Goal: Task Accomplishment & Management: Manage account settings

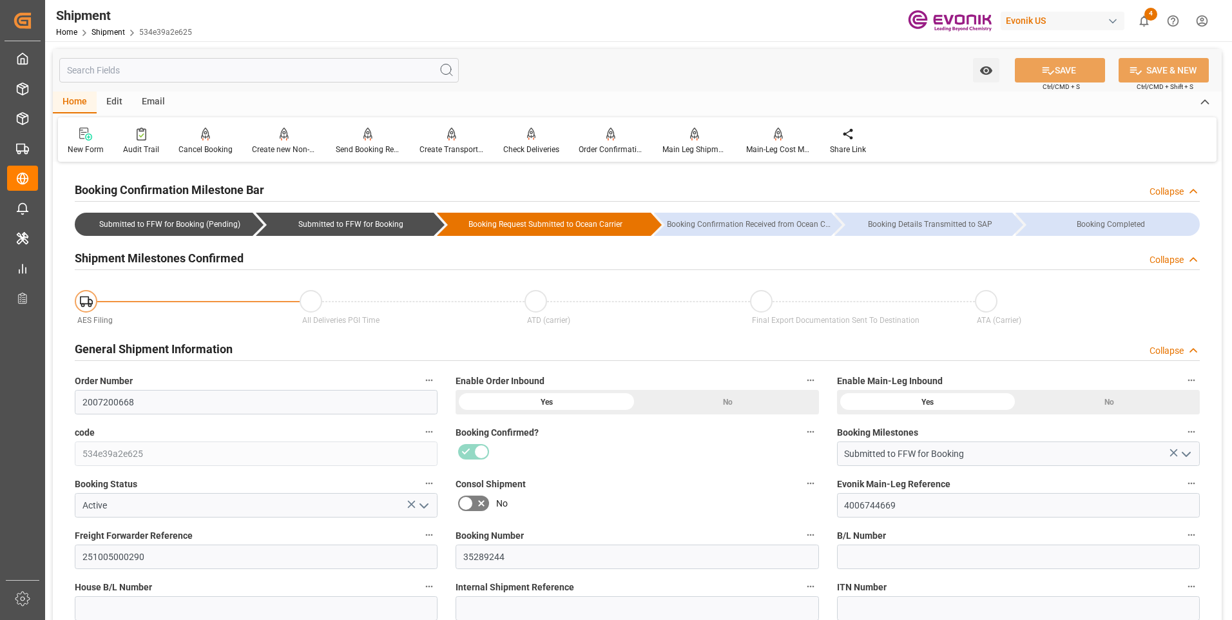
scroll to position [258, 0]
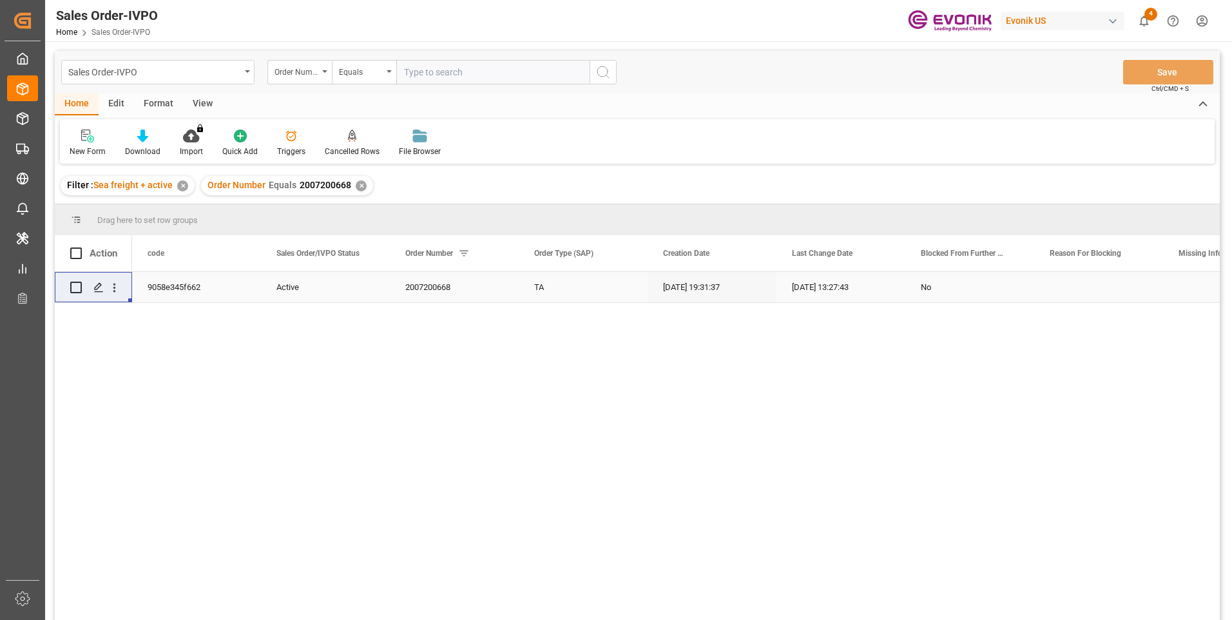
click at [448, 71] on input "text" at bounding box center [492, 72] width 193 height 24
paste input "2007201248"
type input "2007201248"
click at [617, 68] on div "Sales Order-IVPO Order Number Equals 2007201248 Save Ctrl/CMD + S" at bounding box center [637, 72] width 1165 height 43
click at [610, 70] on icon "search button" at bounding box center [602, 71] width 15 height 15
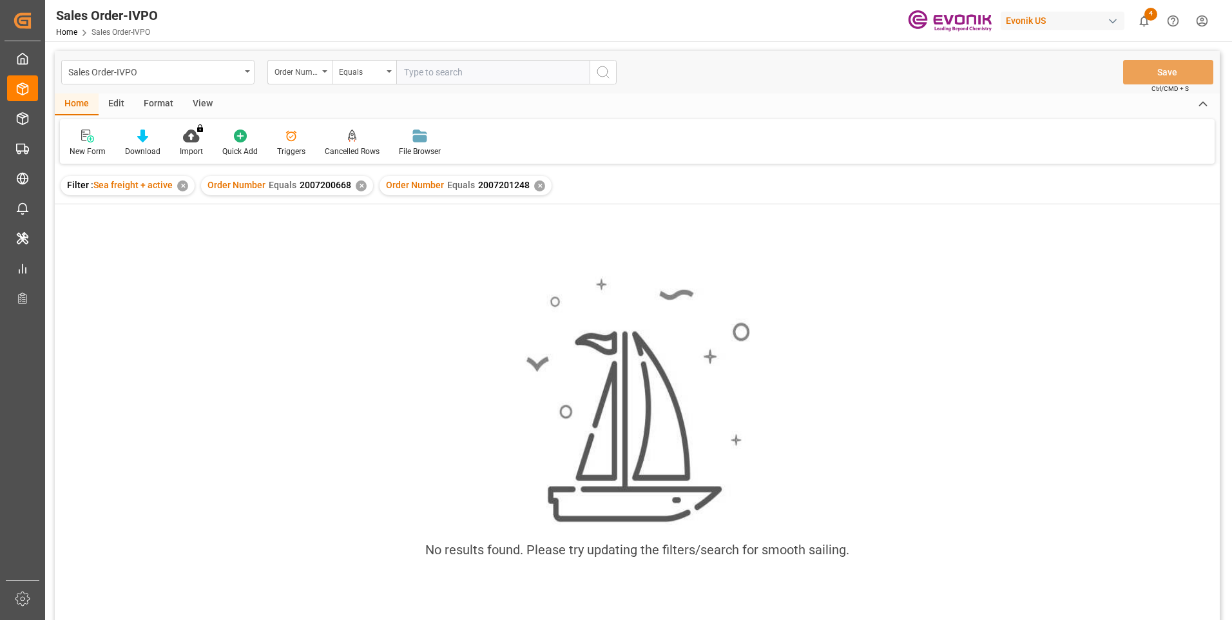
click at [358, 187] on div "✕" at bounding box center [361, 185] width 11 height 11
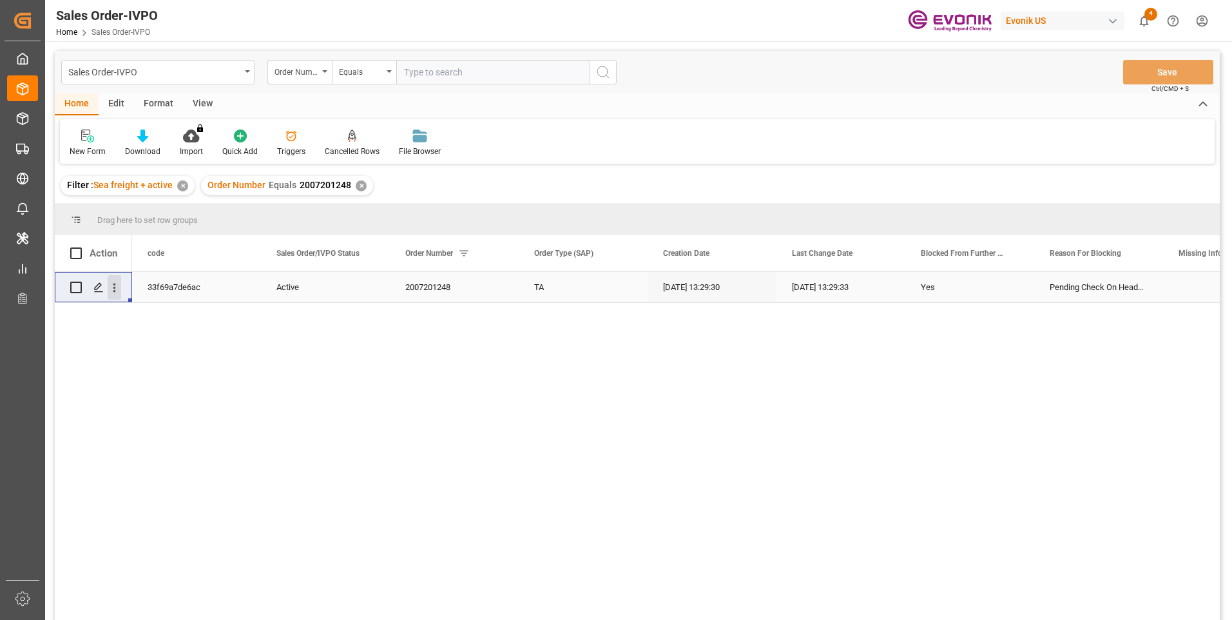
click at [114, 291] on icon "open menu" at bounding box center [114, 287] width 3 height 9
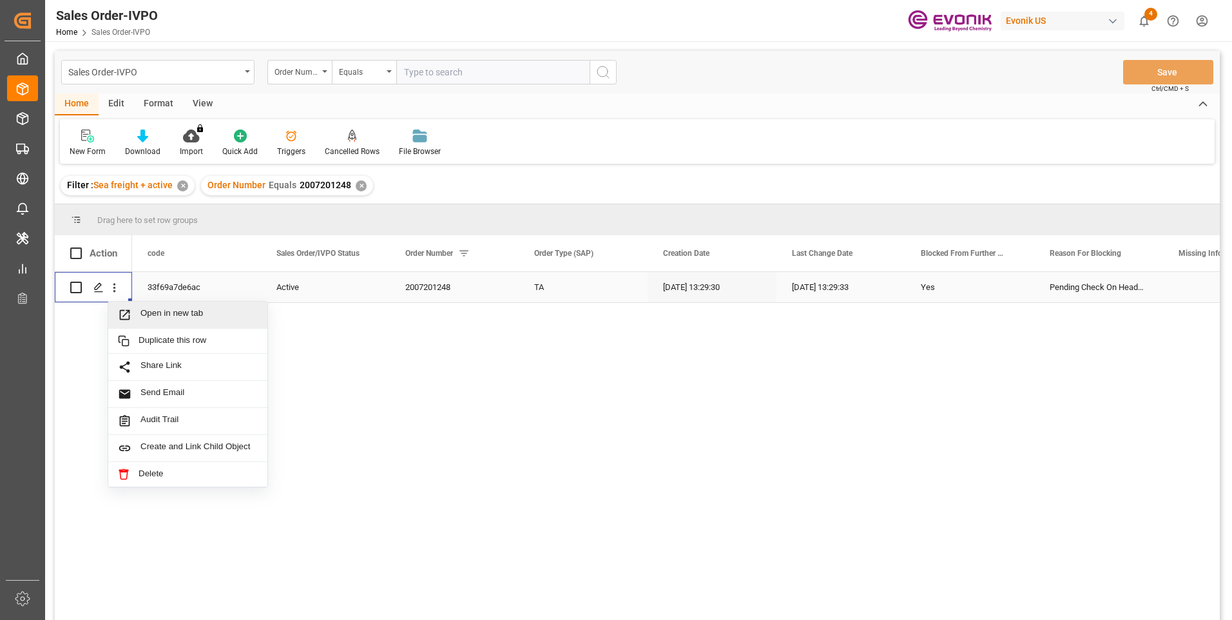
click at [169, 314] on span "Open in new tab" at bounding box center [198, 315] width 117 height 14
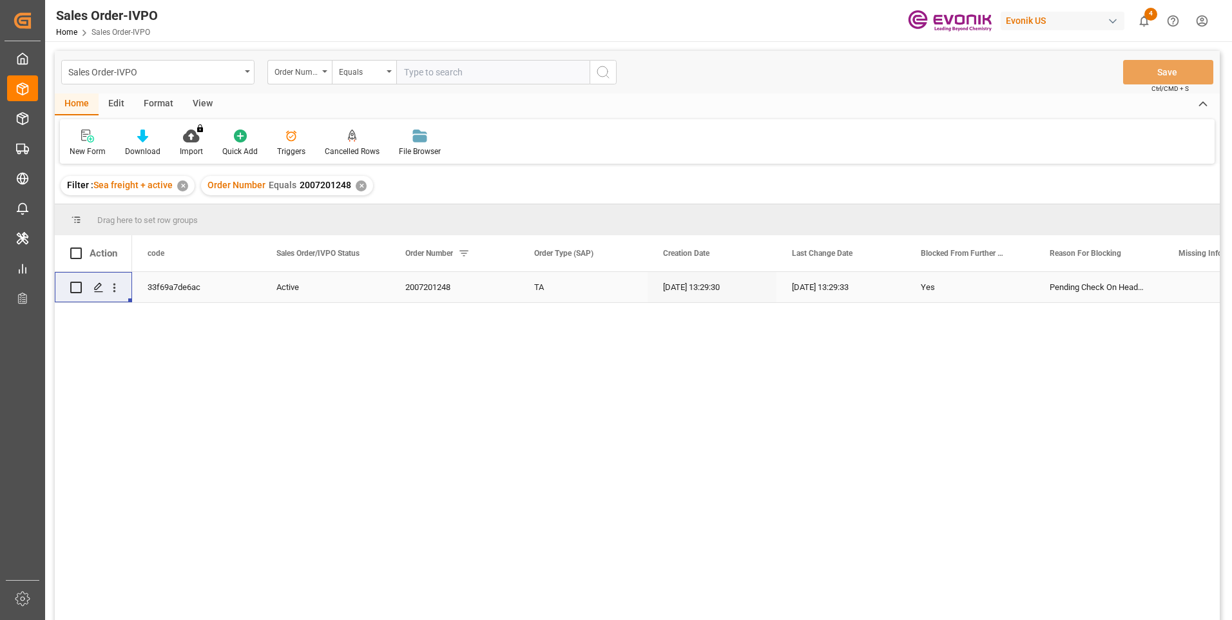
click at [428, 69] on input "text" at bounding box center [492, 72] width 193 height 24
paste input "2007187344"
type input "2007187344"
click at [610, 70] on icon "search button" at bounding box center [602, 71] width 15 height 15
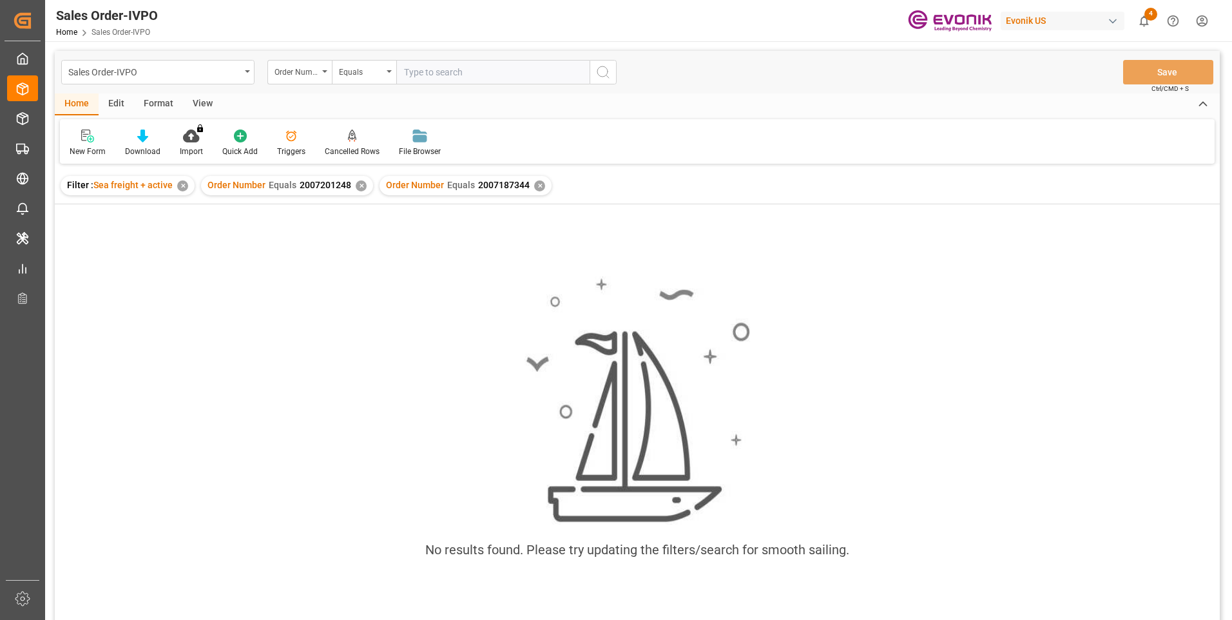
click at [359, 188] on div "✕" at bounding box center [361, 185] width 11 height 11
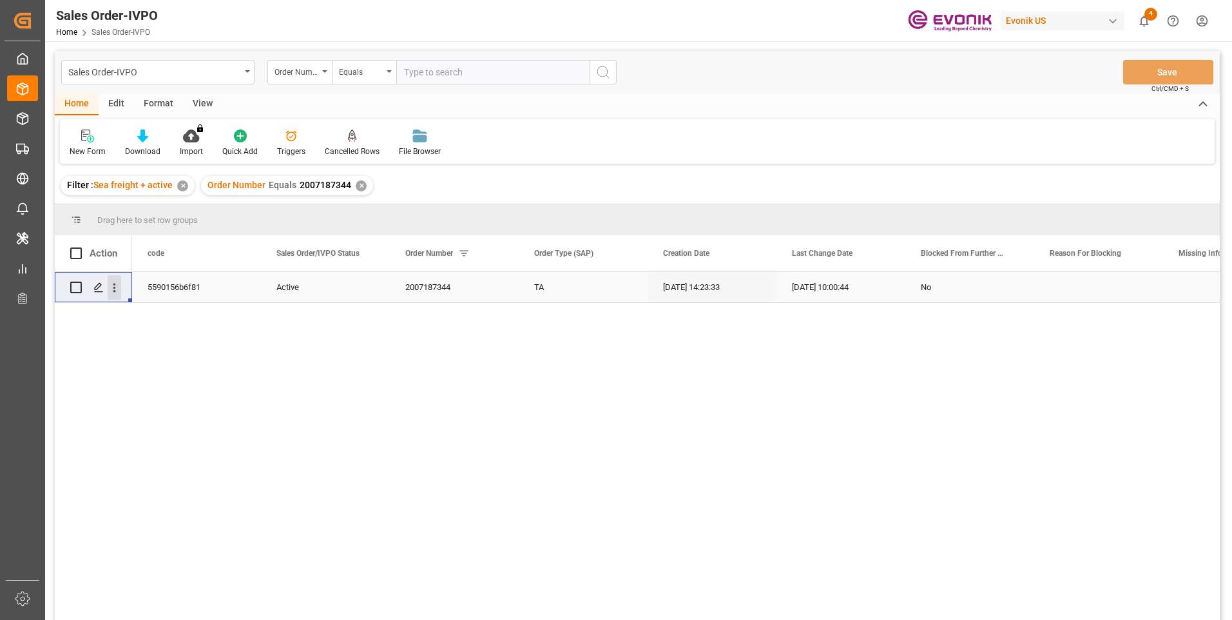
click at [119, 289] on icon "open menu" at bounding box center [115, 288] width 14 height 14
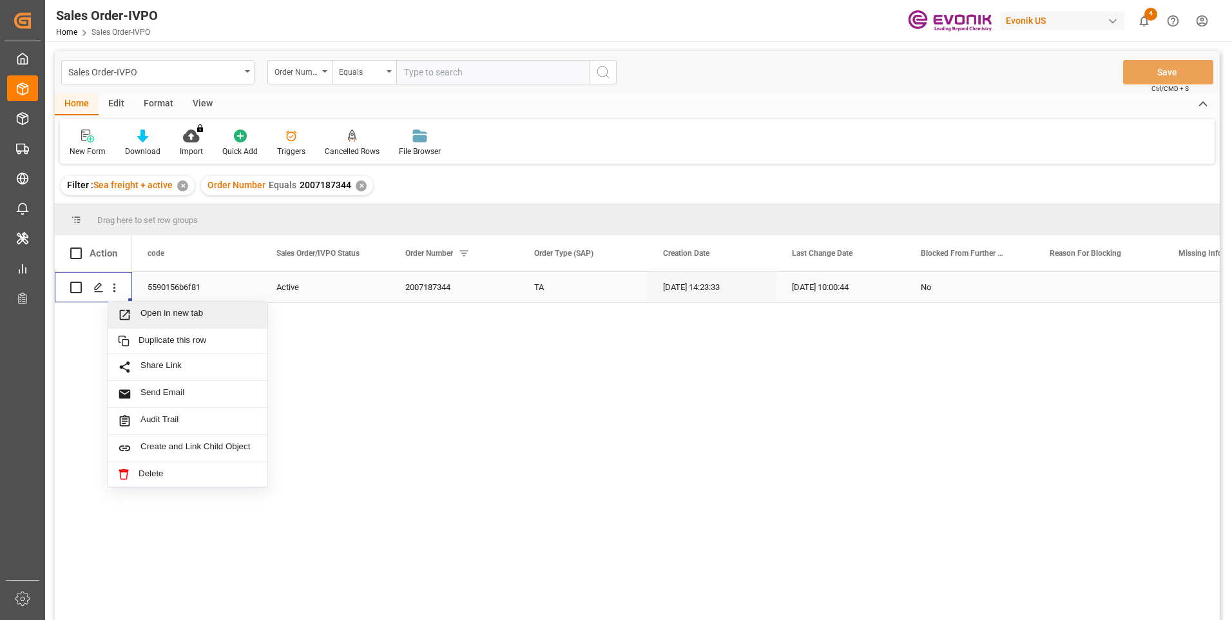
click at [162, 316] on span "Open in new tab" at bounding box center [198, 315] width 117 height 14
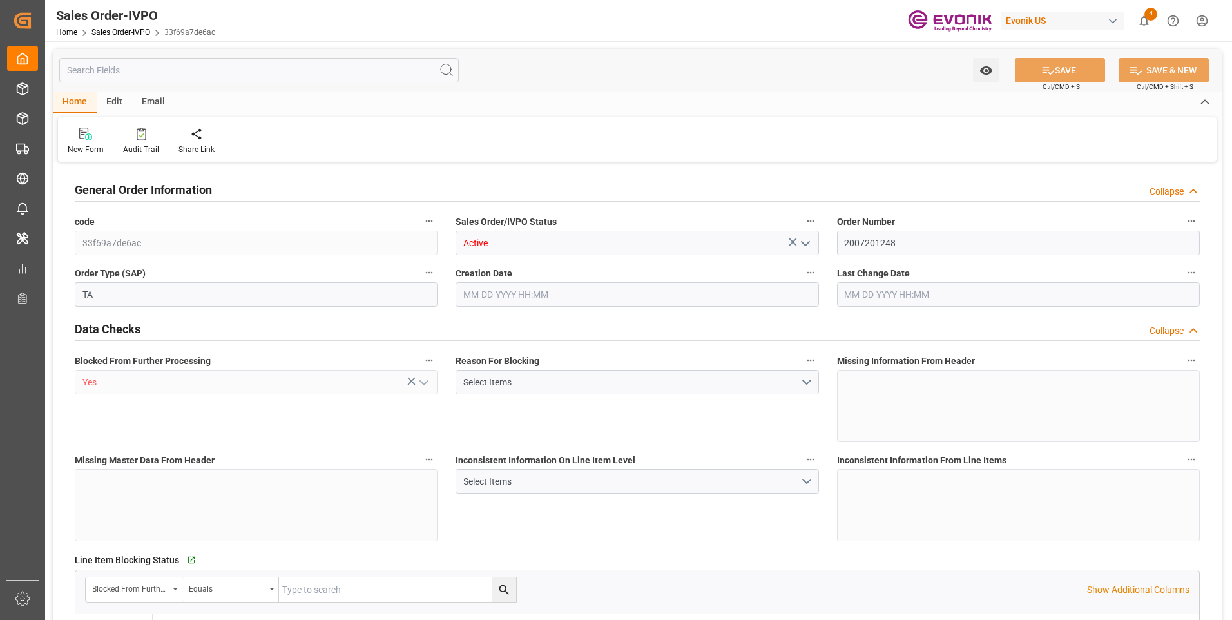
type input "CNXGA"
type input "0"
type input "1"
type input "8624"
type input "09-26-2025 13:29"
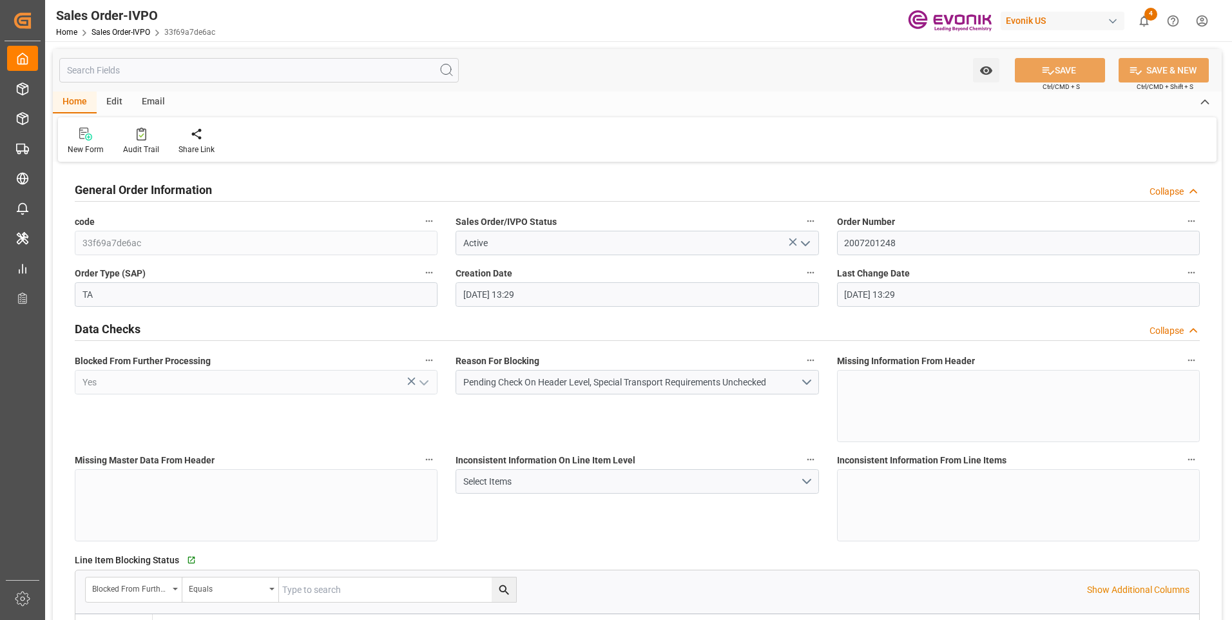
type input "09-26-2025 13:29"
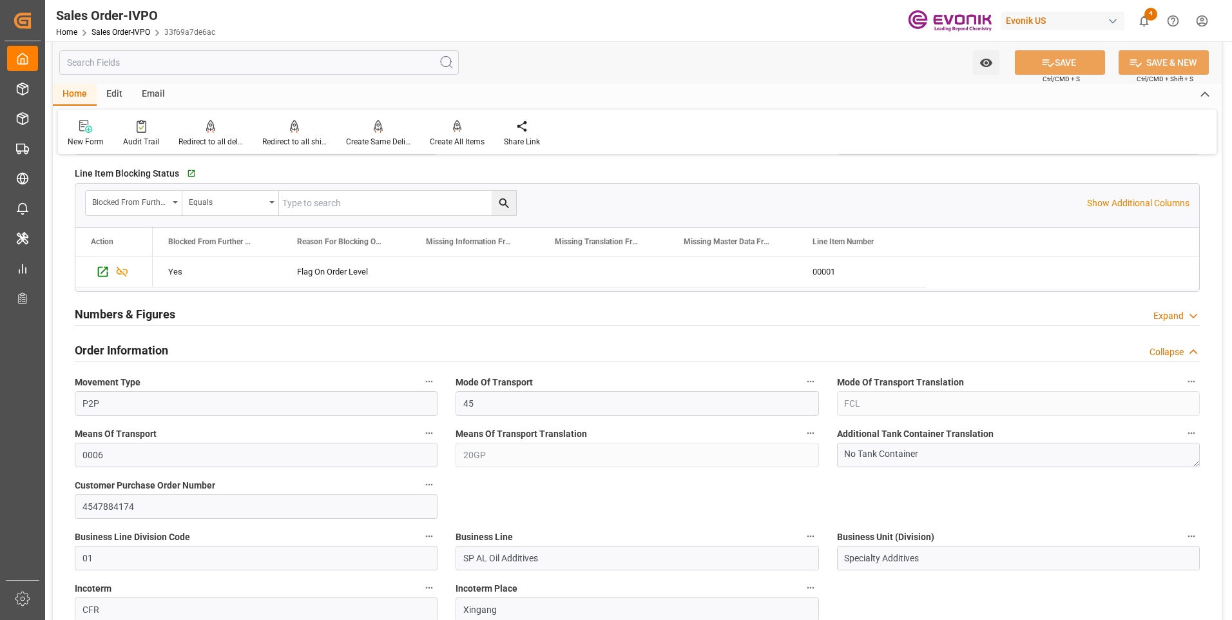
scroll to position [515, 0]
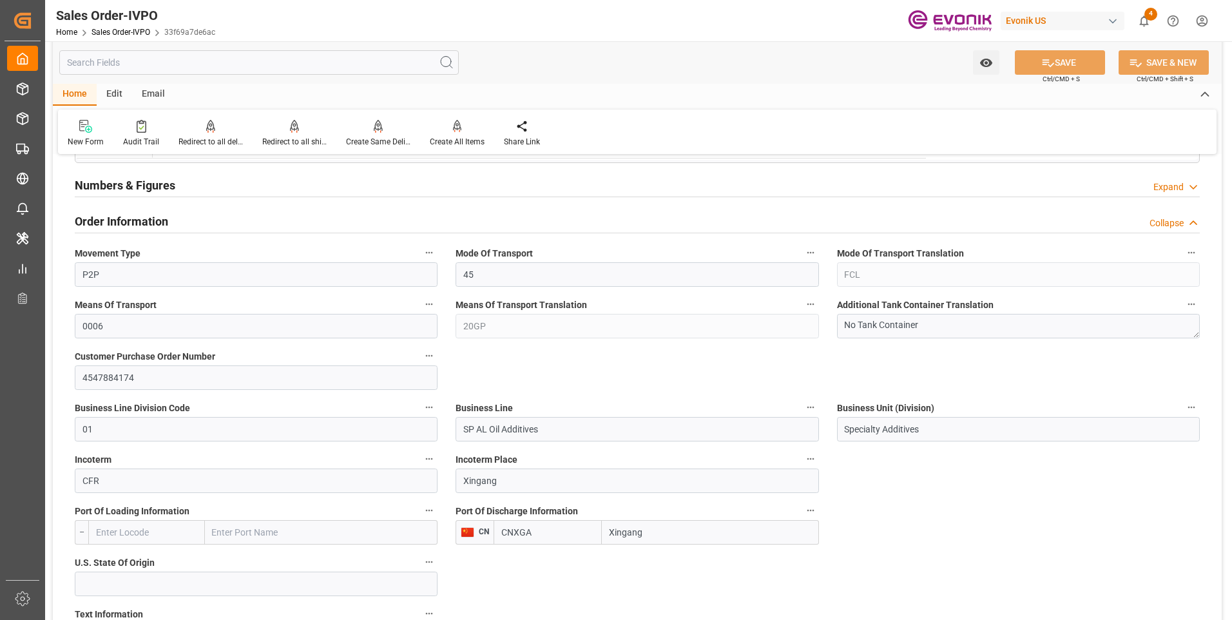
click at [542, 535] on input "CNXGA" at bounding box center [547, 532] width 108 height 24
drag, startPoint x: 558, startPoint y: 535, endPoint x: 455, endPoint y: 526, distance: 103.5
click at [455, 526] on div "Port Of Discharge Information CN CNXGA Xingang" at bounding box center [636, 523] width 381 height 52
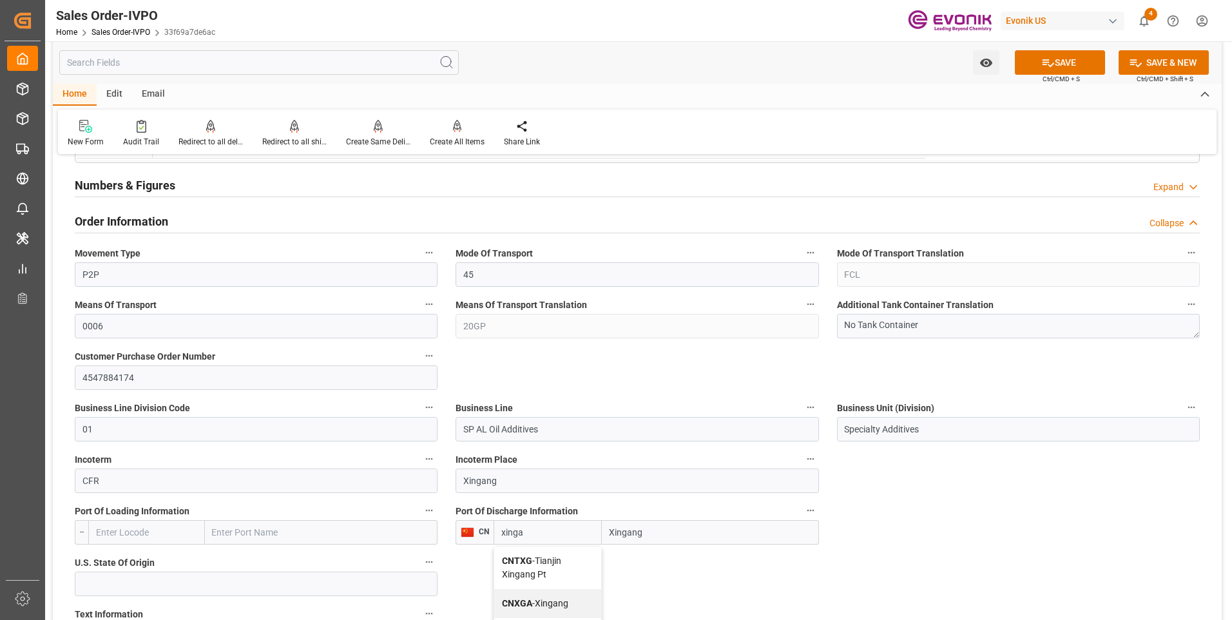
click at [560, 572] on div "CNTXG - Tianjin Xingang Pt" at bounding box center [547, 567] width 107 height 43
type input "CNTXG"
type input "Tianjin Xingang Pt"
click at [1046, 59] on icon at bounding box center [1048, 63] width 12 height 8
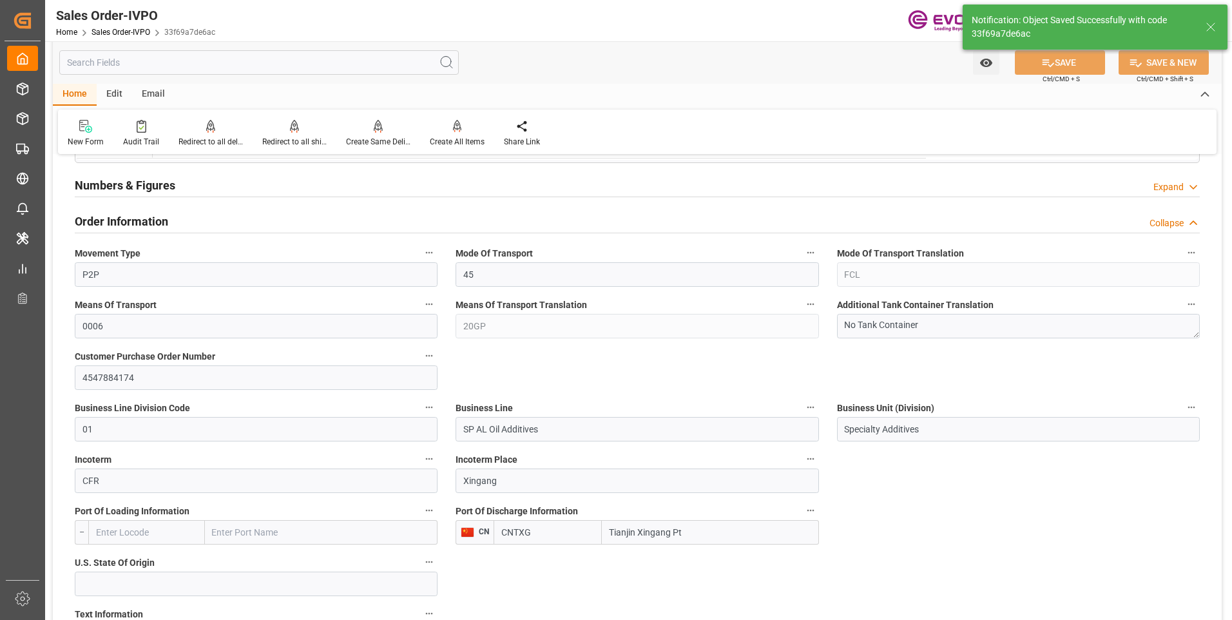
type input "CNXGA"
type input "09-29-2025 16:10"
type input "1"
type input "12.7088"
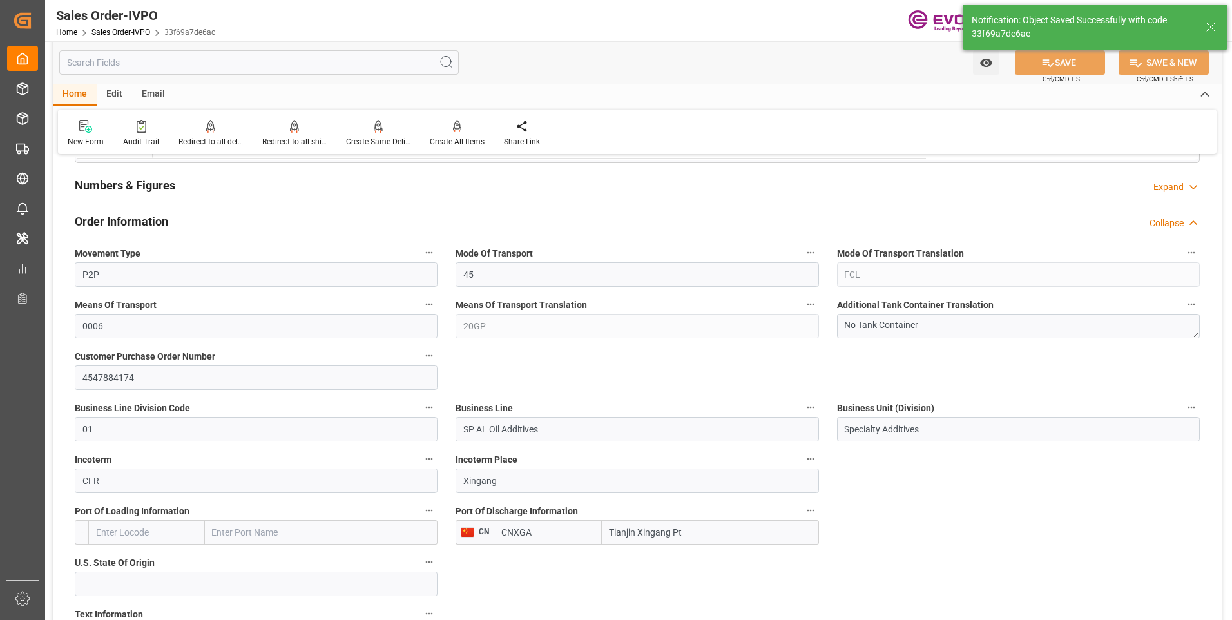
type input "17000"
type input "30"
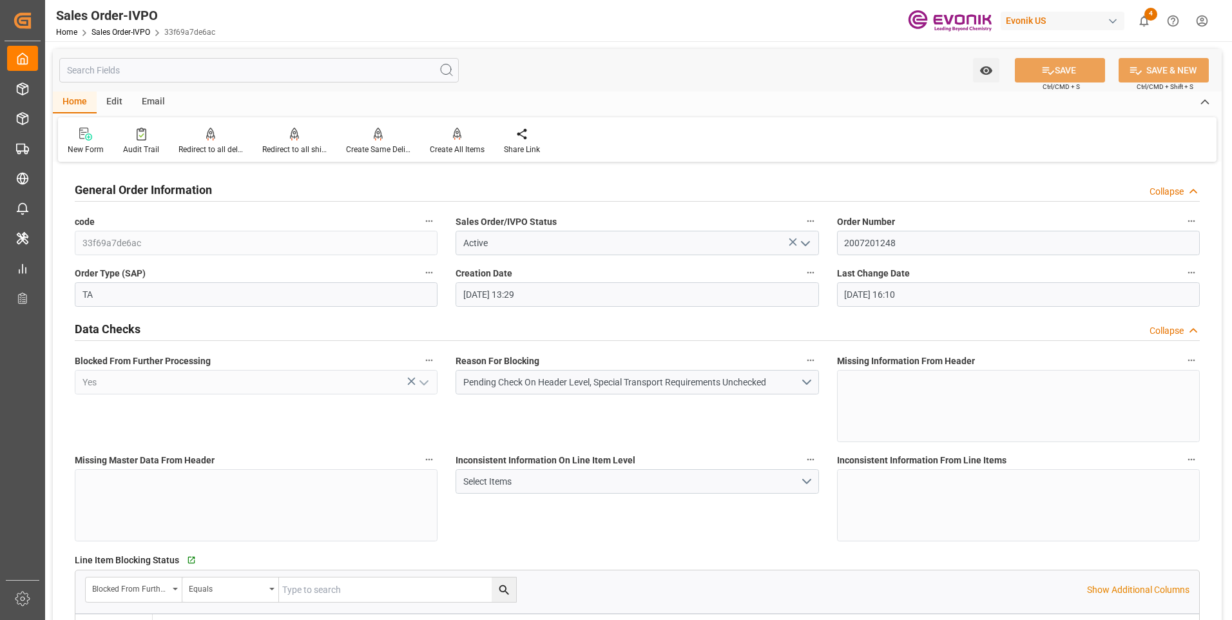
scroll to position [0, 0]
type input "ZADUR"
type input "0"
type input "1"
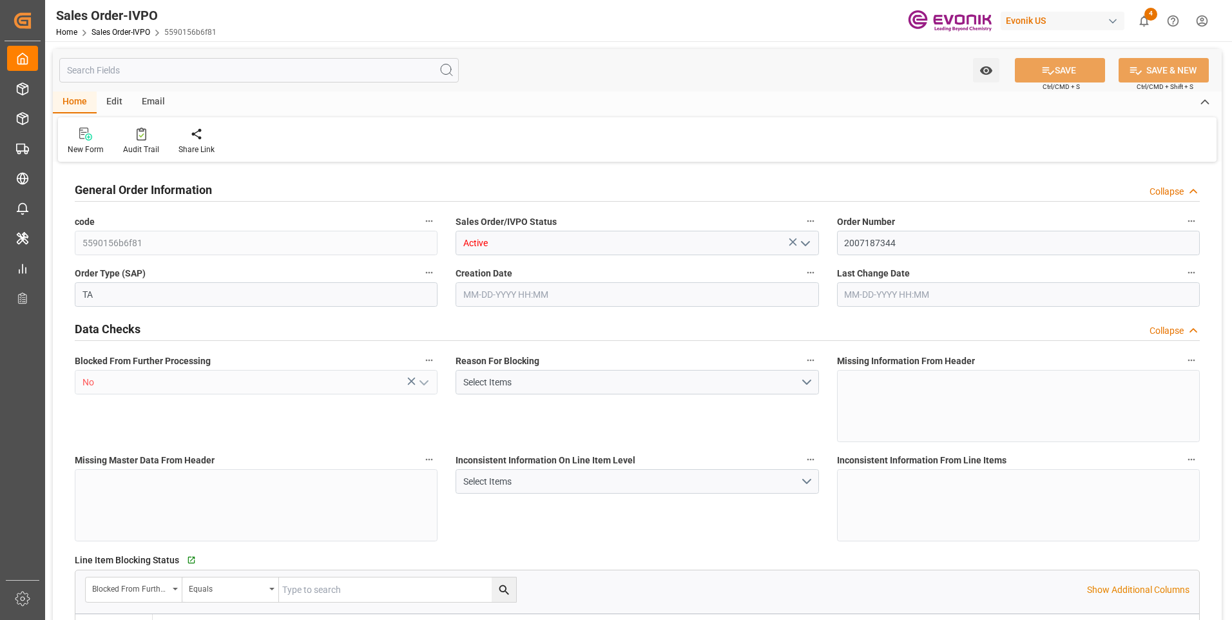
type input "2"
type input "9600"
type input "31.7044"
type input "17000"
type input "30"
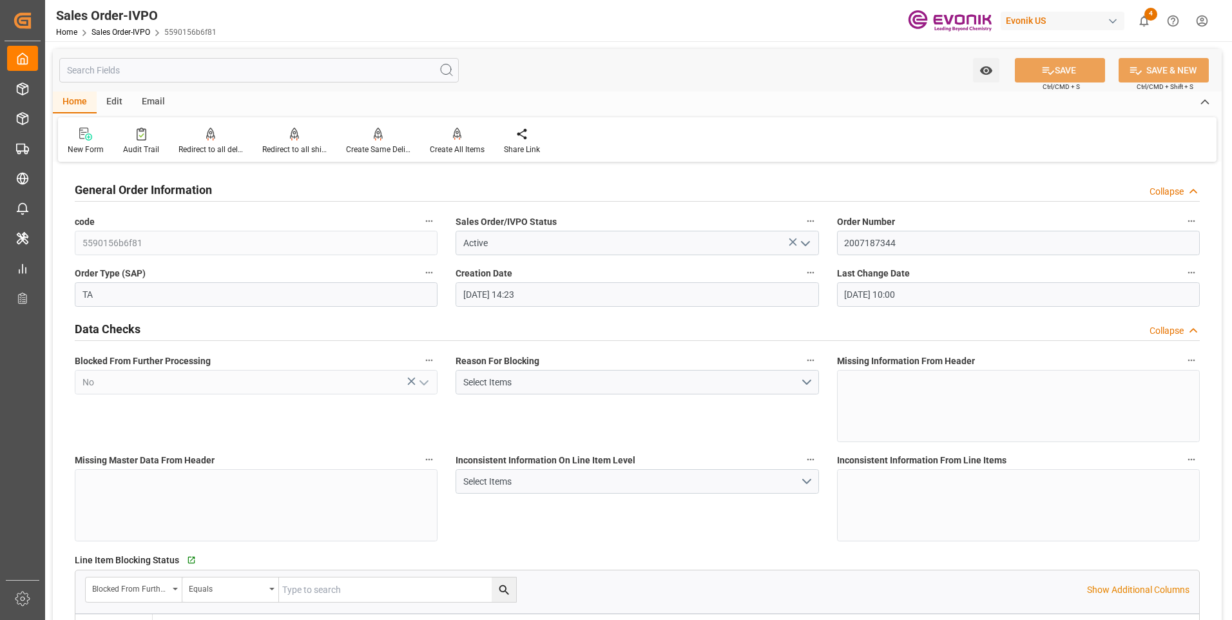
type input "09-25-2025 14:23"
type input "[DATE] 10:00"
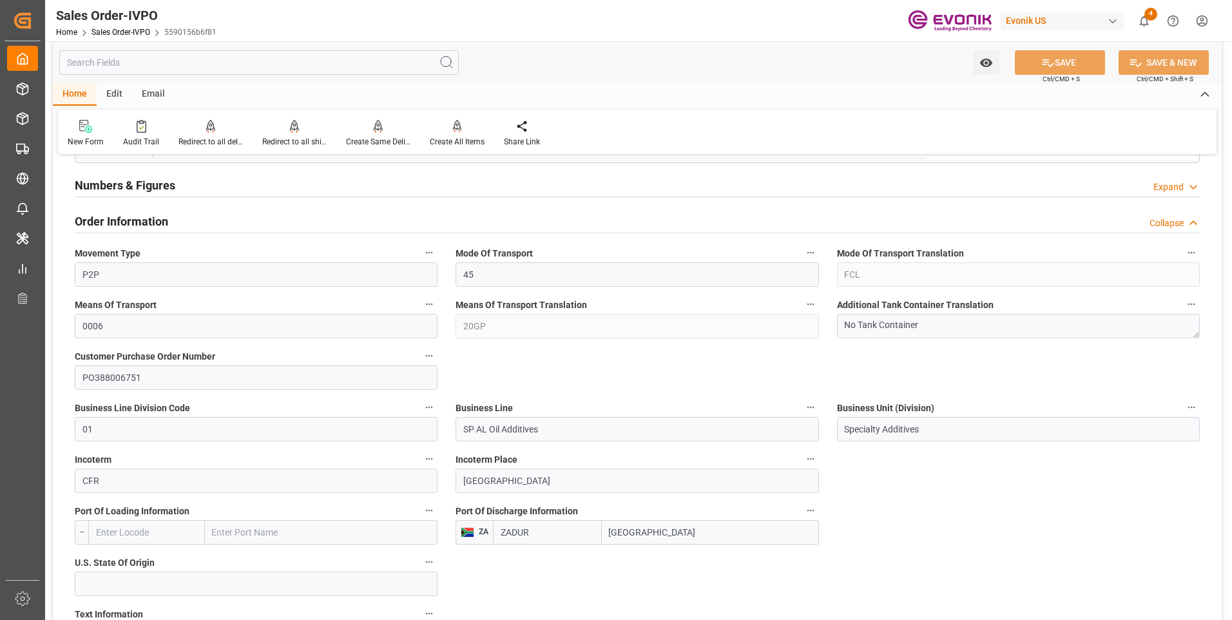
scroll to position [644, 0]
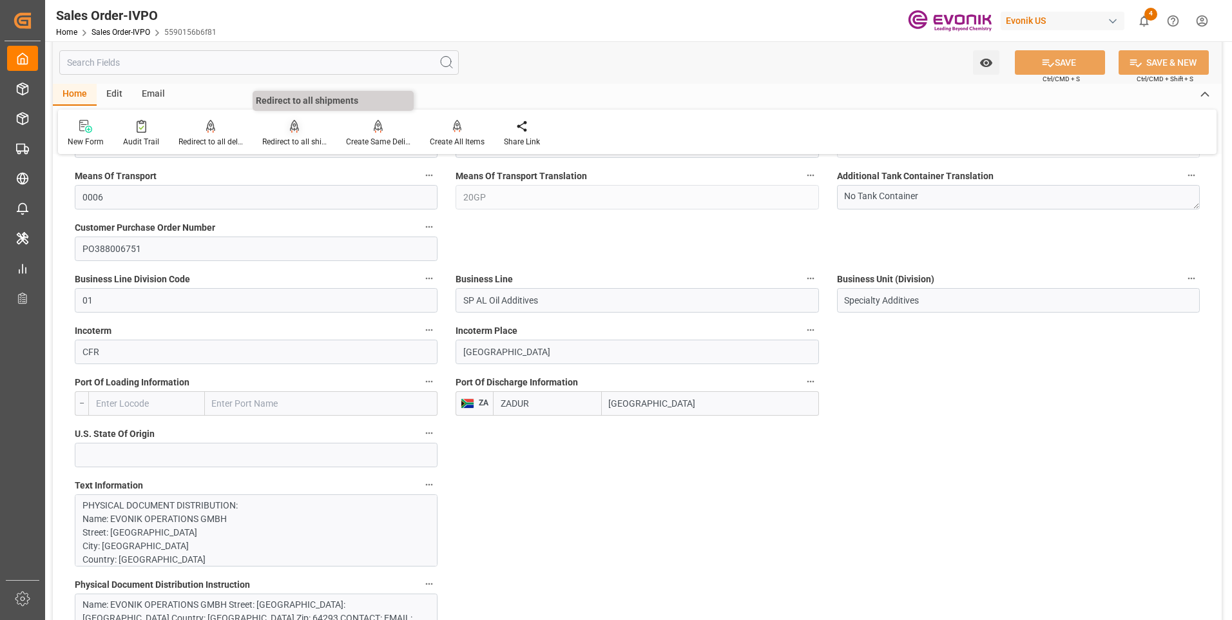
click at [305, 138] on div "Redirect to all shipments" at bounding box center [294, 142] width 64 height 12
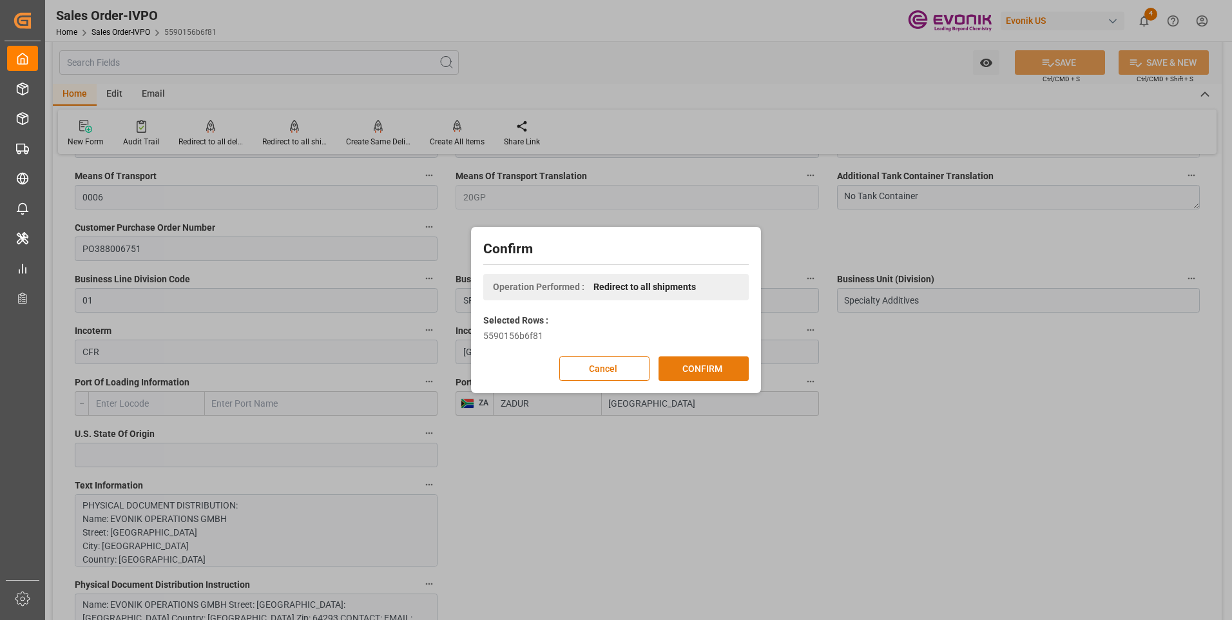
click at [695, 364] on button "CONFIRM" at bounding box center [703, 368] width 90 height 24
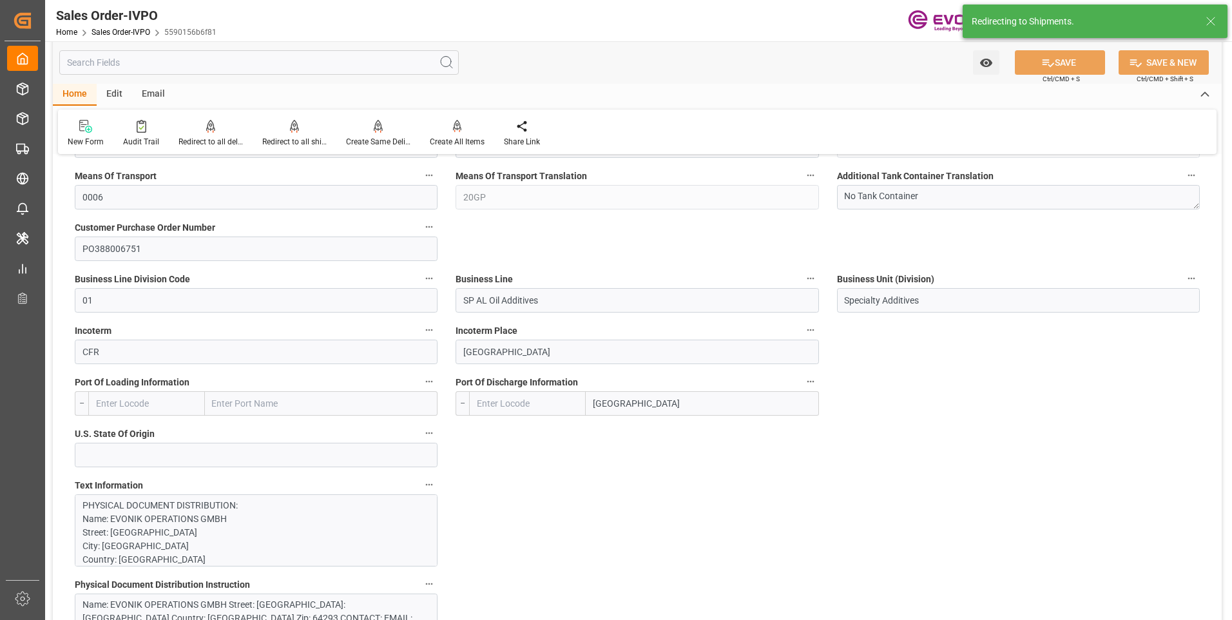
type input "ZADUR"
type input "0"
type input "1"
type input "2"
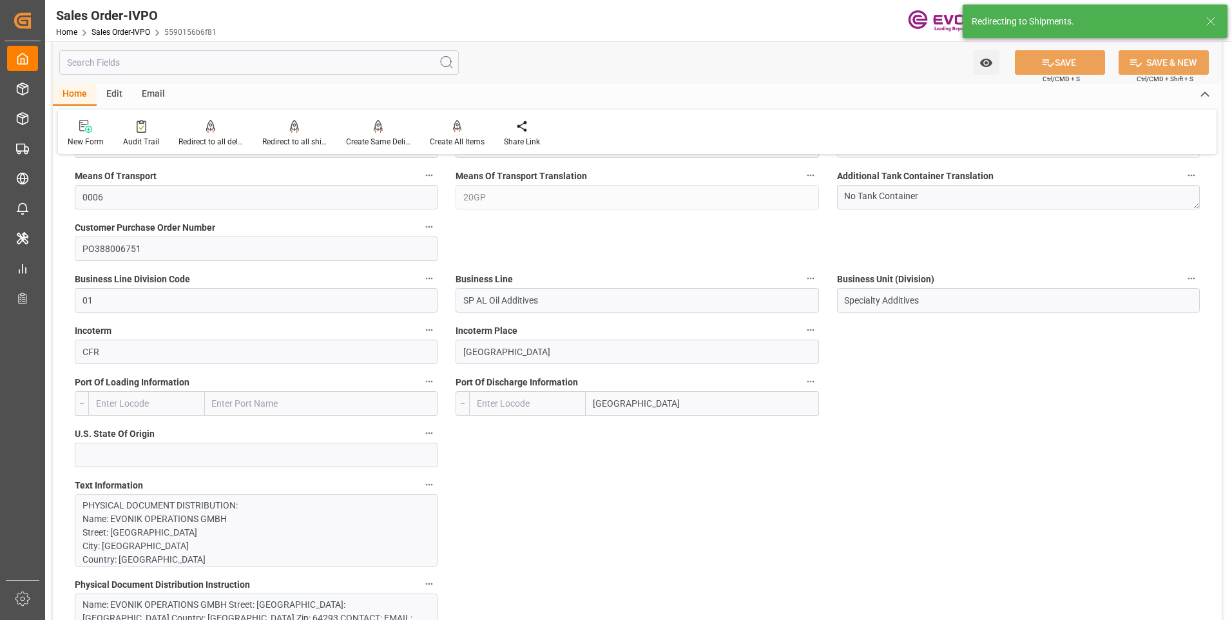
type input "9600"
type input "31.7044"
type input "17000"
type input "30"
type input "09-25-2025 14:23"
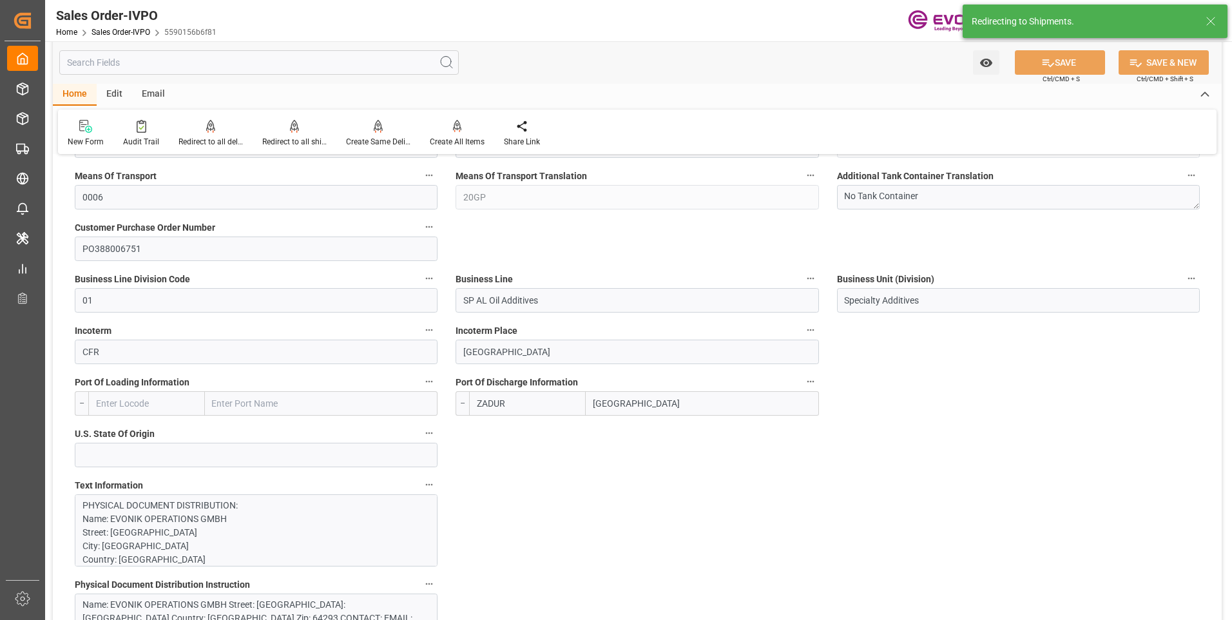
type input "[DATE] 10:00"
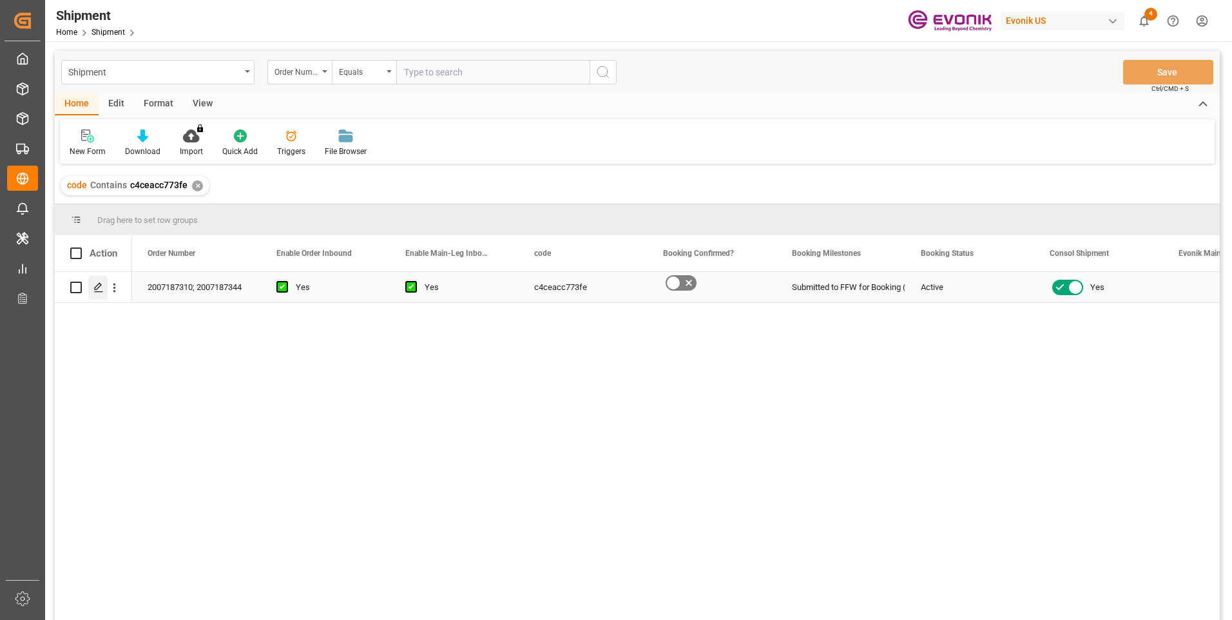
click at [100, 288] on icon "Press SPACE to select this row." at bounding box center [98, 287] width 10 height 10
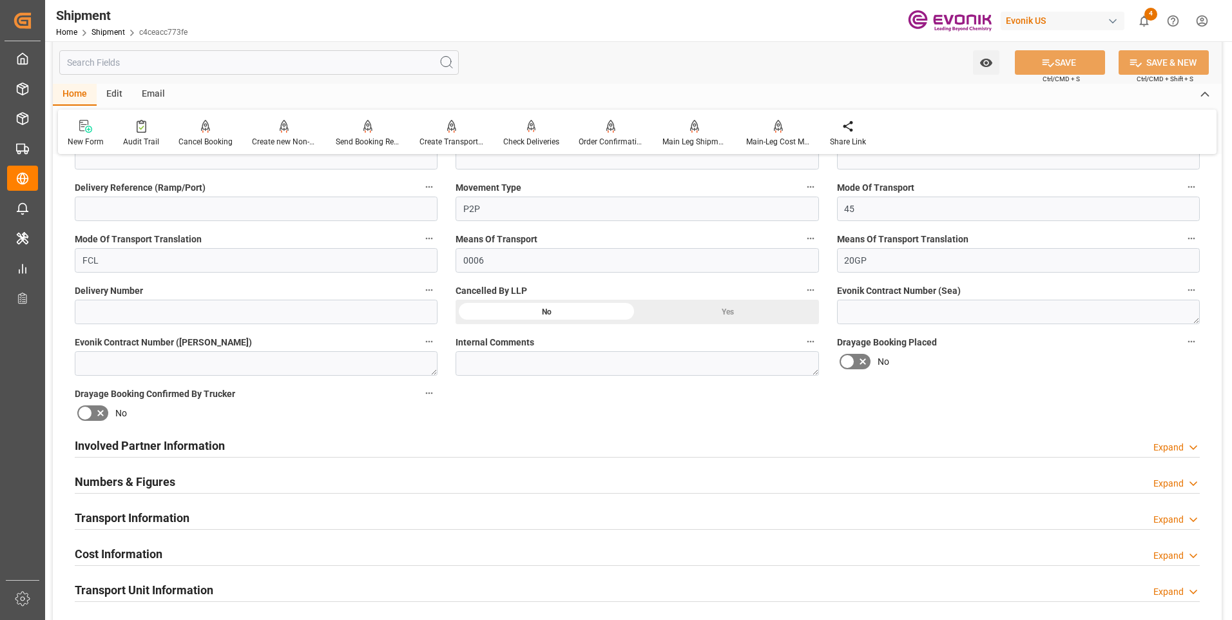
scroll to position [515, 0]
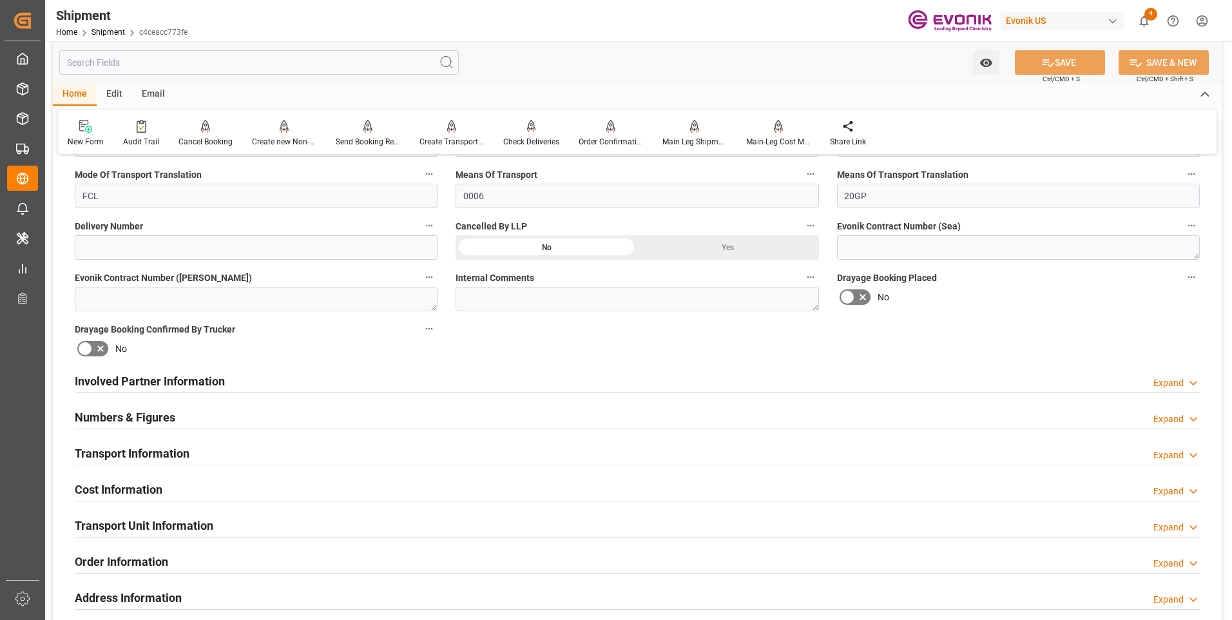
click at [125, 441] on div "Transport Information" at bounding box center [132, 452] width 115 height 24
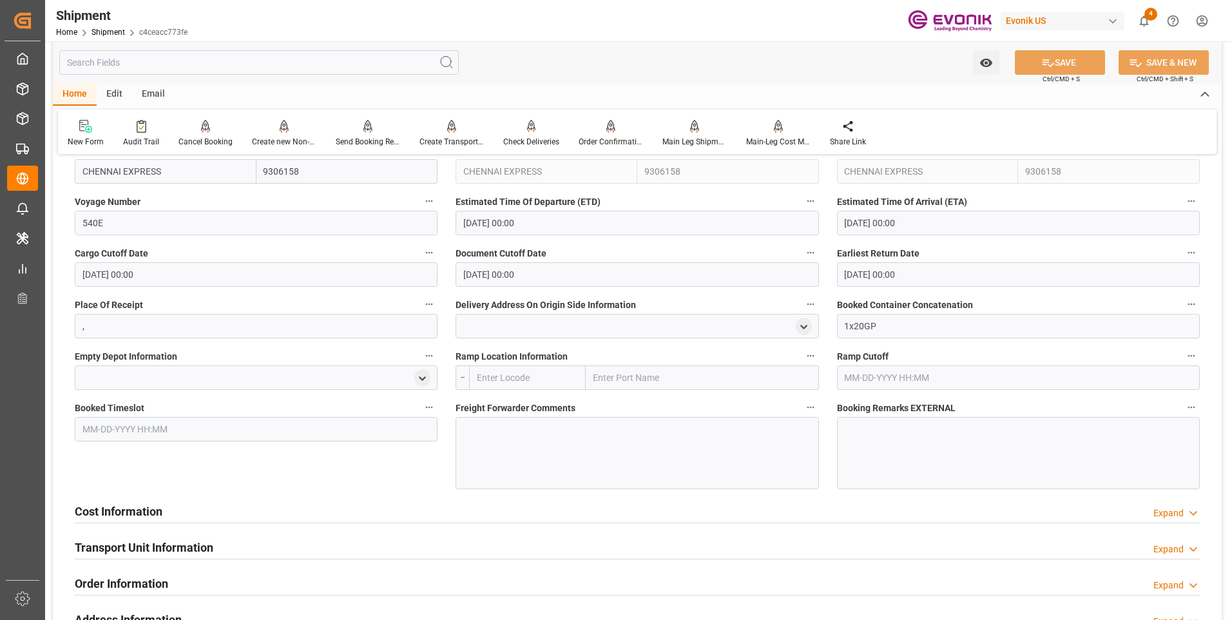
scroll to position [966, 0]
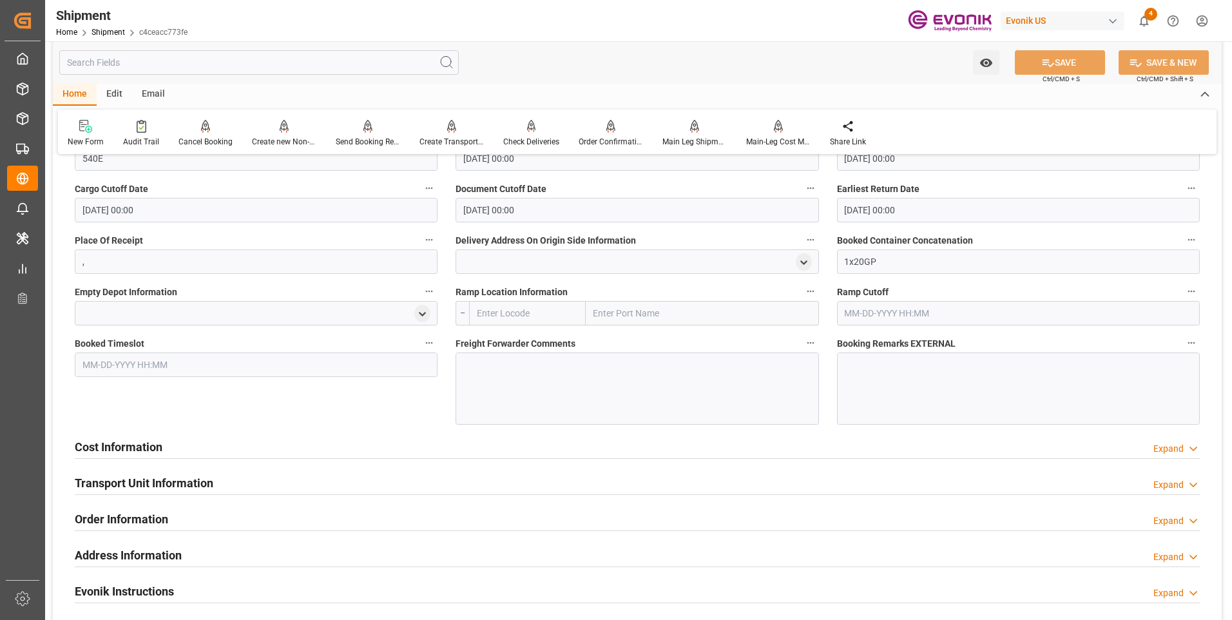
click at [129, 483] on h2 "Transport Unit Information" at bounding box center [144, 482] width 138 height 17
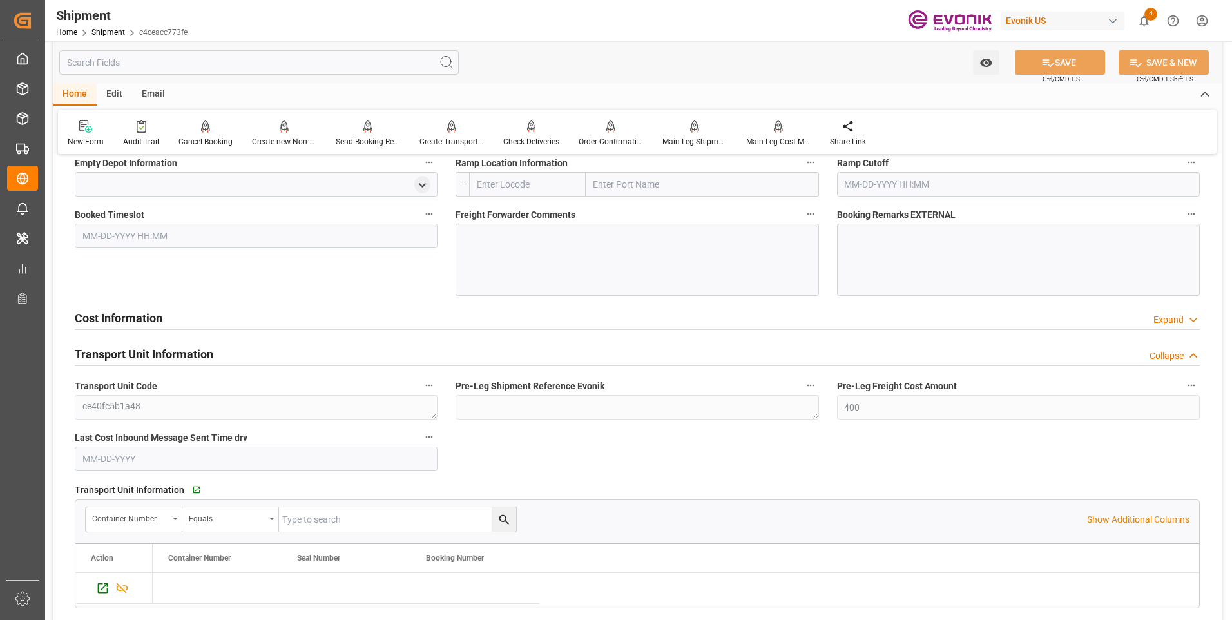
scroll to position [1159, 0]
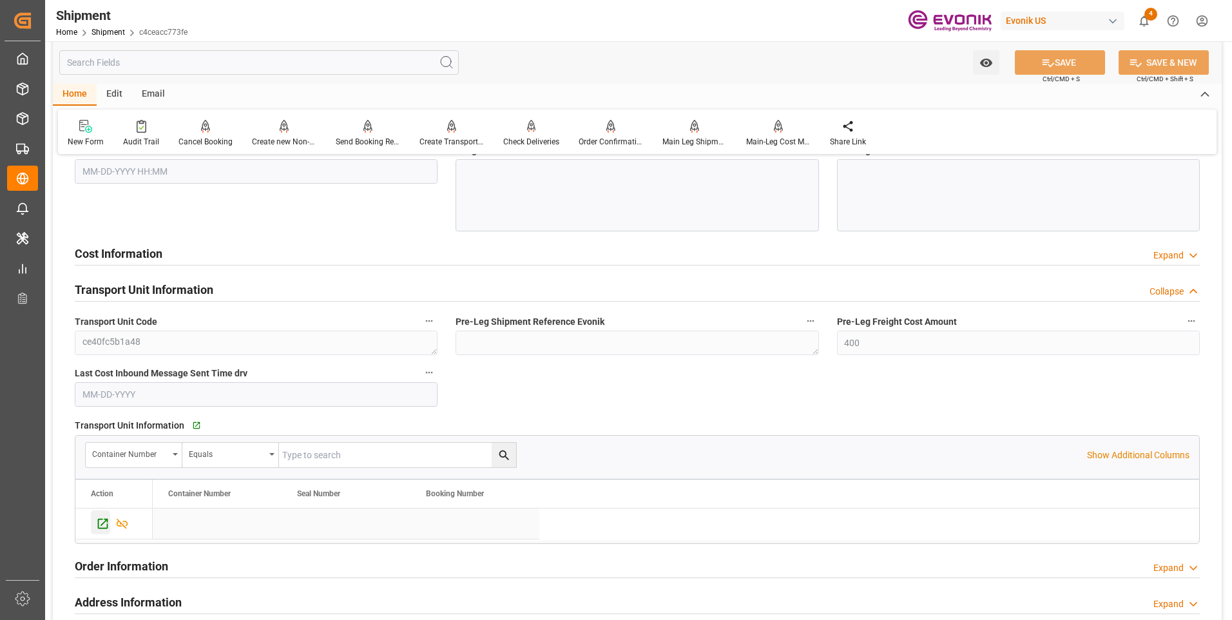
click at [100, 520] on icon "Press SPACE to select this row." at bounding box center [103, 524] width 14 height 14
click at [376, 137] on div "Send Booking Request To ABS" at bounding box center [368, 142] width 64 height 12
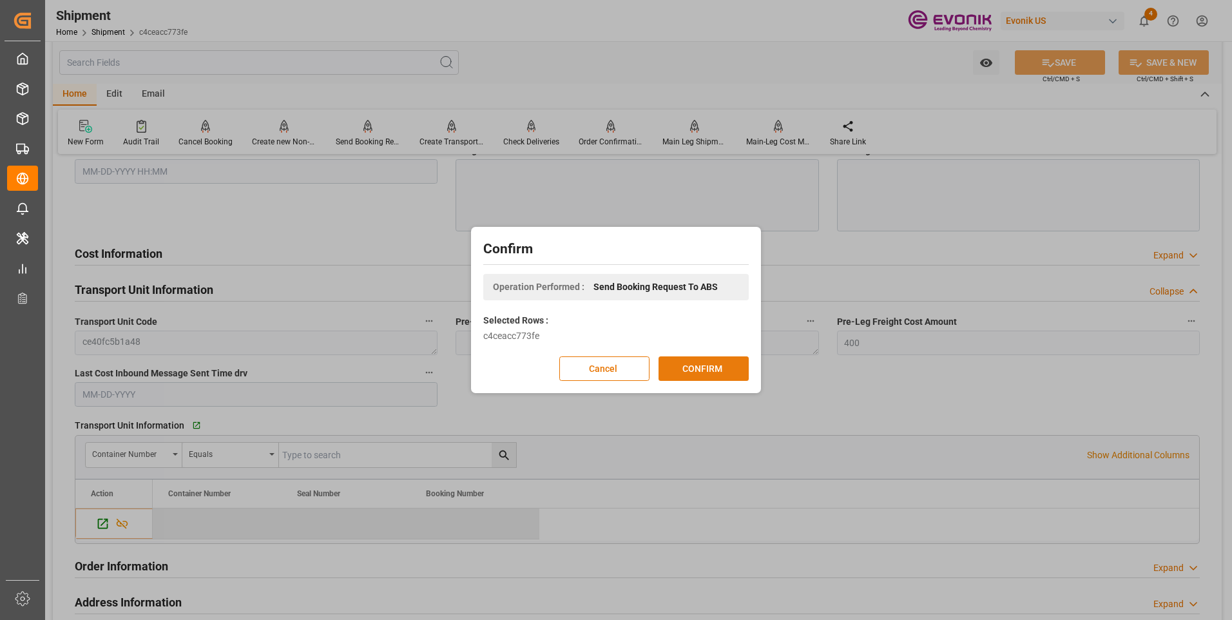
click at [700, 368] on button "CONFIRM" at bounding box center [703, 368] width 90 height 24
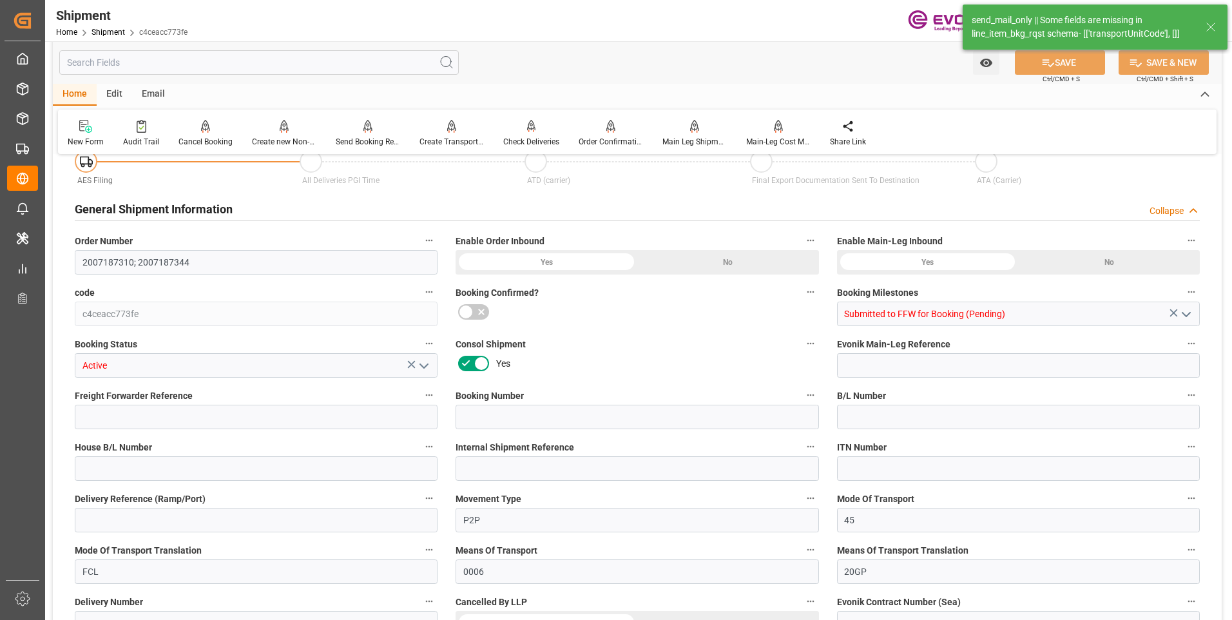
type input "80"
type input "DR"
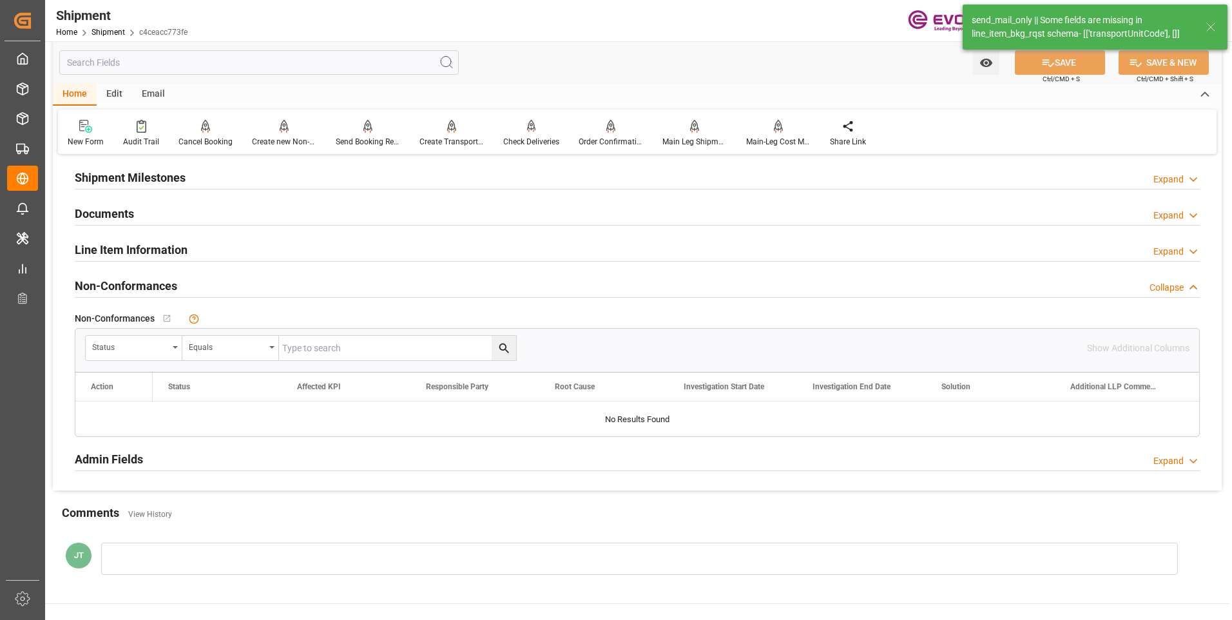
scroll to position [943, 0]
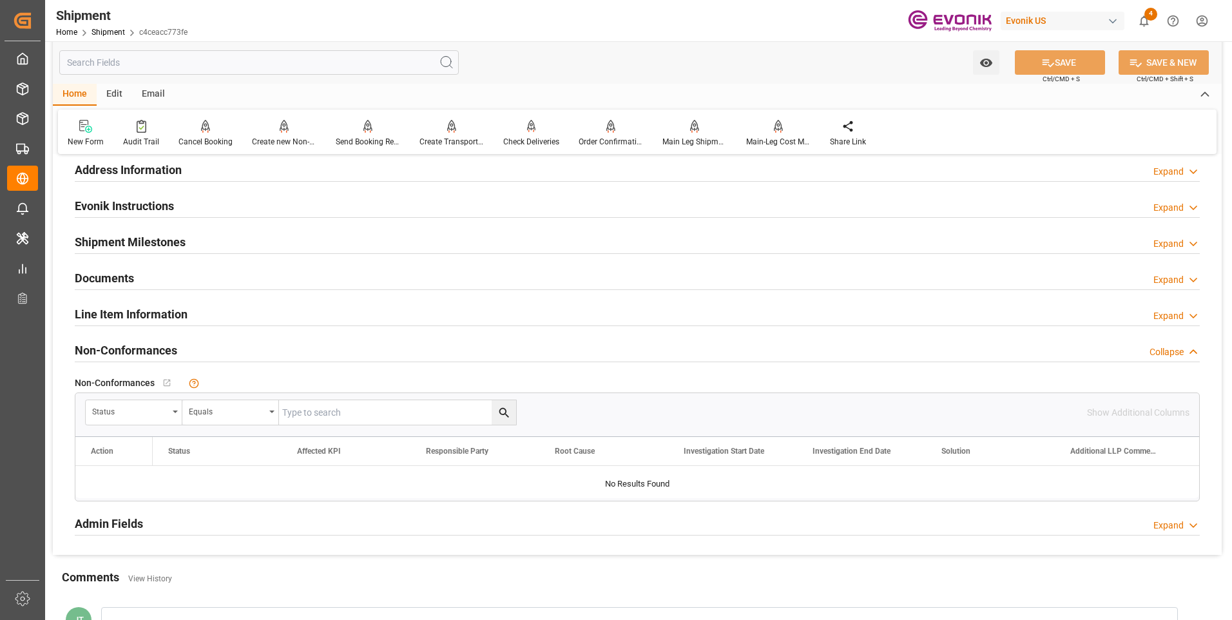
click at [110, 314] on h2 "Line Item Information" at bounding box center [131, 313] width 113 height 17
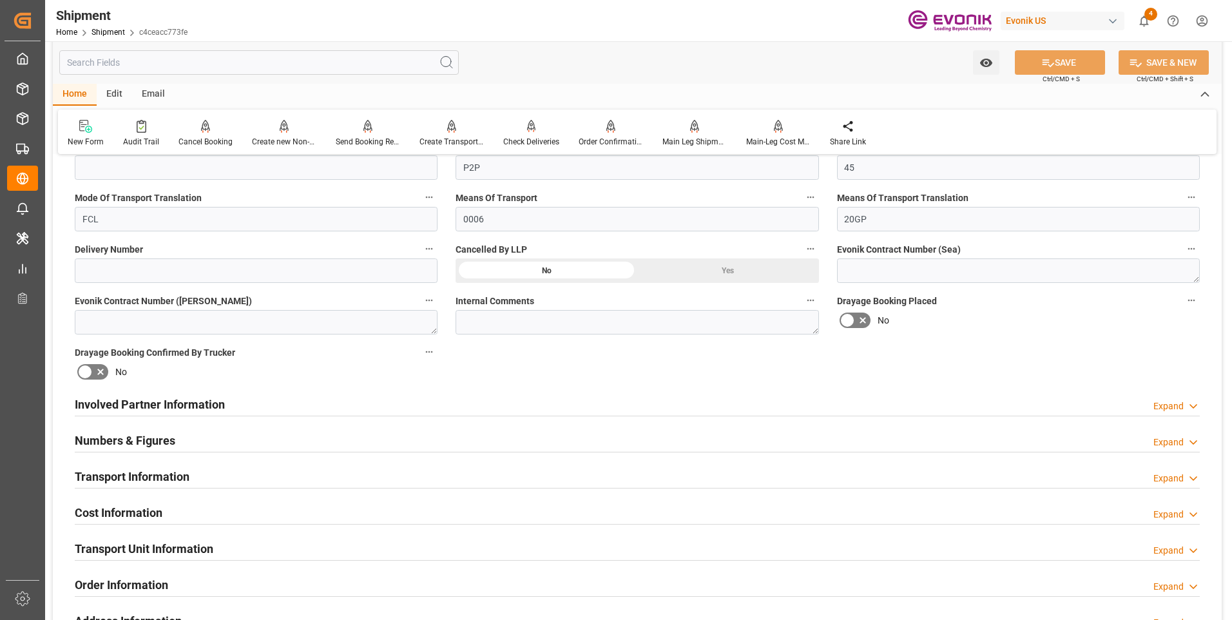
scroll to position [621, 0]
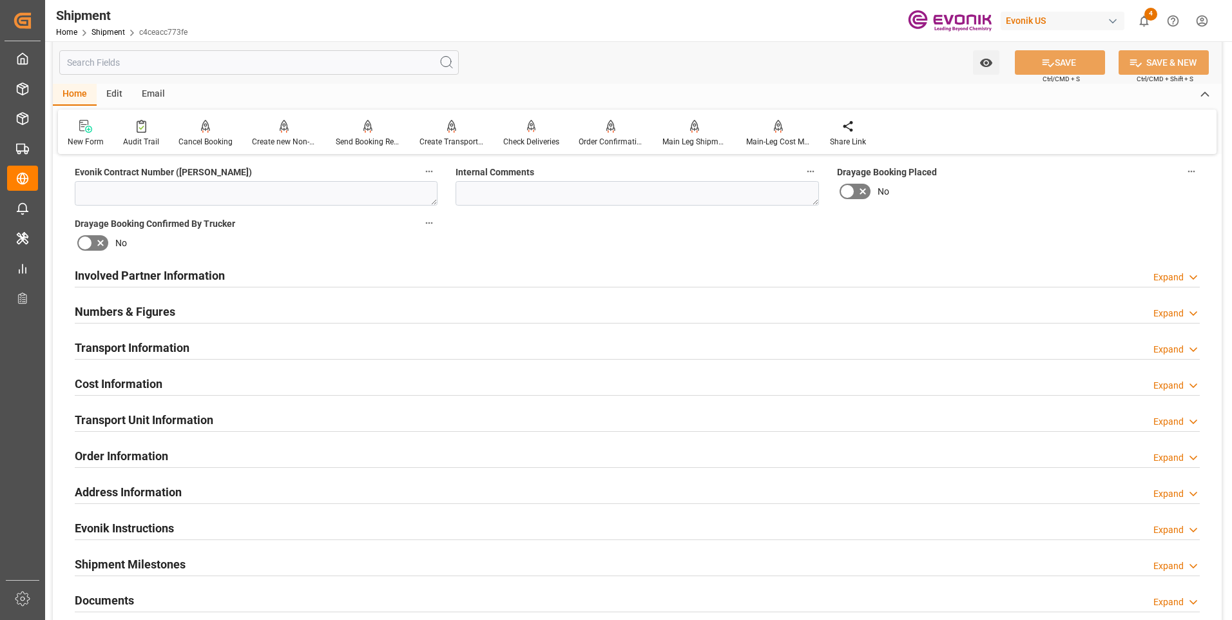
click at [131, 412] on h2 "Transport Unit Information" at bounding box center [144, 419] width 138 height 17
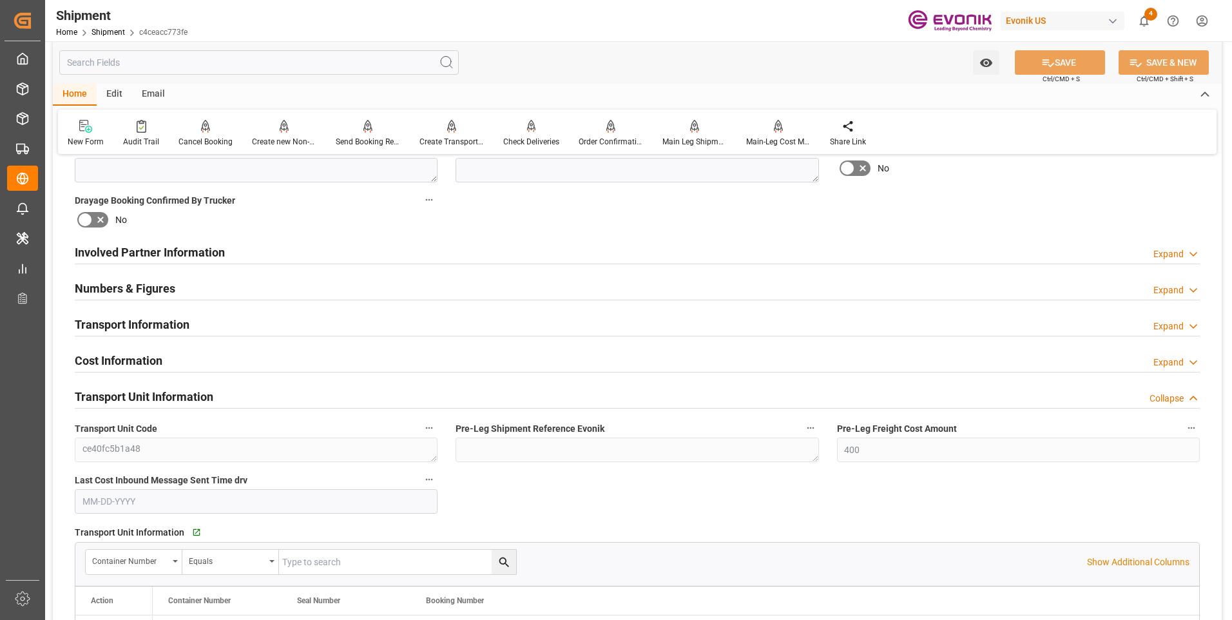
scroll to position [773, 0]
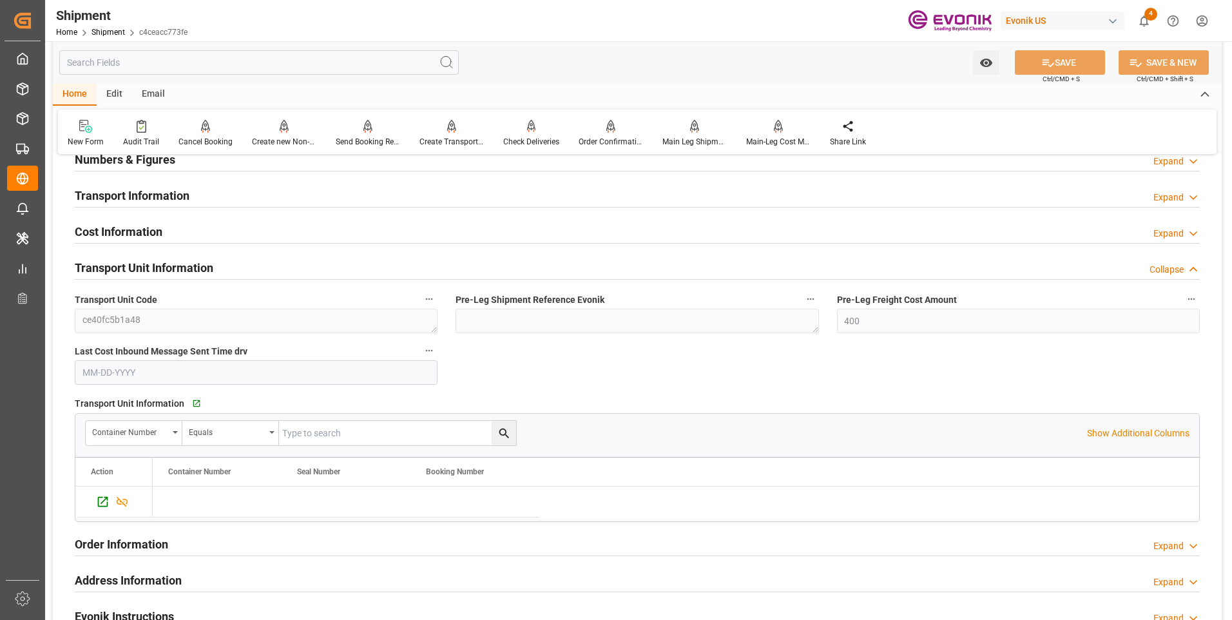
drag, startPoint x: 402, startPoint y: 432, endPoint x: 292, endPoint y: 428, distance: 109.6
click at [402, 432] on input "text" at bounding box center [397, 433] width 237 height 24
click at [169, 426] on div "Container Number" at bounding box center [134, 433] width 97 height 24
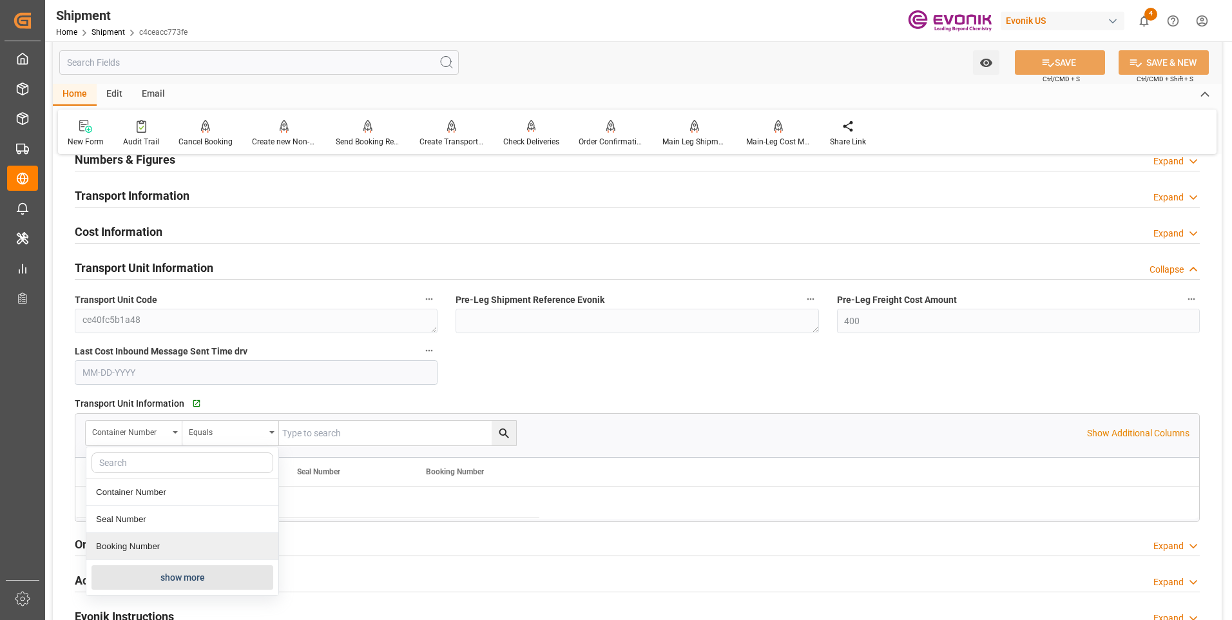
click at [160, 571] on button "show more" at bounding box center [182, 577] width 182 height 24
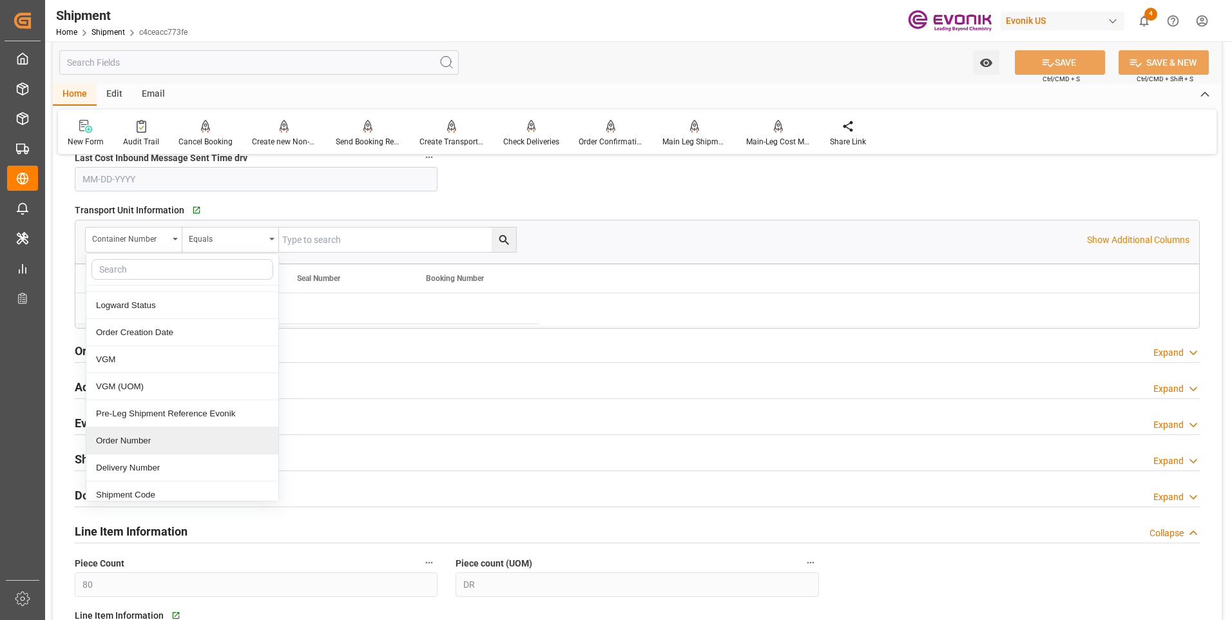
scroll to position [193, 0]
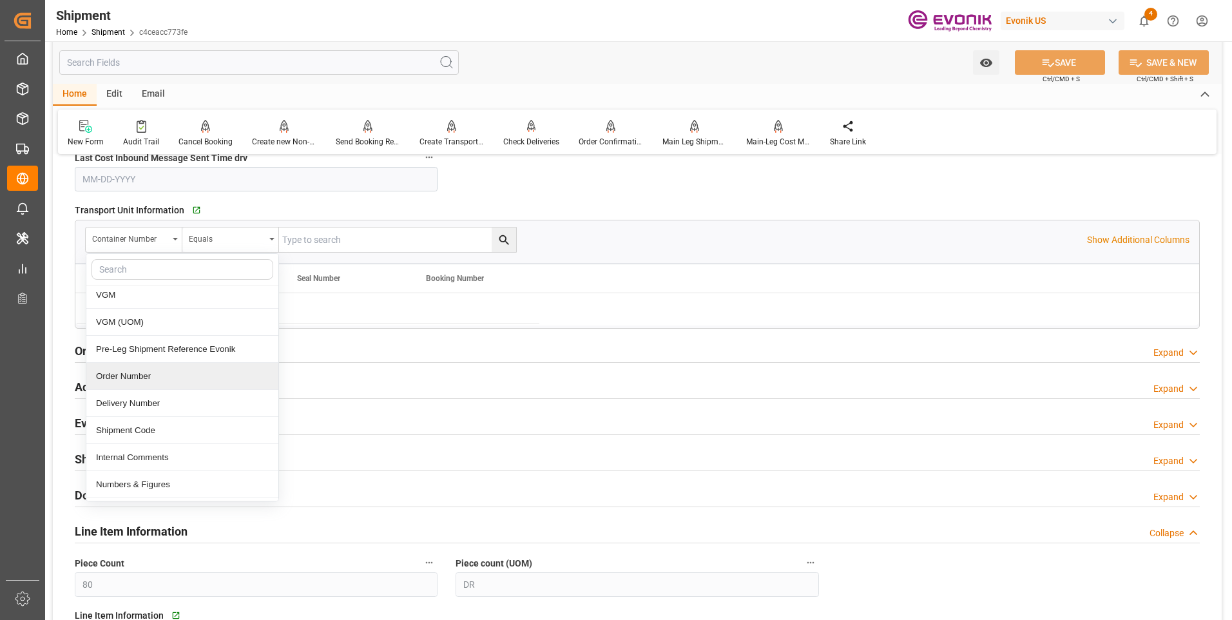
click at [153, 377] on div "Order Number" at bounding box center [182, 376] width 192 height 27
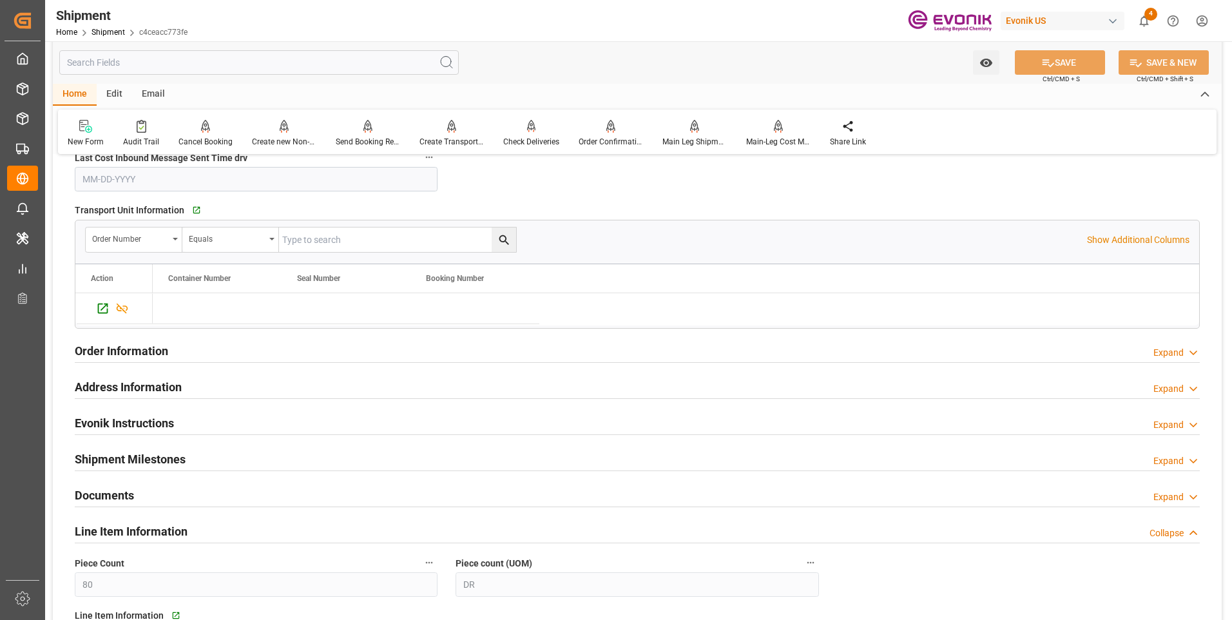
click at [358, 239] on input "text" at bounding box center [397, 239] width 237 height 24
paste input "2007187310"
type input "2007187310"
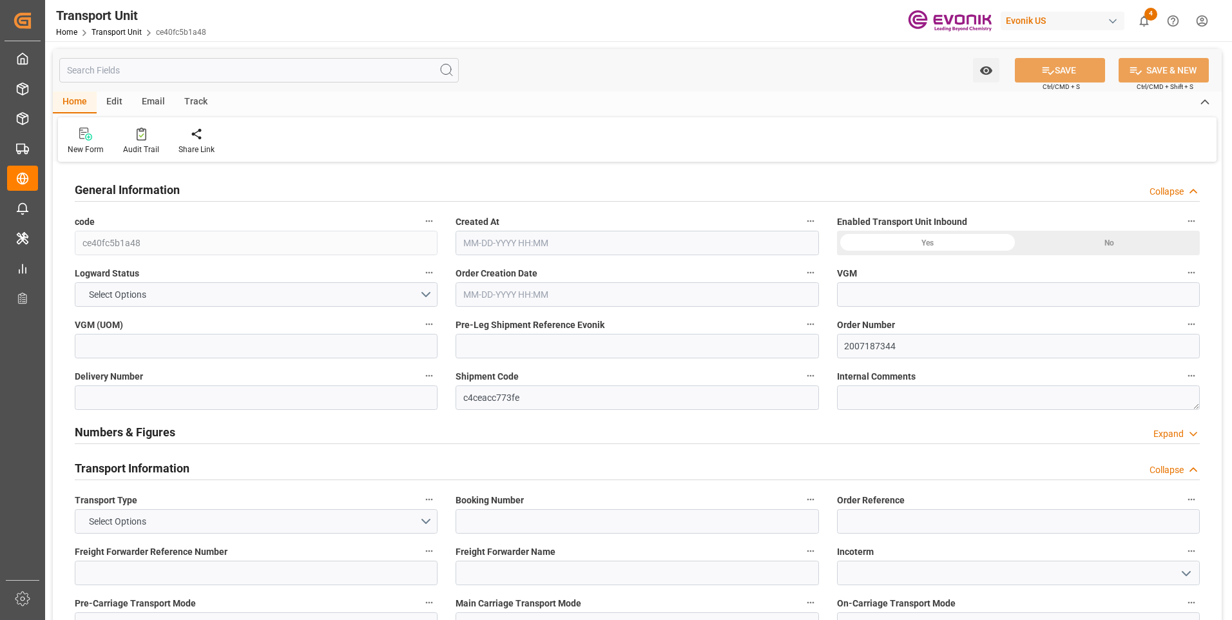
type input "Maersk"
type input "Maersk Line AS"
type input "USHOU"
type input "ZADUR"
type input "9600"
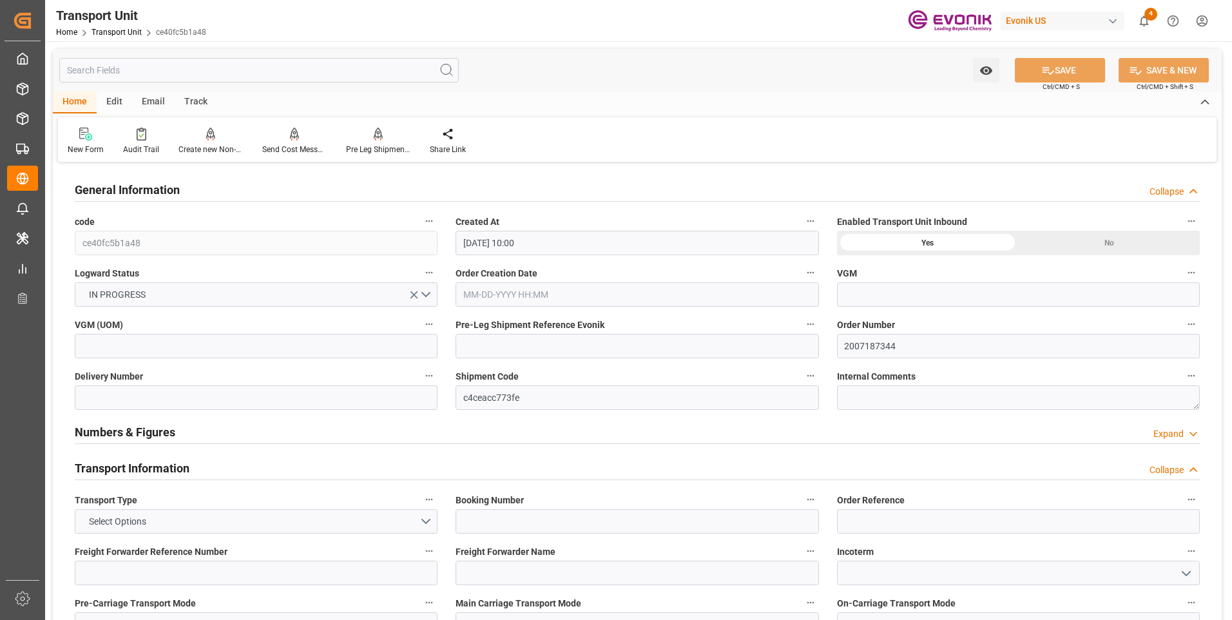
type input "[DATE] 10:00"
type input "[DATE]"
type input "[DATE] 00:00"
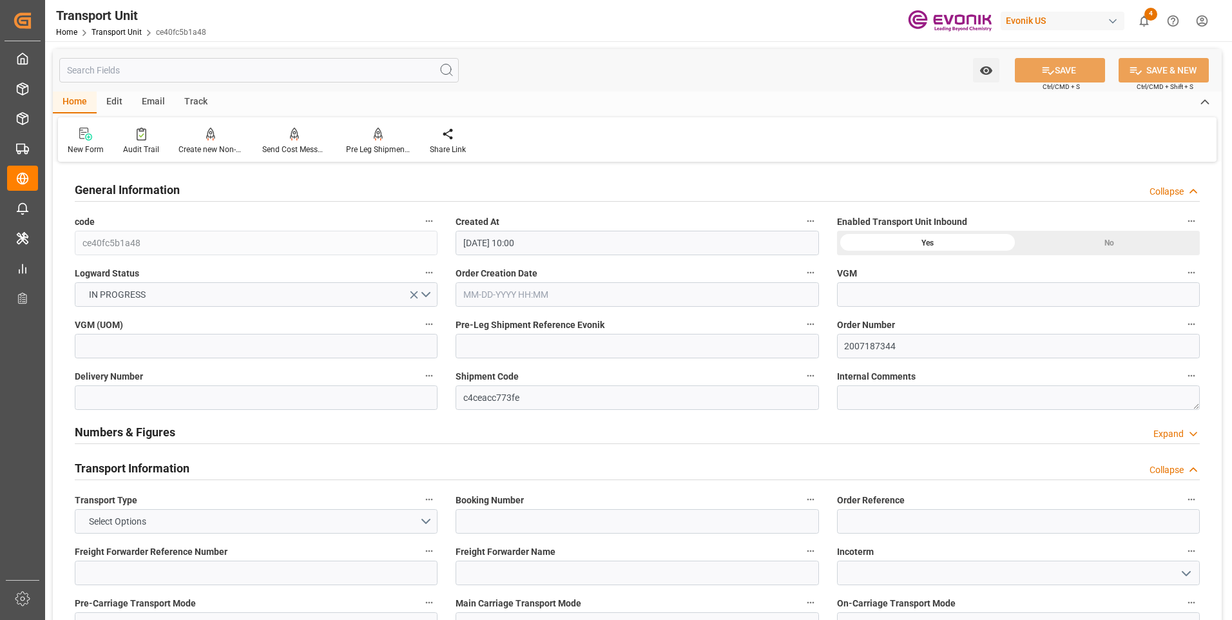
type input "[DATE] 00:00"
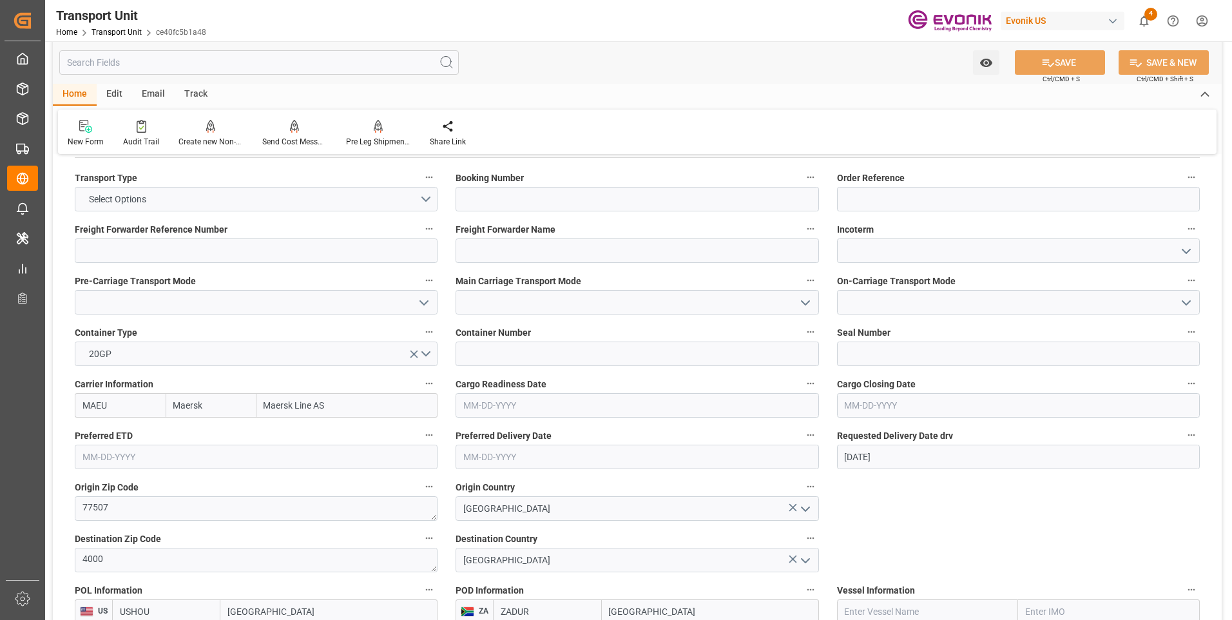
scroll to position [258, 0]
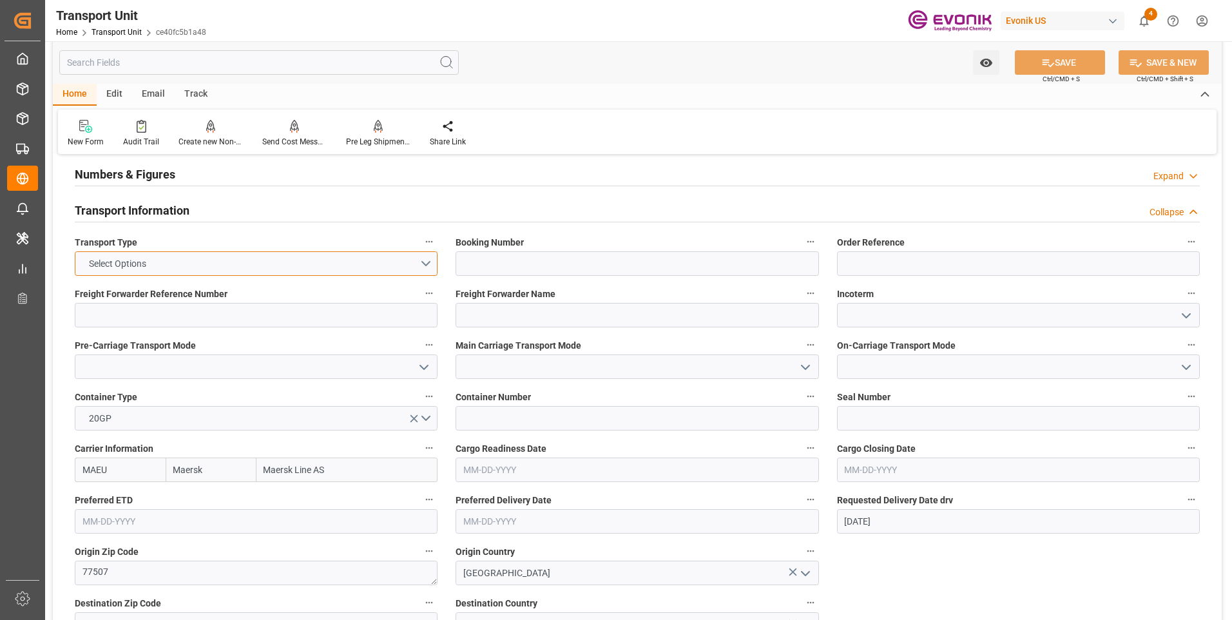
click at [426, 267] on button "Select Options" at bounding box center [256, 263] width 363 height 24
click at [134, 269] on div "SEAFREIGHT" at bounding box center [255, 266] width 361 height 27
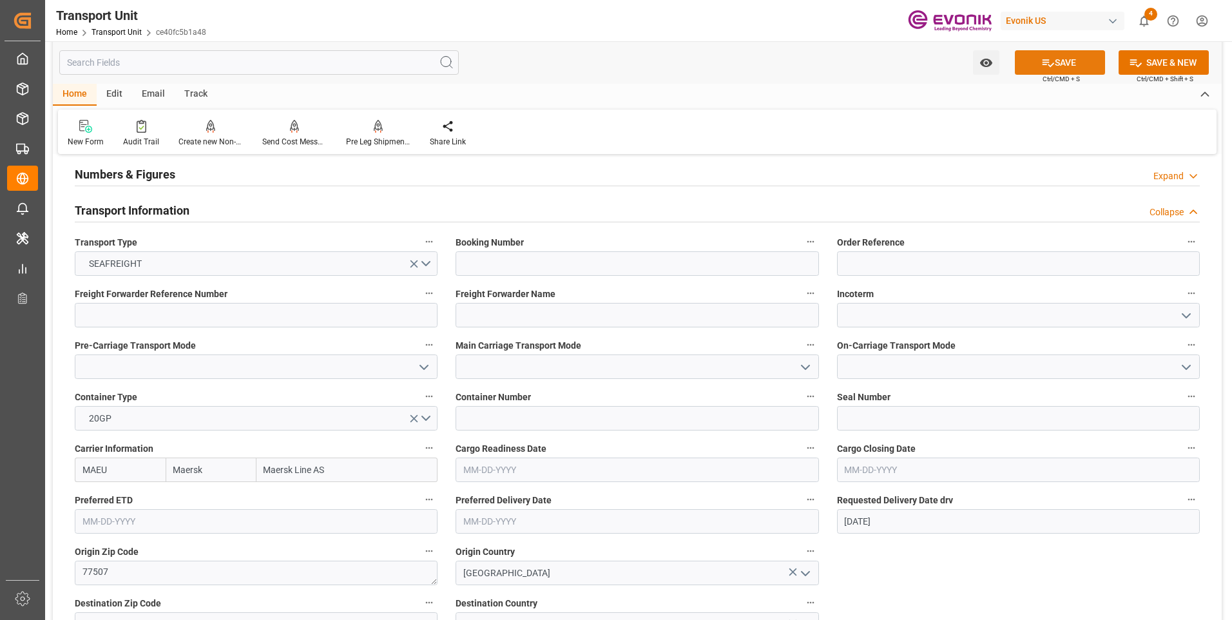
click at [1071, 63] on button "SAVE" at bounding box center [1060, 62] width 90 height 24
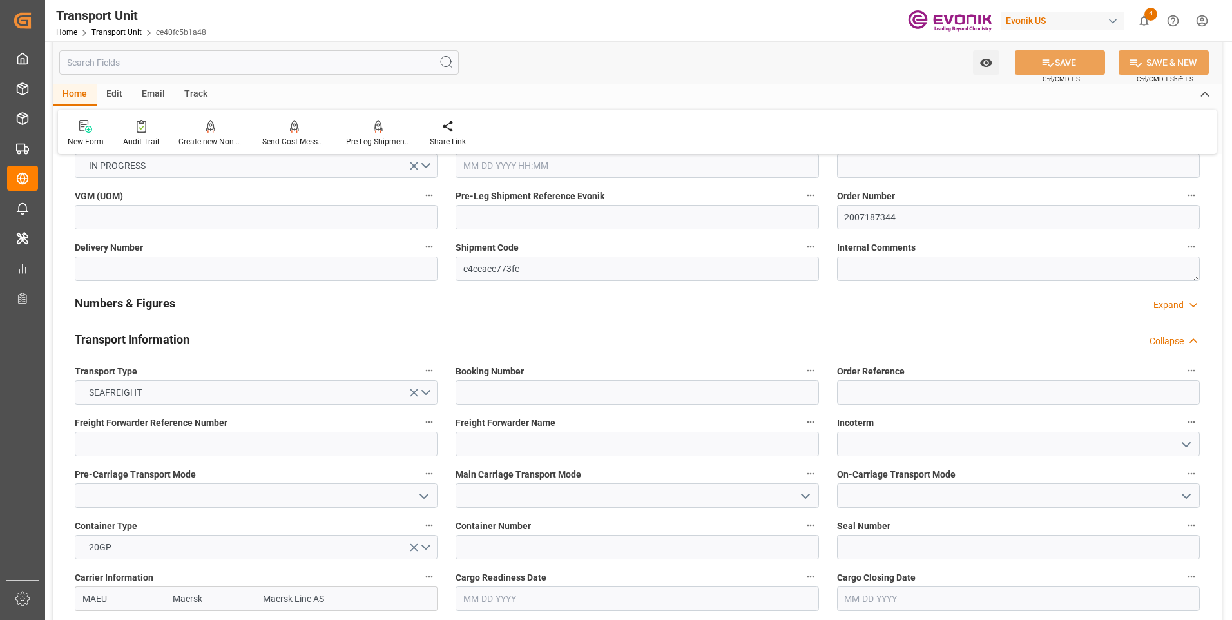
scroll to position [0, 0]
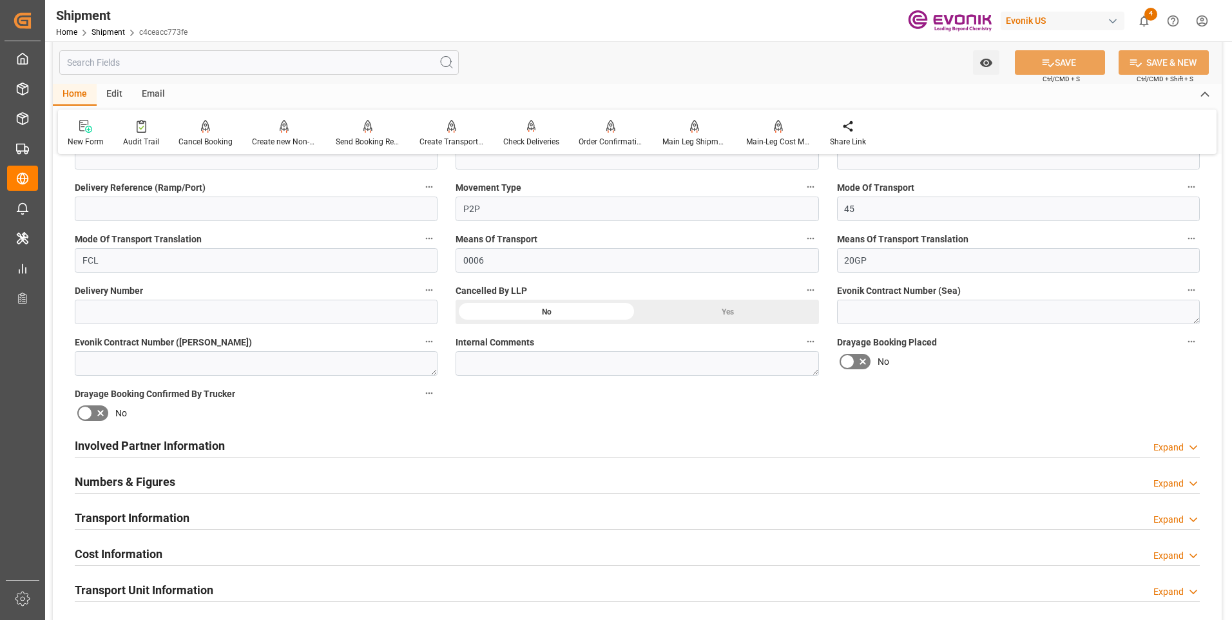
scroll to position [515, 0]
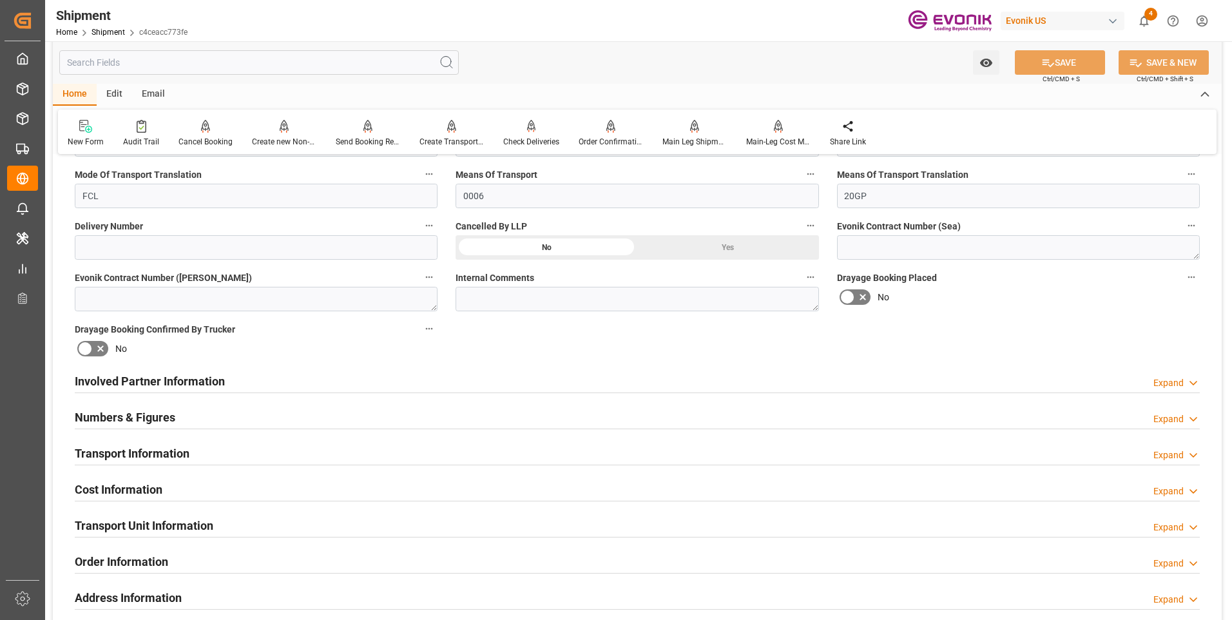
click at [225, 452] on div "Transport Information Expand" at bounding box center [637, 452] width 1125 height 24
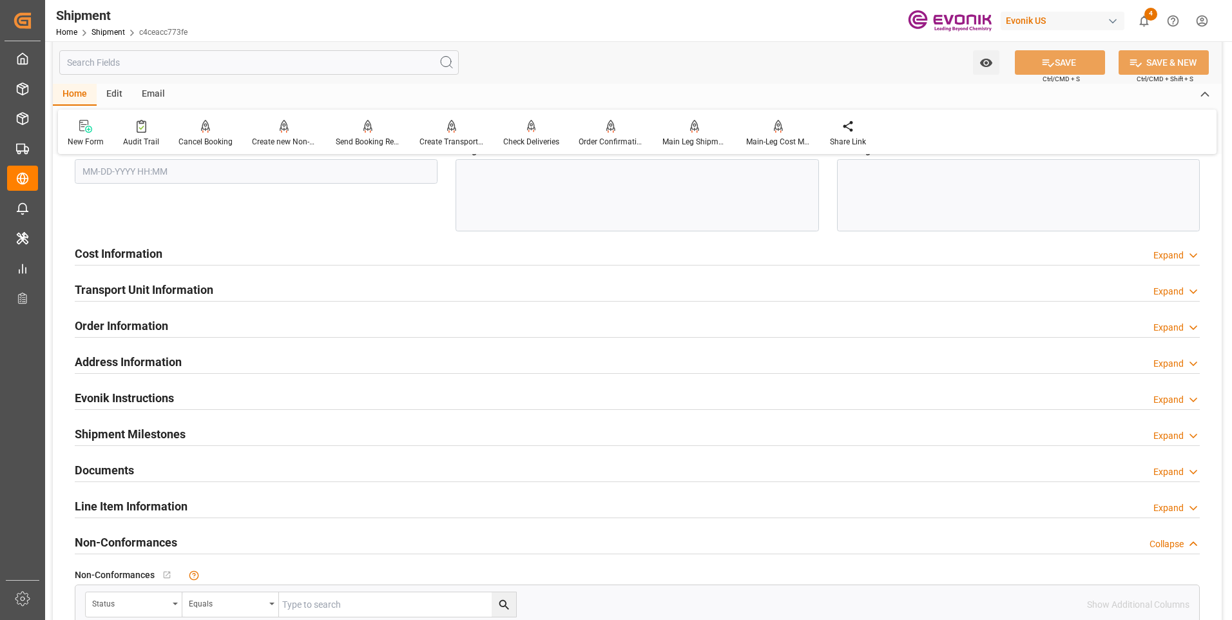
scroll to position [1288, 0]
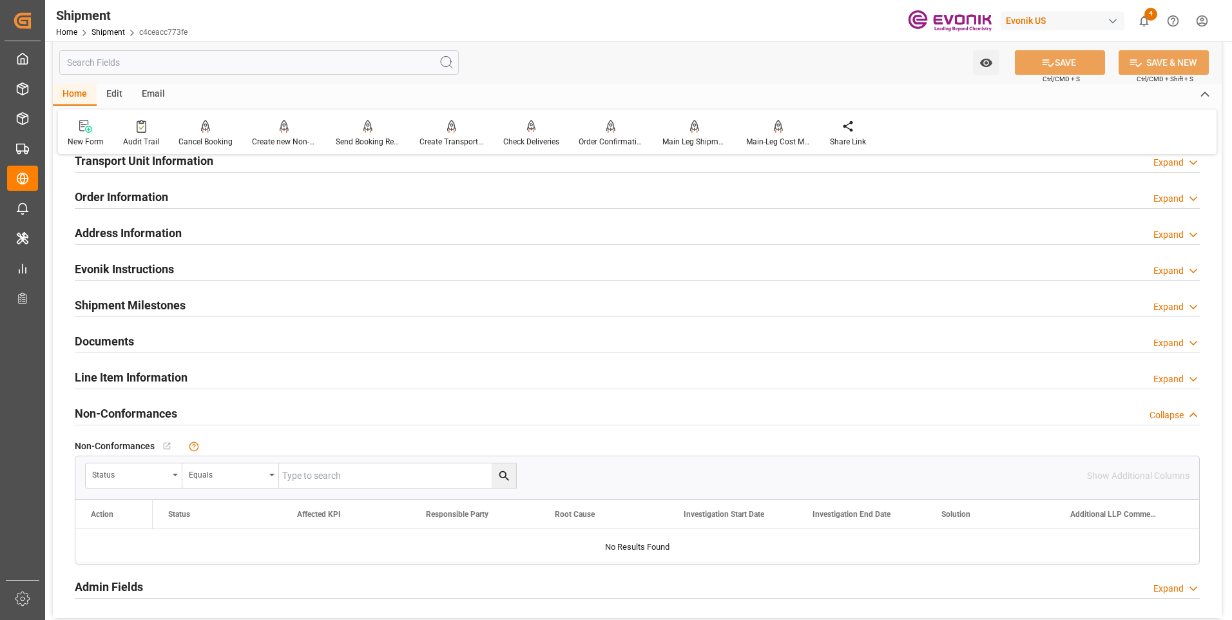
click at [245, 374] on div "Line Item Information Expand" at bounding box center [637, 376] width 1125 height 24
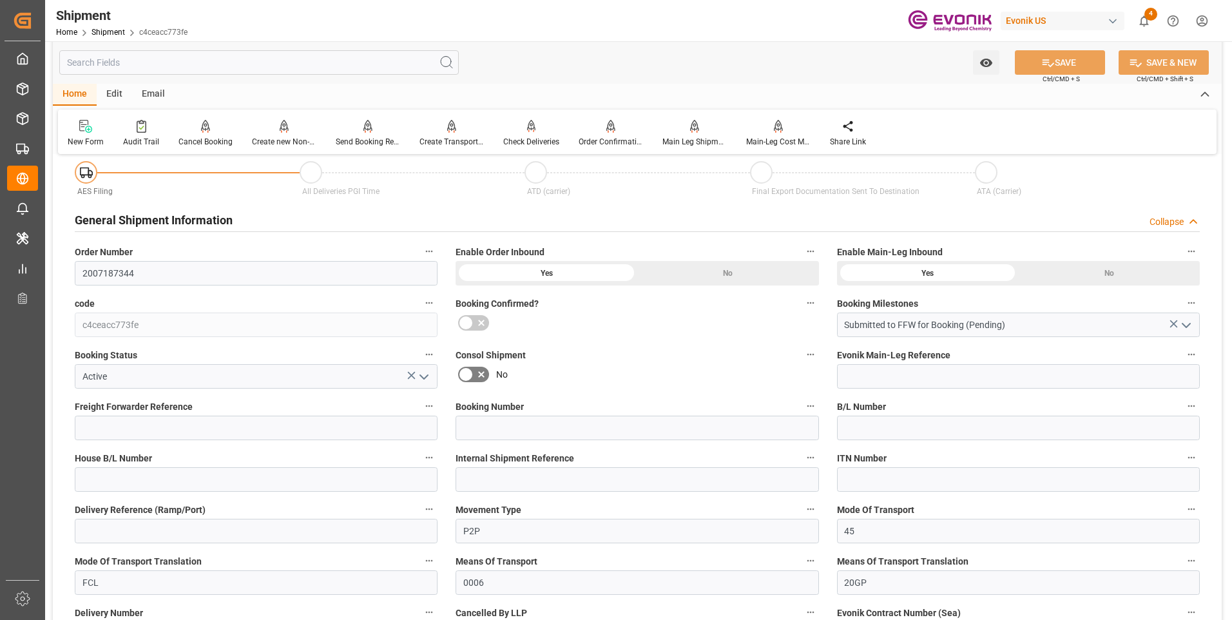
scroll to position [0, 0]
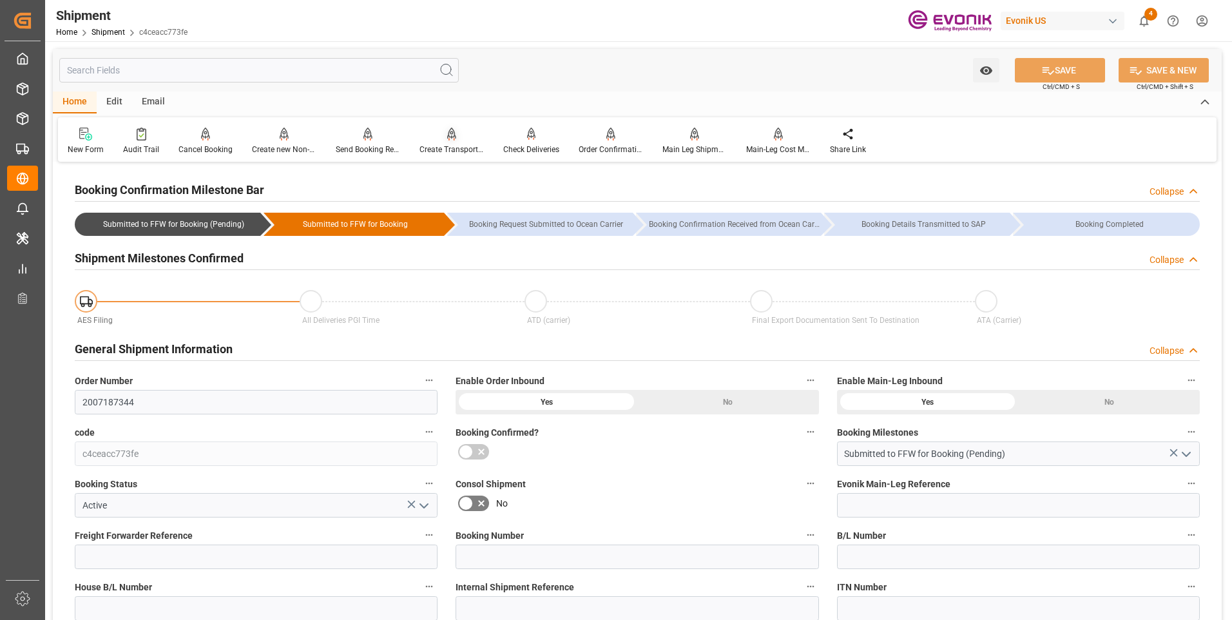
click at [457, 148] on div "Create Transport Unit" at bounding box center [451, 150] width 64 height 12
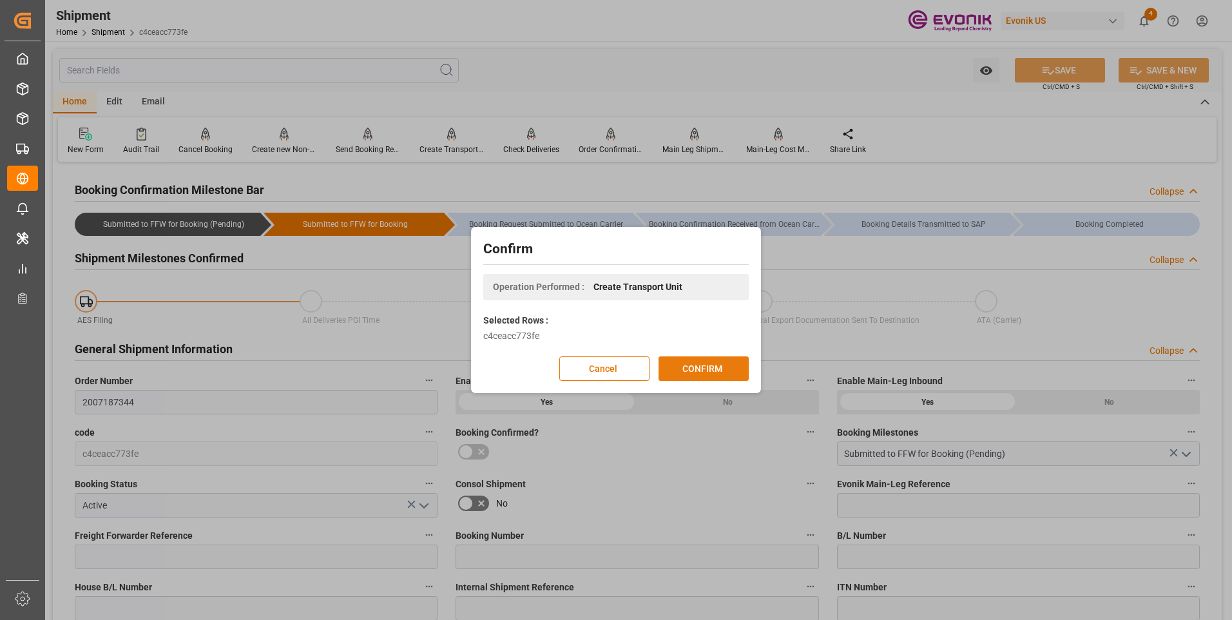
click at [689, 368] on button "CONFIRM" at bounding box center [703, 368] width 90 height 24
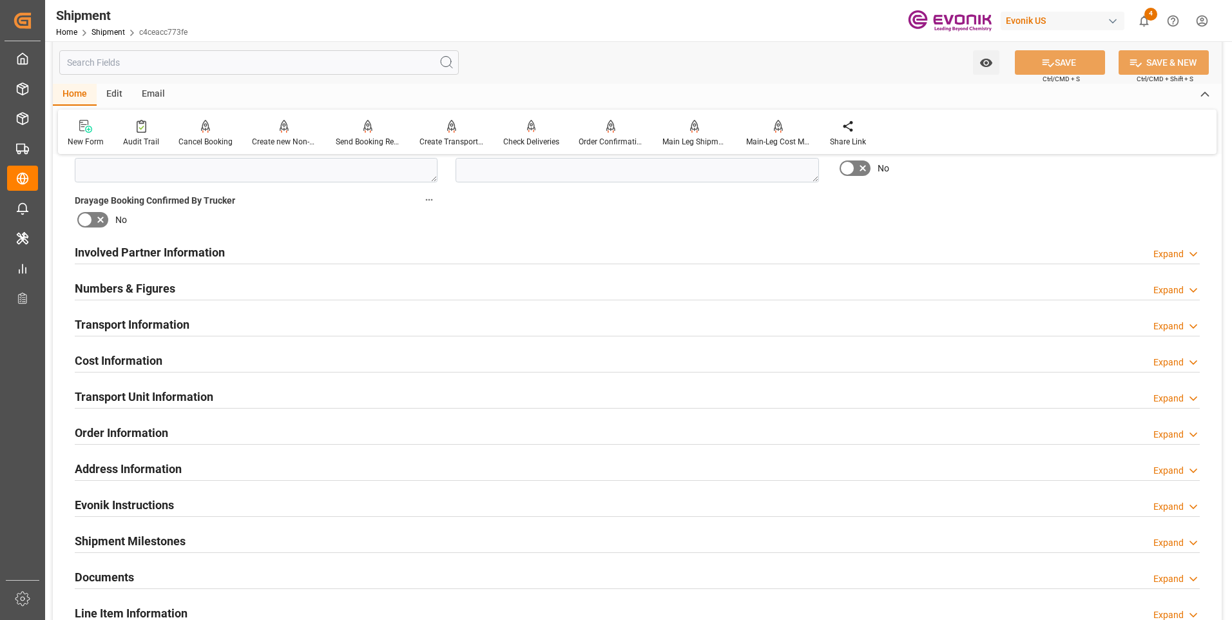
scroll to position [580, 0]
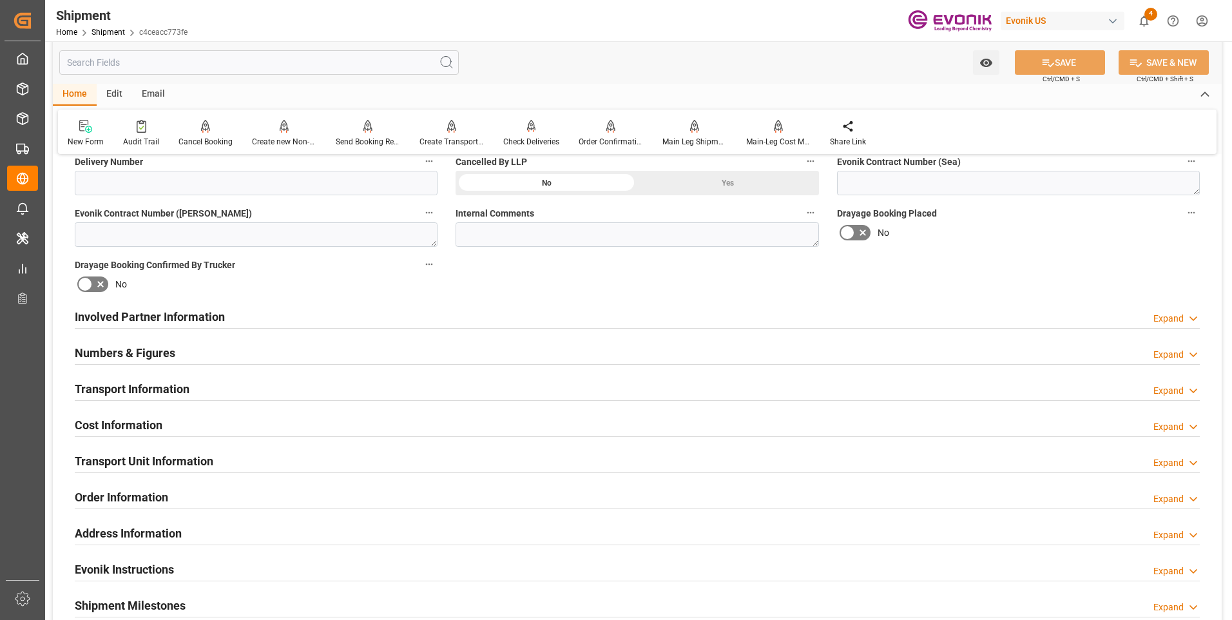
click at [137, 457] on h2 "Transport Unit Information" at bounding box center [144, 460] width 138 height 17
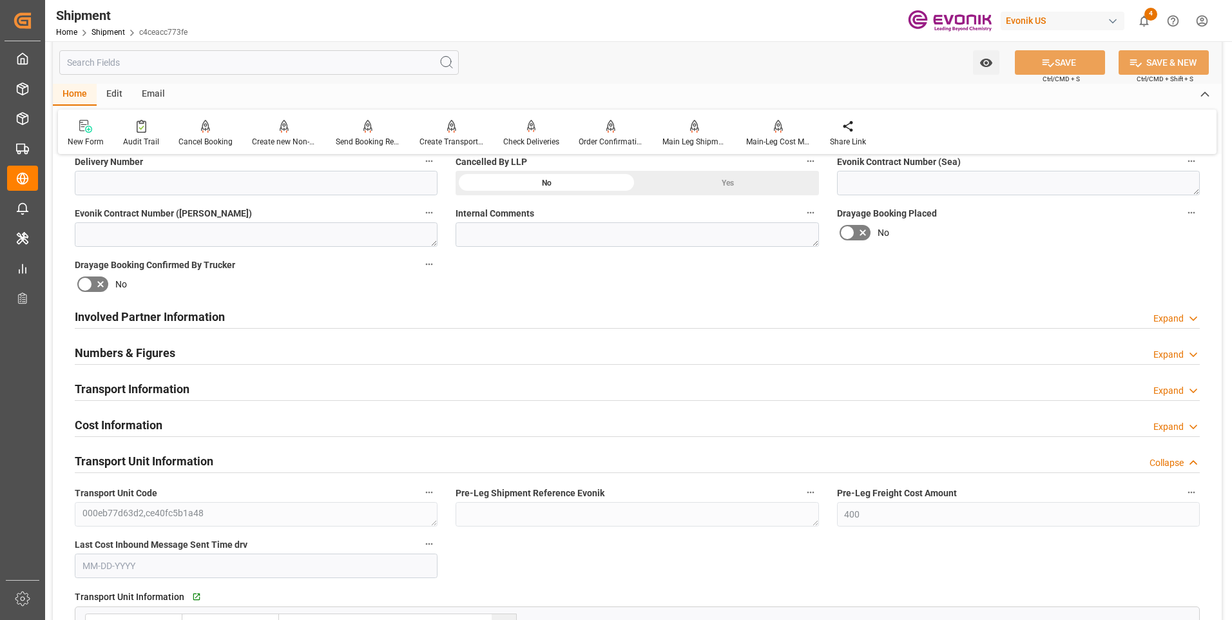
scroll to position [773, 0]
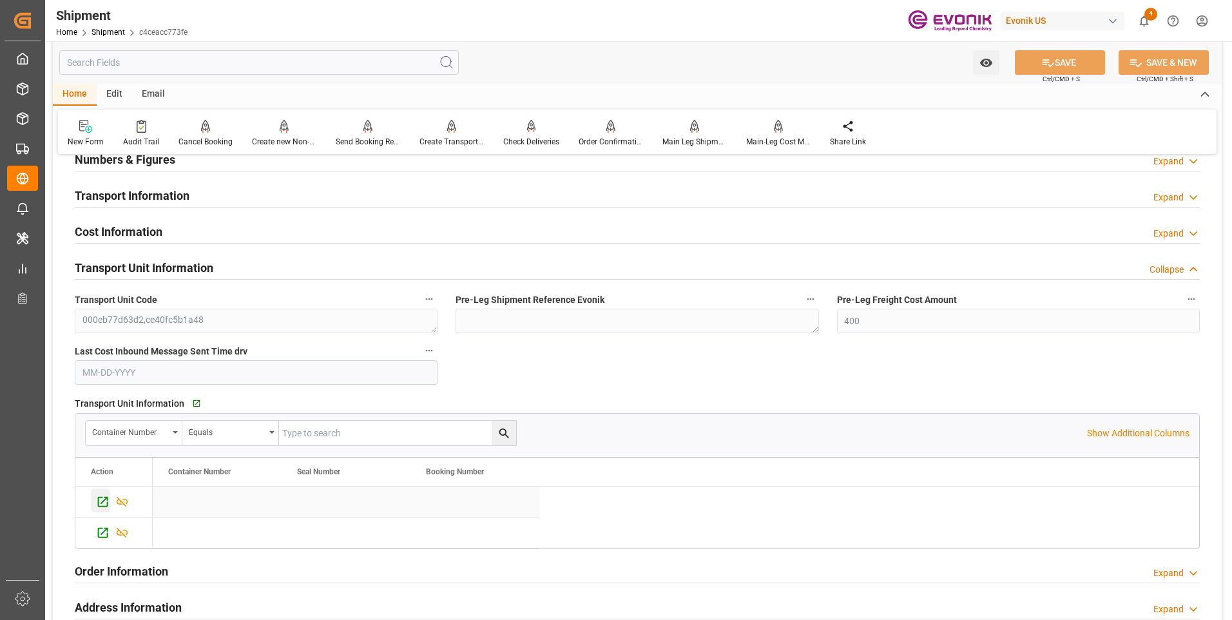
click at [101, 500] on icon "Press SPACE to select this row." at bounding box center [103, 502] width 14 height 14
click at [98, 529] on icon "Press SPACE to select this row." at bounding box center [103, 533] width 10 height 10
click at [103, 498] on icon "Press SPACE to select this row." at bounding box center [103, 502] width 14 height 14
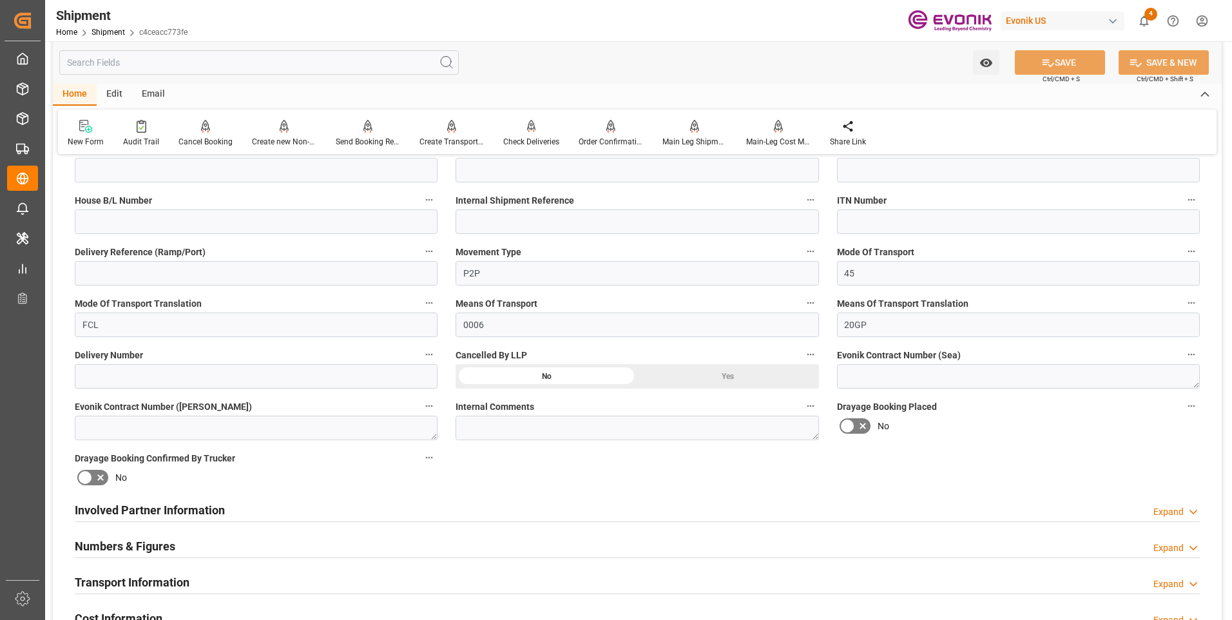
scroll to position [451, 0]
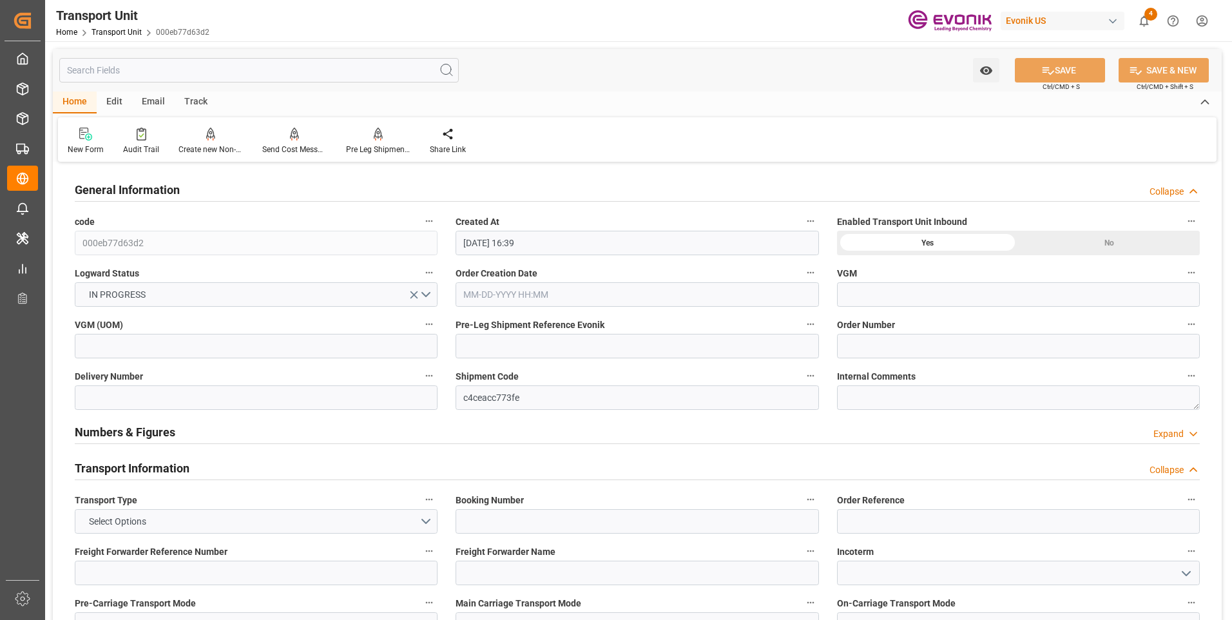
type input "[DATE] 16:39"
type input "[DATE]"
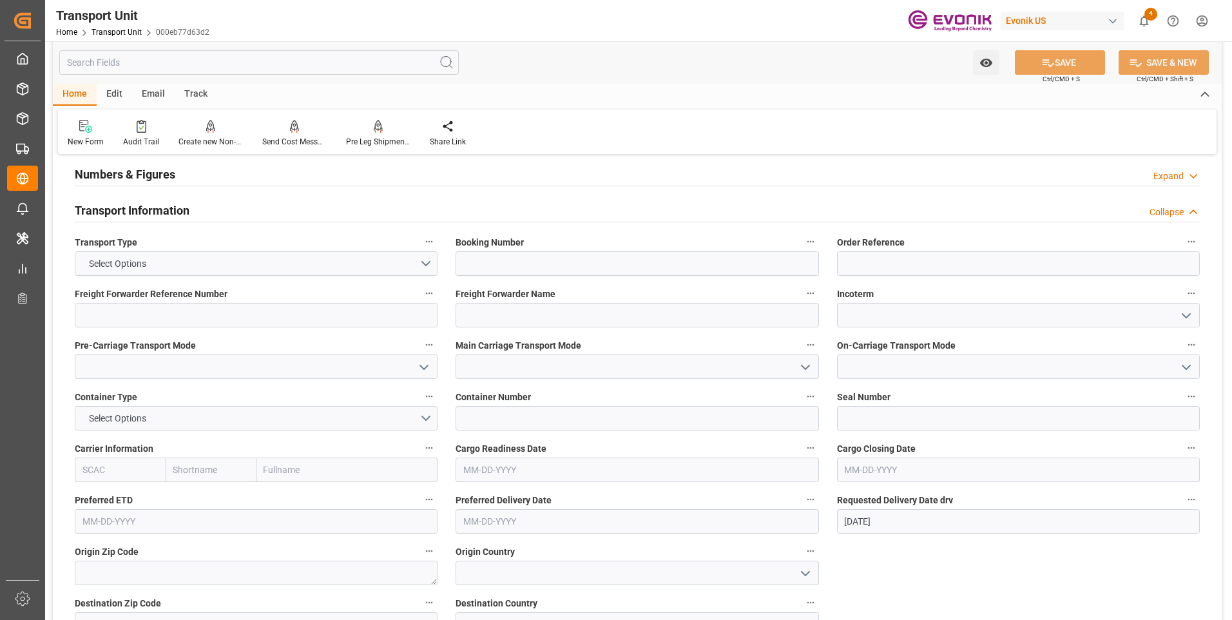
scroll to position [193, 0]
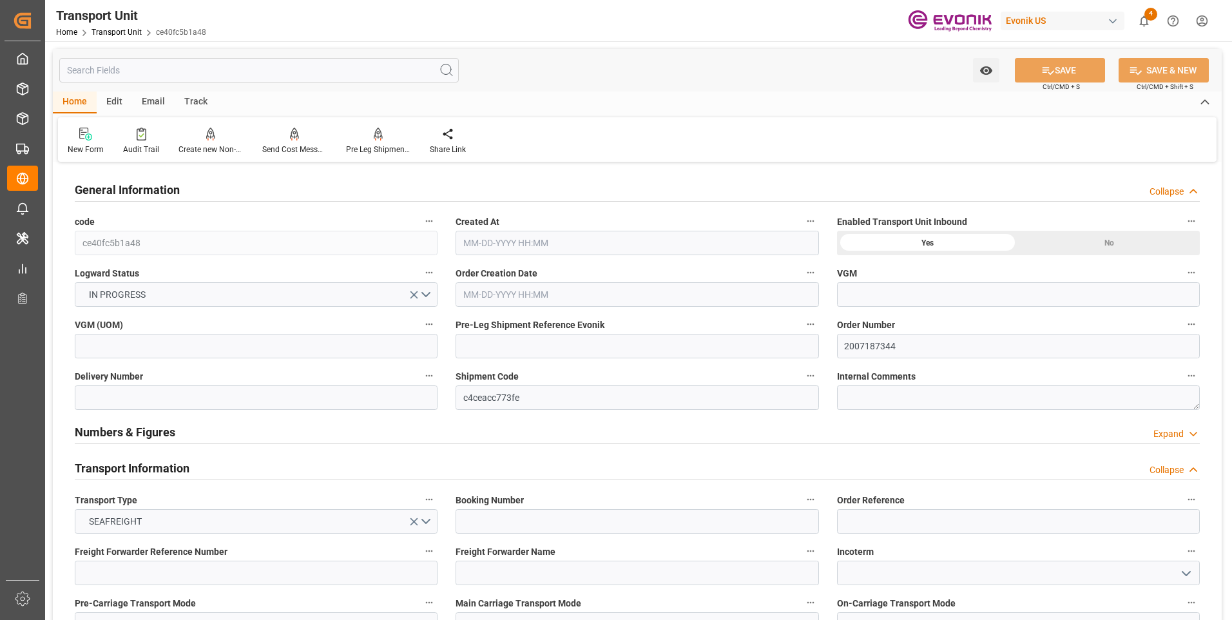
type input "Maersk"
type input "Maersk Line AS"
type input "USHOU"
type input "ZADUR"
type input "9600"
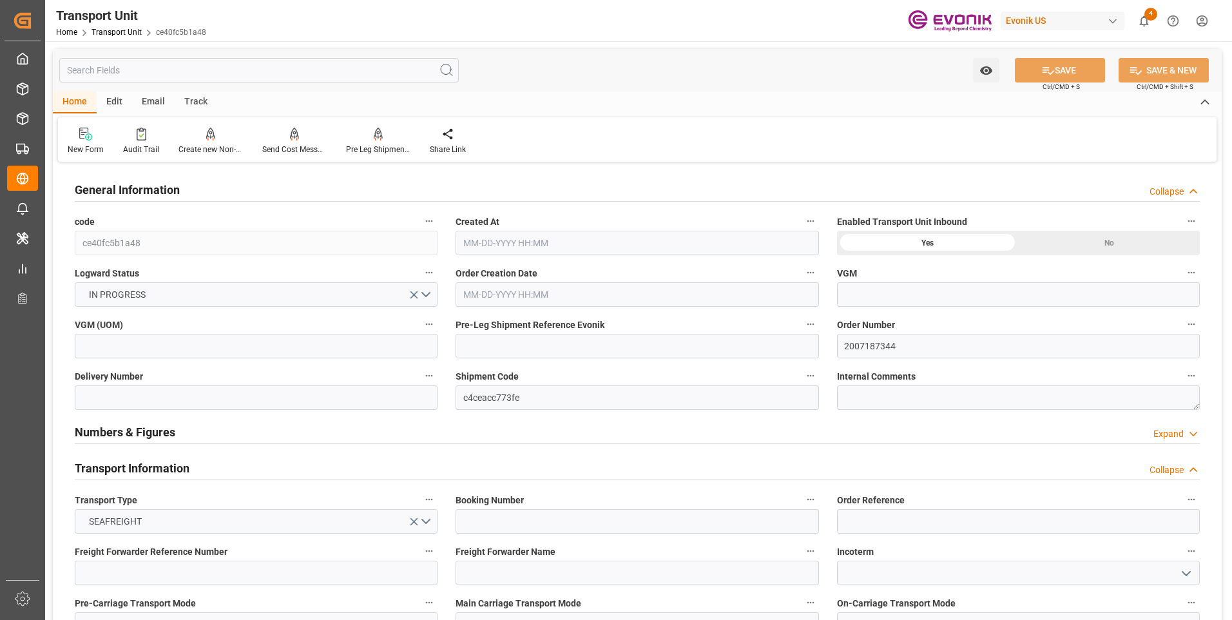
type input "09-29-2025 10:00"
type input "[DATE]"
type input "10-13-2025 00:00"
type input "11-26-2025 00:00"
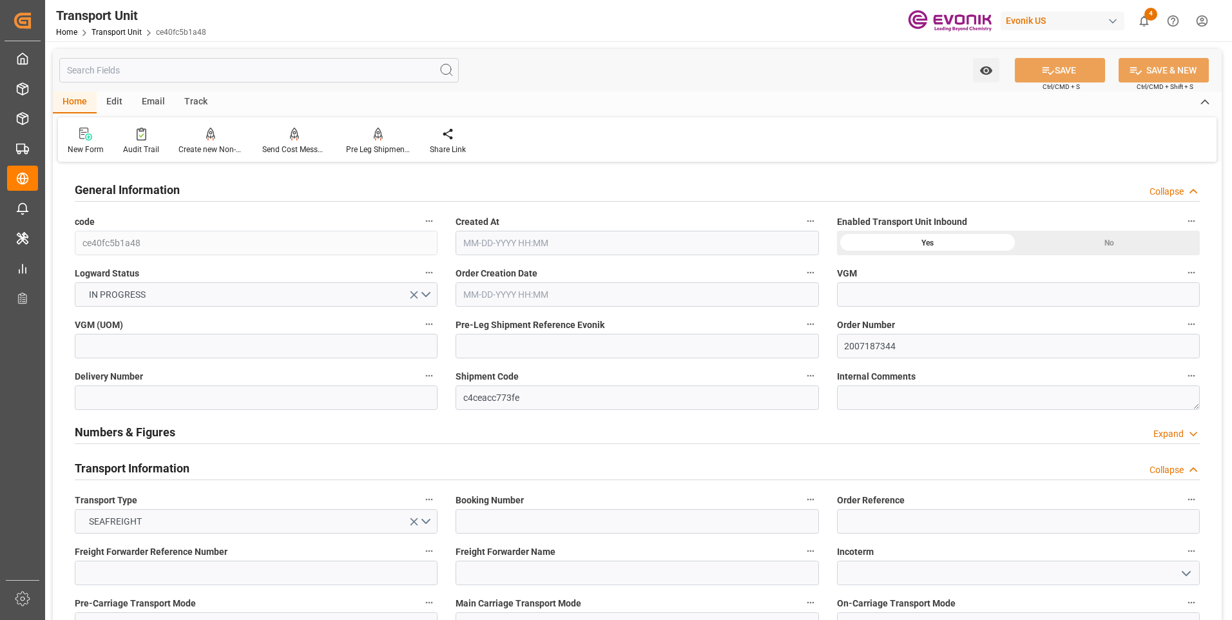
type input "11-26-2025 00:00"
type input "10-03-2025 00:00"
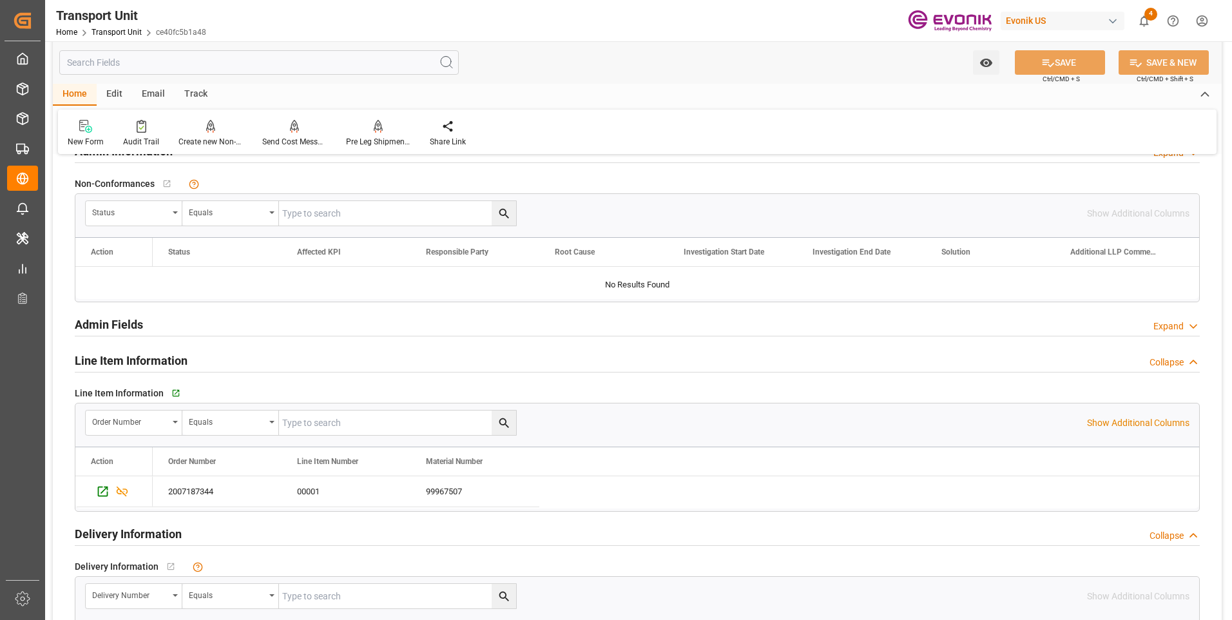
scroll to position [1804, 0]
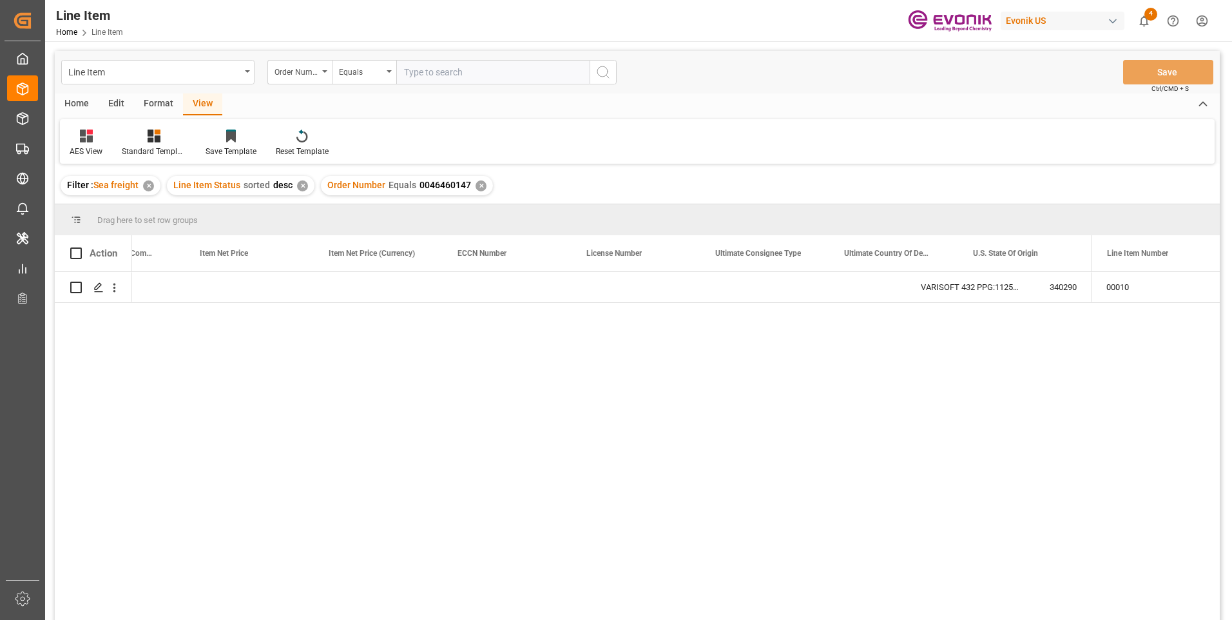
scroll to position [0, 978]
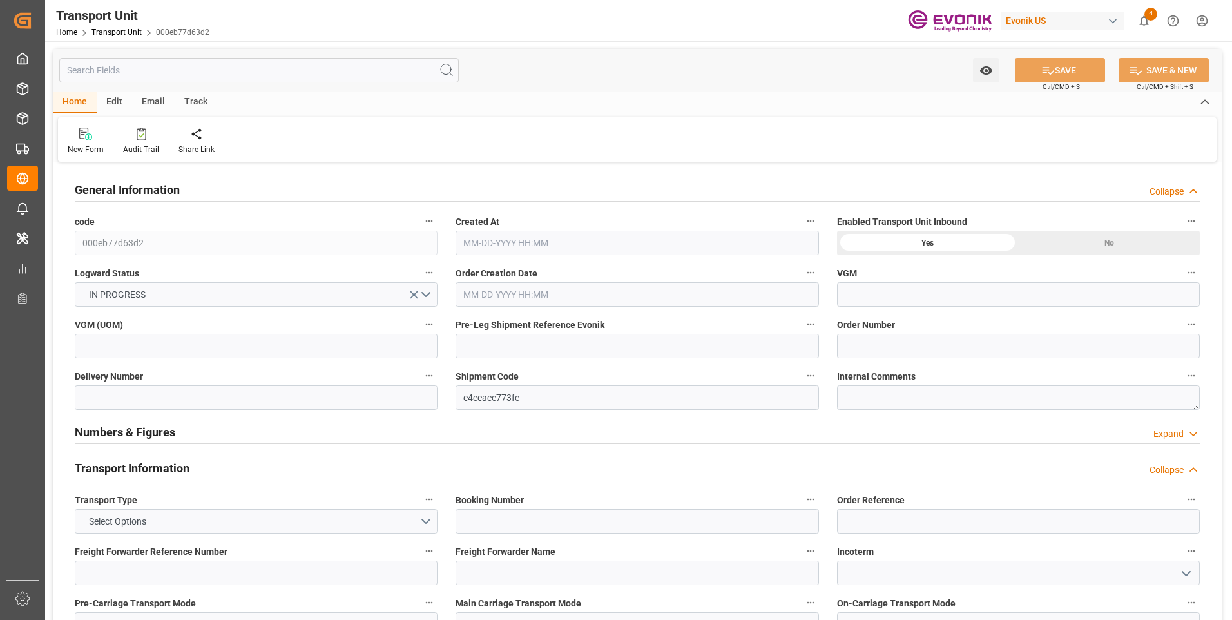
type input "[DATE] 16:39"
type input "11-17-2025"
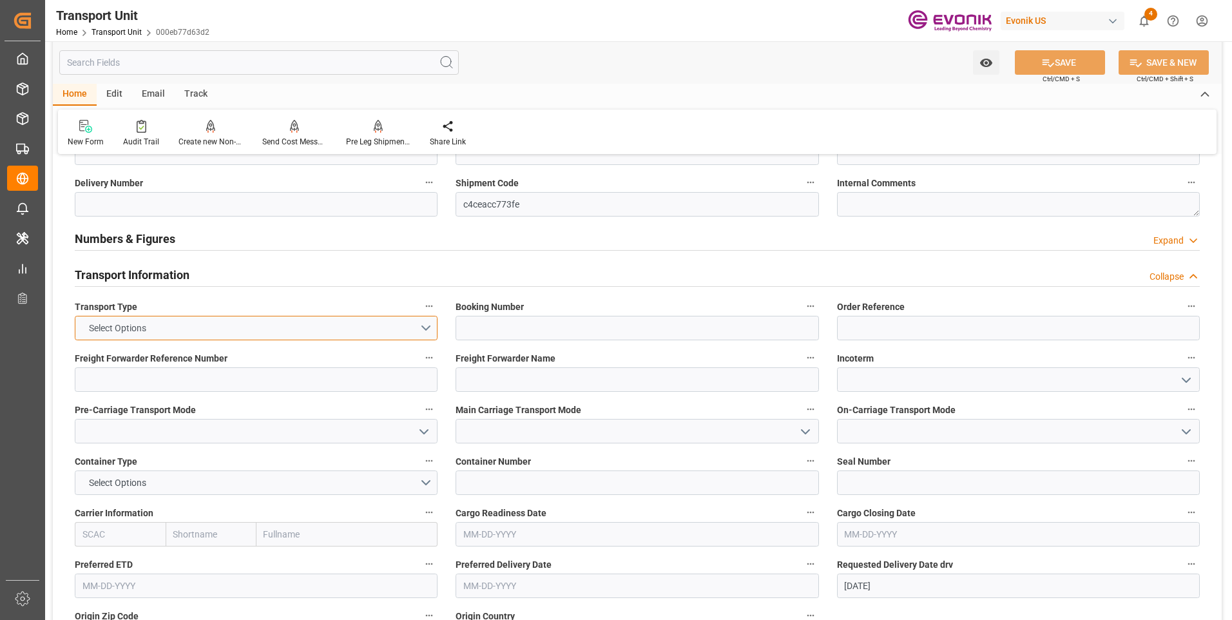
click at [422, 332] on button "Select Options" at bounding box center [256, 328] width 363 height 24
click at [139, 332] on div "SEAFREIGHT" at bounding box center [255, 331] width 361 height 27
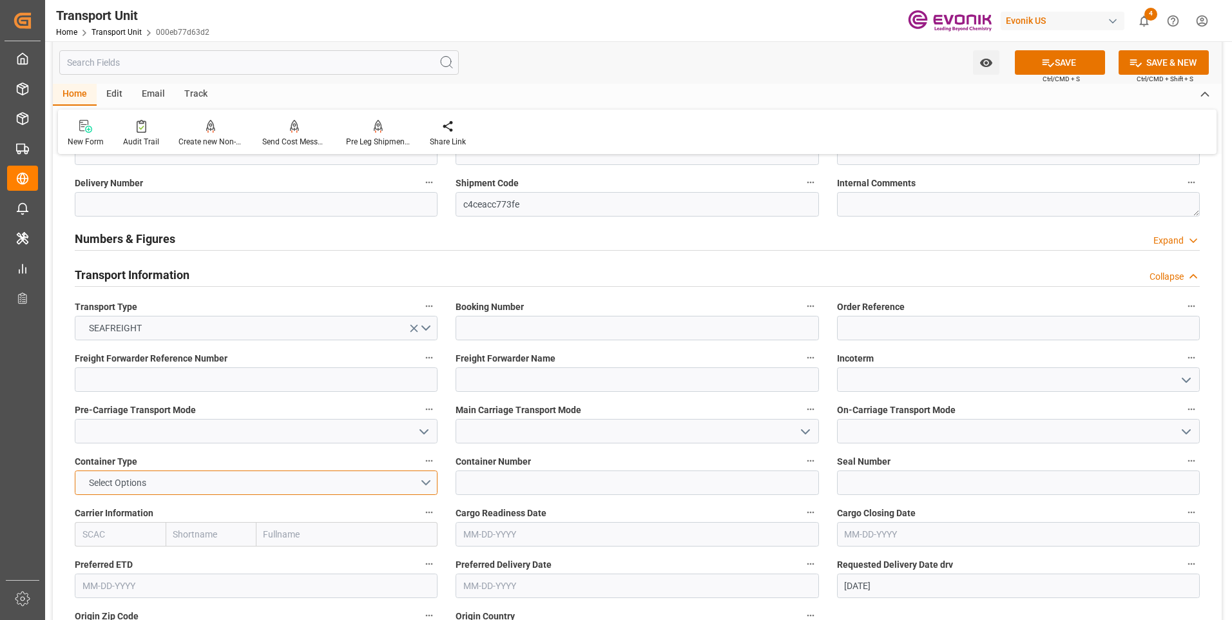
click at [423, 483] on button "Select Options" at bounding box center [256, 482] width 363 height 24
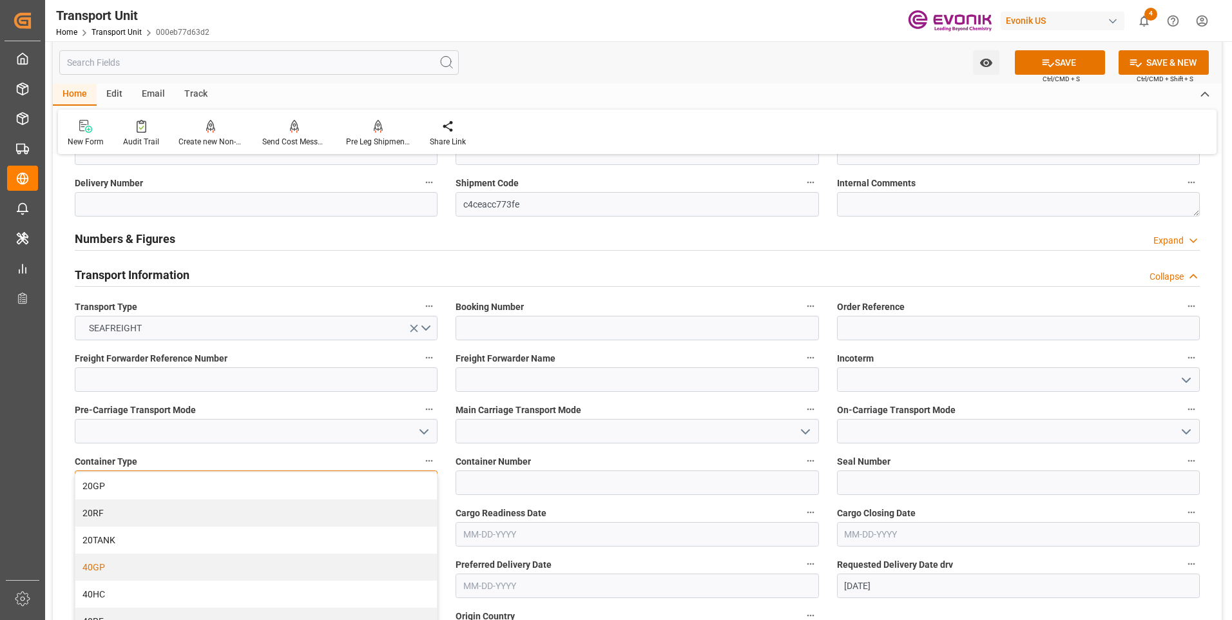
scroll to position [258, 0]
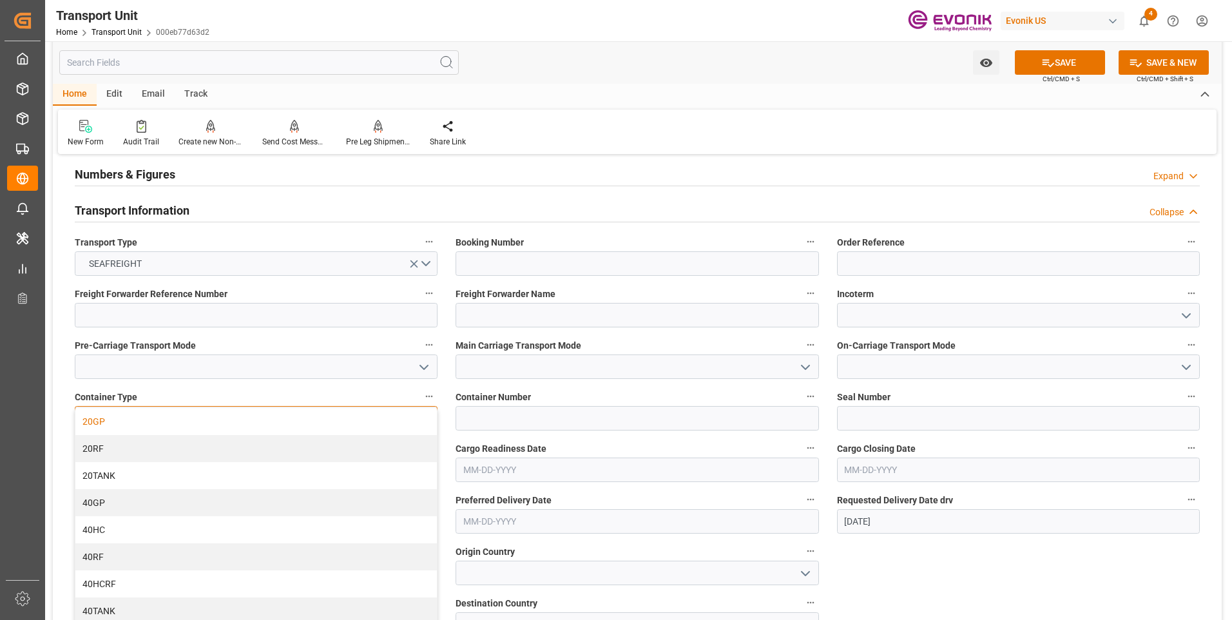
click at [128, 424] on div "20GP" at bounding box center [255, 421] width 361 height 27
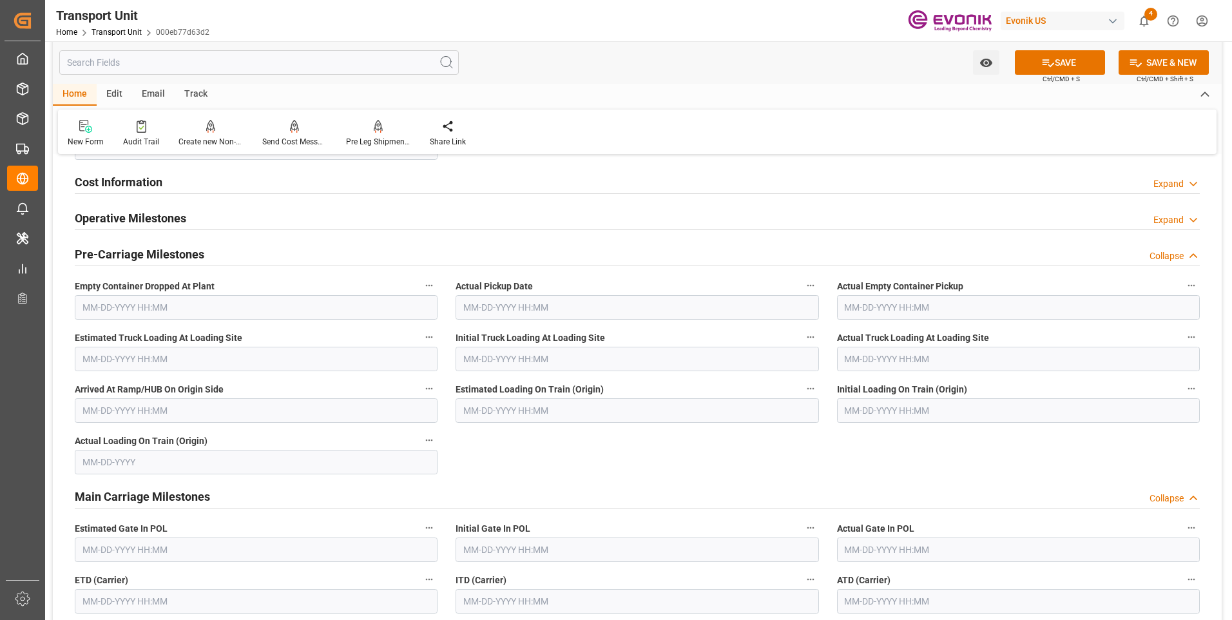
scroll to position [902, 0]
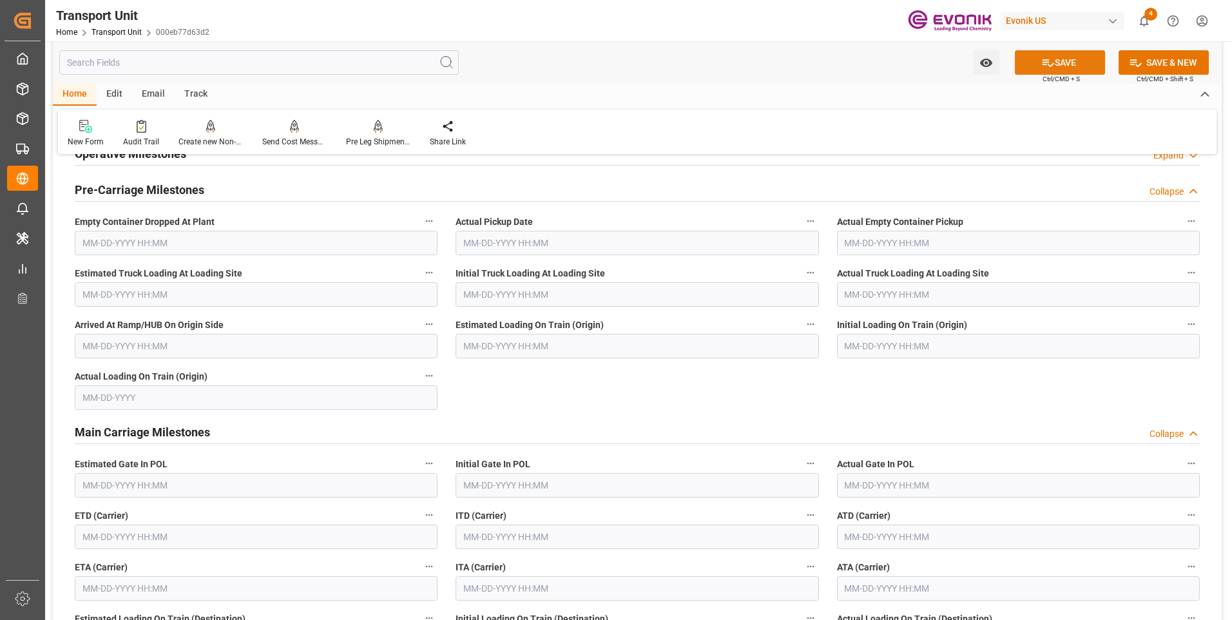
click at [1077, 63] on button "SAVE" at bounding box center [1060, 62] width 90 height 24
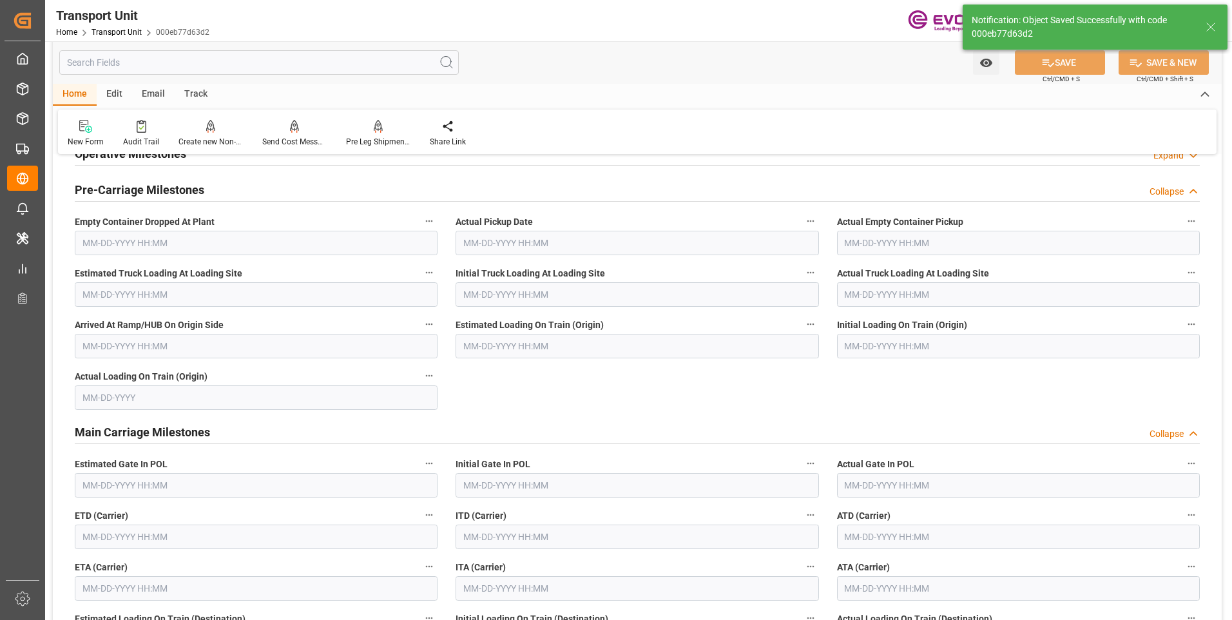
type textarea "No Deliveries found"
type input "0"
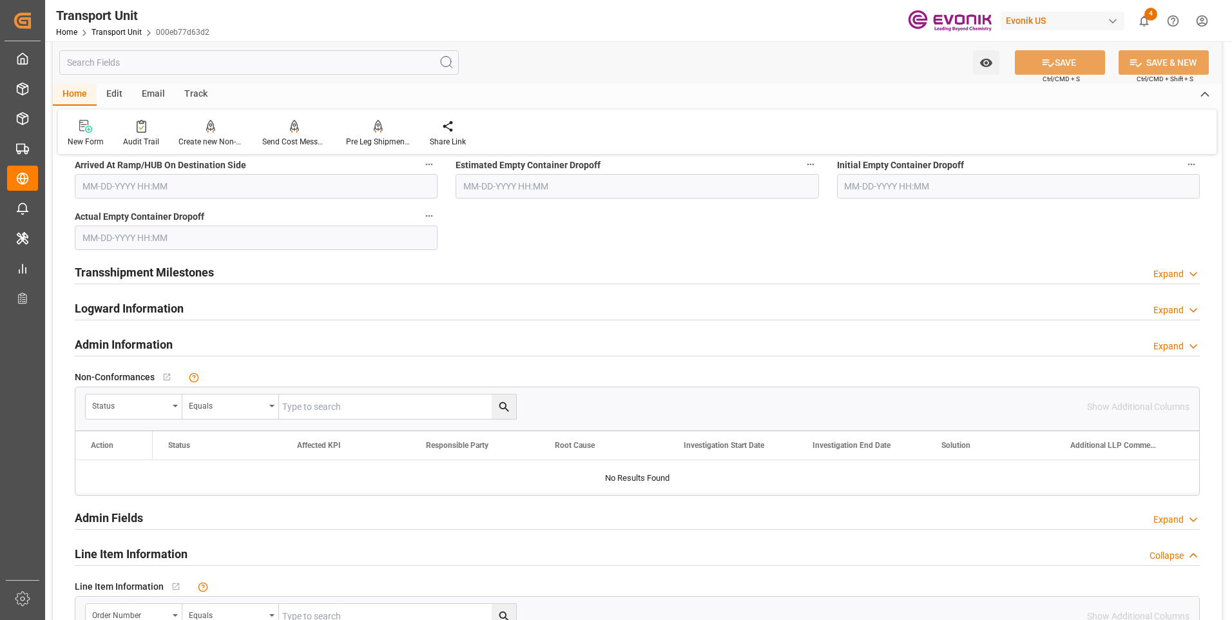
scroll to position [1675, 0]
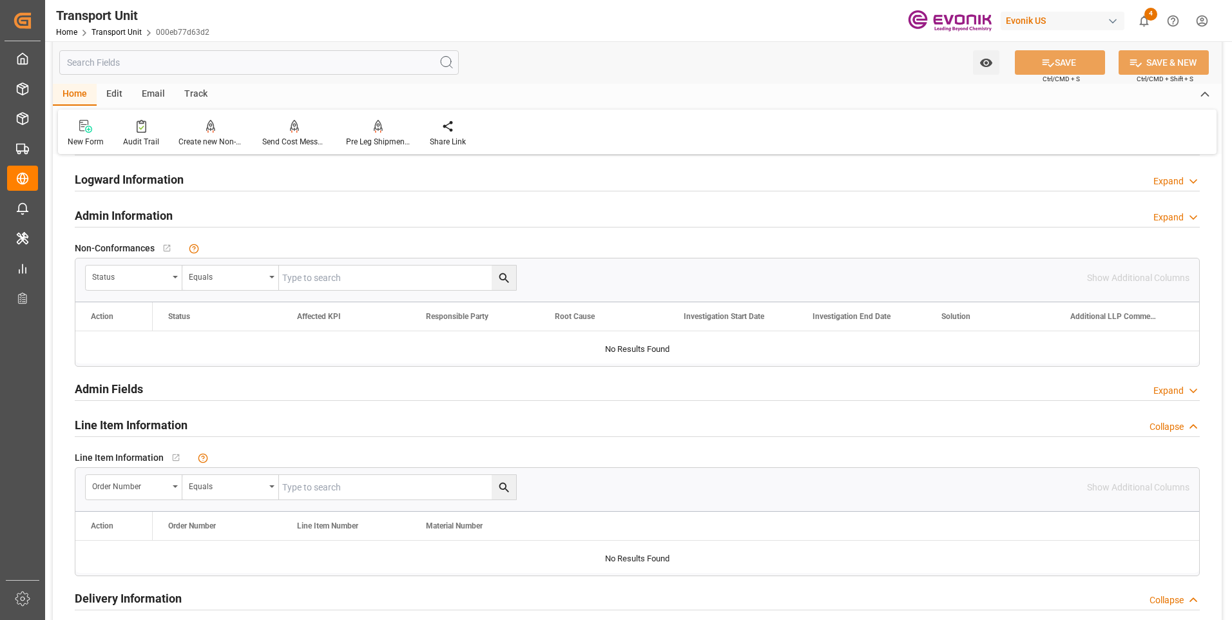
click at [304, 484] on input "text" at bounding box center [397, 487] width 237 height 24
paste input "2007187310"
type input "2007187310"
click at [497, 481] on icon "search button" at bounding box center [504, 488] width 14 height 14
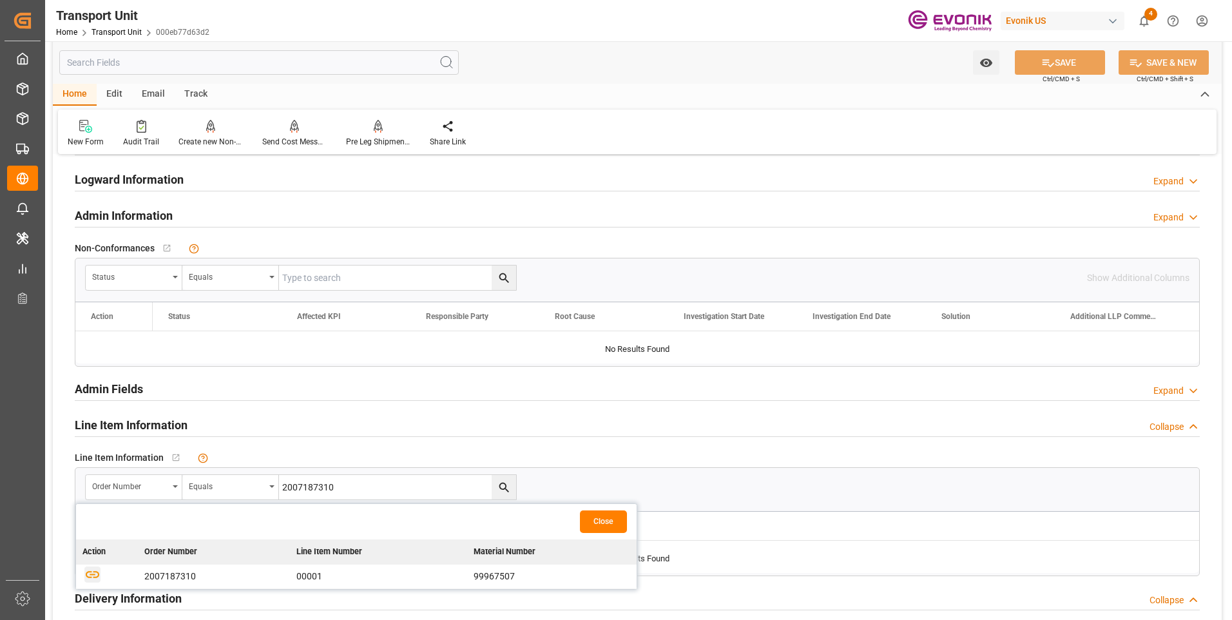
click at [91, 573] on icon "button" at bounding box center [92, 574] width 16 height 16
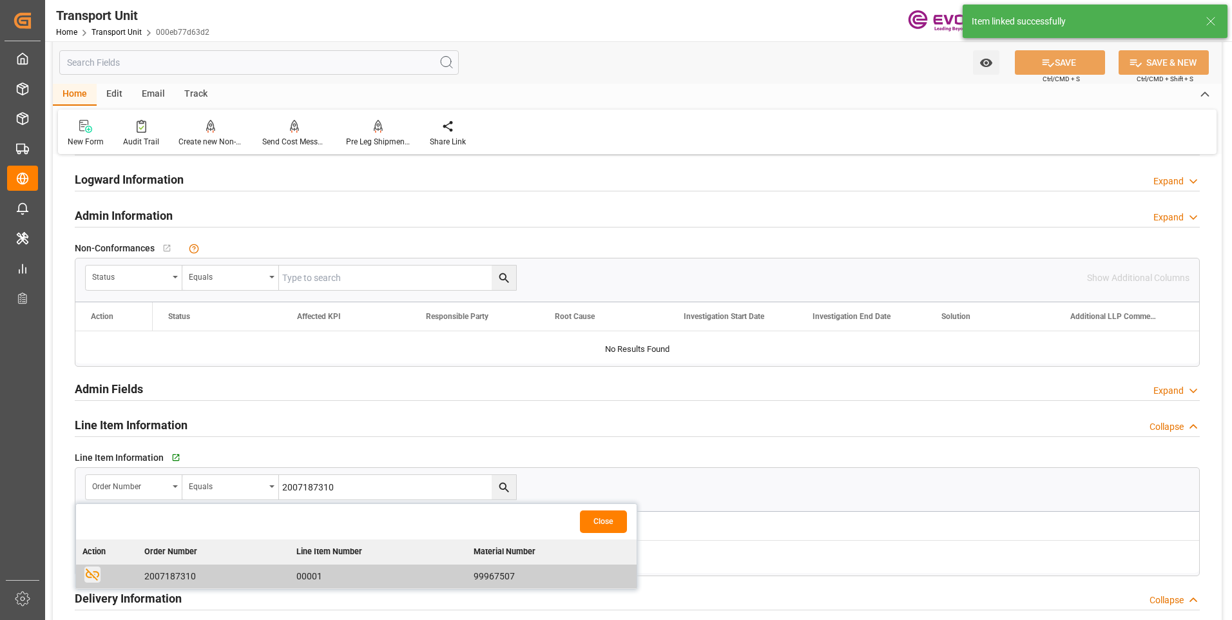
click at [632, 459] on div "Line Item Information   Go to Line Item Grid" at bounding box center [637, 457] width 1125 height 19
click at [609, 526] on button "Close" at bounding box center [603, 521] width 47 height 23
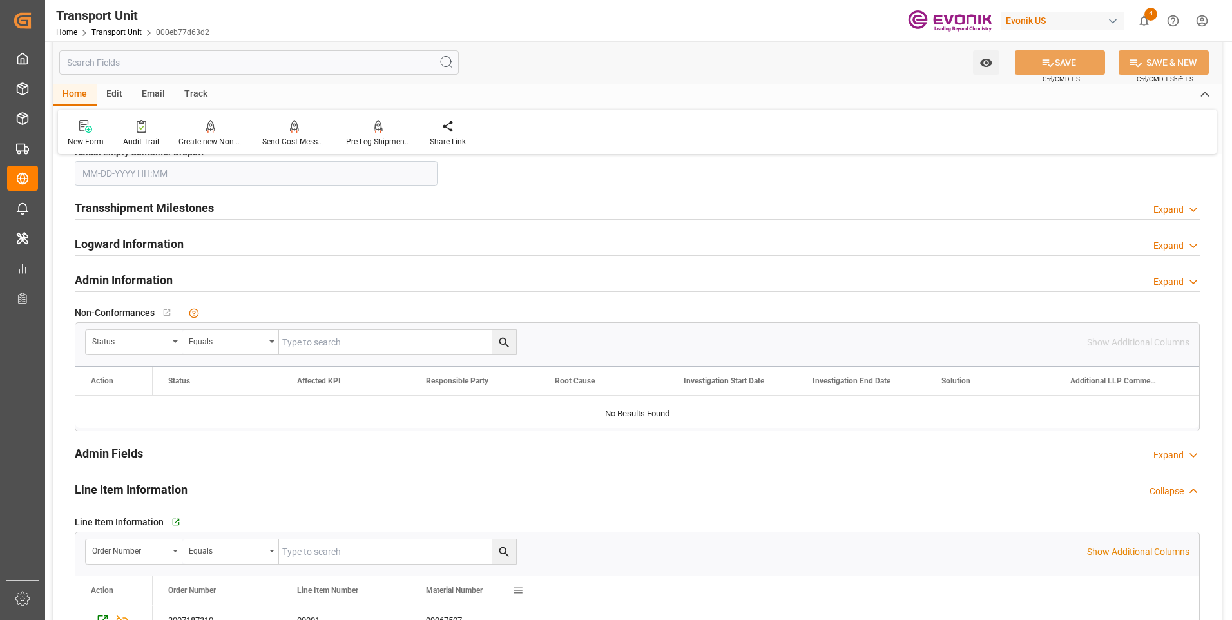
scroll to position [1482, 0]
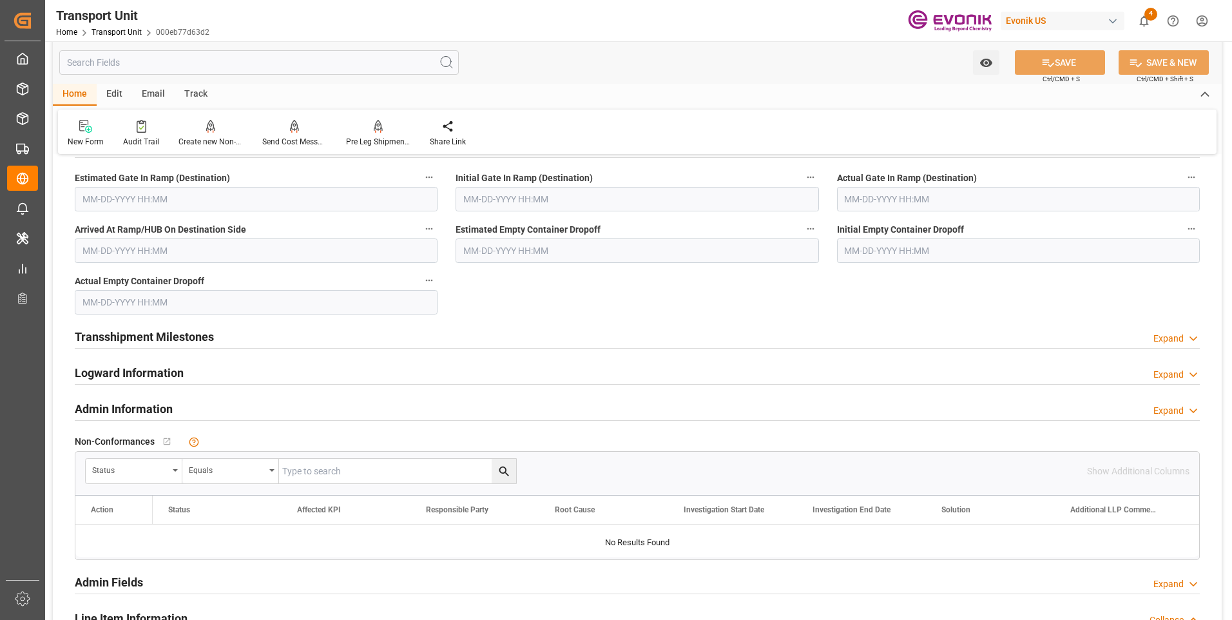
click at [240, 414] on div "Admin Information Expand" at bounding box center [637, 408] width 1125 height 24
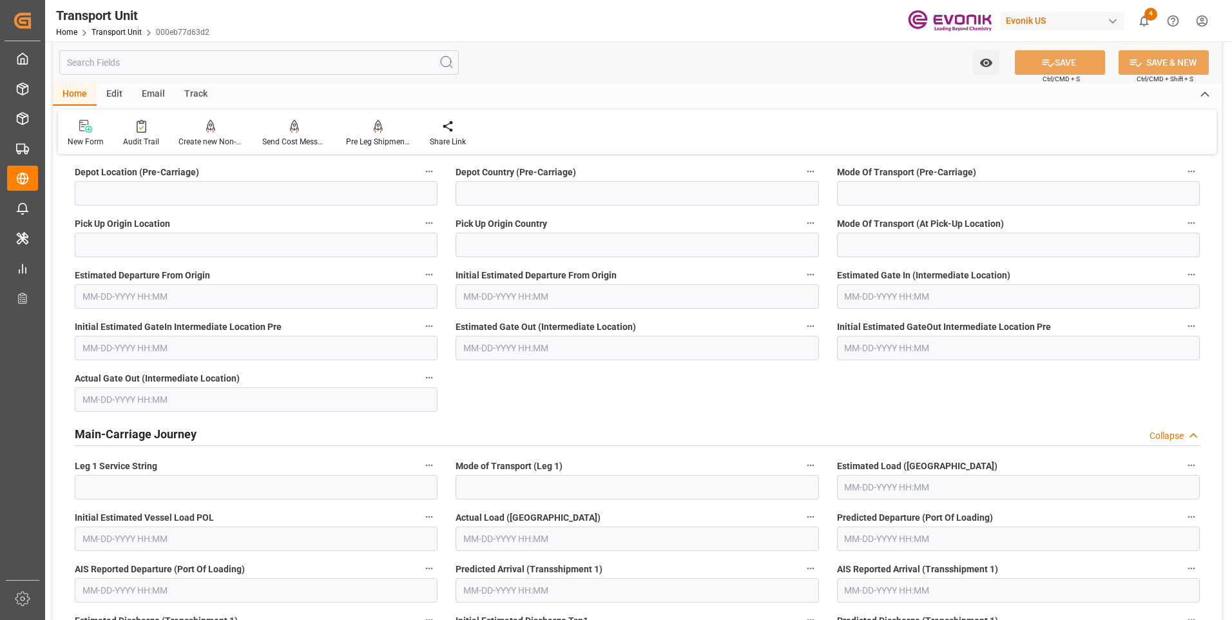
scroll to position [2512, 0]
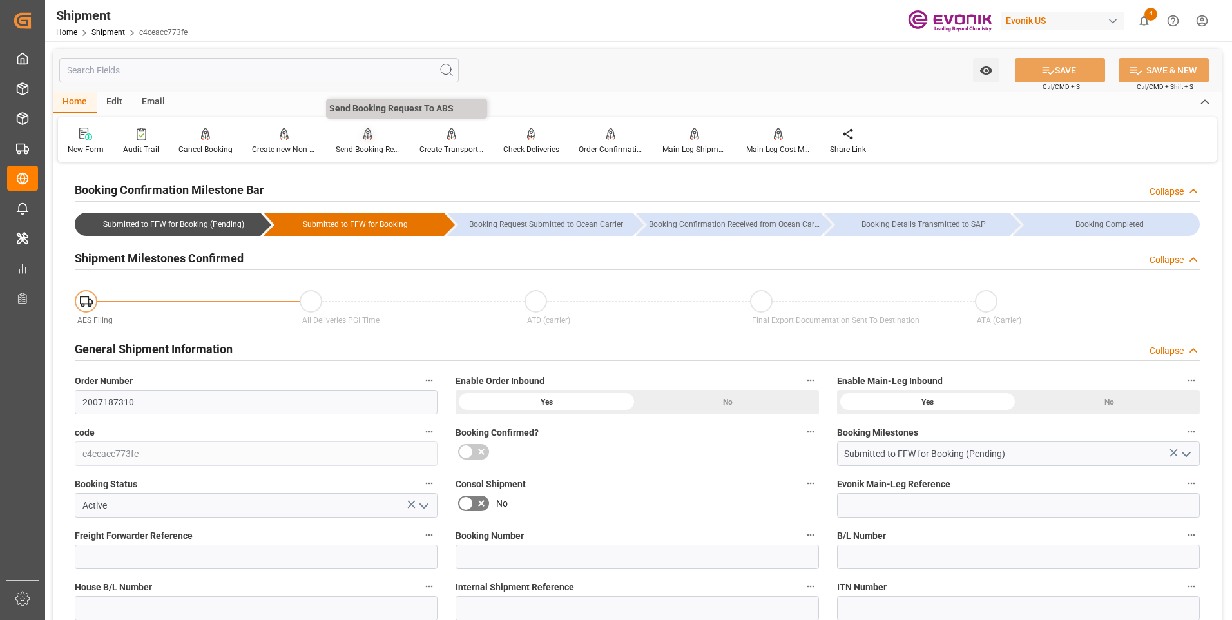
click at [336, 149] on div "Send Booking Request To ABS" at bounding box center [368, 150] width 64 height 12
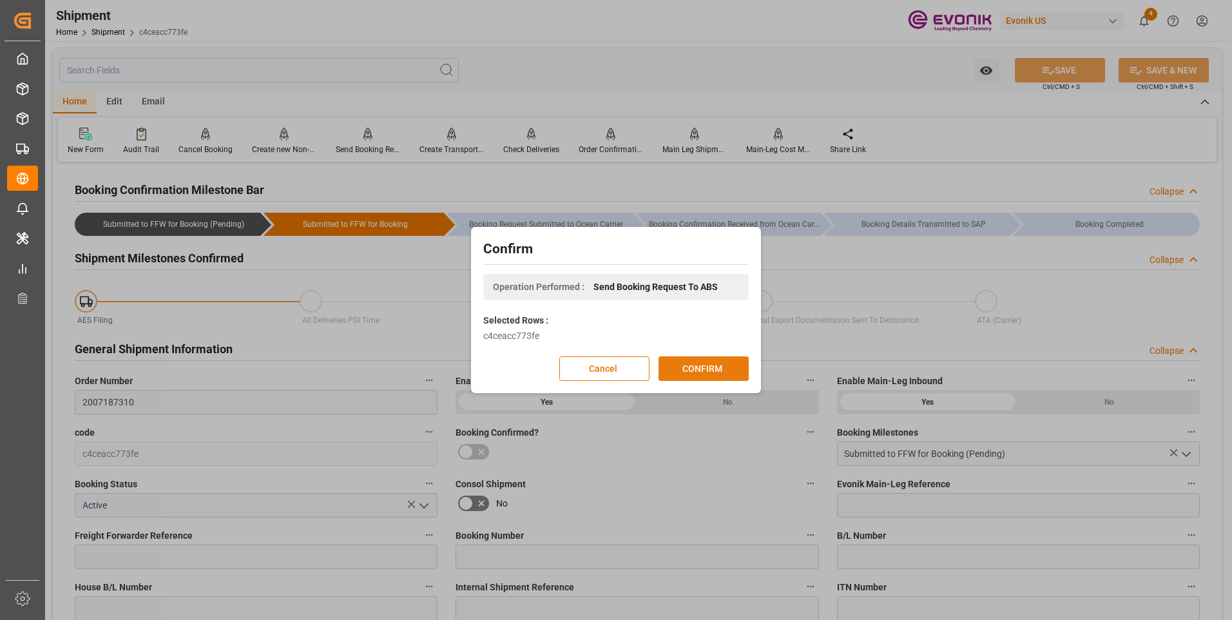
click at [696, 367] on button "CONFIRM" at bounding box center [703, 368] width 90 height 24
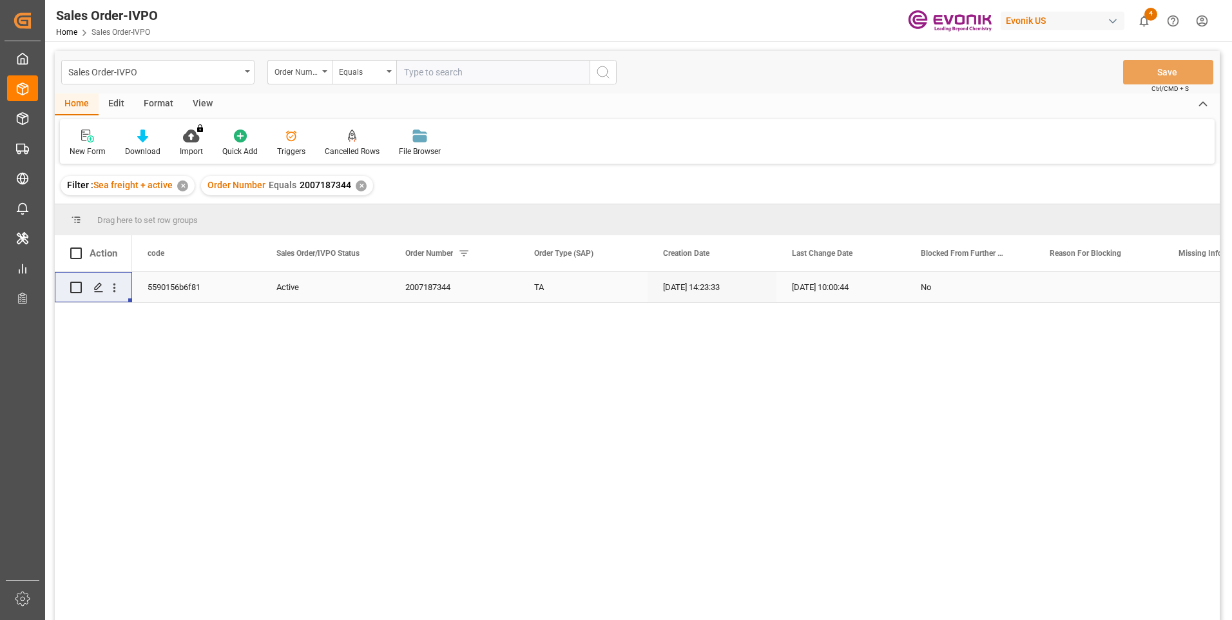
click at [455, 73] on input "text" at bounding box center [492, 72] width 193 height 24
paste input "2006984791"
type input "2006984791"
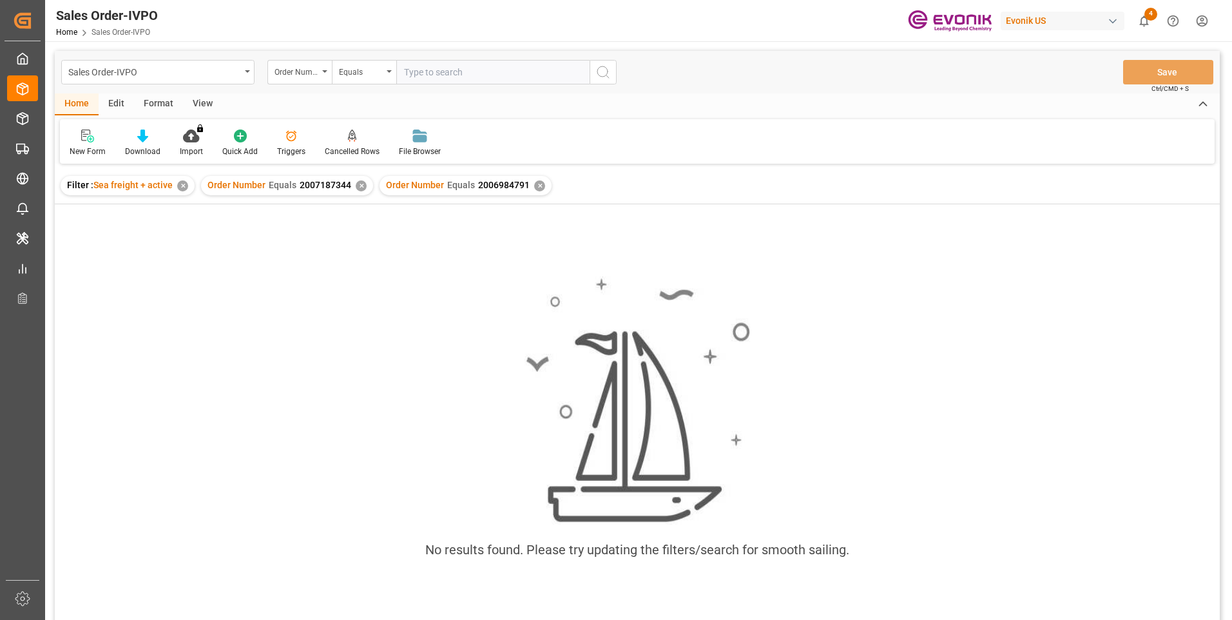
click at [359, 183] on div "✕" at bounding box center [361, 185] width 11 height 11
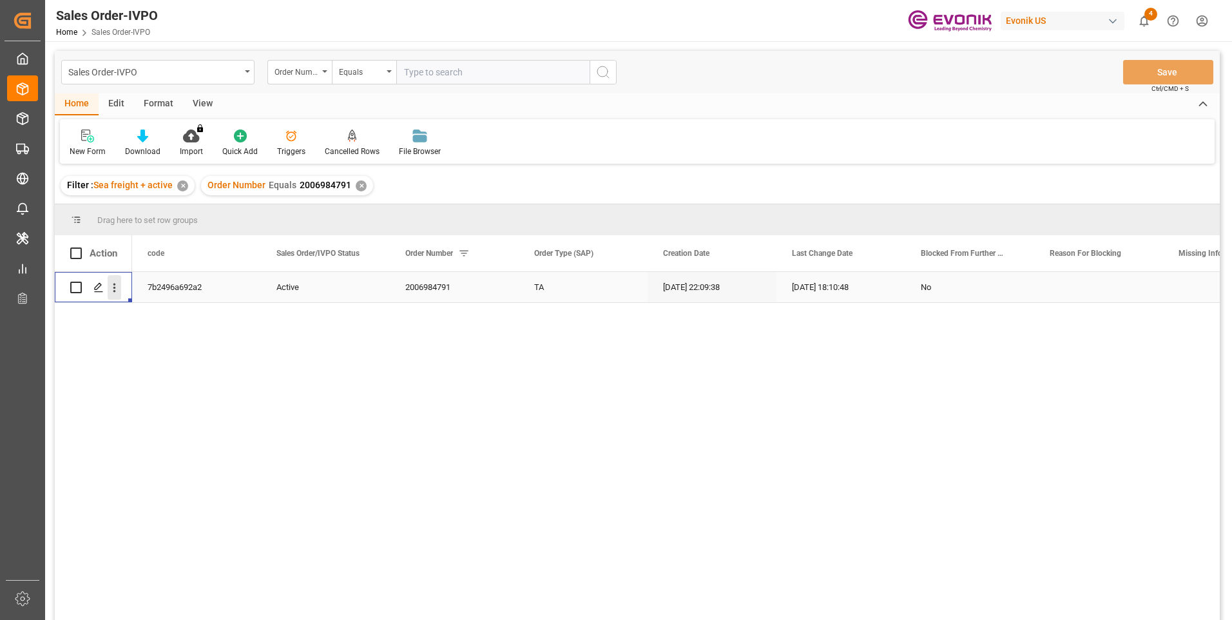
click at [110, 287] on icon "open menu" at bounding box center [115, 288] width 14 height 14
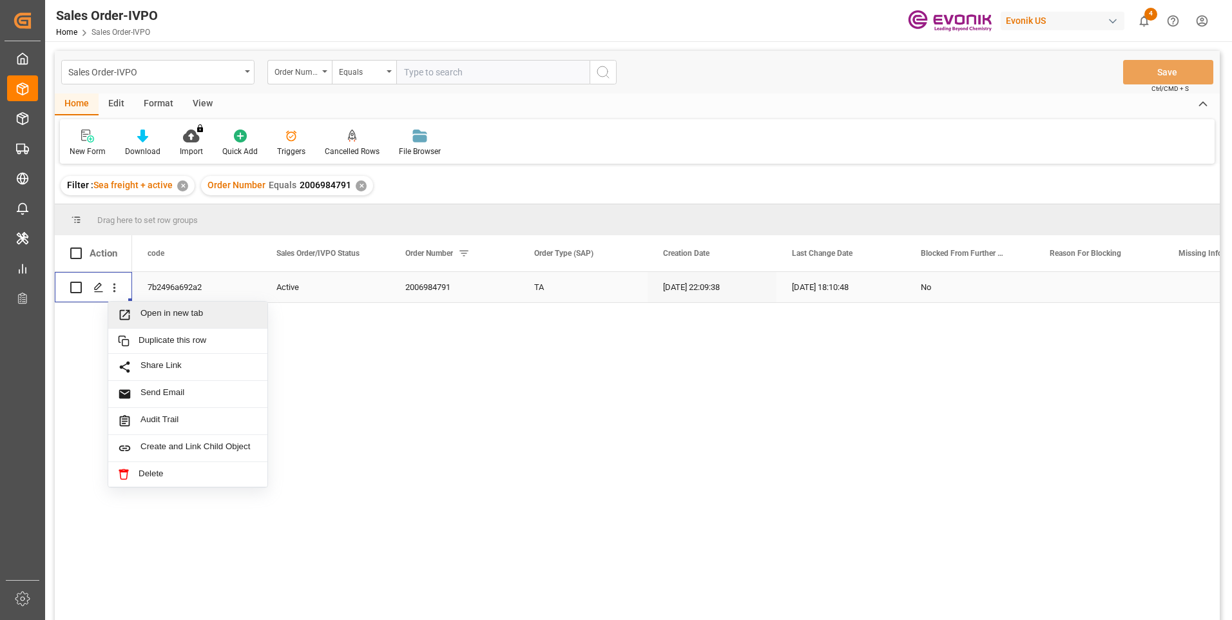
click at [143, 310] on span "Open in new tab" at bounding box center [198, 315] width 117 height 14
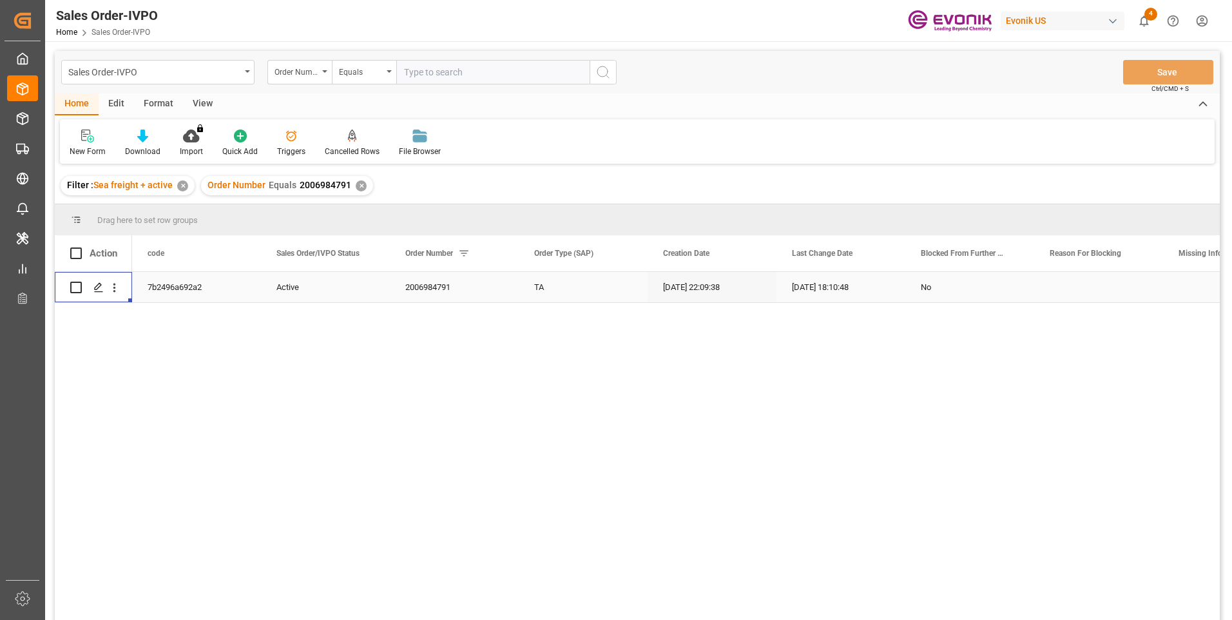
click at [439, 74] on input "text" at bounding box center [492, 72] width 193 height 24
paste input "2006968667"
type input "2006968667"
click at [602, 68] on icon "search button" at bounding box center [602, 71] width 15 height 15
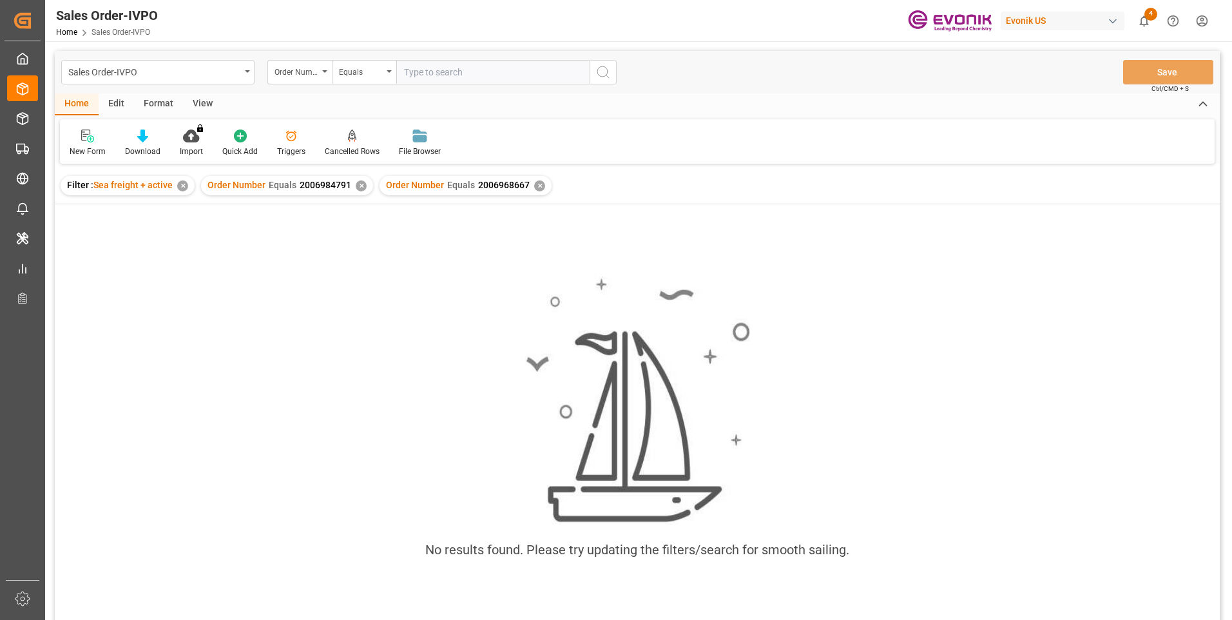
click at [359, 184] on div "✕" at bounding box center [361, 185] width 11 height 11
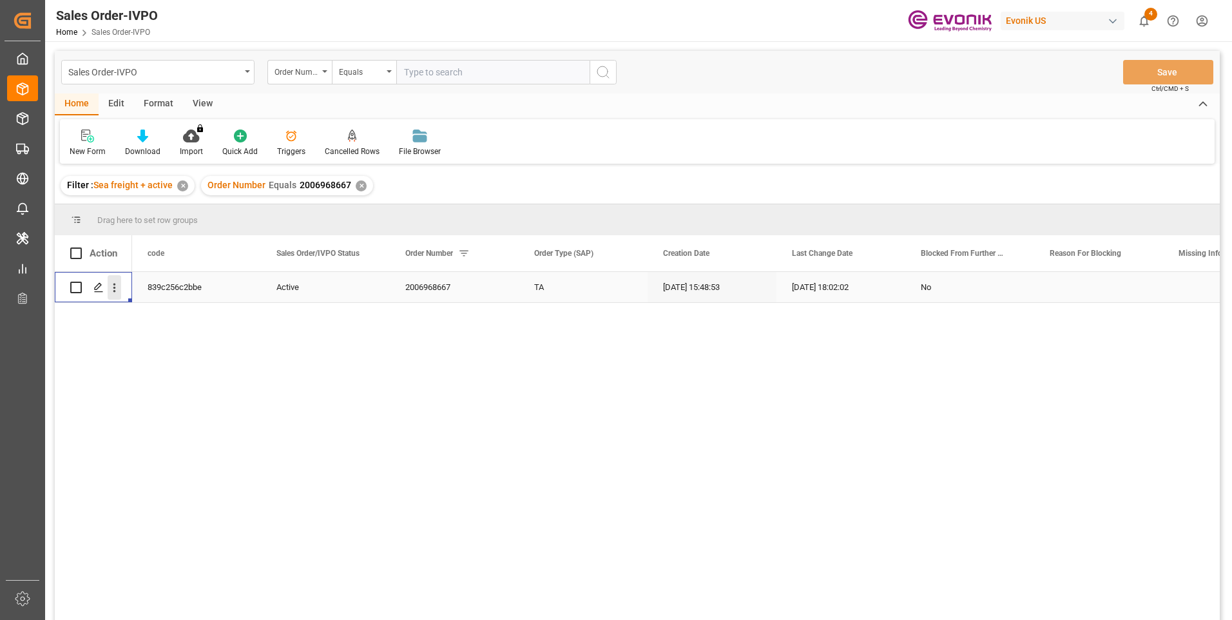
click at [114, 288] on icon "open menu" at bounding box center [114, 287] width 3 height 9
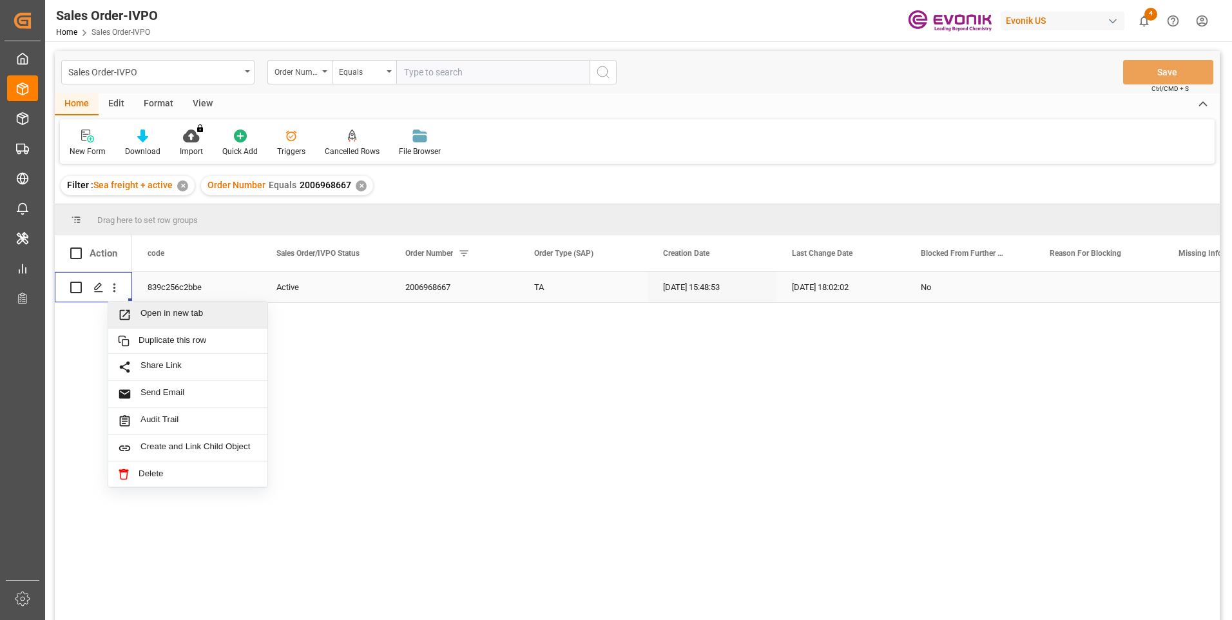
click at [138, 312] on span "Press SPACE to select this row." at bounding box center [129, 315] width 23 height 14
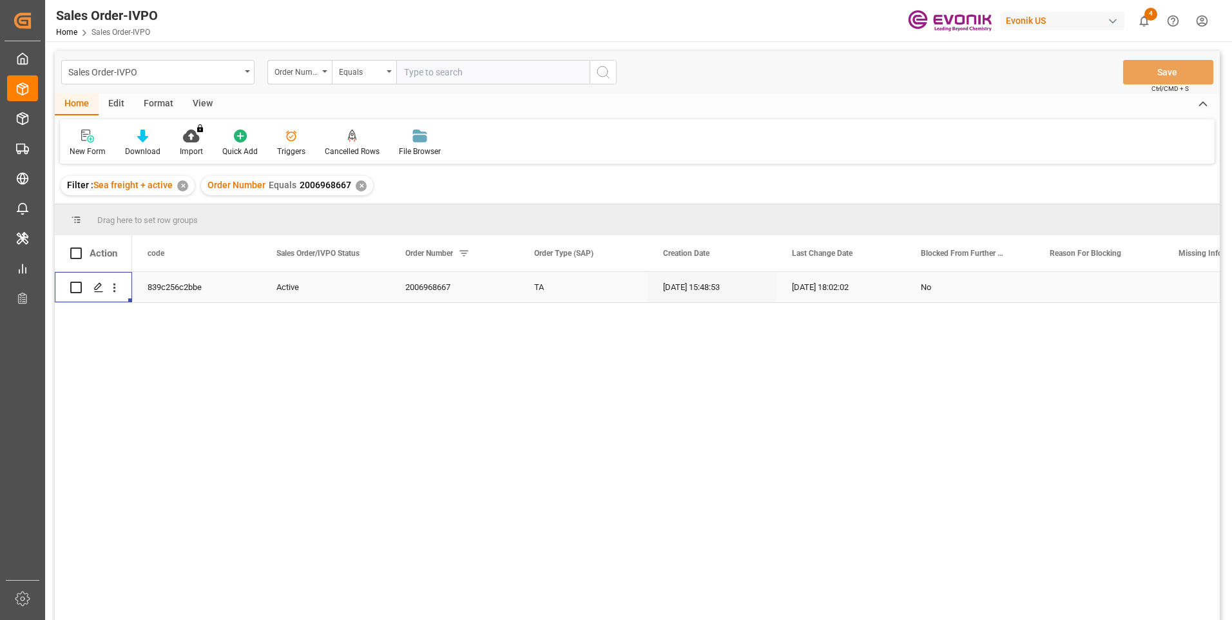
click at [423, 70] on input "text" at bounding box center [492, 72] width 193 height 24
paste input "2006984791"
type input "2006984791"
click at [601, 69] on icon "search button" at bounding box center [602, 71] width 15 height 15
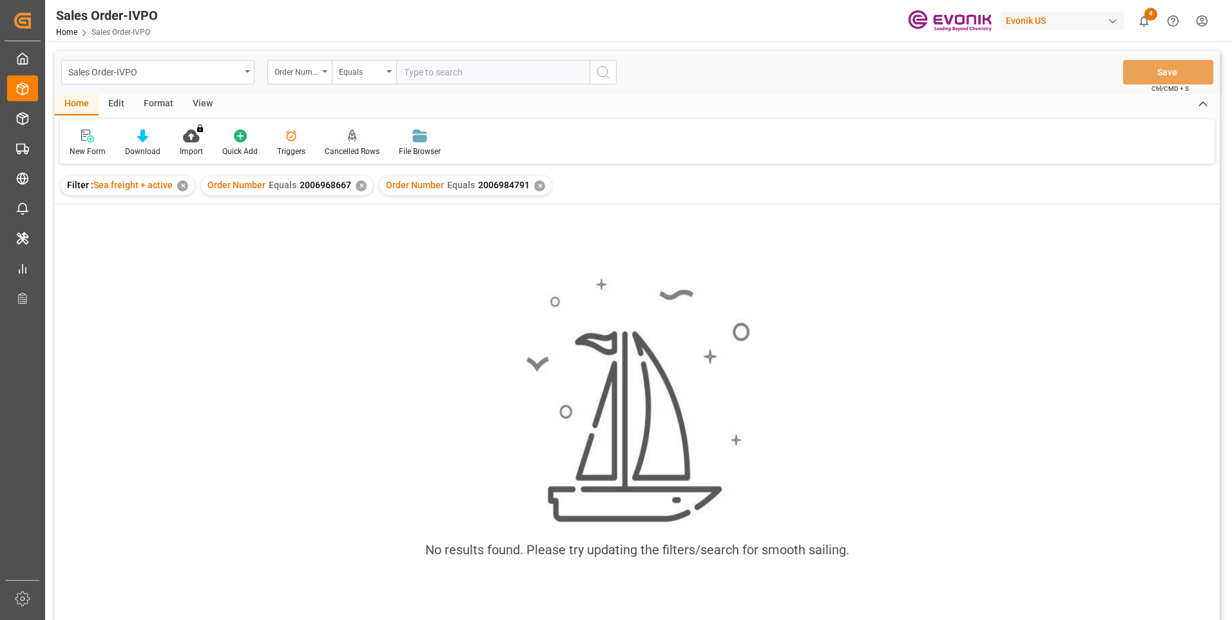
click at [357, 185] on div "✕" at bounding box center [361, 185] width 11 height 11
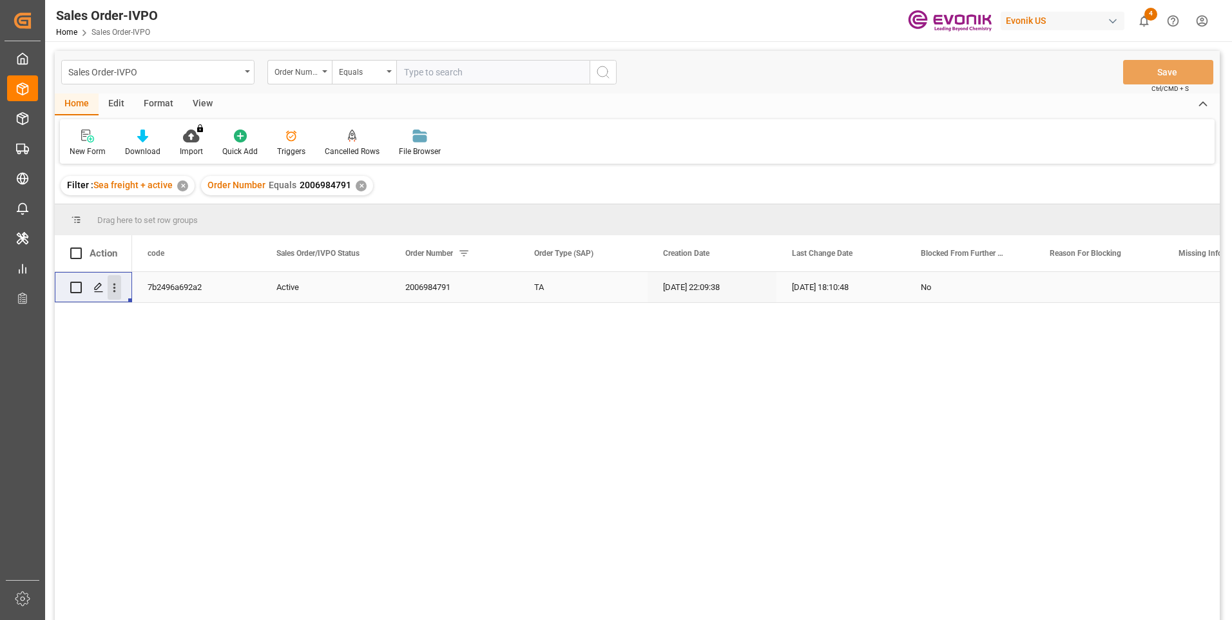
click at [116, 293] on icon "open menu" at bounding box center [115, 288] width 14 height 14
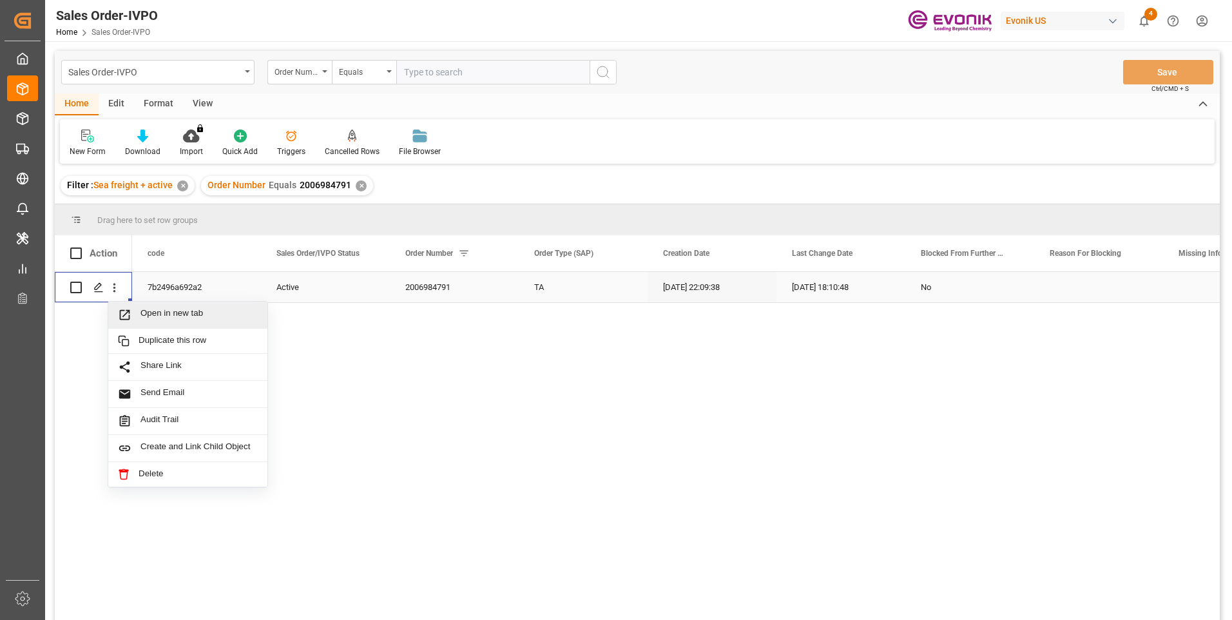
click at [149, 312] on span "Open in new tab" at bounding box center [198, 315] width 117 height 14
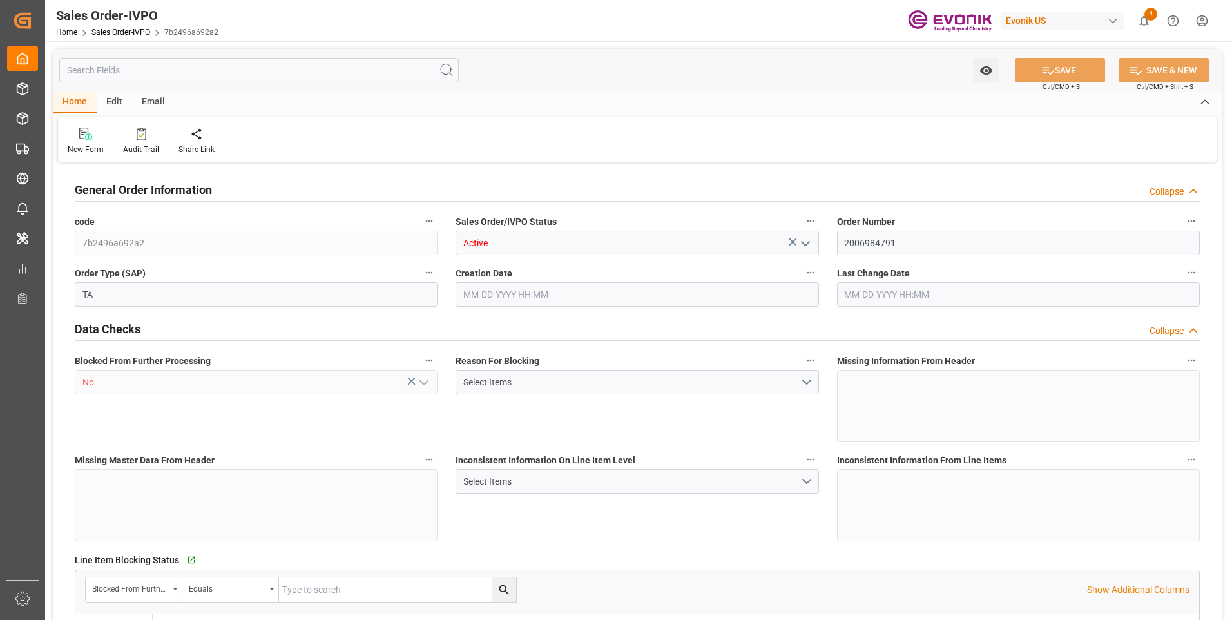
type input "COCTG"
type input "0"
type input "1"
type input "2"
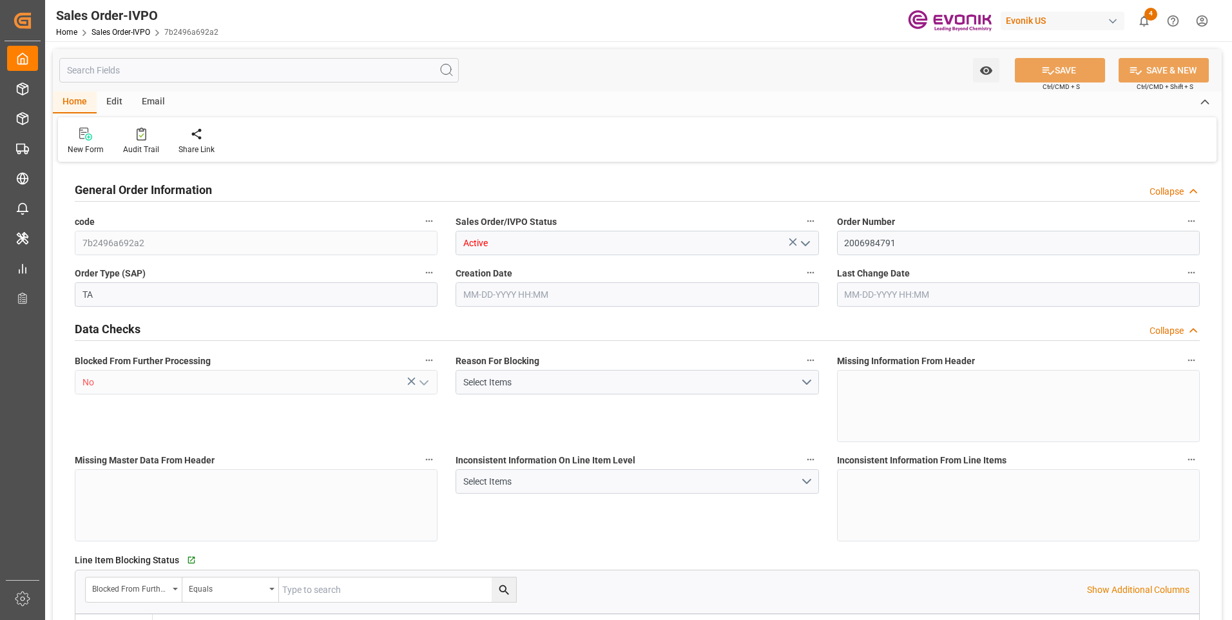
type input "18568"
type input "109.136"
type input "19000"
type input "60"
type input "04-30-2025 22:09"
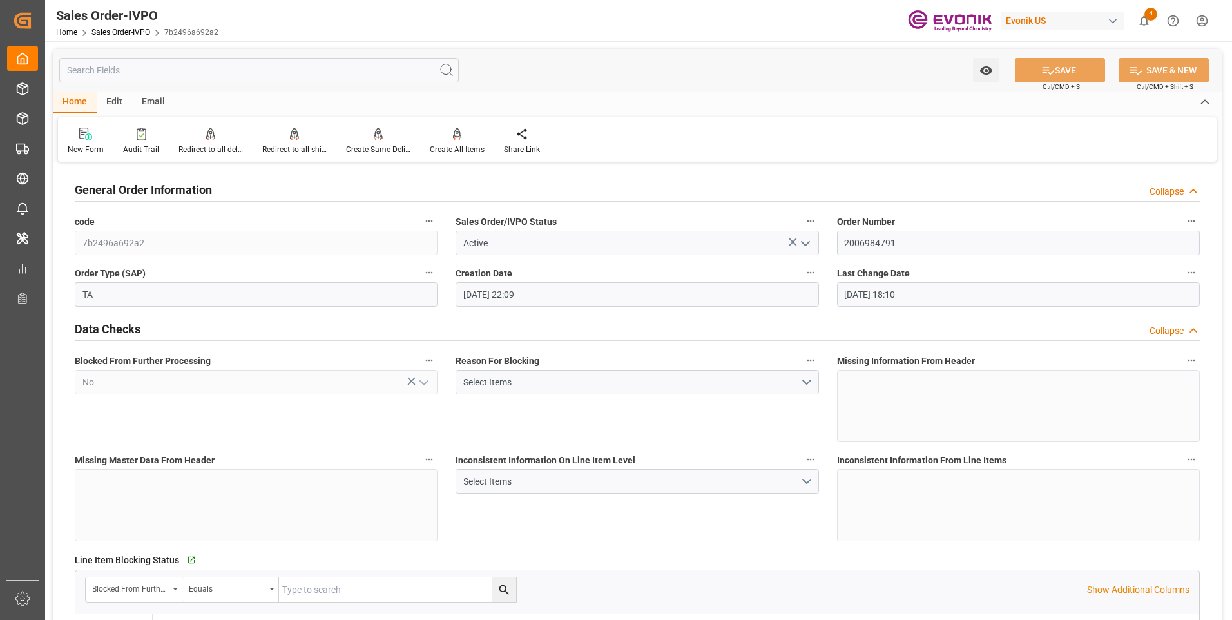
type input "[DATE] 18:10"
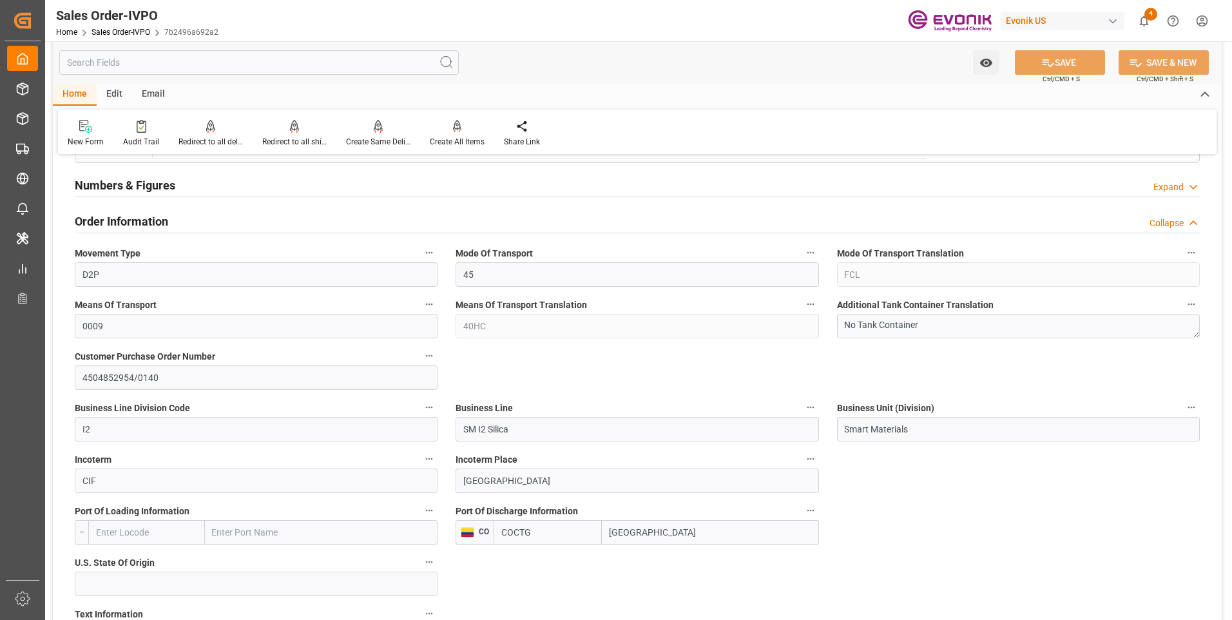
scroll to position [451, 0]
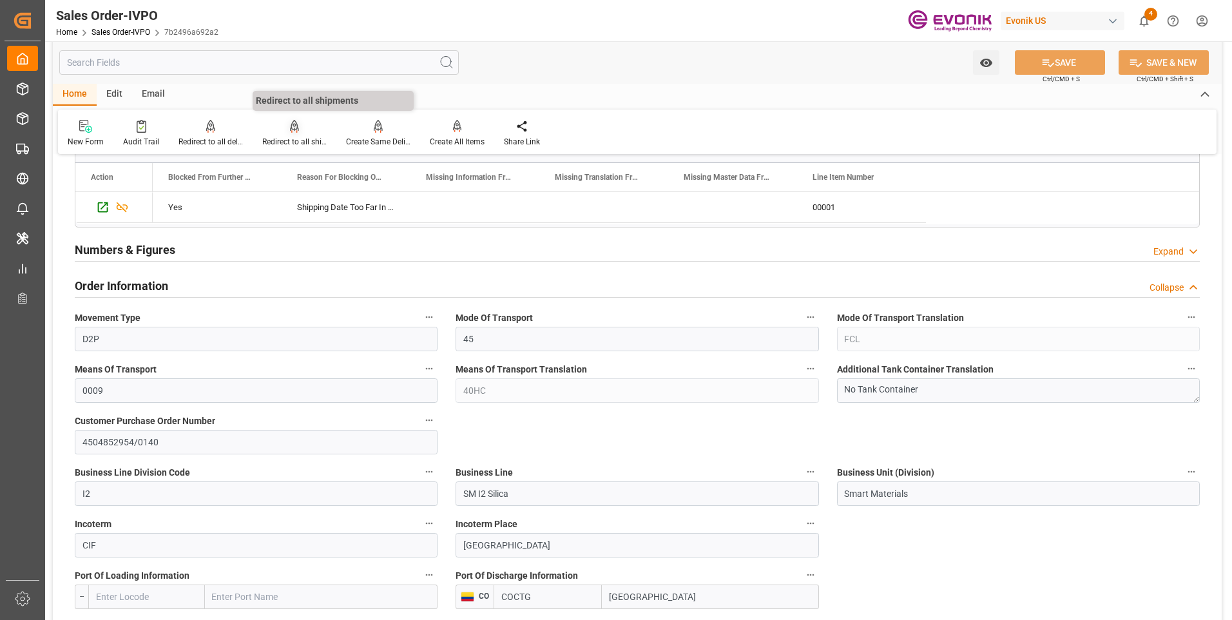
click at [279, 141] on div "Redirect to all shipments" at bounding box center [294, 142] width 64 height 12
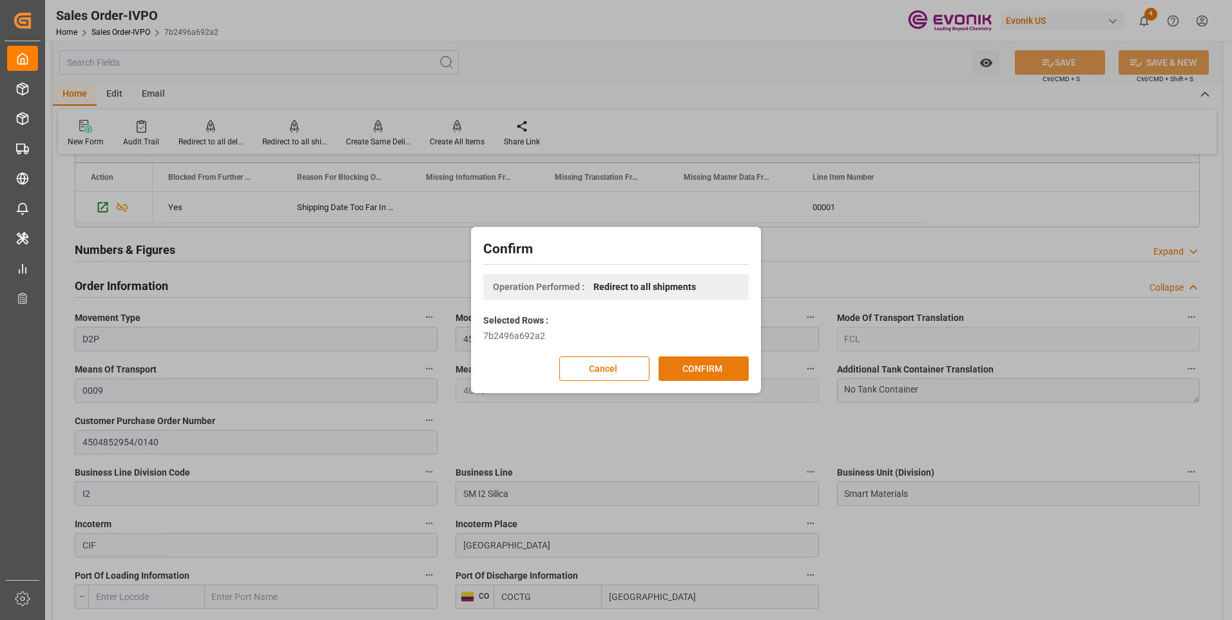
click at [686, 362] on button "CONFIRM" at bounding box center [703, 368] width 90 height 24
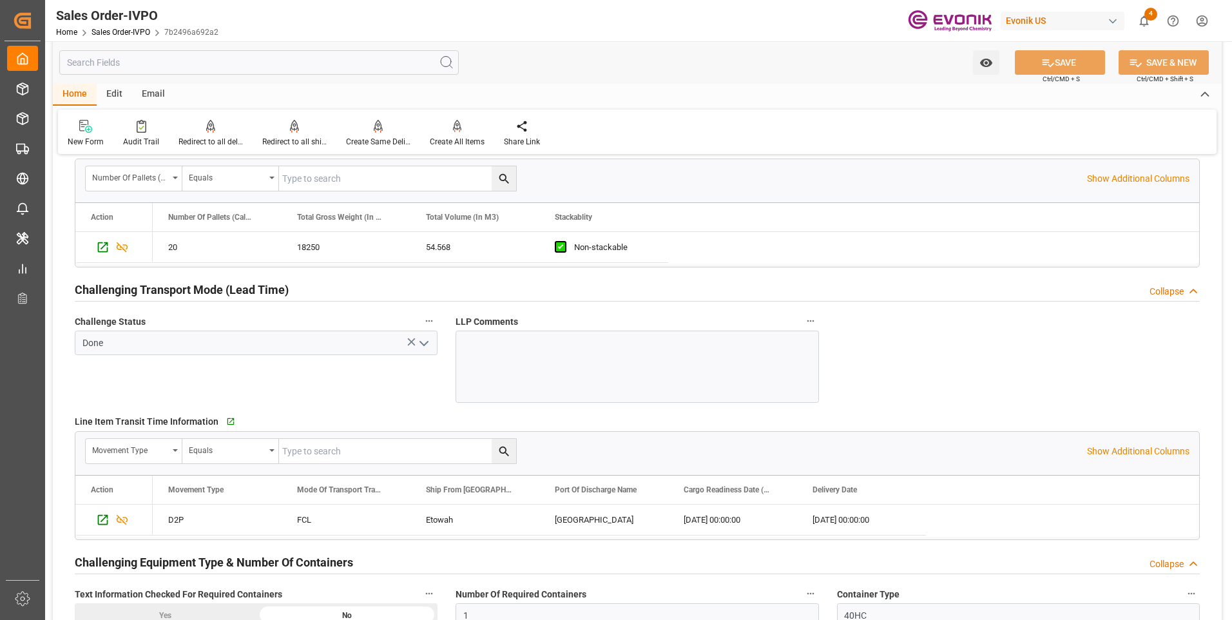
scroll to position [2061, 0]
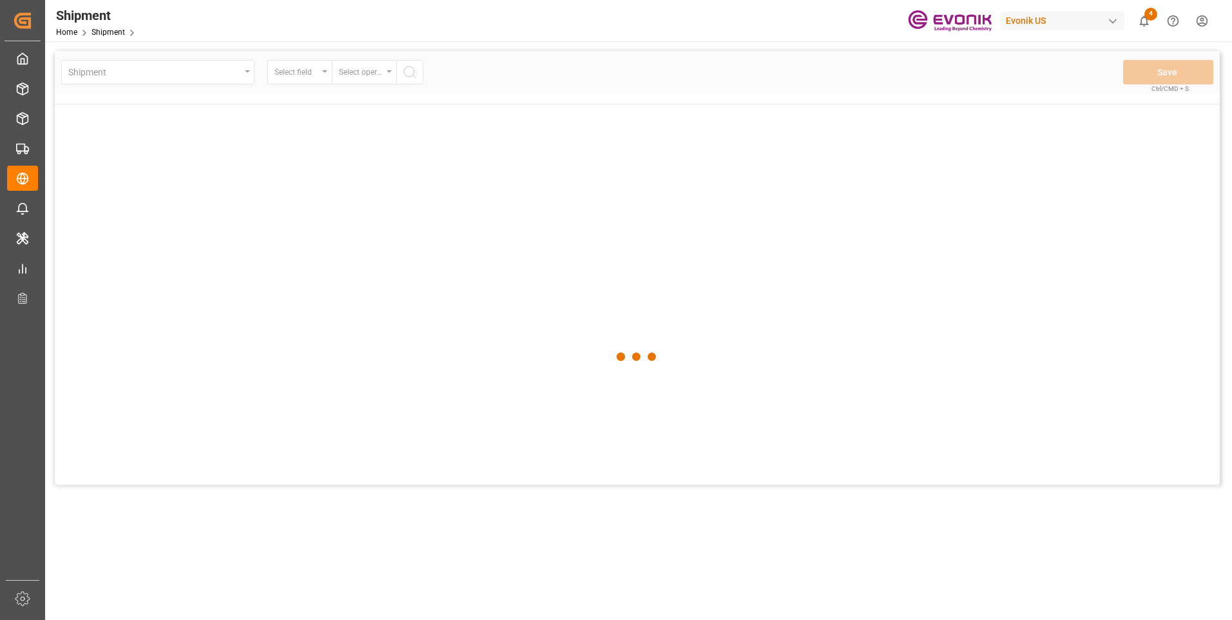
click at [703, 370] on div at bounding box center [637, 357] width 1165 height 612
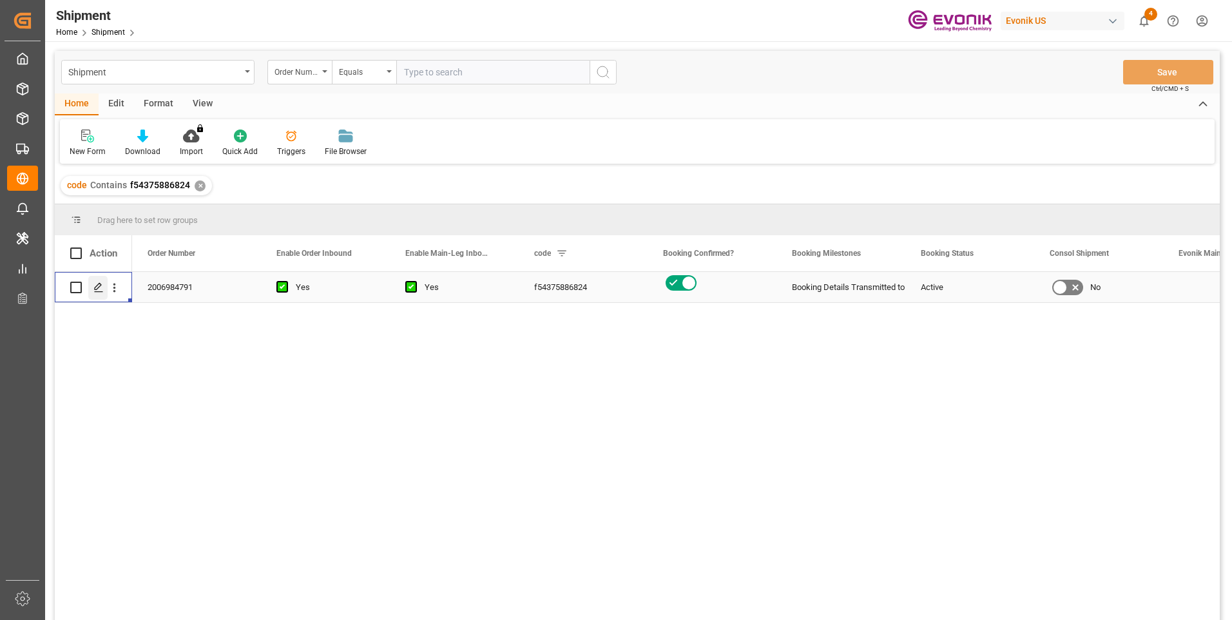
click at [100, 289] on icon "Press SPACE to select this row." at bounding box center [98, 287] width 10 height 10
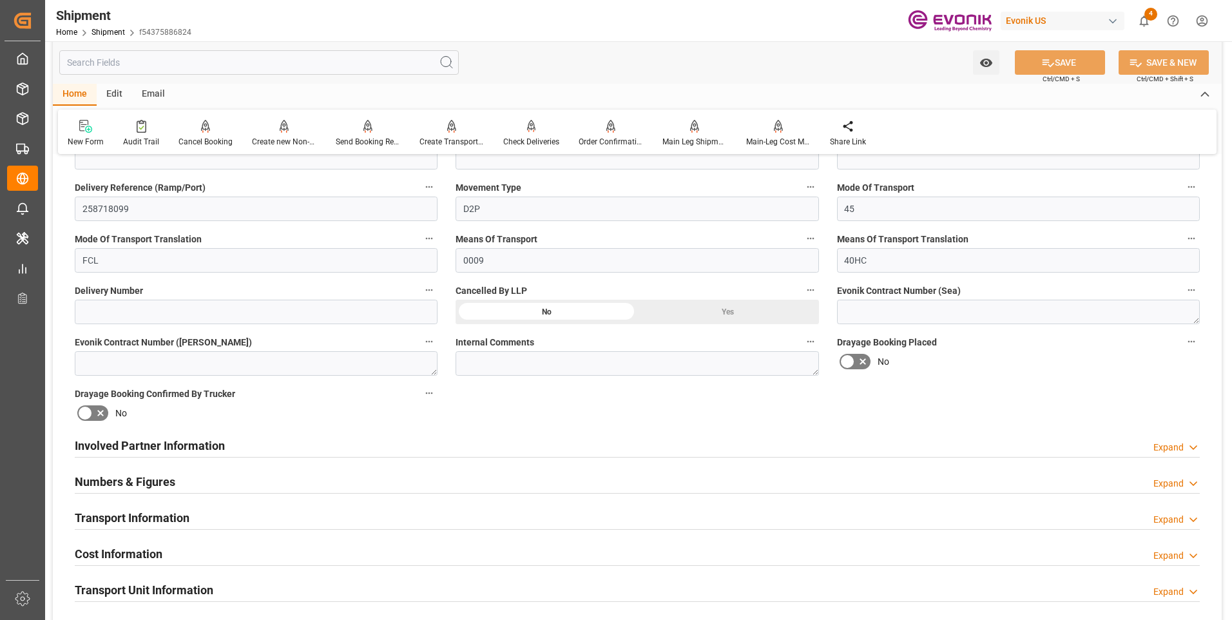
scroll to position [580, 0]
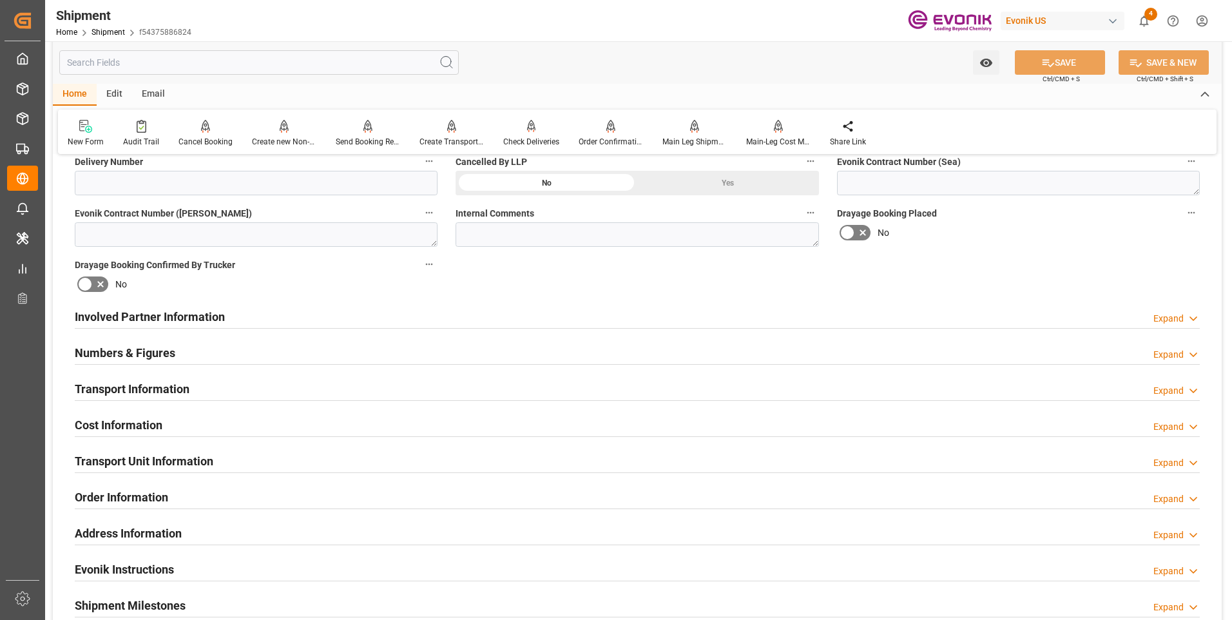
click at [242, 462] on div "Transport Unit Information Expand" at bounding box center [637, 460] width 1125 height 24
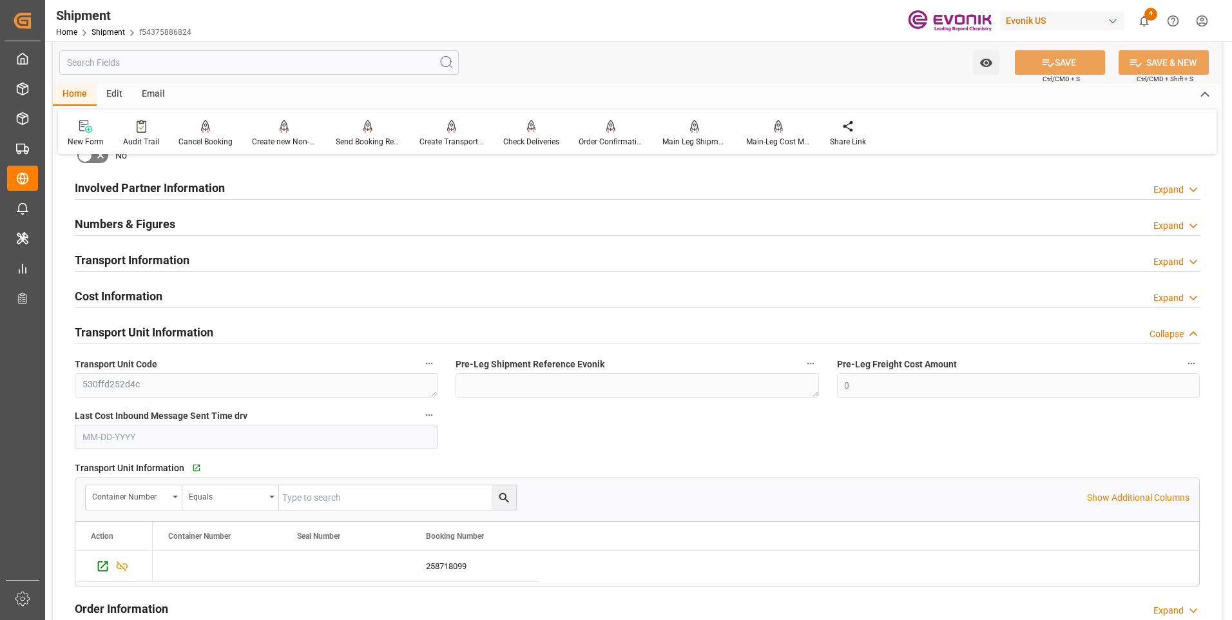
scroll to position [773, 0]
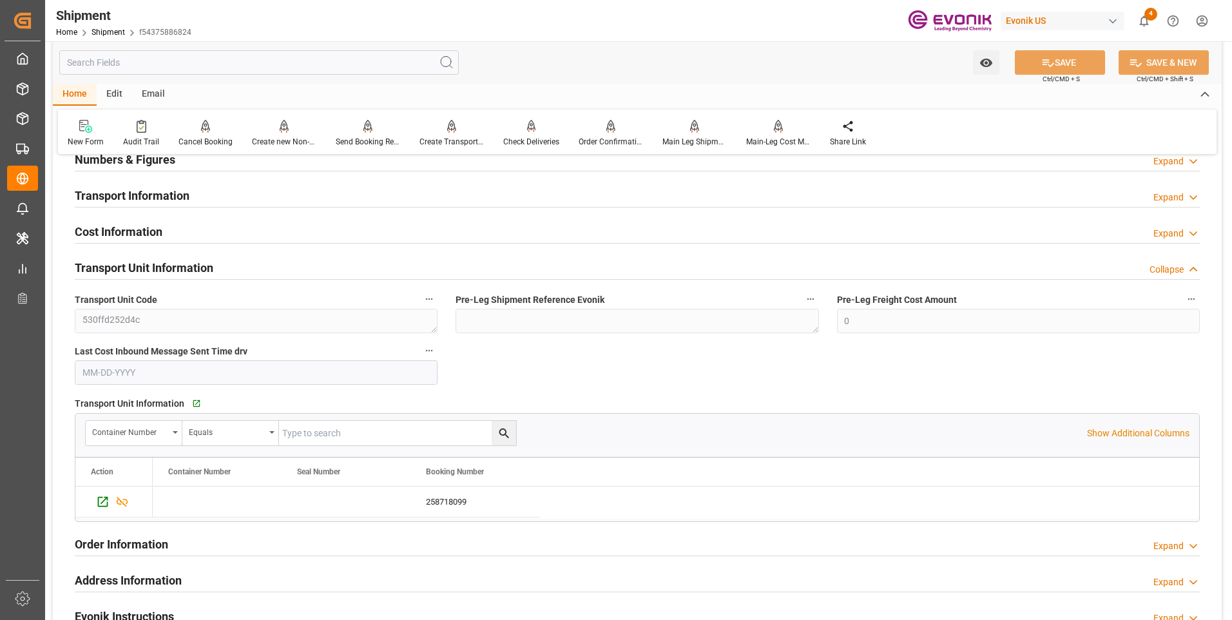
click at [265, 269] on div "Transport Unit Information Collapse" at bounding box center [637, 266] width 1125 height 24
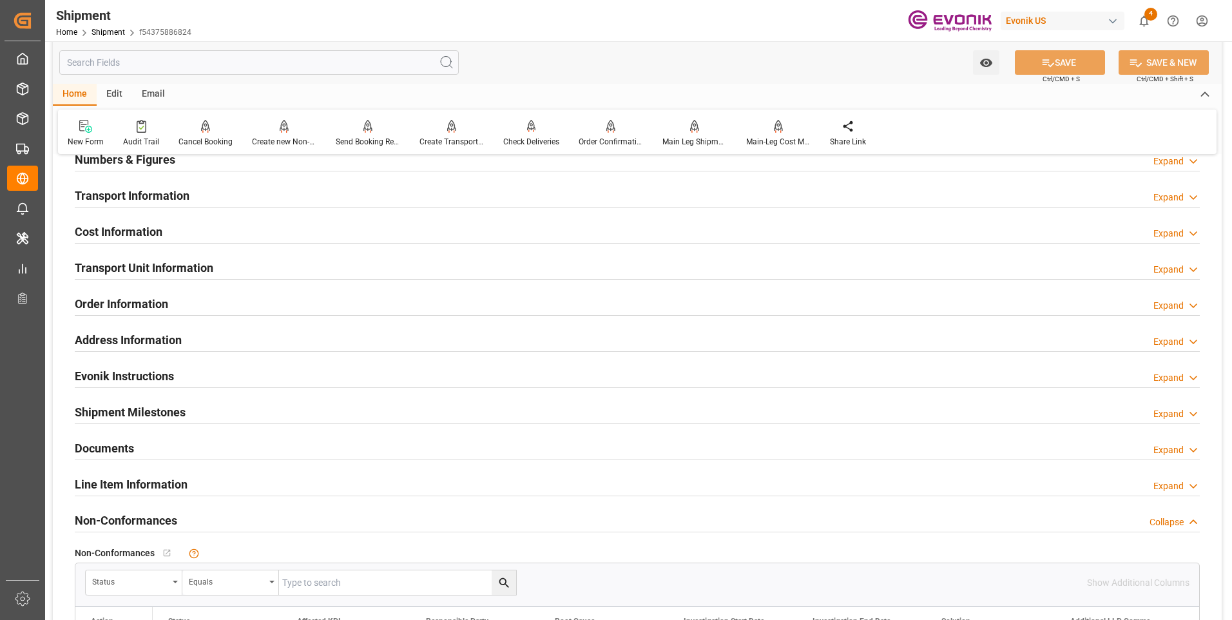
click at [274, 198] on div "Transport Information Expand" at bounding box center [637, 194] width 1125 height 24
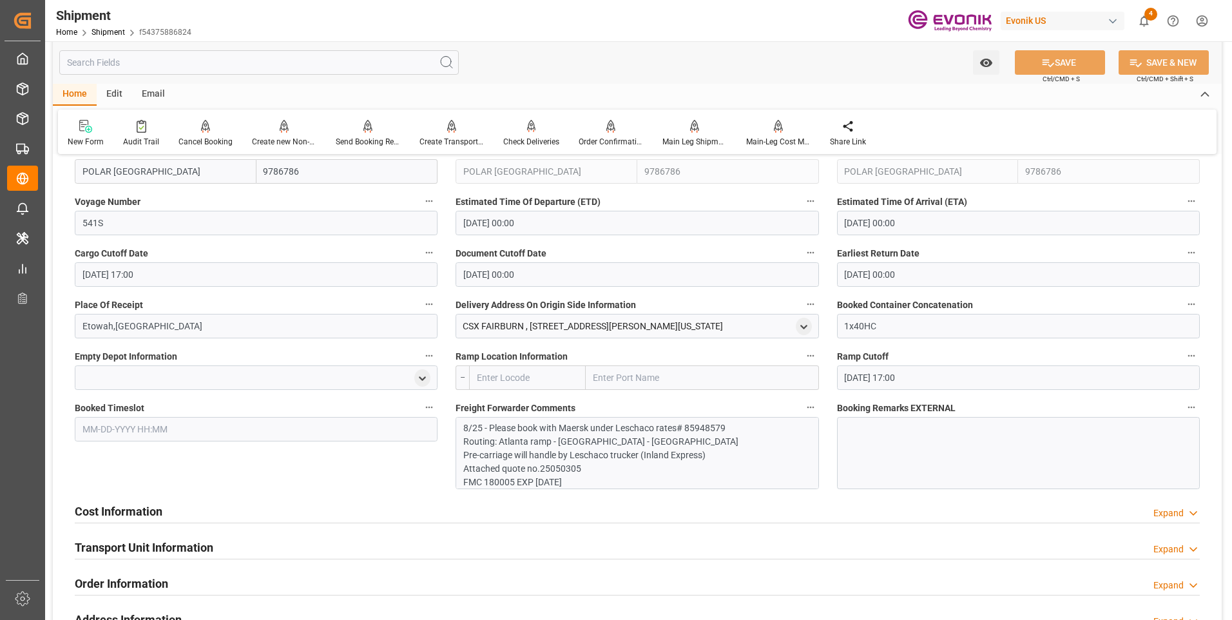
scroll to position [644, 0]
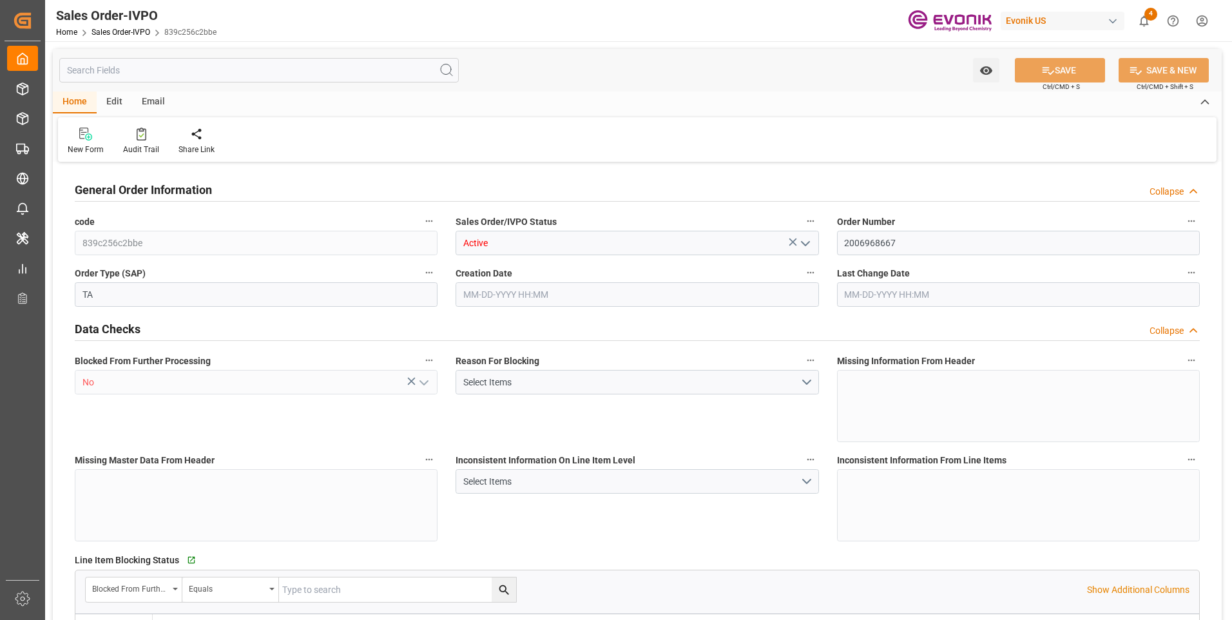
type input "COCTG"
type input "0"
type input "1"
type input "2"
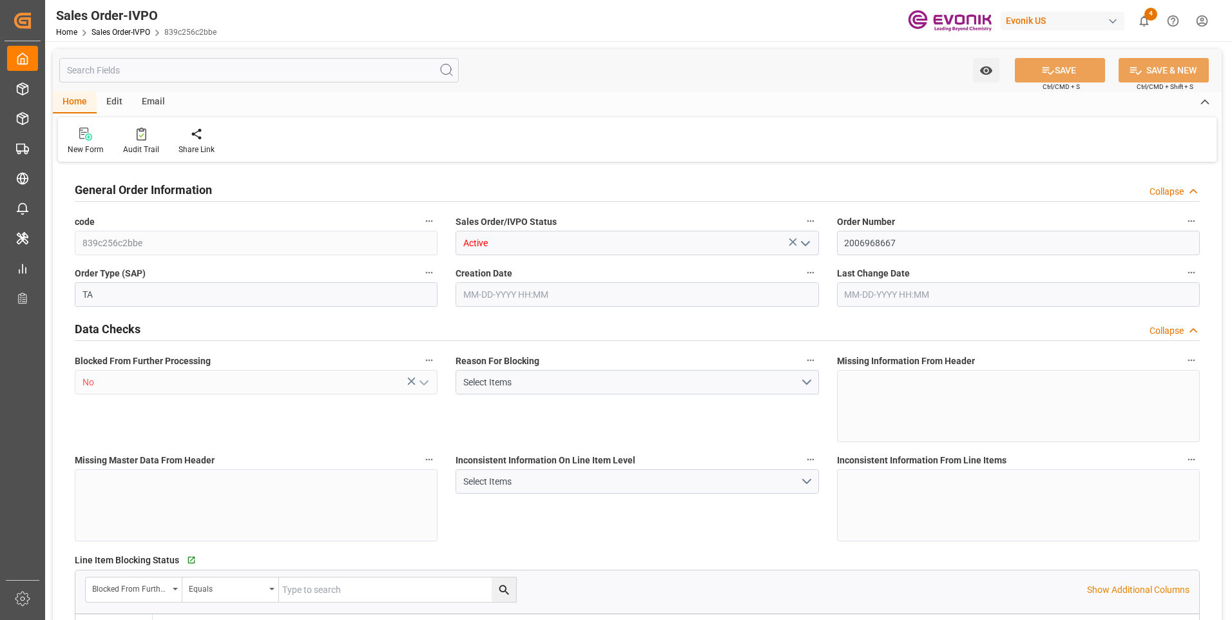
type input "18568"
type input "109.136"
type input "19000"
type input "60"
type input "04-21-2025 15:48"
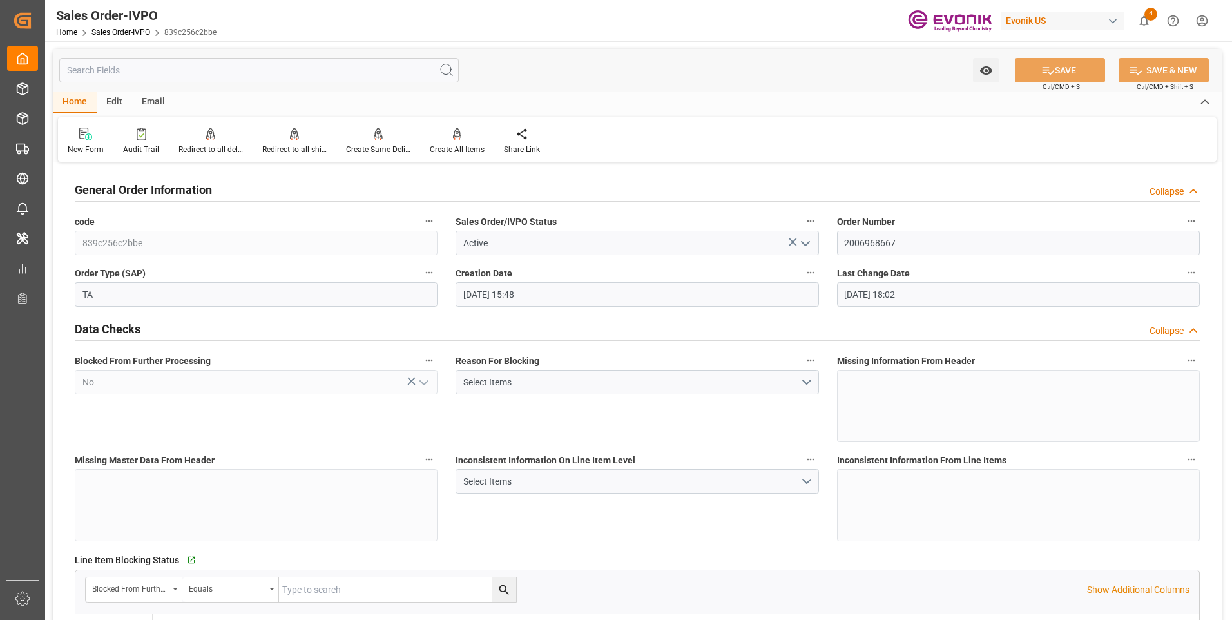
type input "09-08-2025 18:02"
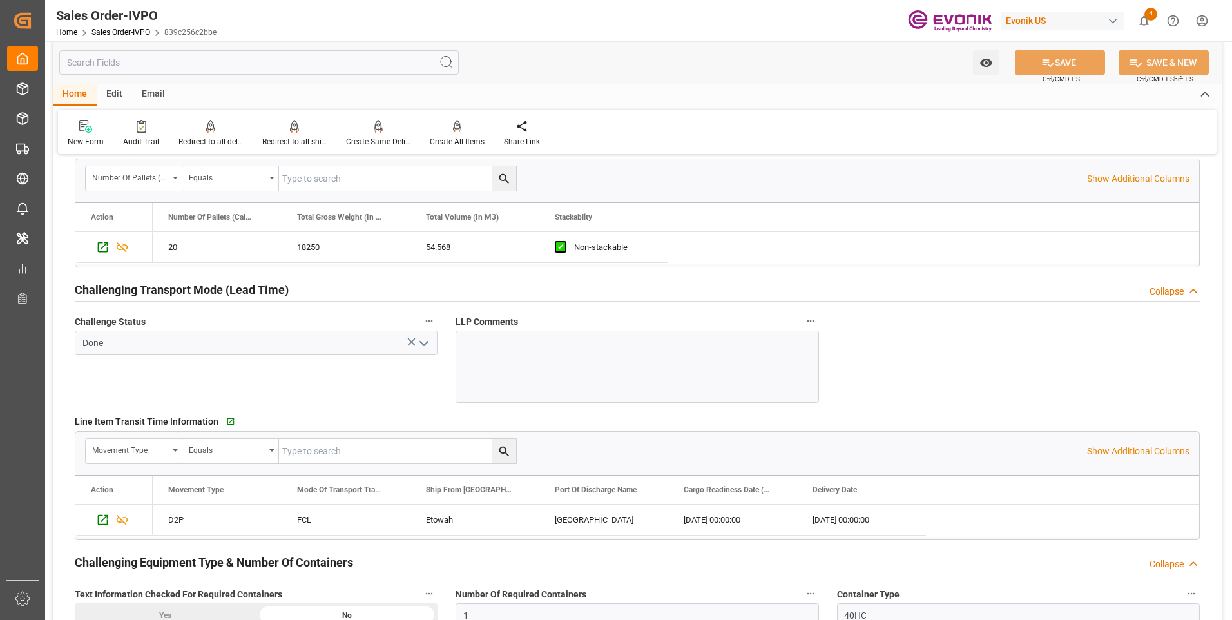
scroll to position [1997, 0]
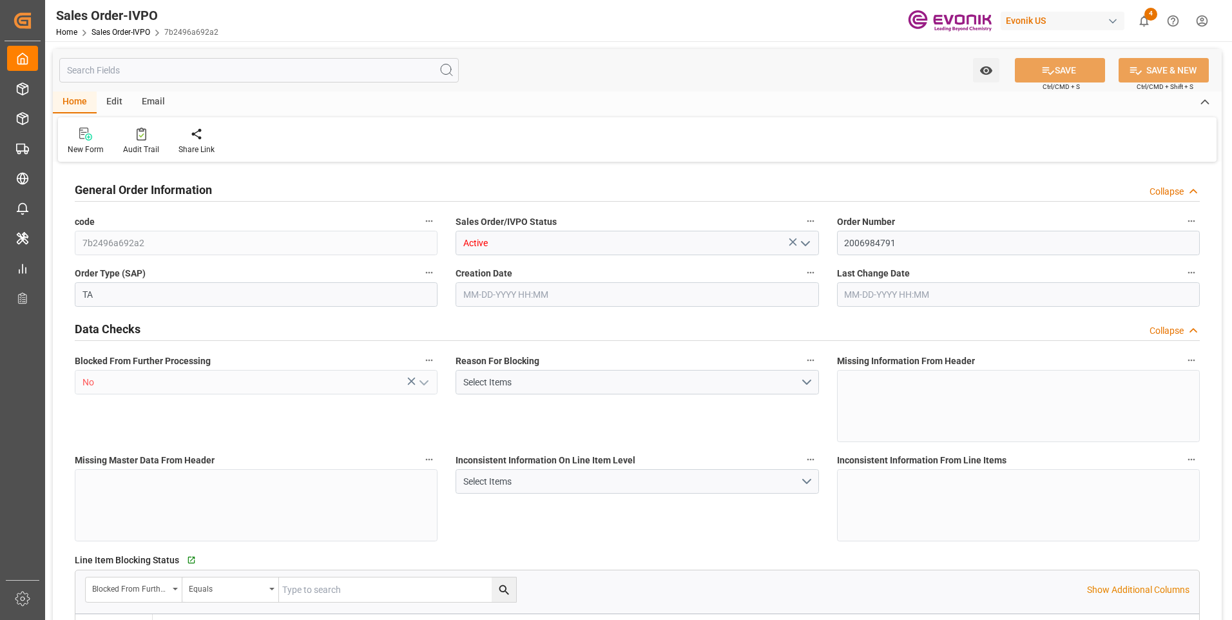
type input "COCTG"
type input "0"
type input "1"
type input "2"
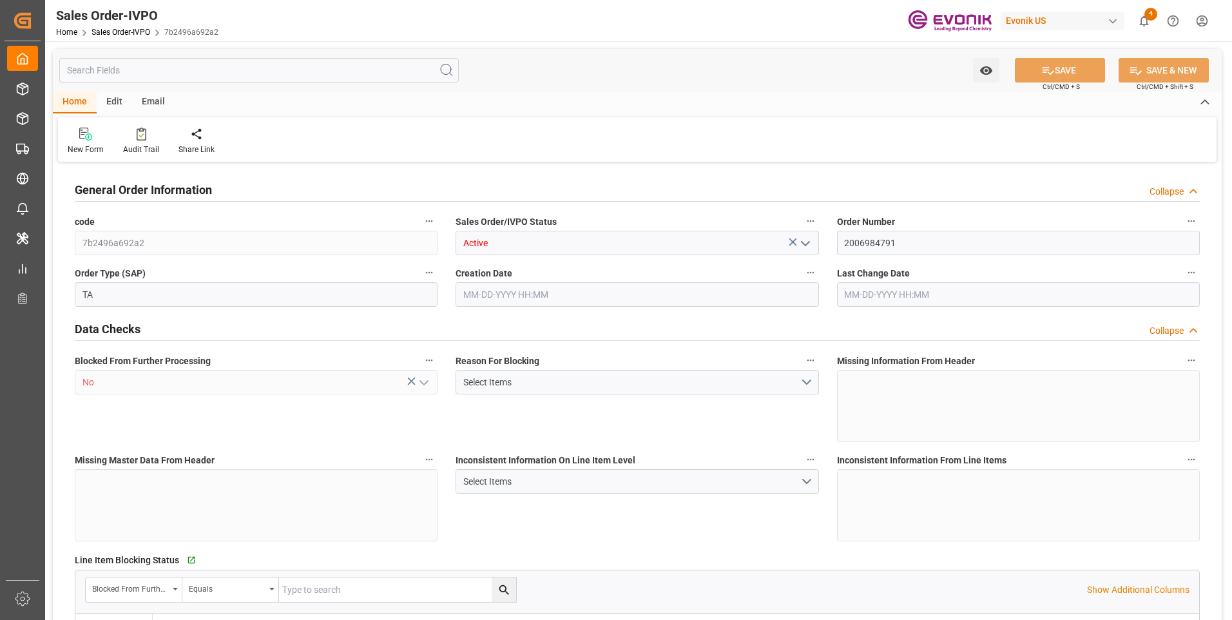
type input "18568"
type input "109.136"
type input "19000"
type input "60"
type input "[DATE] 22:09"
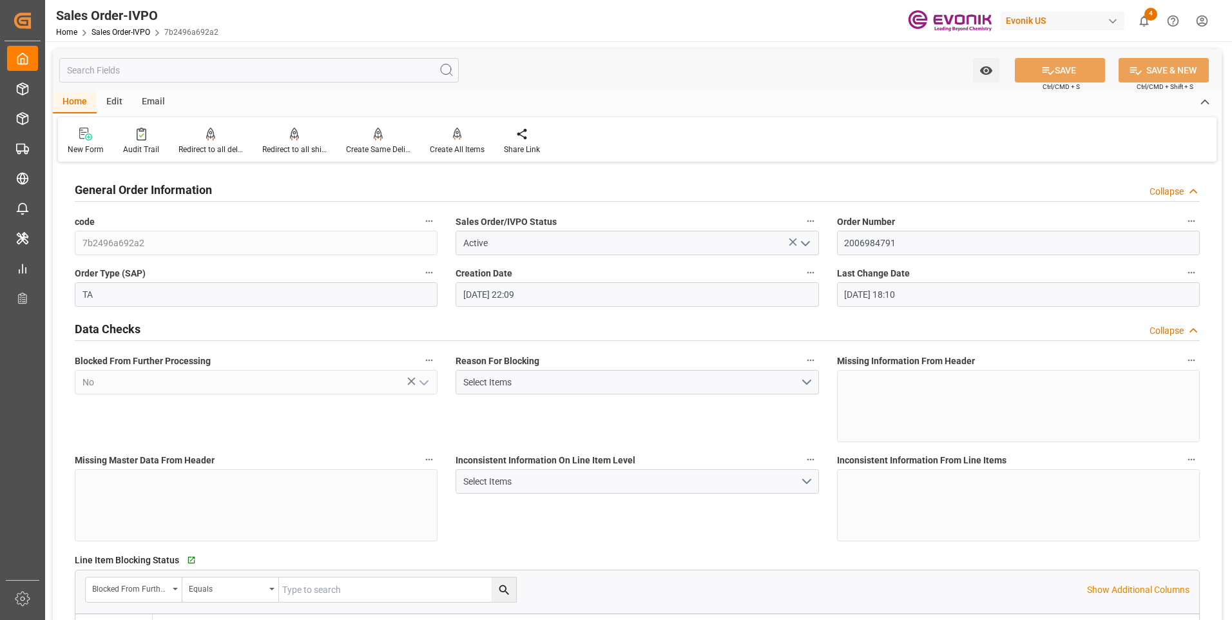
type input "[DATE] 18:10"
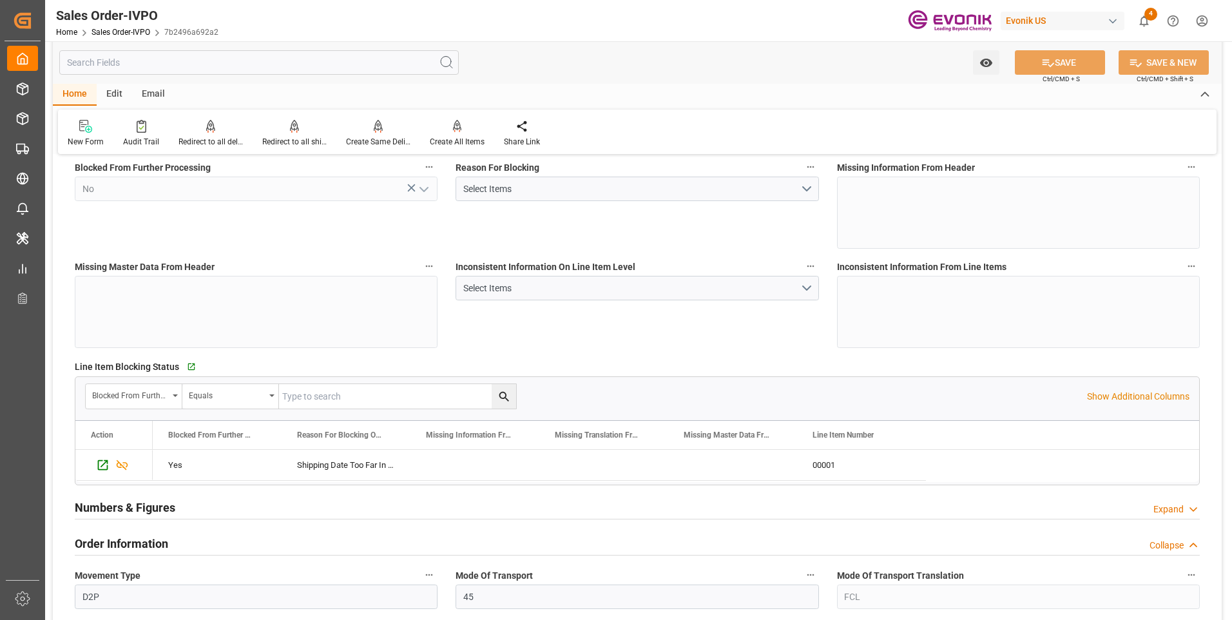
scroll to position [322, 0]
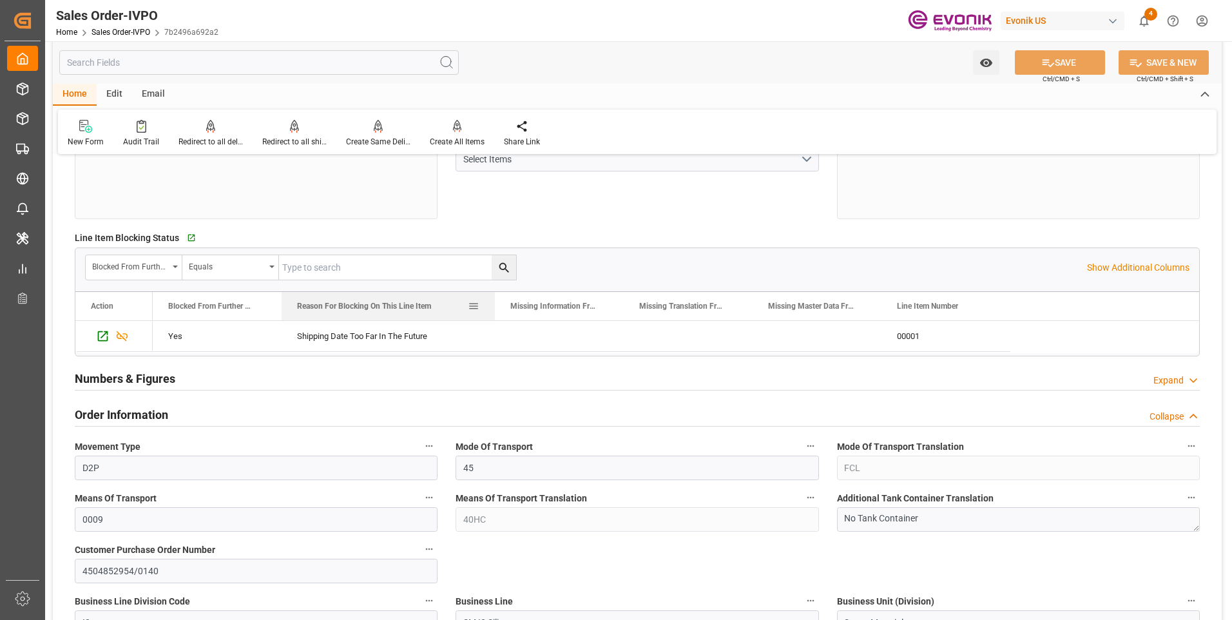
drag, startPoint x: 408, startPoint y: 305, endPoint x: 495, endPoint y: 314, distance: 87.4
click at [495, 314] on div at bounding box center [494, 306] width 5 height 28
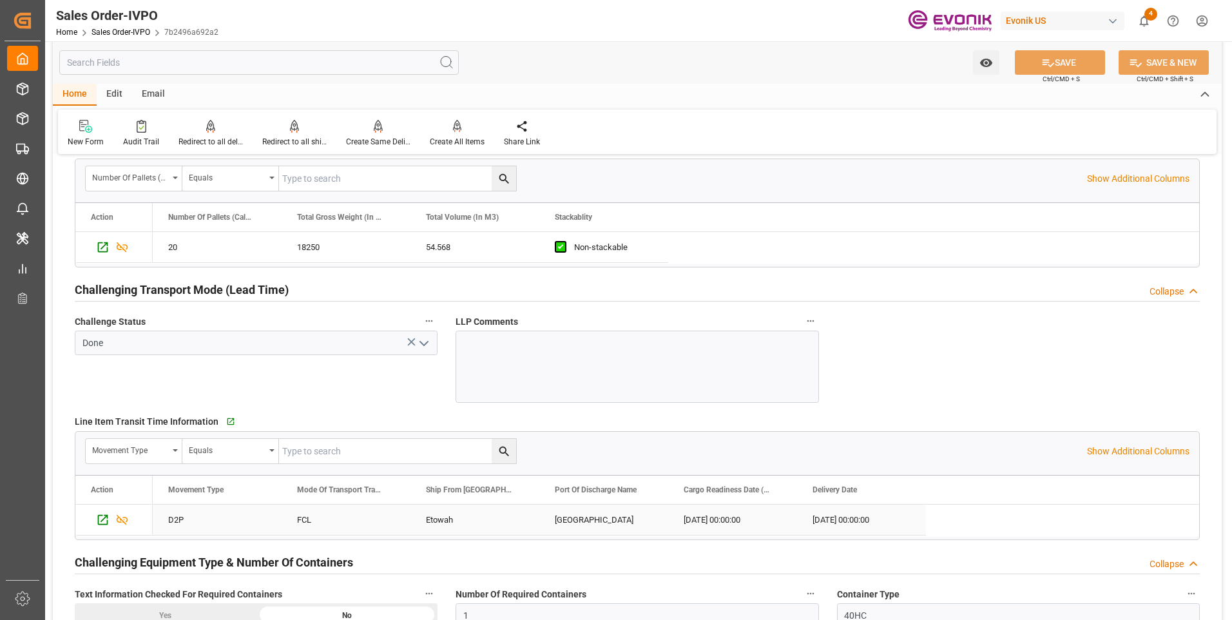
scroll to position [1997, 0]
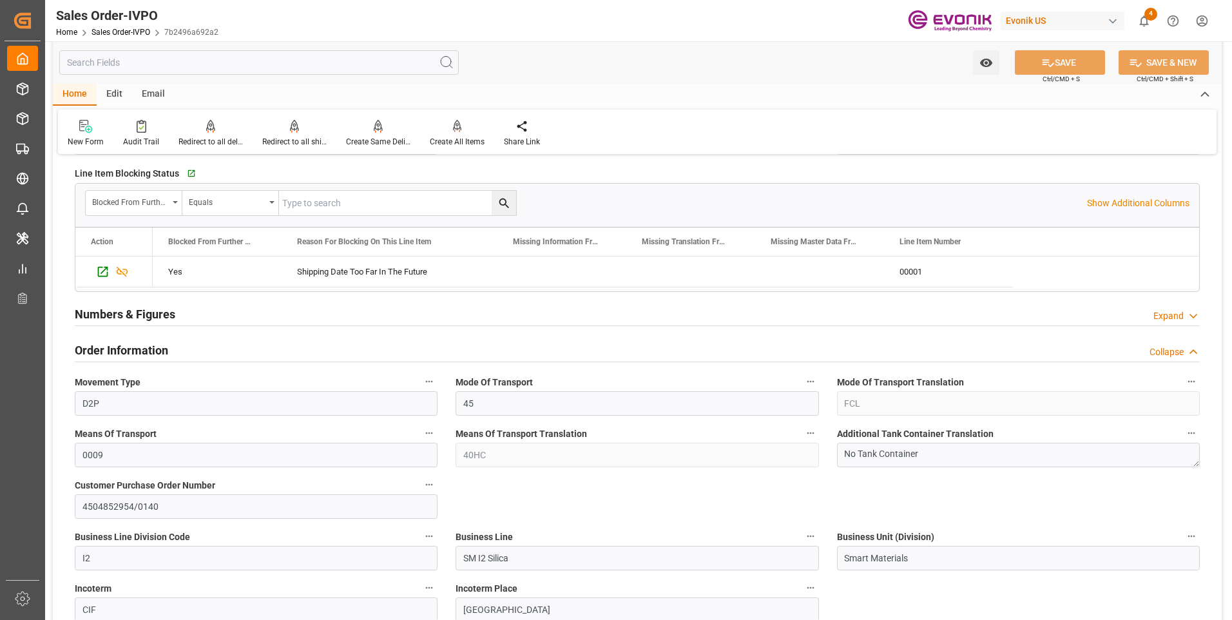
scroll to position [322, 0]
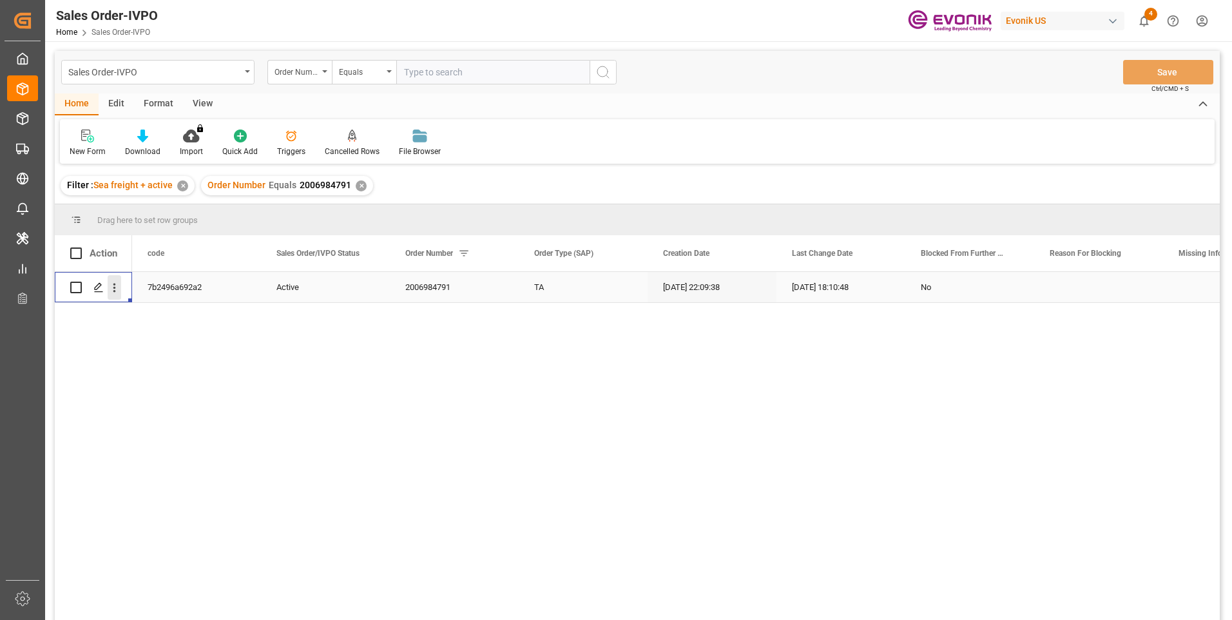
click at [118, 285] on icon "open menu" at bounding box center [115, 288] width 14 height 14
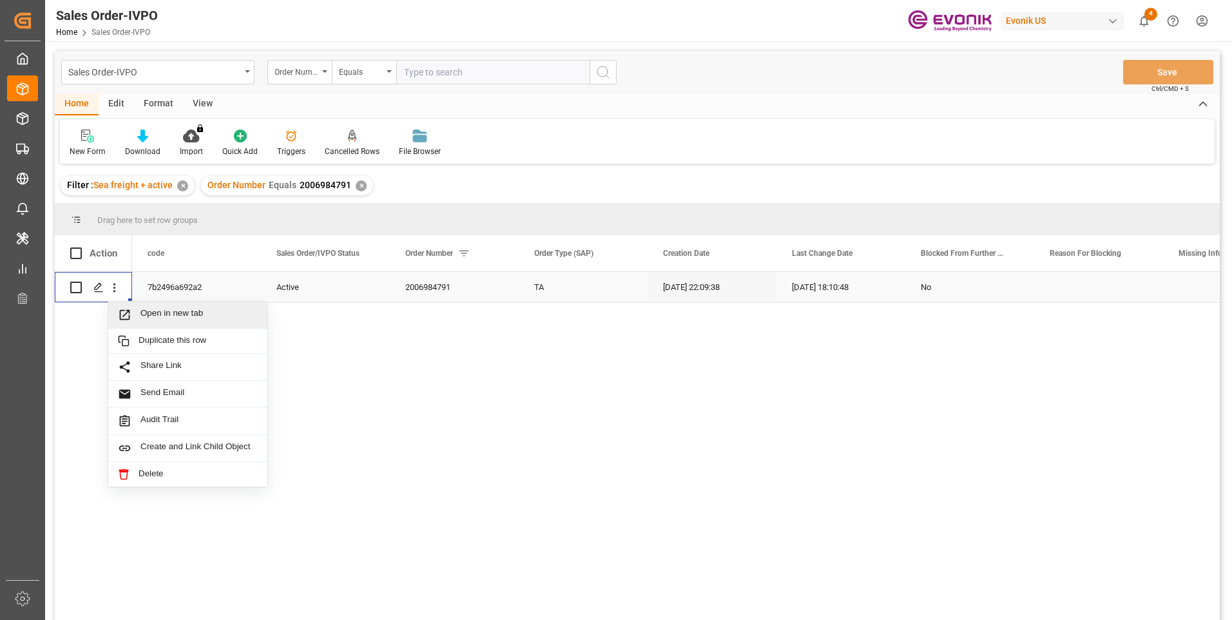
click at [145, 312] on span "Open in new tab" at bounding box center [198, 315] width 117 height 14
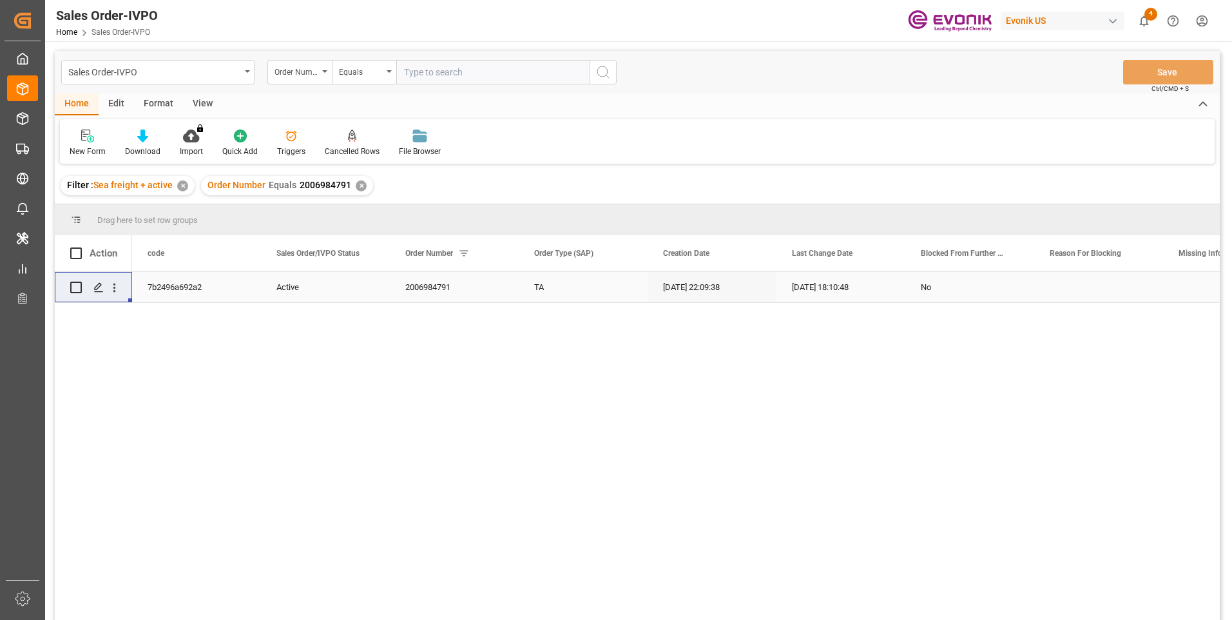
click at [495, 75] on input "text" at bounding box center [492, 72] width 193 height 24
paste input "0046466573"
type input "0046466573"
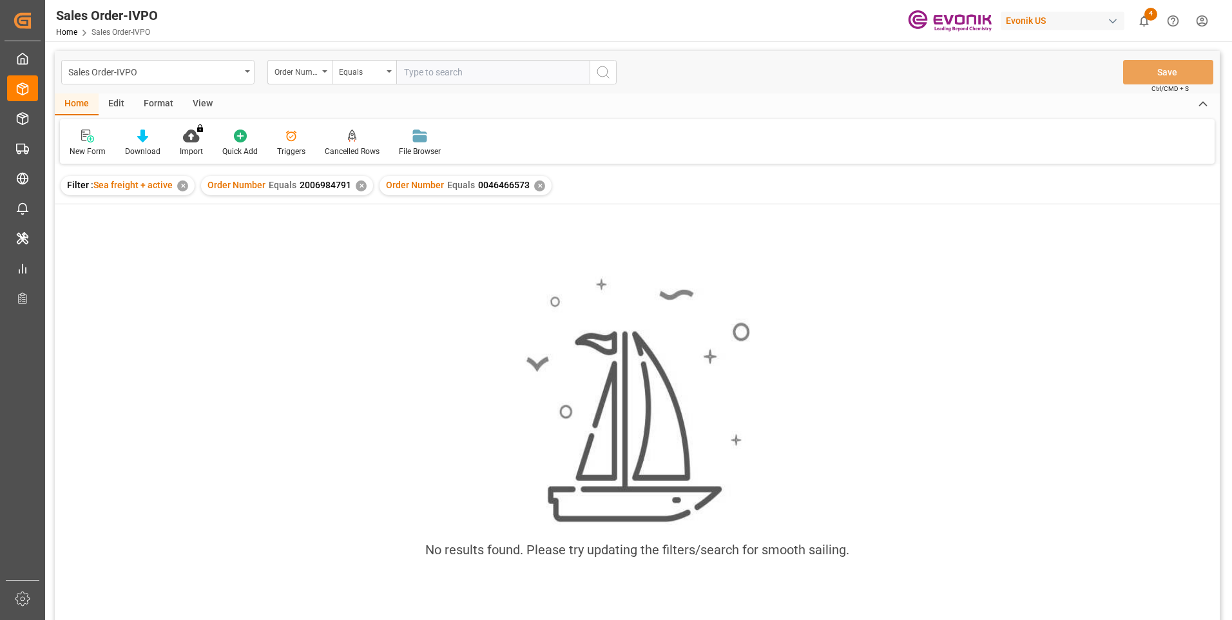
click at [356, 183] on div "✕" at bounding box center [361, 185] width 11 height 11
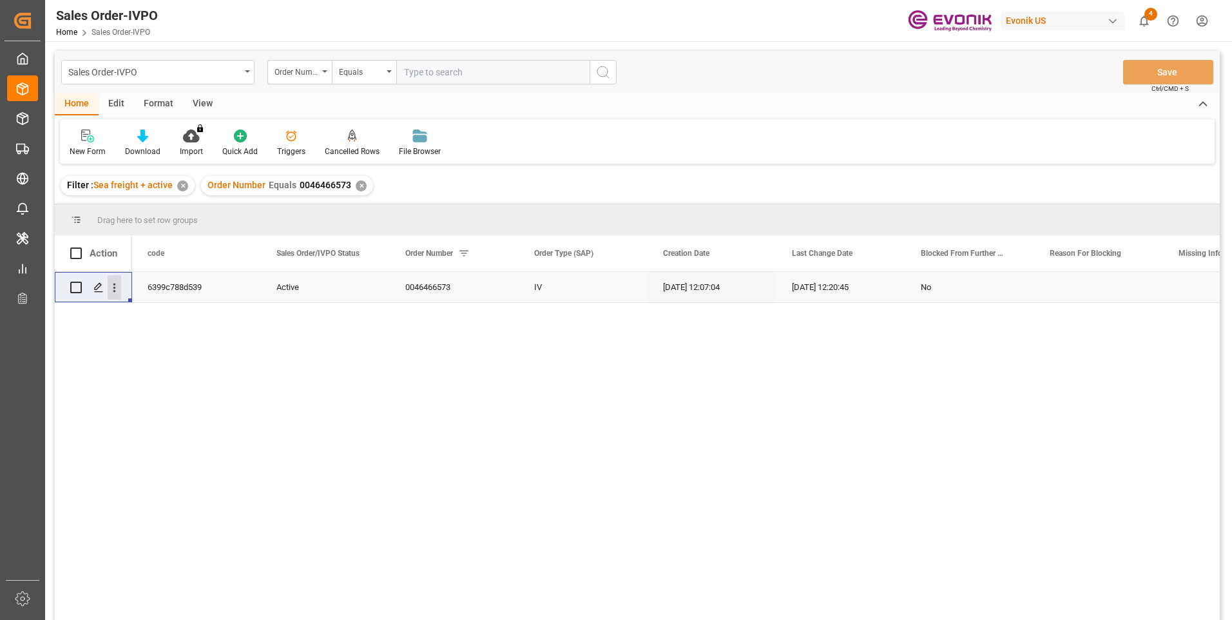
click at [116, 287] on icon "open menu" at bounding box center [115, 288] width 14 height 14
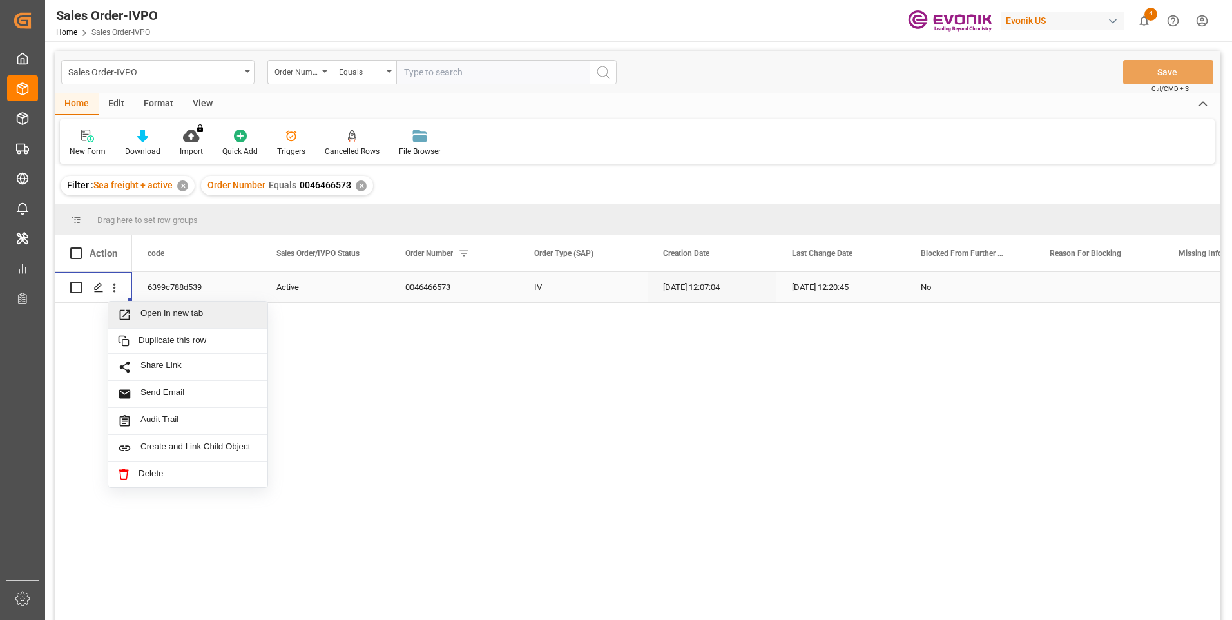
click at [142, 308] on span "Open in new tab" at bounding box center [198, 315] width 117 height 14
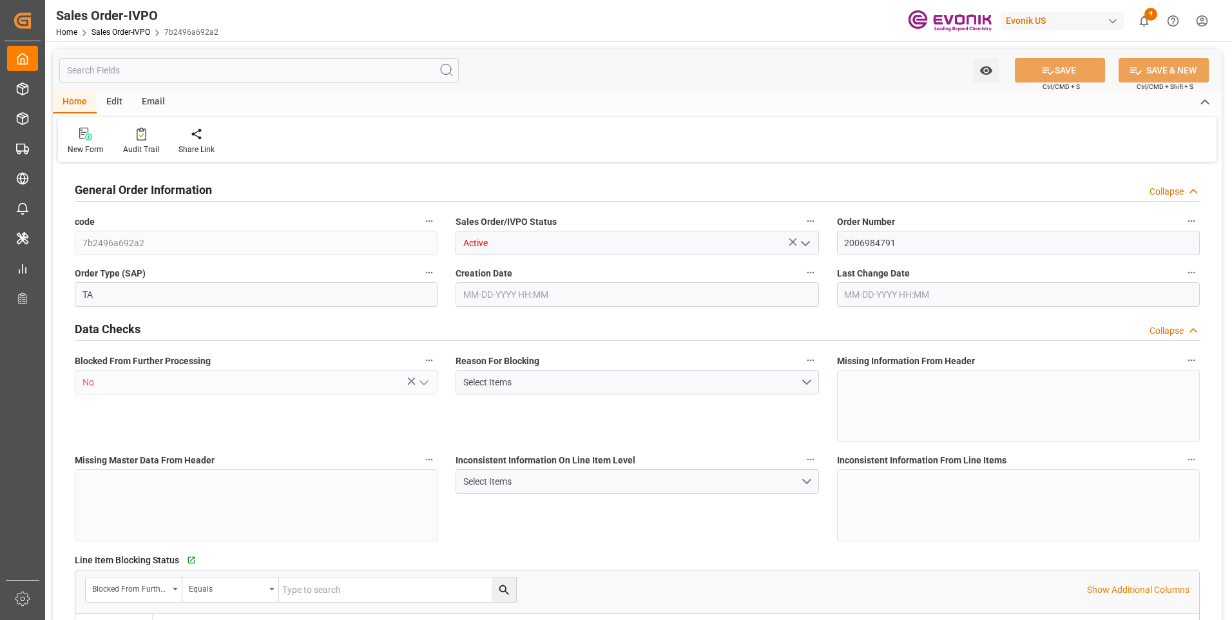
type input "COCTG"
type input "0"
type input "1"
type input "2"
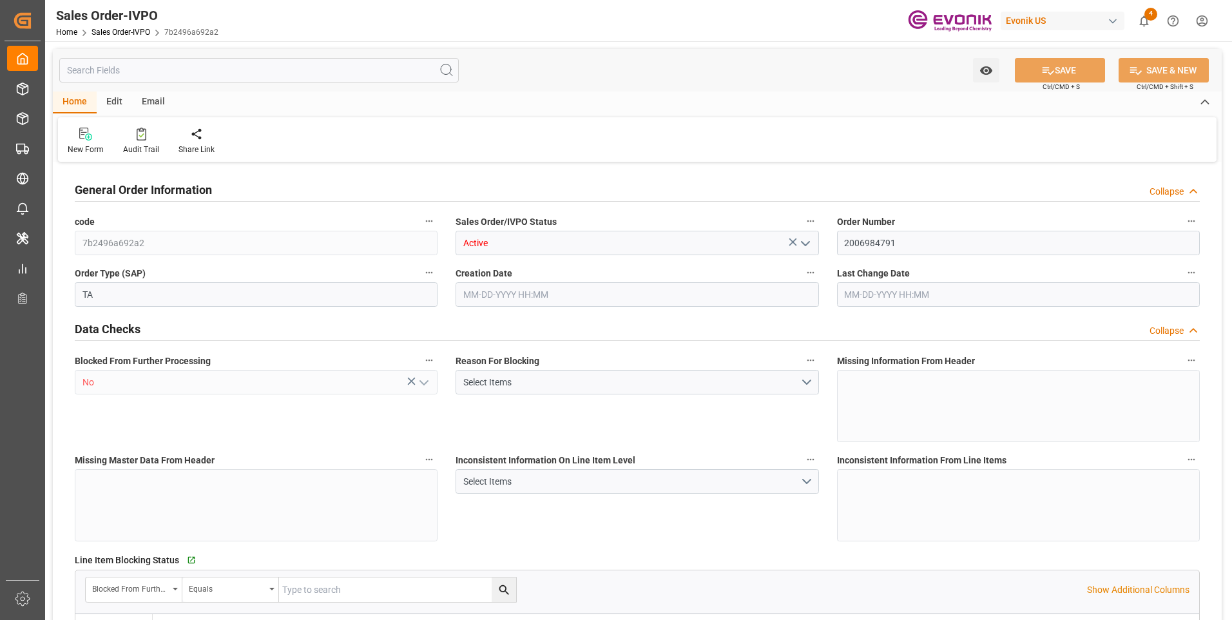
type input "18568"
type input "109.136"
type input "19000"
type input "60"
type input "[DATE] 22:09"
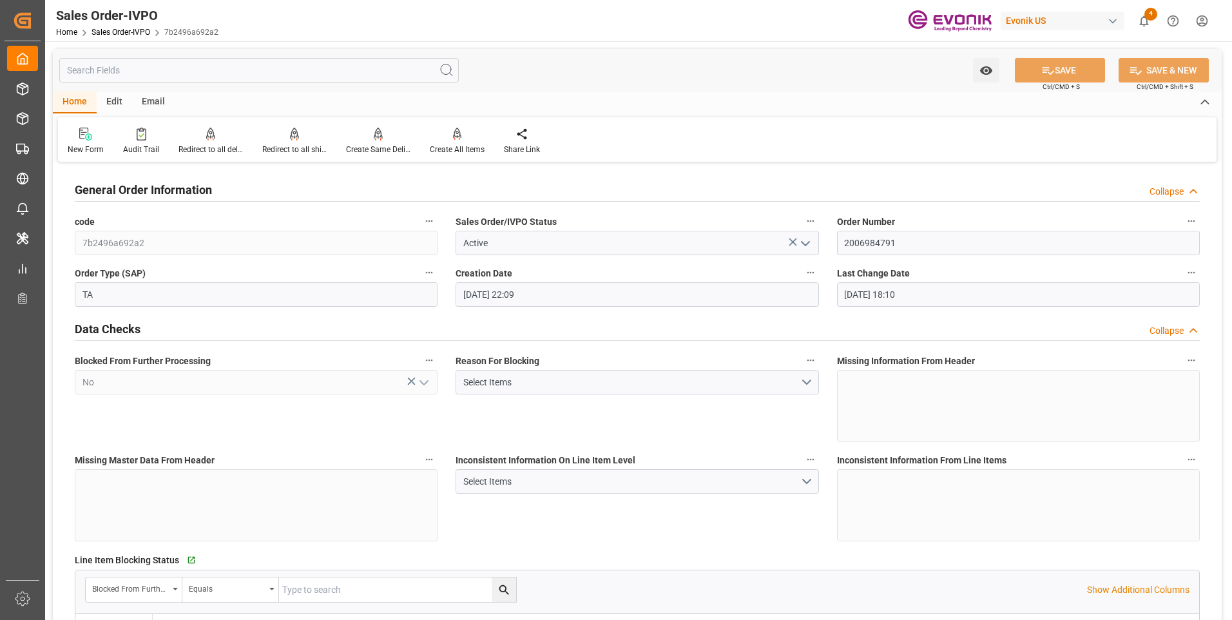
type input "[DATE] 18:10"
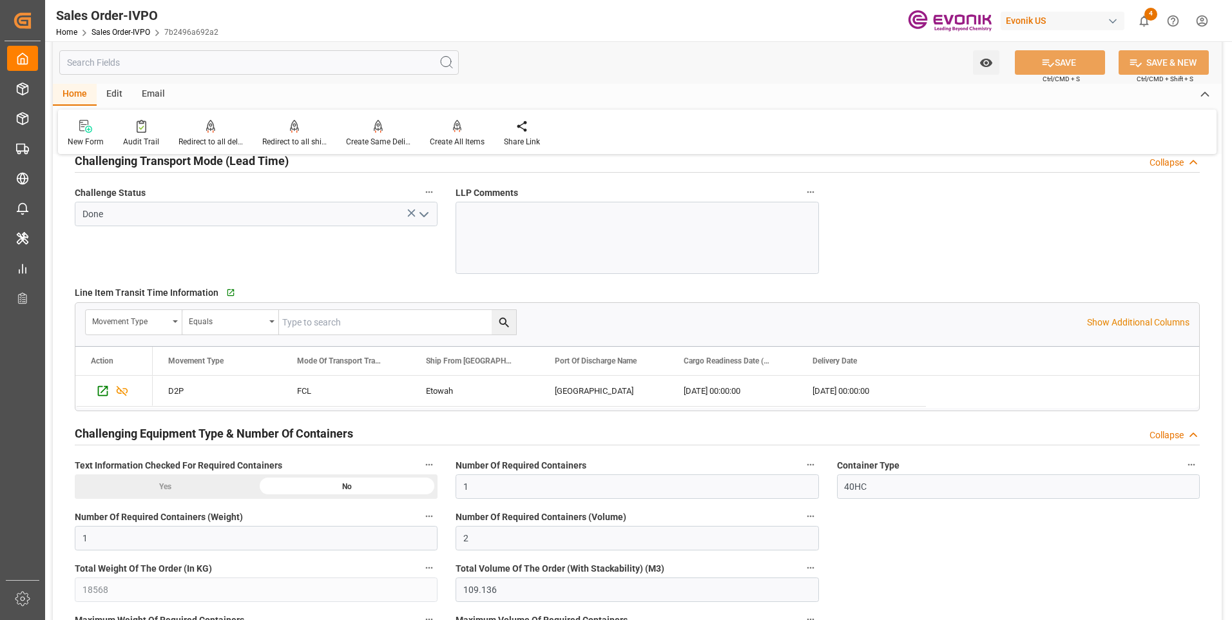
scroll to position [2126, 0]
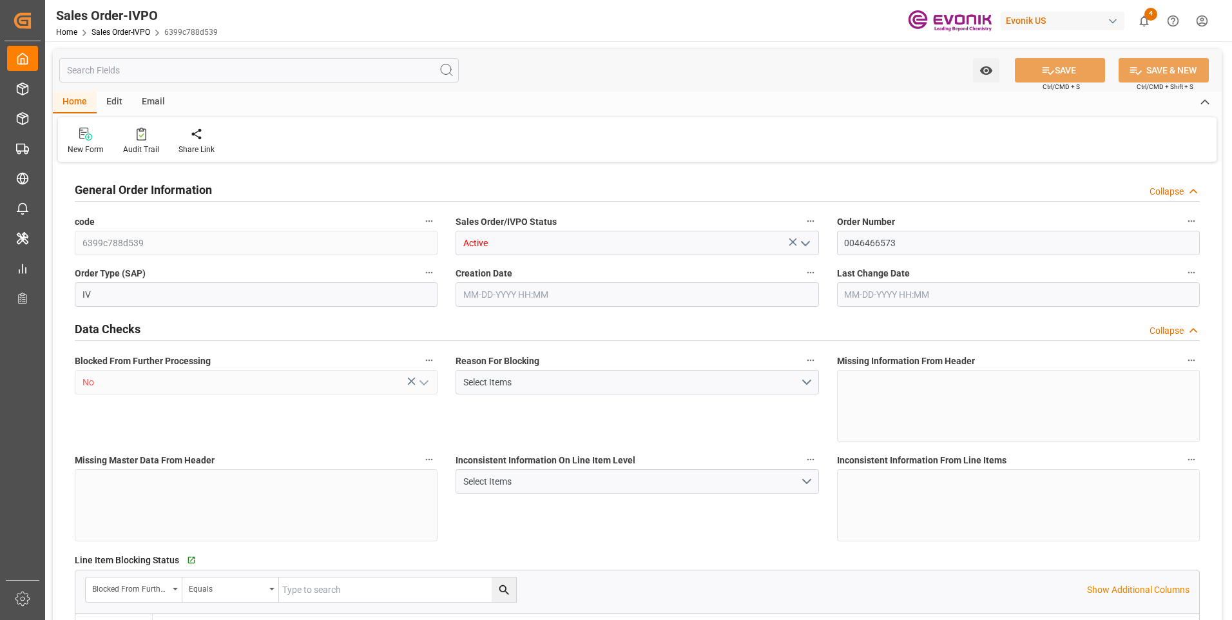
type input "BRSSZ"
type input "0"
type input "1"
type input "73.5"
type input "08-05-2025 12:07"
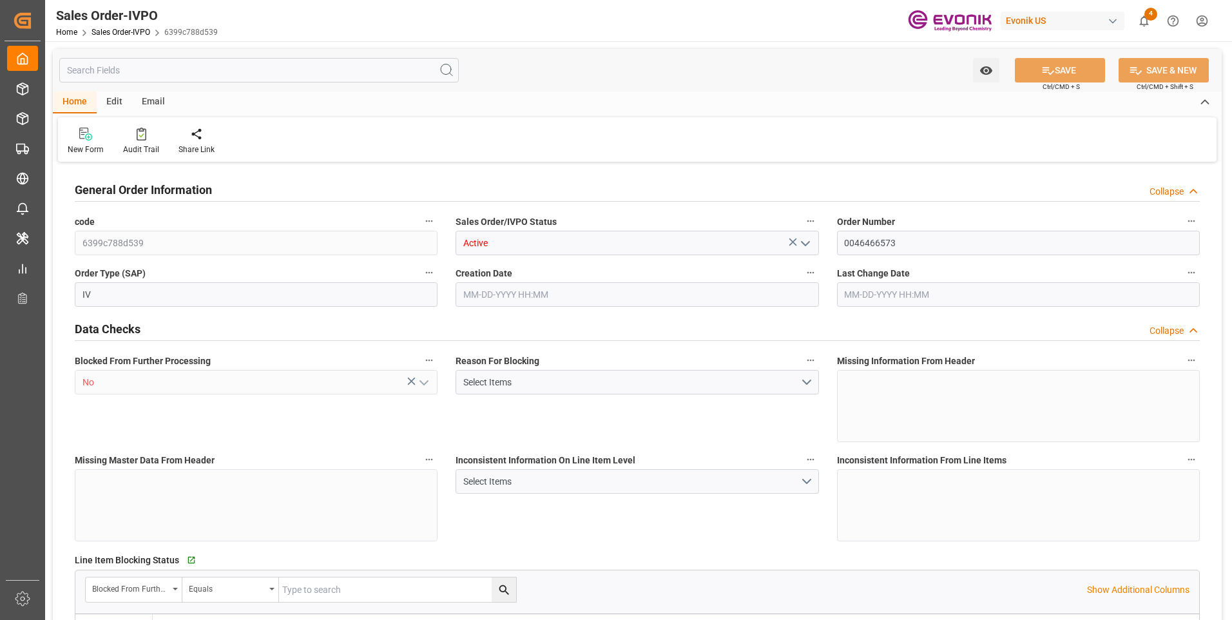
type input "08-25-2025 12:20"
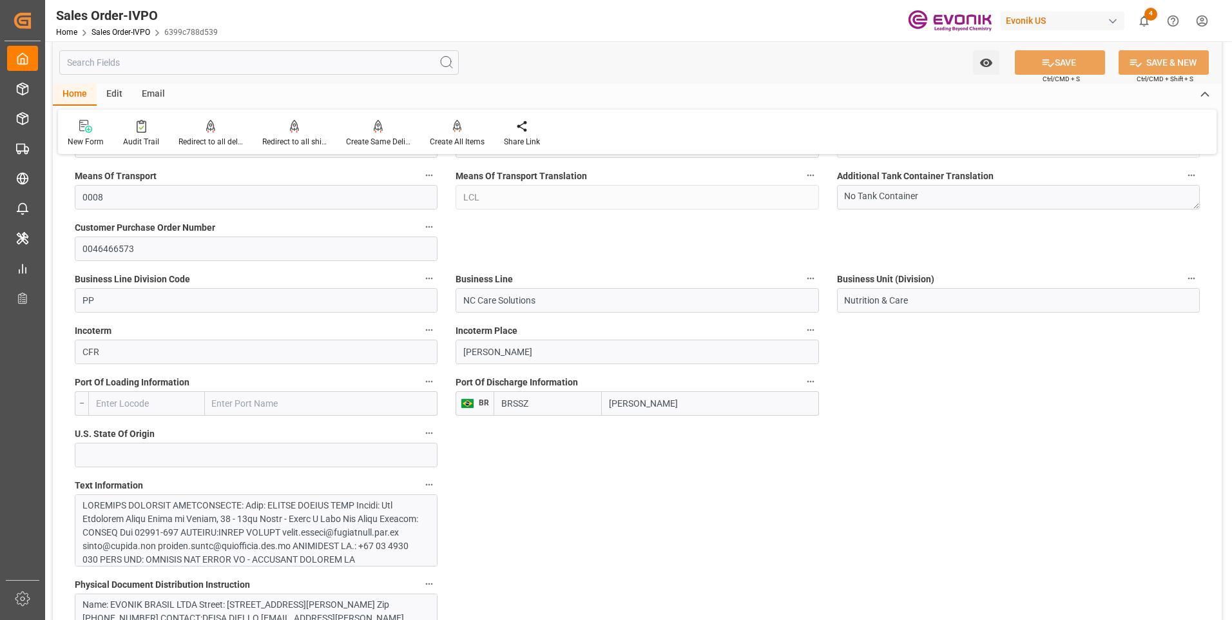
scroll to position [129, 0]
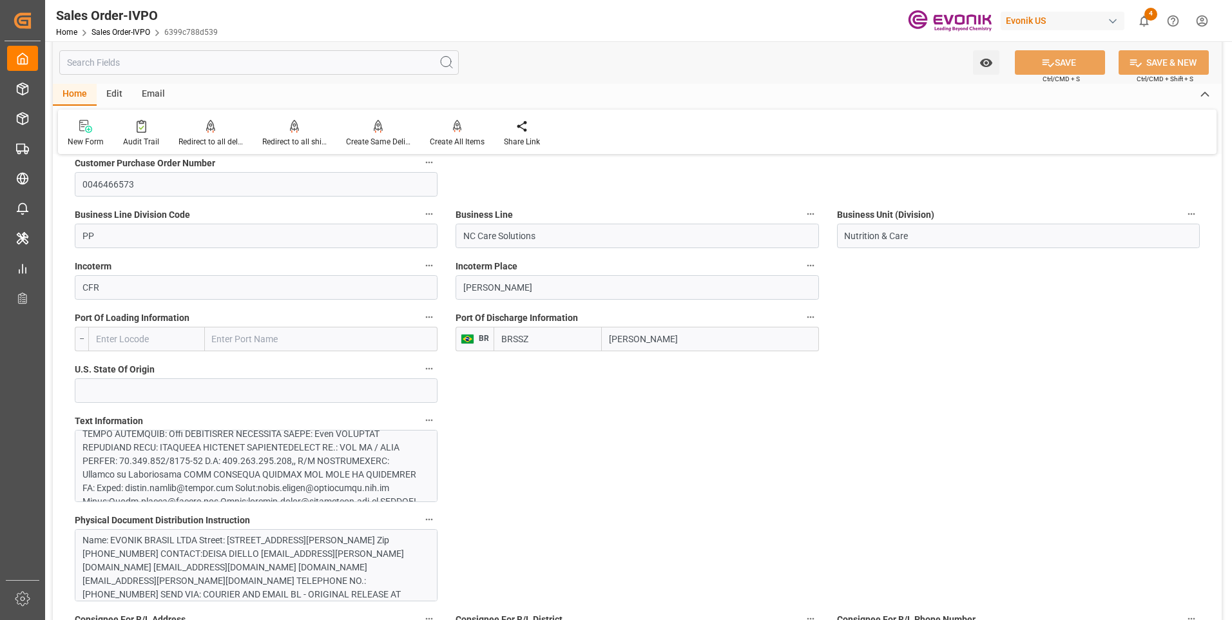
click at [241, 462] on div at bounding box center [251, 460] width 338 height 311
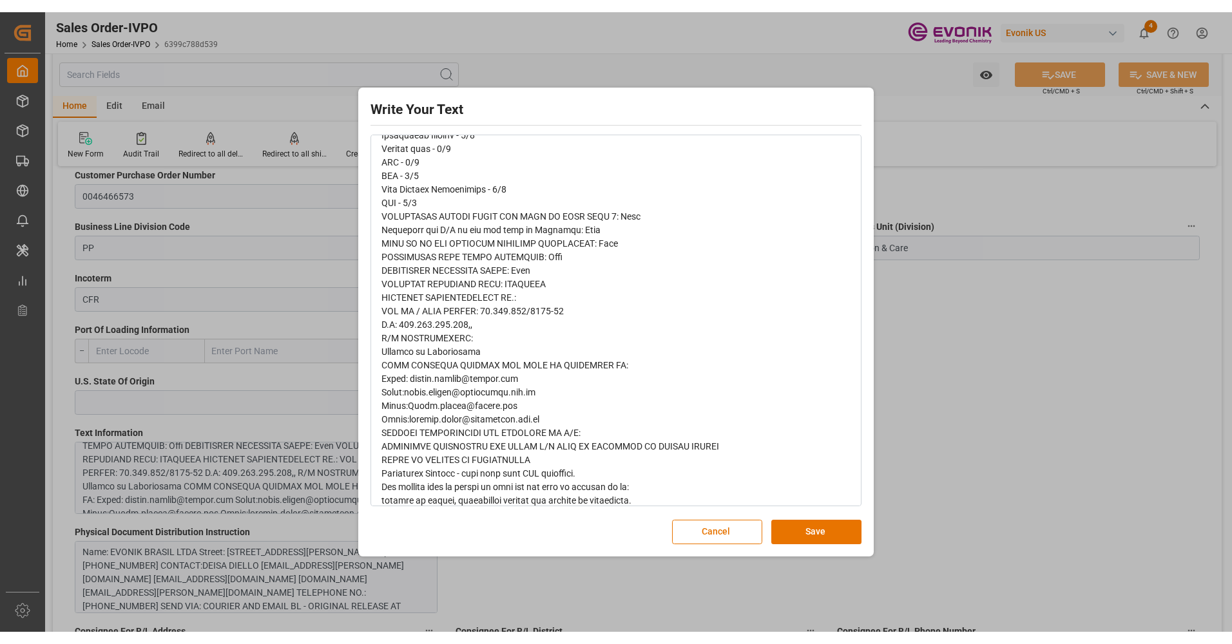
scroll to position [323, 0]
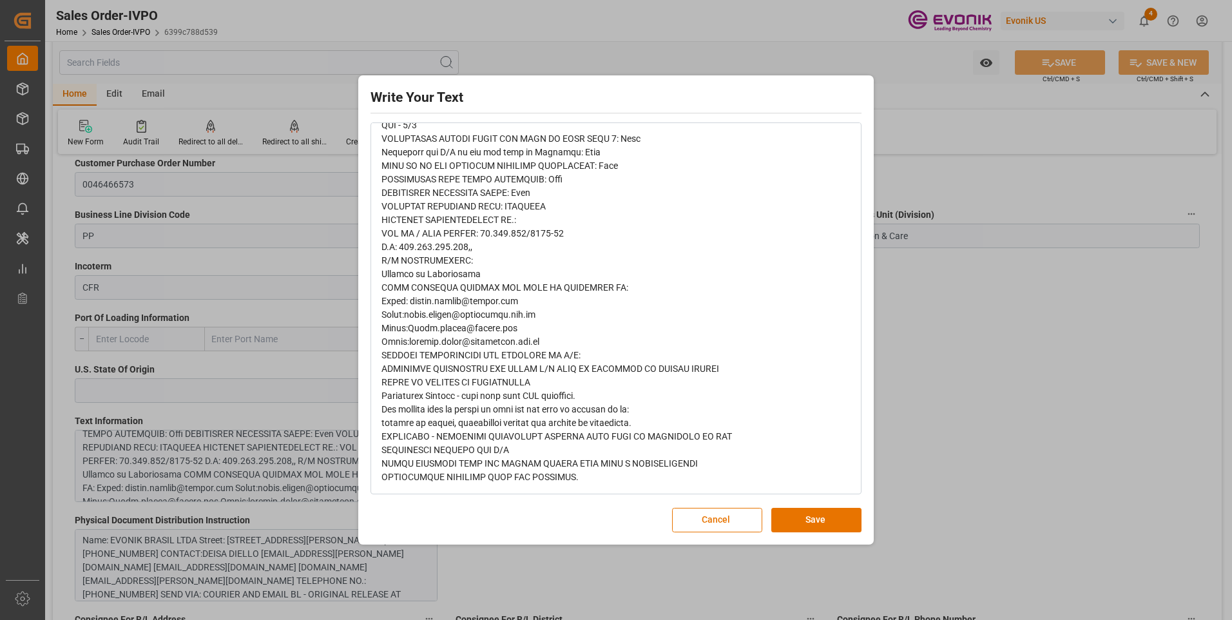
click at [546, 312] on div "rdw-editor" at bounding box center [616, 173] width 470 height 622
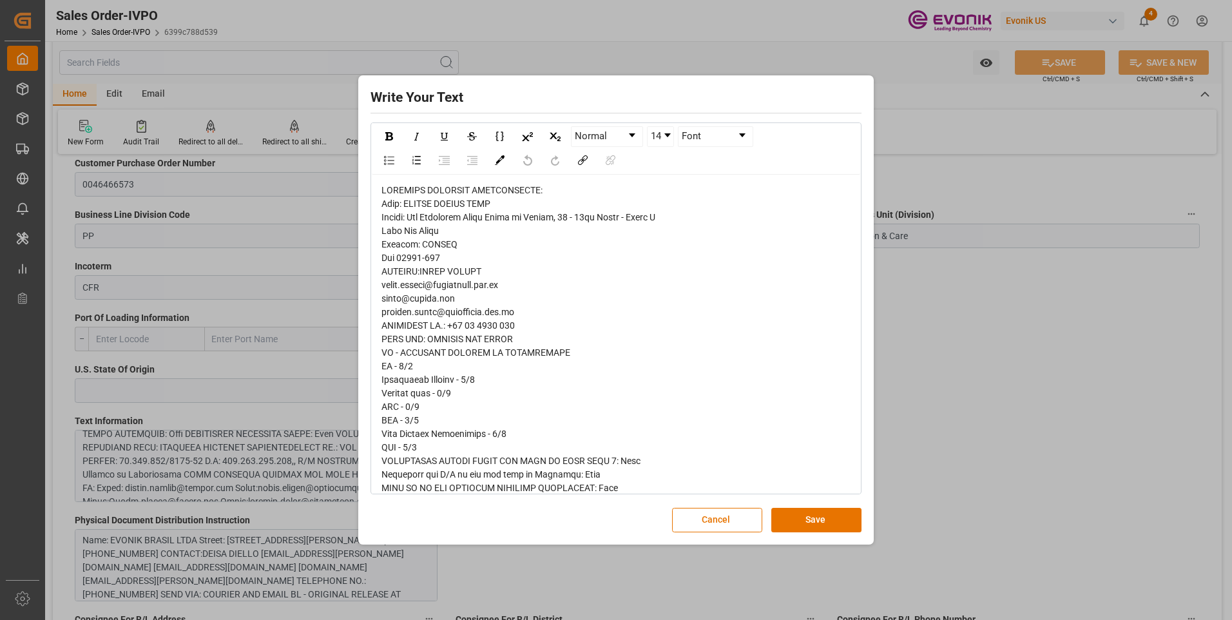
scroll to position [0, 0]
click at [1004, 338] on div "Write Your Text Normal 14 Font Cancel Save" at bounding box center [616, 310] width 1232 height 620
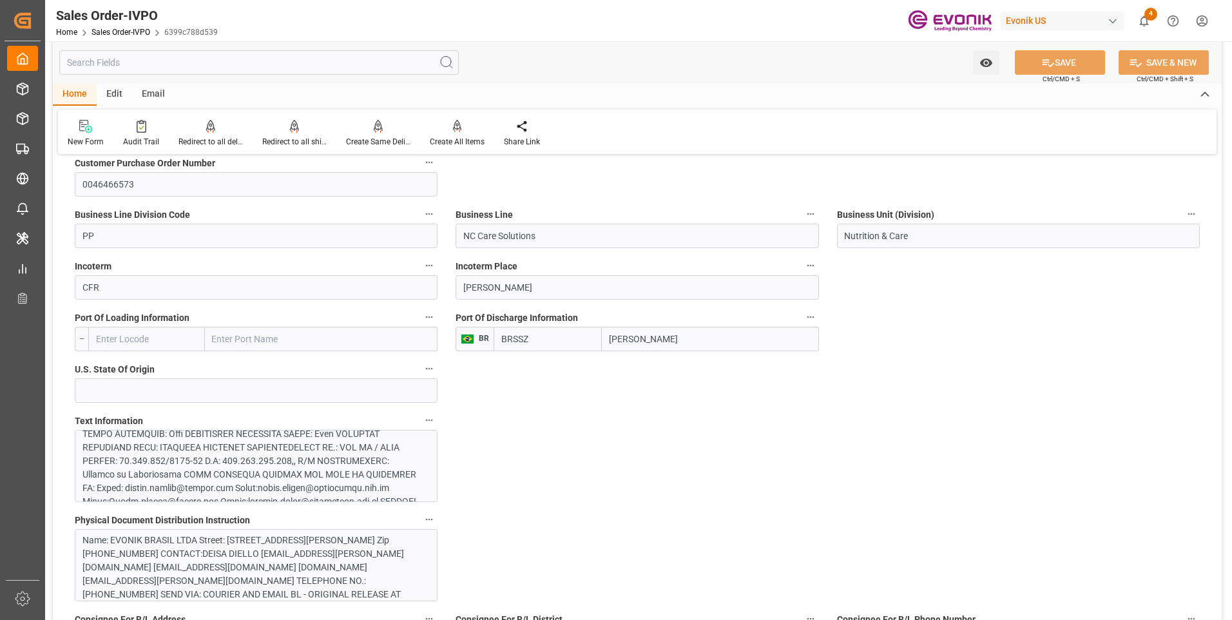
click at [236, 452] on div at bounding box center [251, 460] width 338 height 311
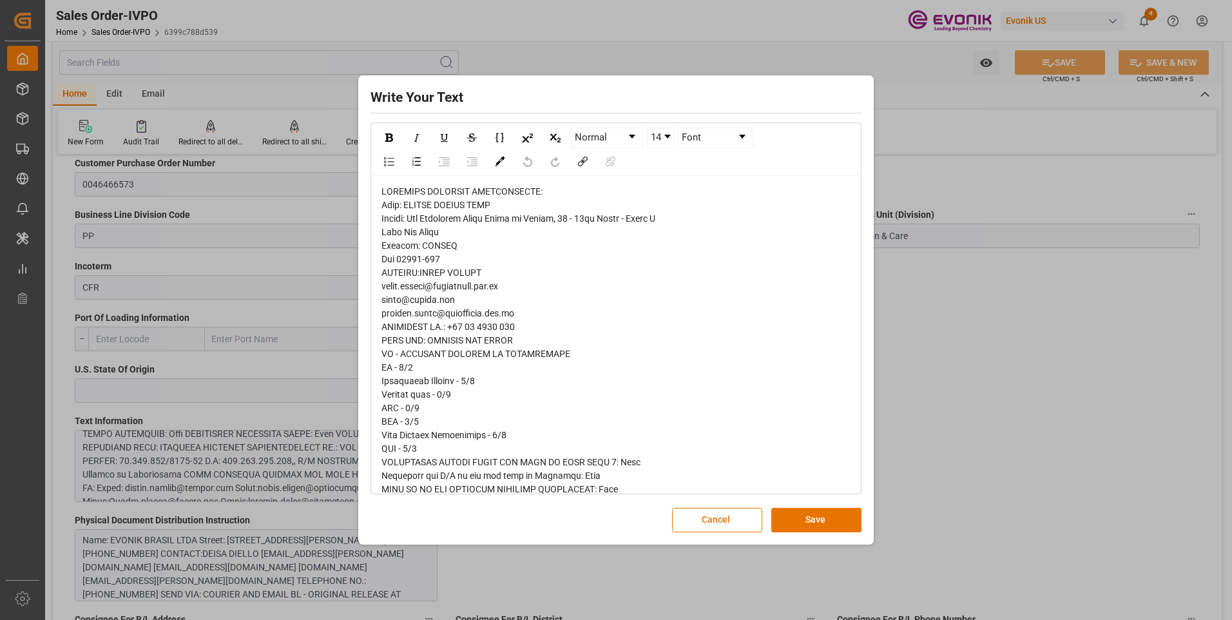
drag, startPoint x: 1001, startPoint y: 366, endPoint x: 1007, endPoint y: 298, distance: 67.9
click at [1001, 366] on div "Write Your Text Normal 14 Font Cancel Save" at bounding box center [616, 310] width 1232 height 620
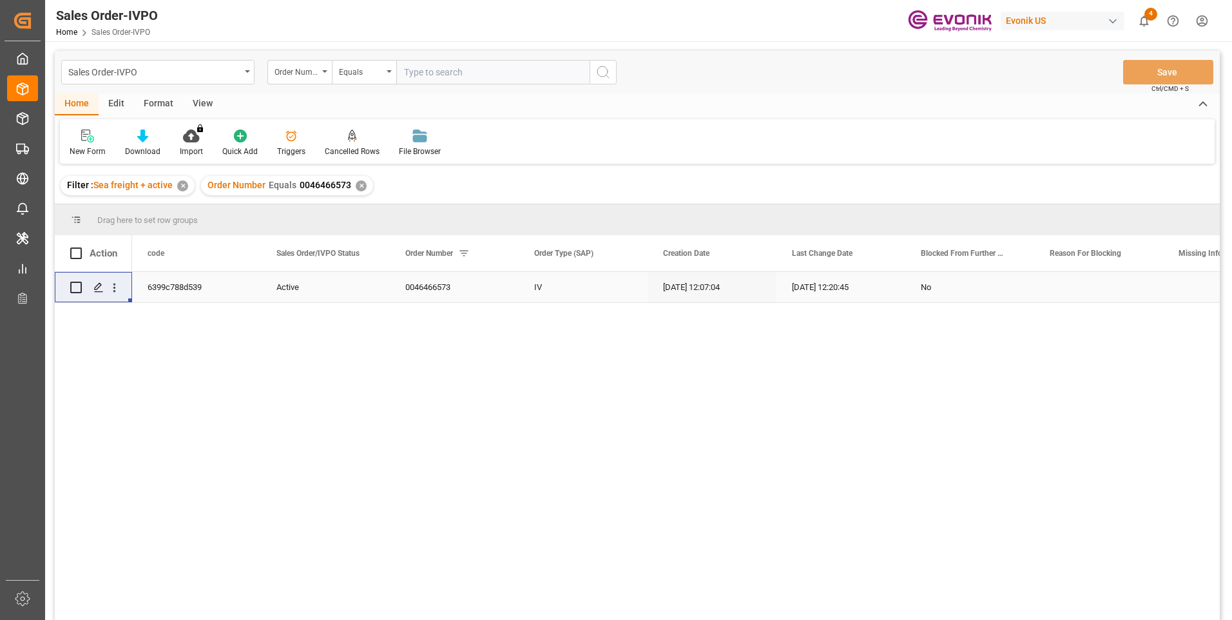
click at [421, 73] on input "text" at bounding box center [492, 72] width 193 height 24
paste input "2007026364"
type input "2007026364"
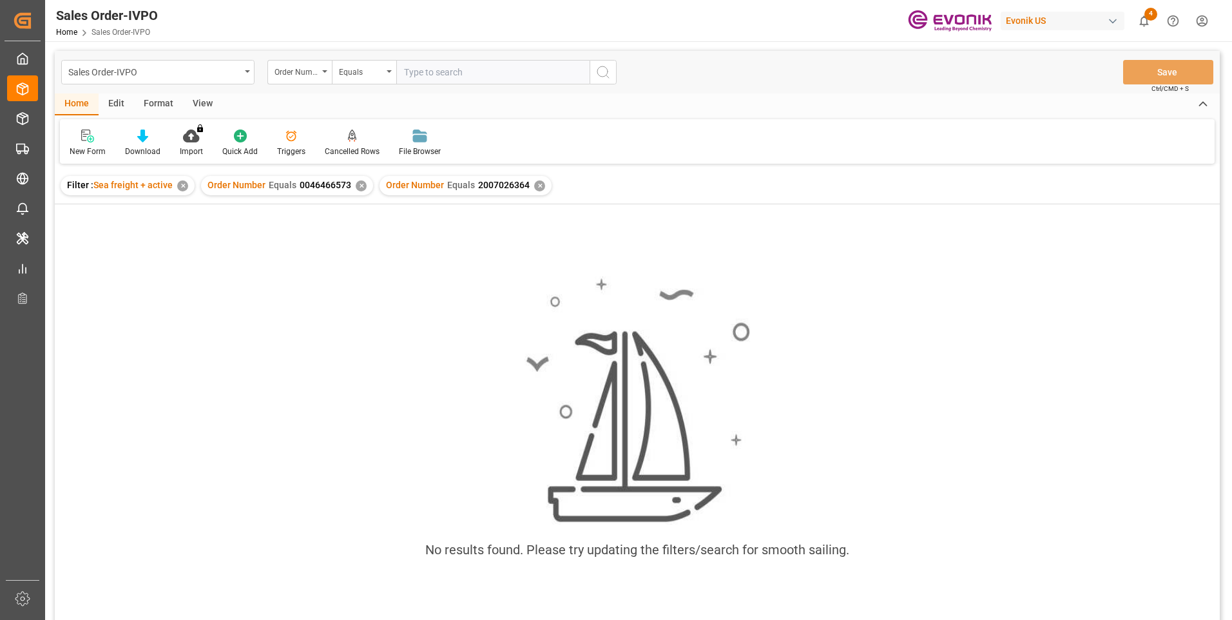
click at [361, 186] on div "✕" at bounding box center [361, 185] width 11 height 11
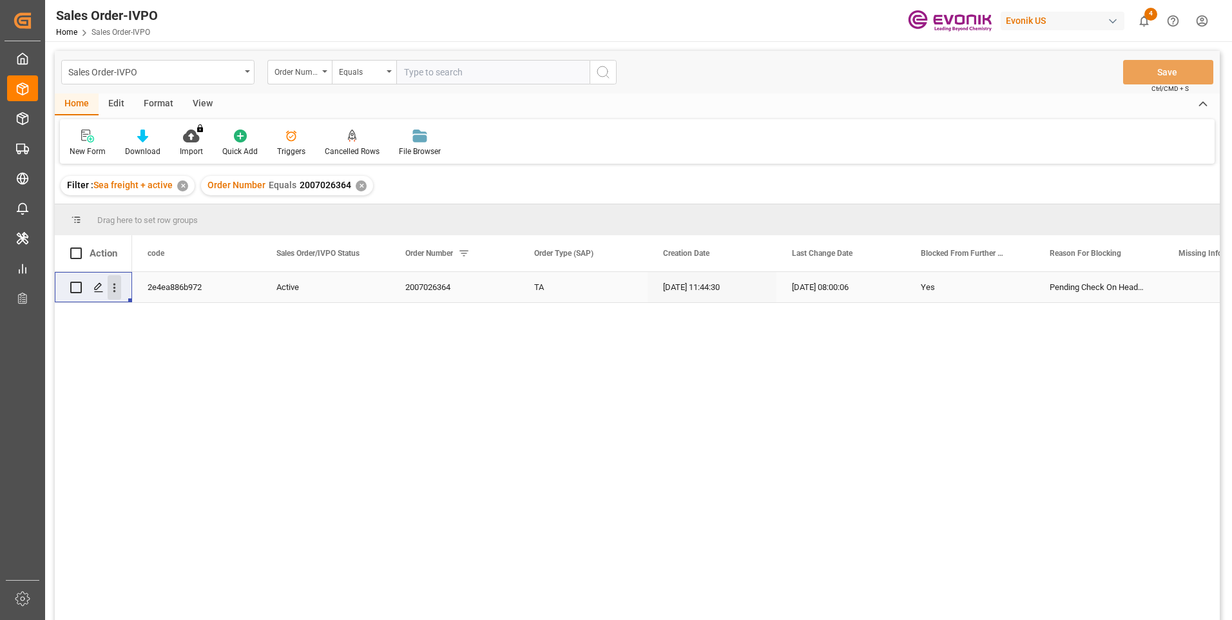
click at [117, 289] on icon "open menu" at bounding box center [115, 288] width 14 height 14
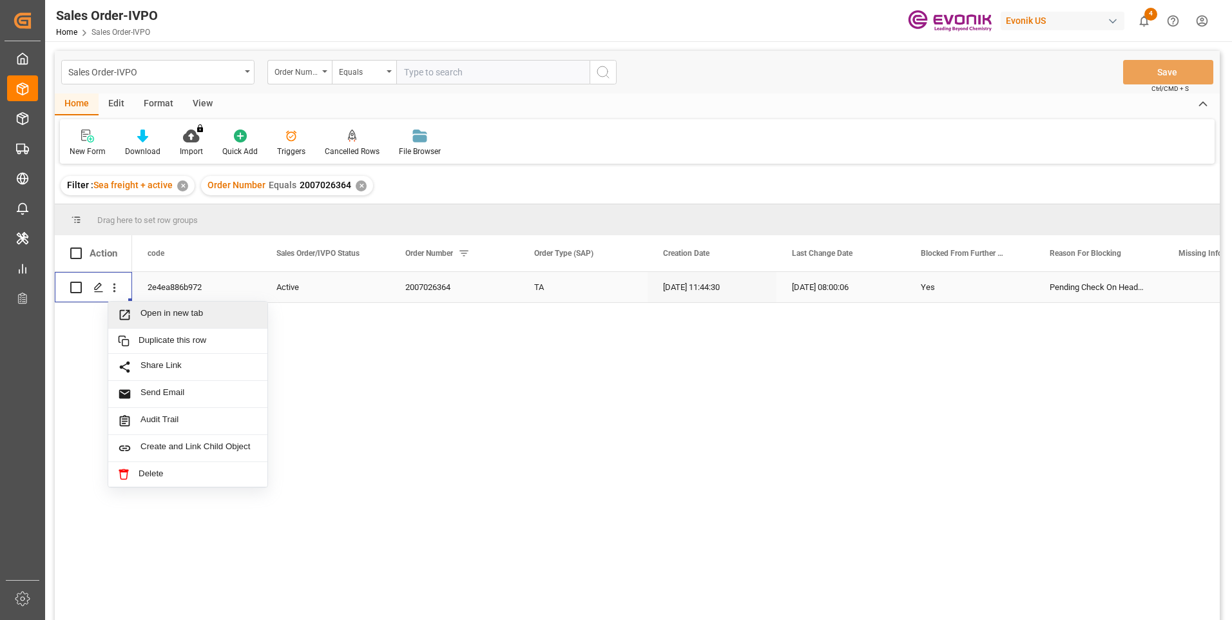
click at [148, 314] on span "Open in new tab" at bounding box center [198, 315] width 117 height 14
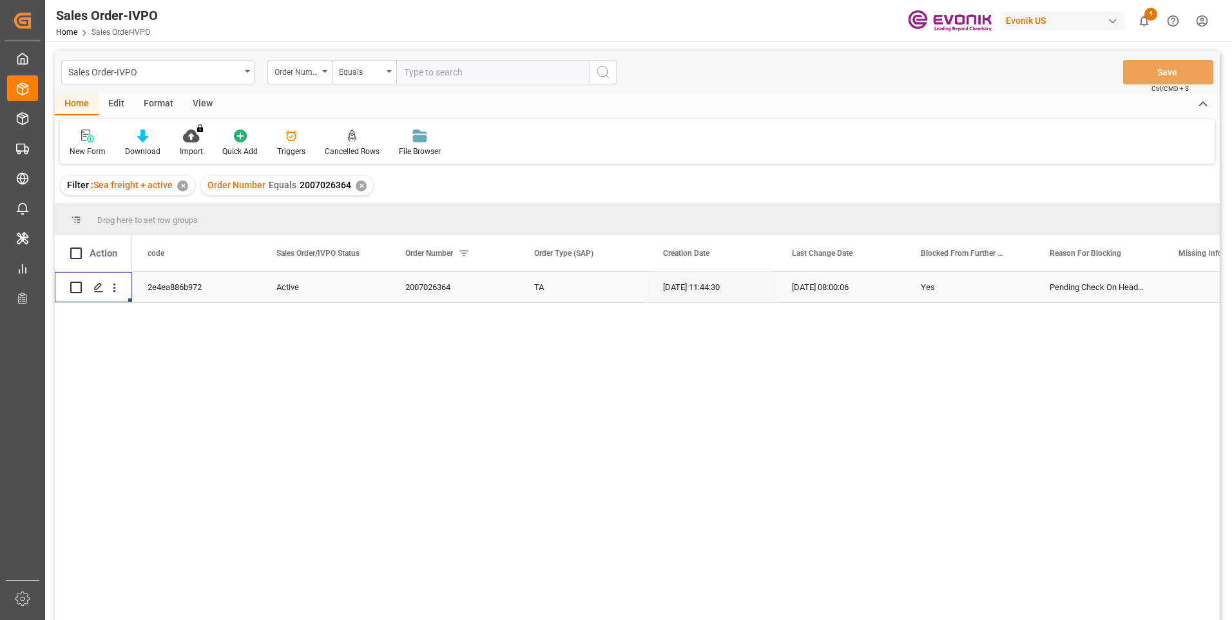
click at [463, 69] on input "text" at bounding box center [492, 72] width 193 height 24
paste input "2007026364"
type input "2007026364"
click at [357, 188] on div "✕" at bounding box center [361, 185] width 11 height 11
click at [116, 290] on icon "open menu" at bounding box center [115, 288] width 14 height 14
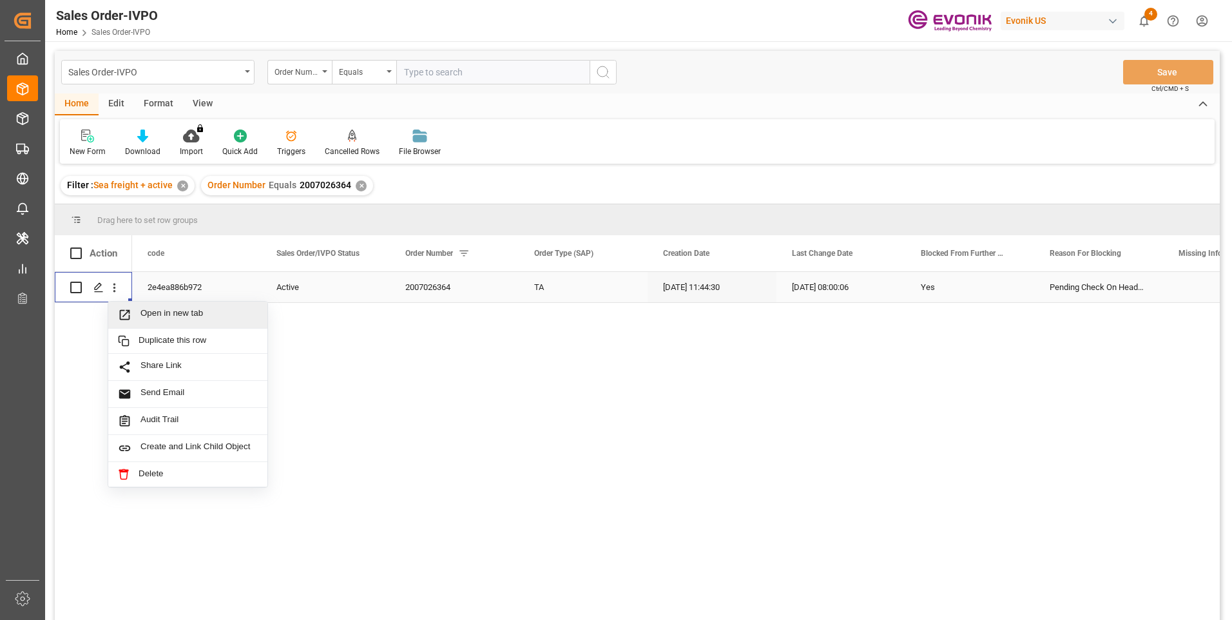
click at [164, 306] on div "Open in new tab" at bounding box center [187, 314] width 159 height 27
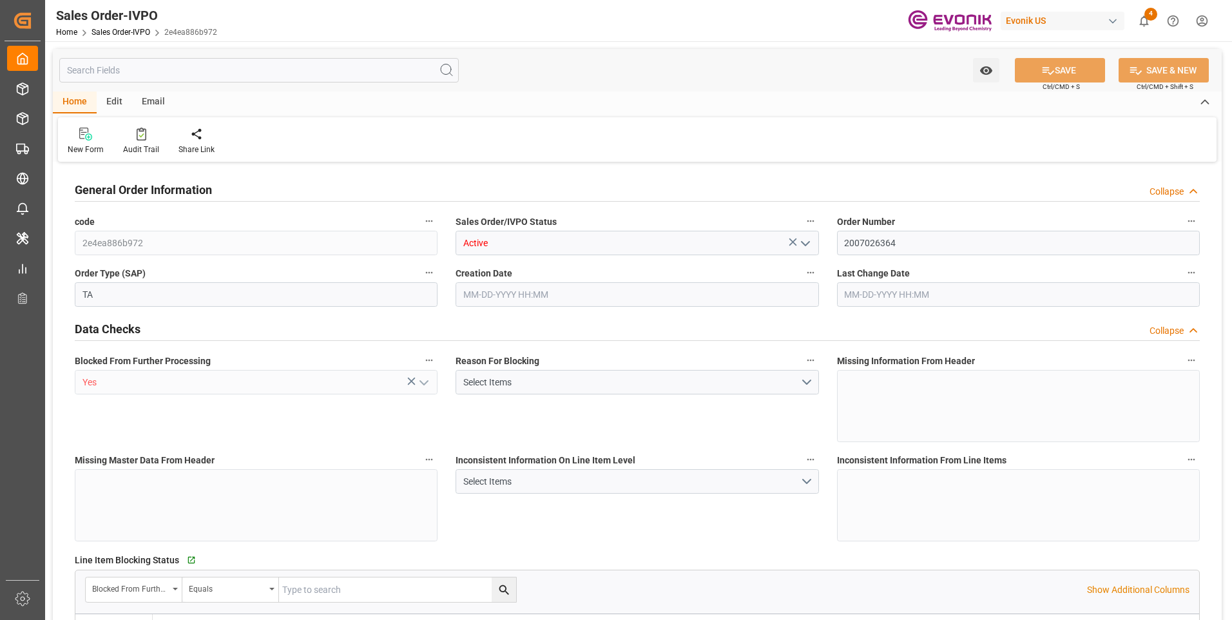
type input "BEKOU"
type input "0"
type input "1"
type input "2"
type input "1"
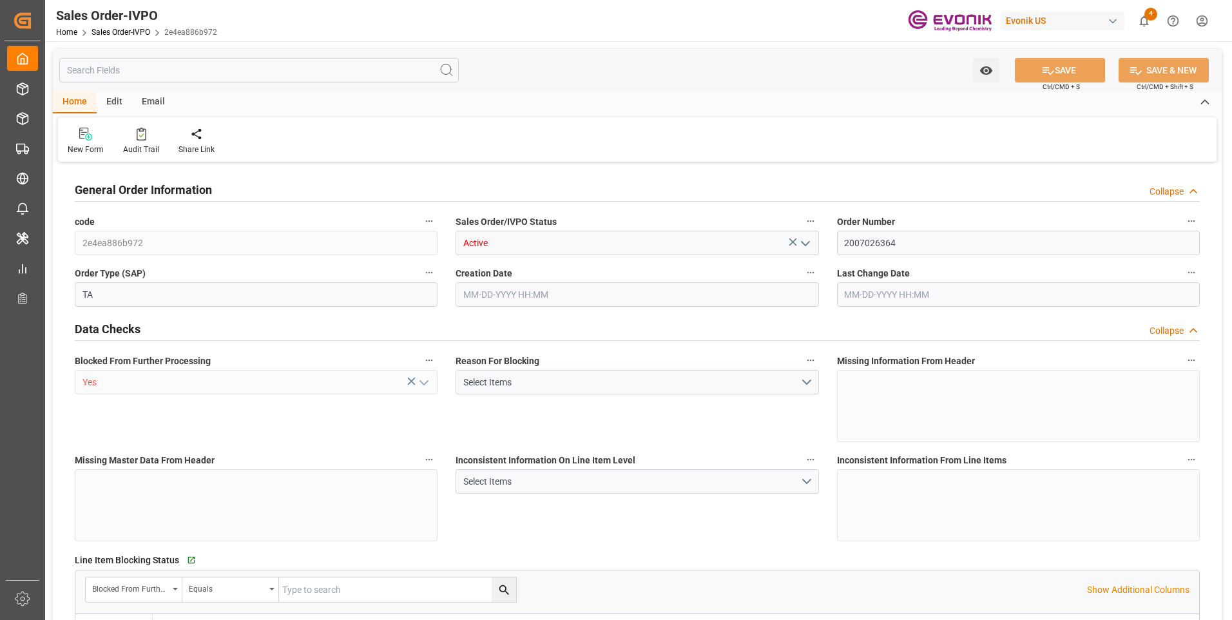
type input "18090.72"
type input "25.272"
type input "17000"
type input "30"
type input "[DATE] 11:44"
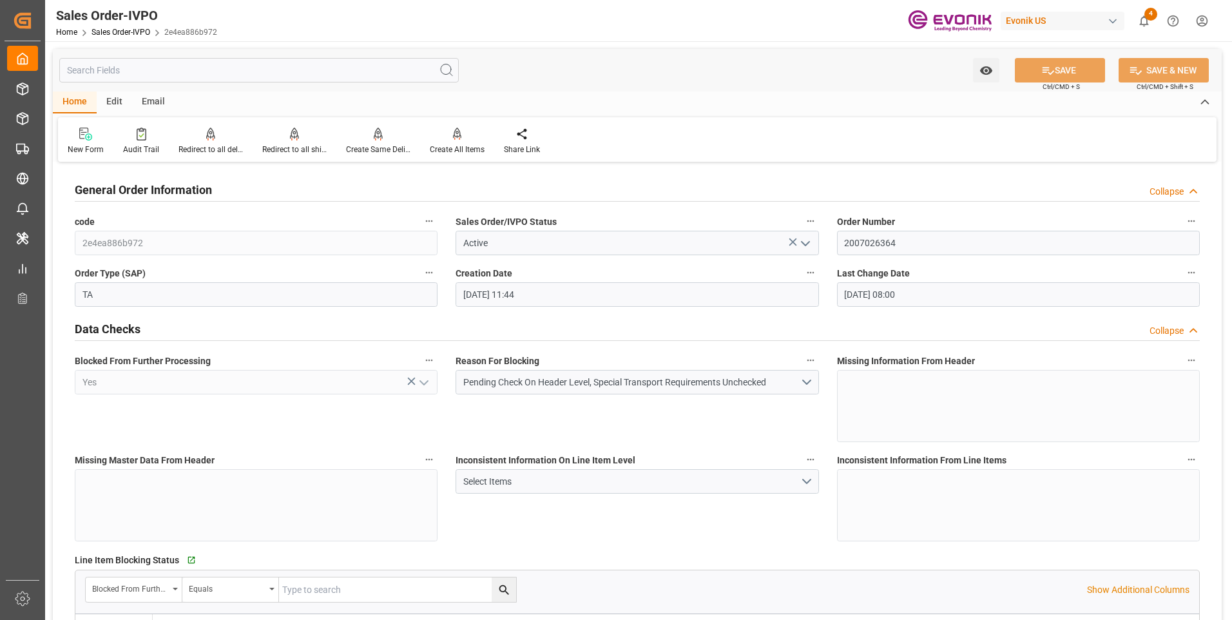
type input "[DATE] 08:00"
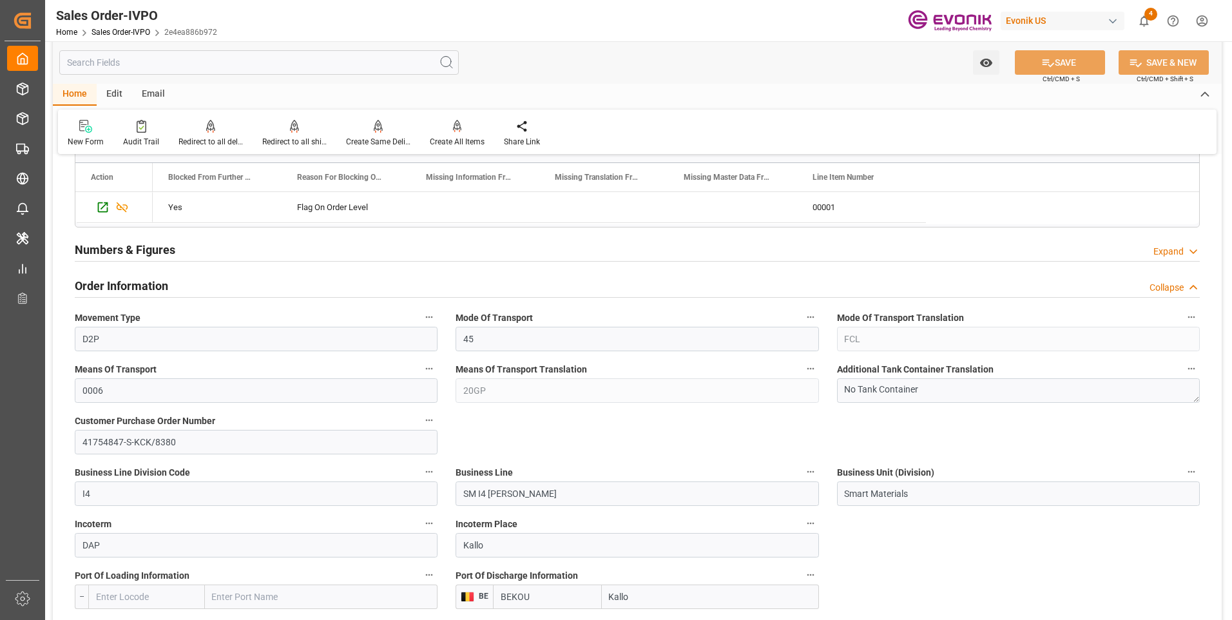
scroll to position [386, 0]
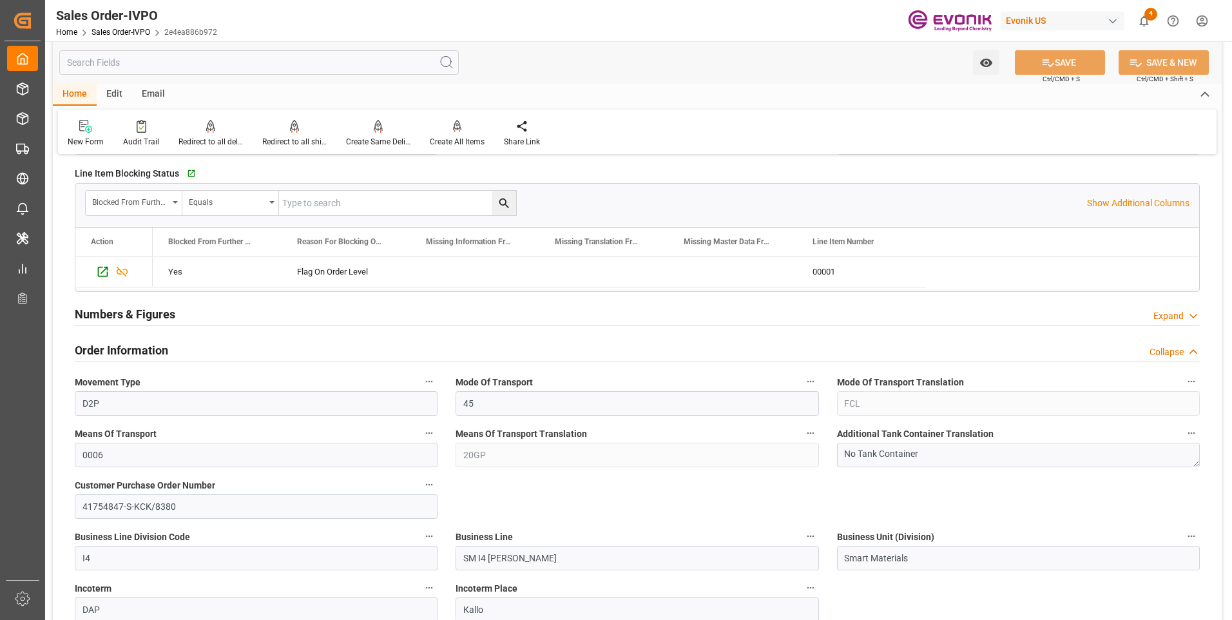
click at [161, 62] on input "text" at bounding box center [258, 62] width 399 height 24
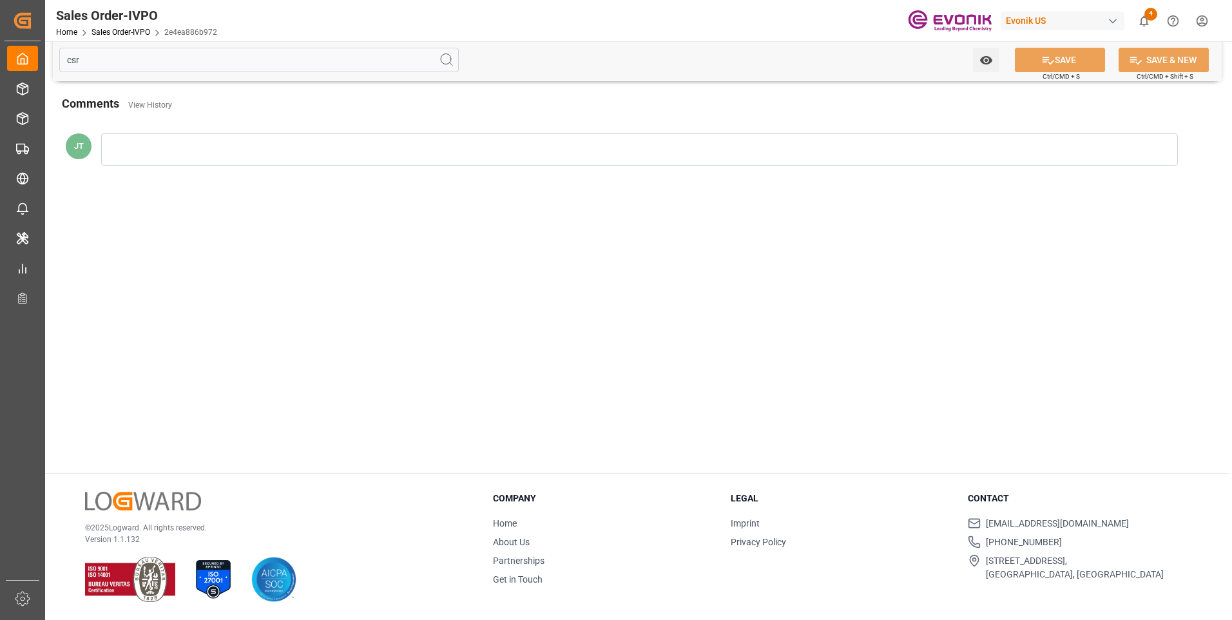
scroll to position [0, 0]
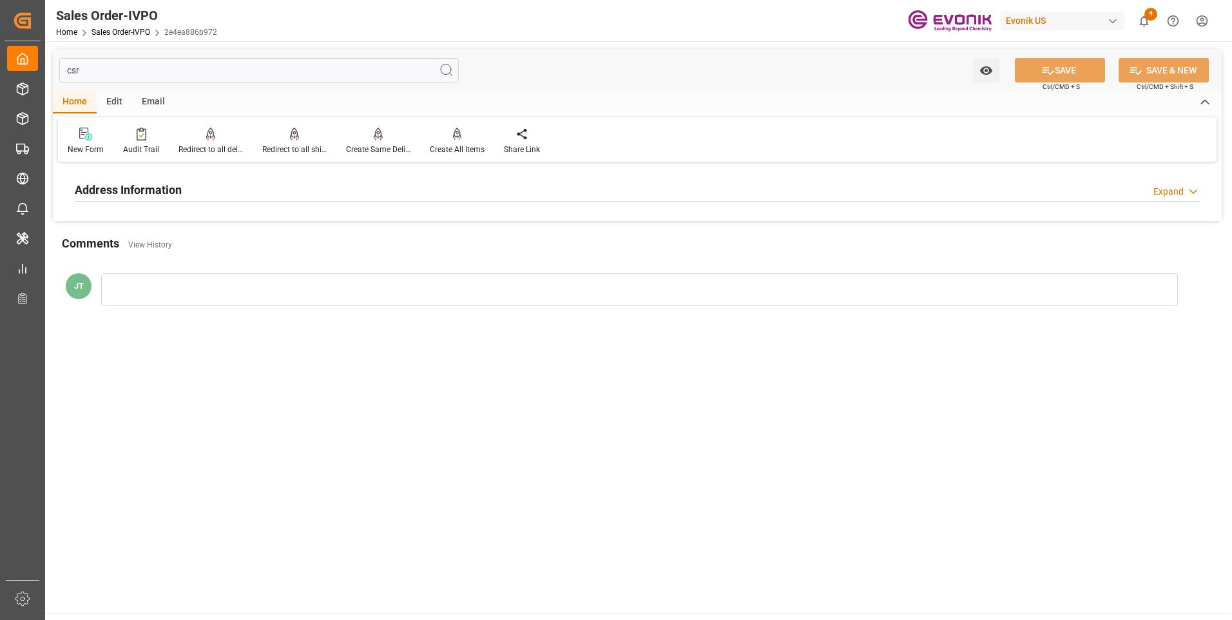
click at [176, 195] on h2 "Address Information" at bounding box center [128, 189] width 107 height 17
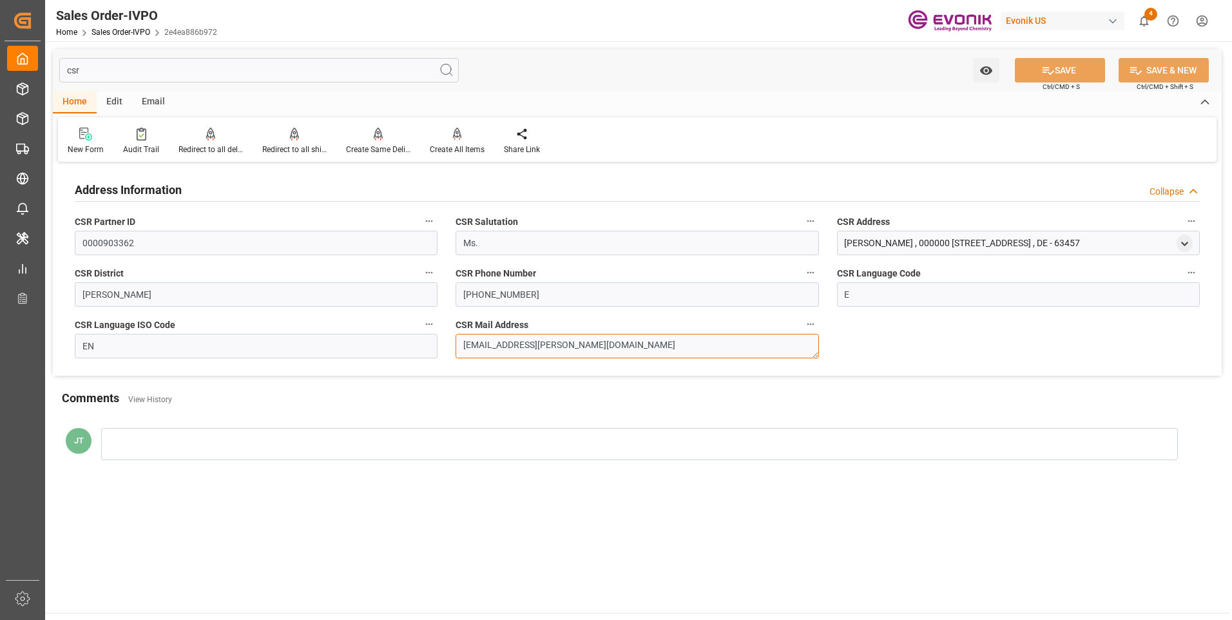
click at [631, 355] on textarea "[EMAIL_ADDRESS][PERSON_NAME][DOMAIN_NAME]" at bounding box center [636, 346] width 363 height 24
click at [180, 68] on input "csr" at bounding box center [258, 70] width 399 height 24
type input "c"
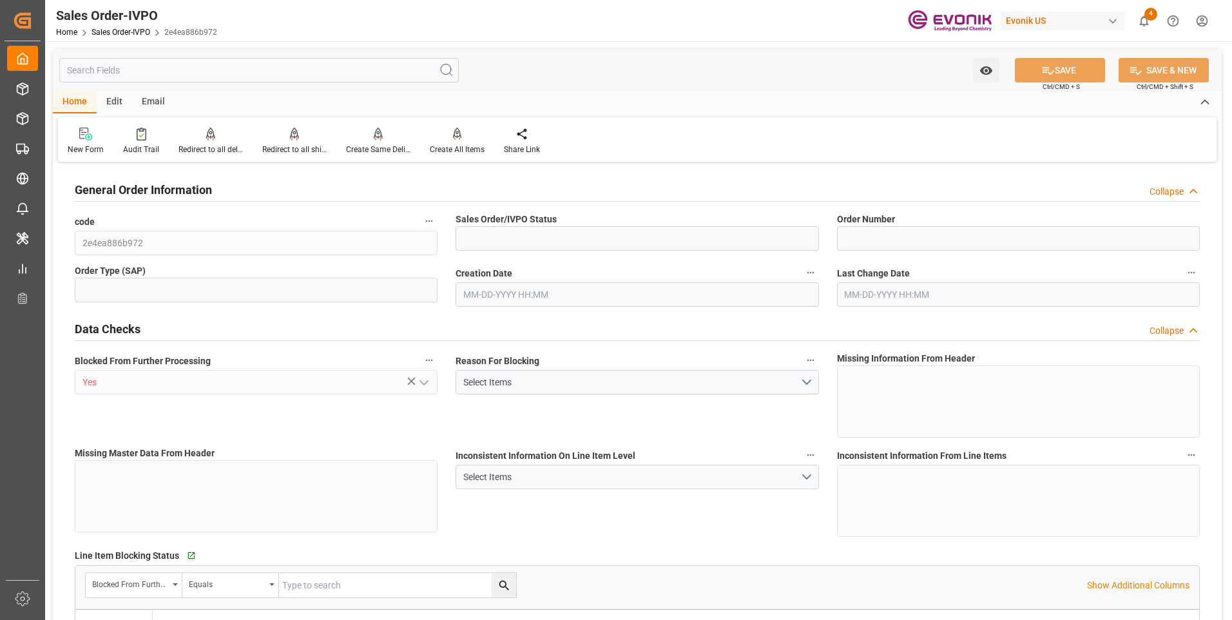
type input "Active"
type input "2007026364"
type input "TA"
type input "D2P"
type input "45"
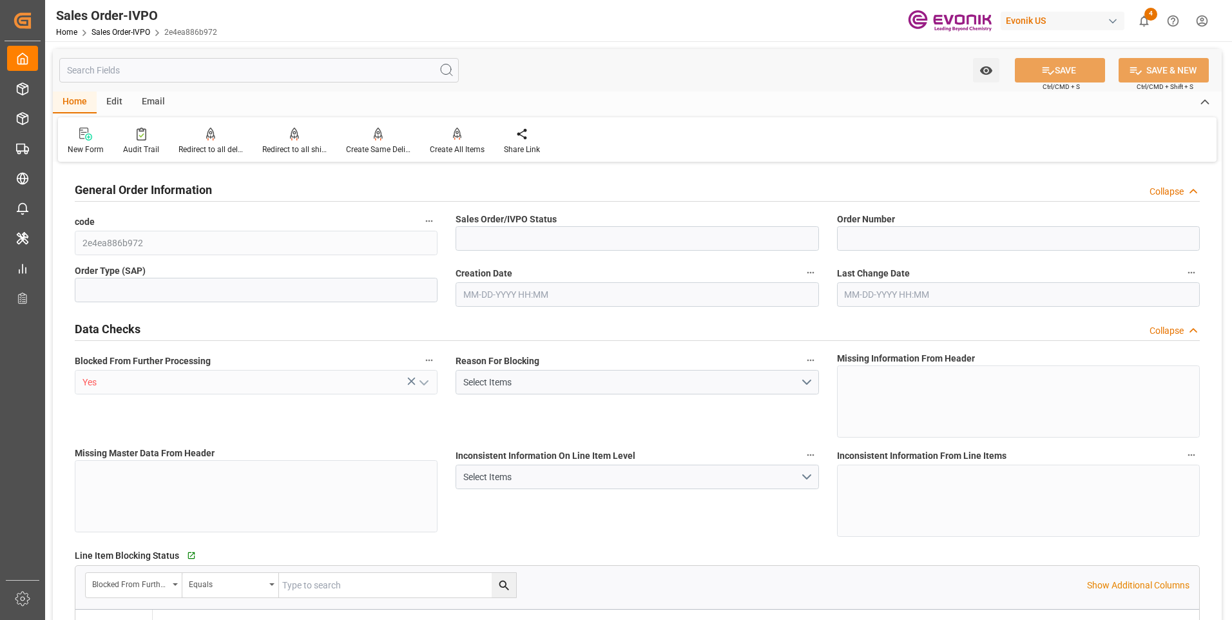
type input "FCL"
type input "0006"
type input "20GP"
type input "SM I4 [PERSON_NAME]"
type input "Smart Materials"
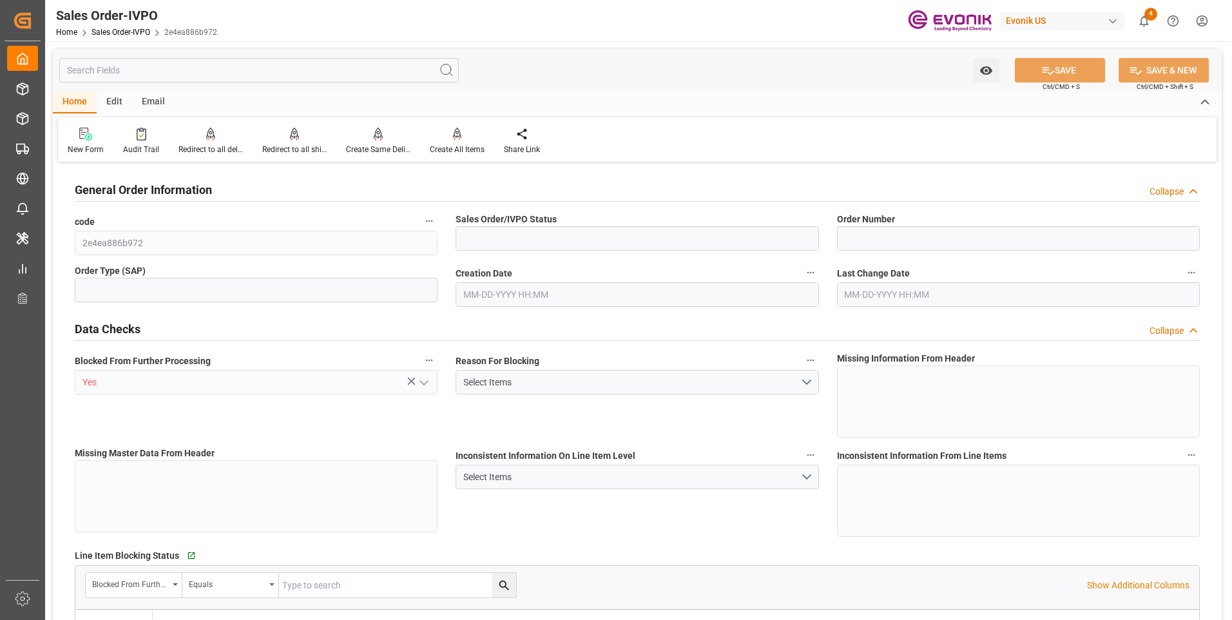
type input "0"
type input "1"
type input "2"
type input "1"
type input "25.272"
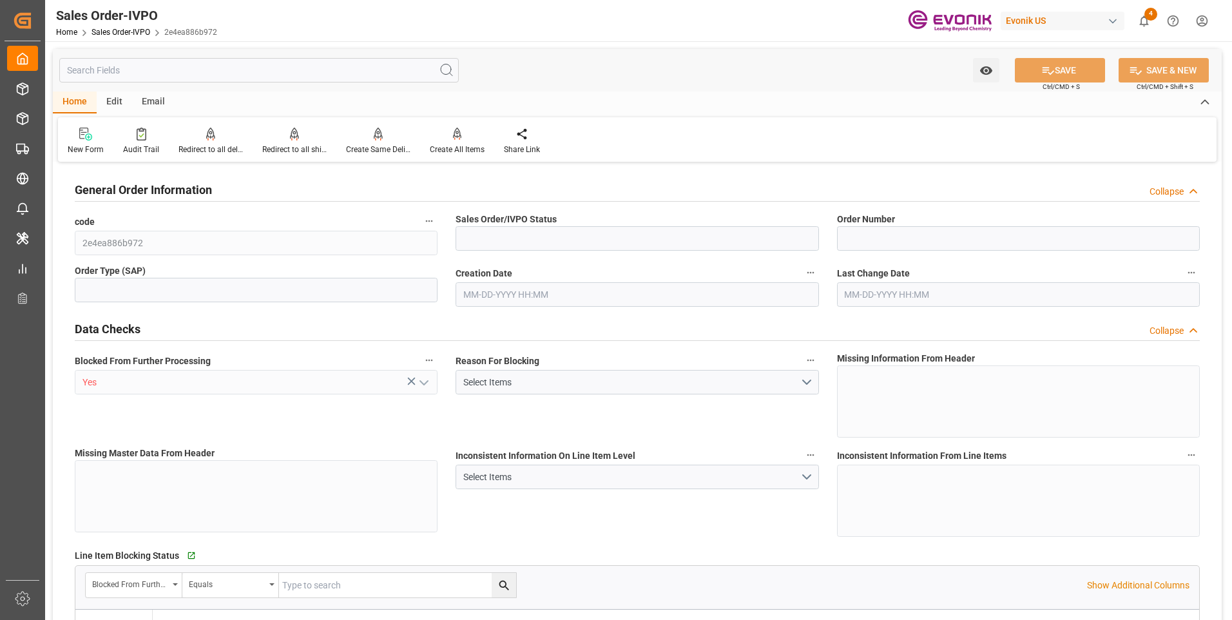
type input "17000"
type input "30"
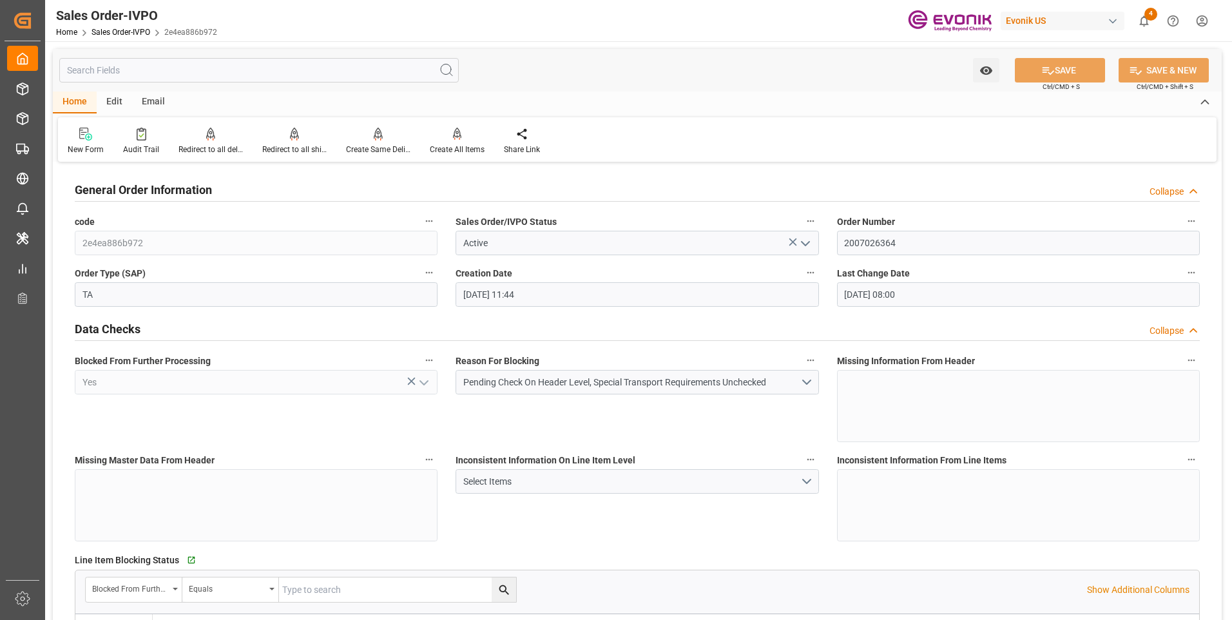
type input "[DATE] 11:44"
type input "[DATE] 08:00"
type input "18090.72"
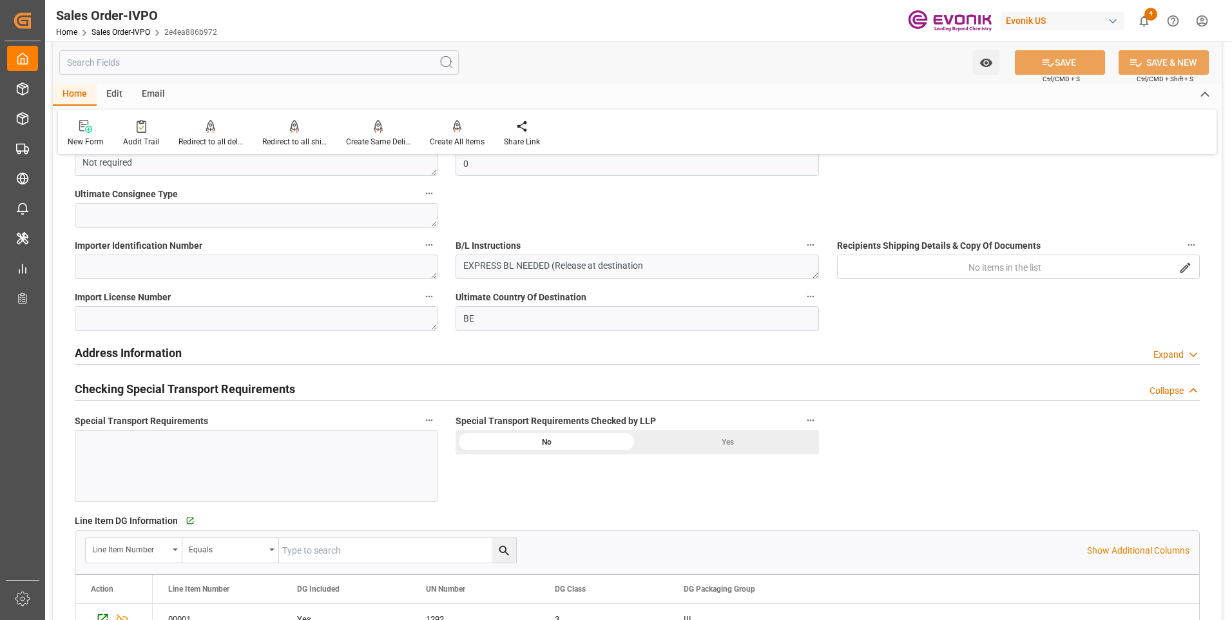
scroll to position [1353, 0]
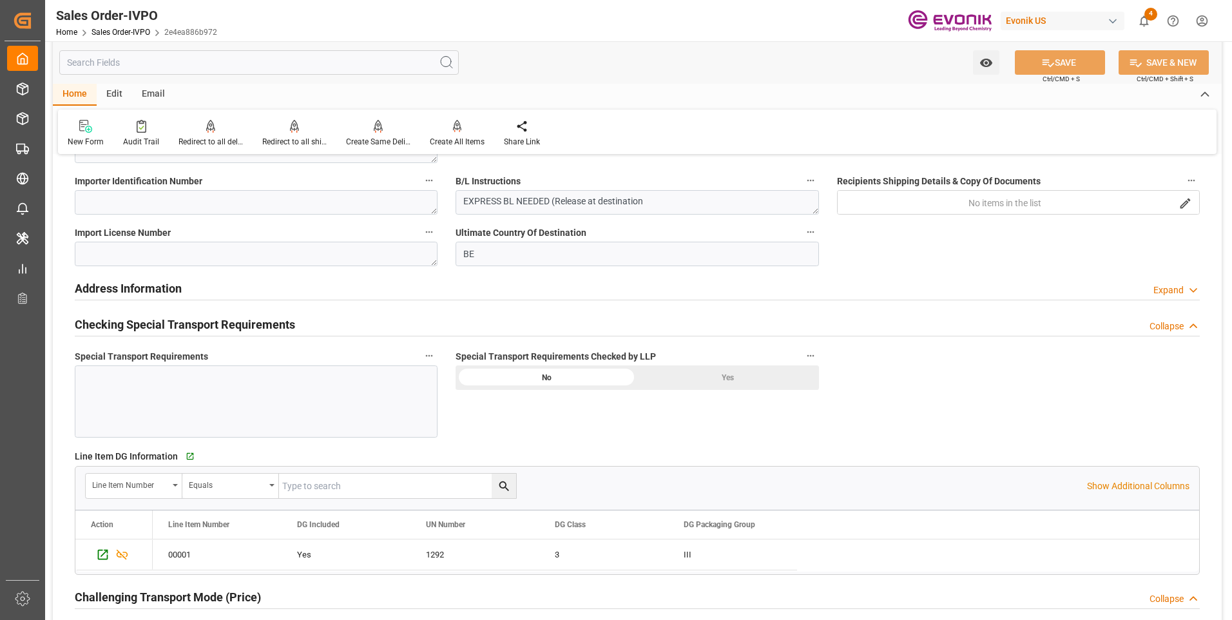
click at [372, 291] on div "Address Information Expand" at bounding box center [637, 287] width 1125 height 24
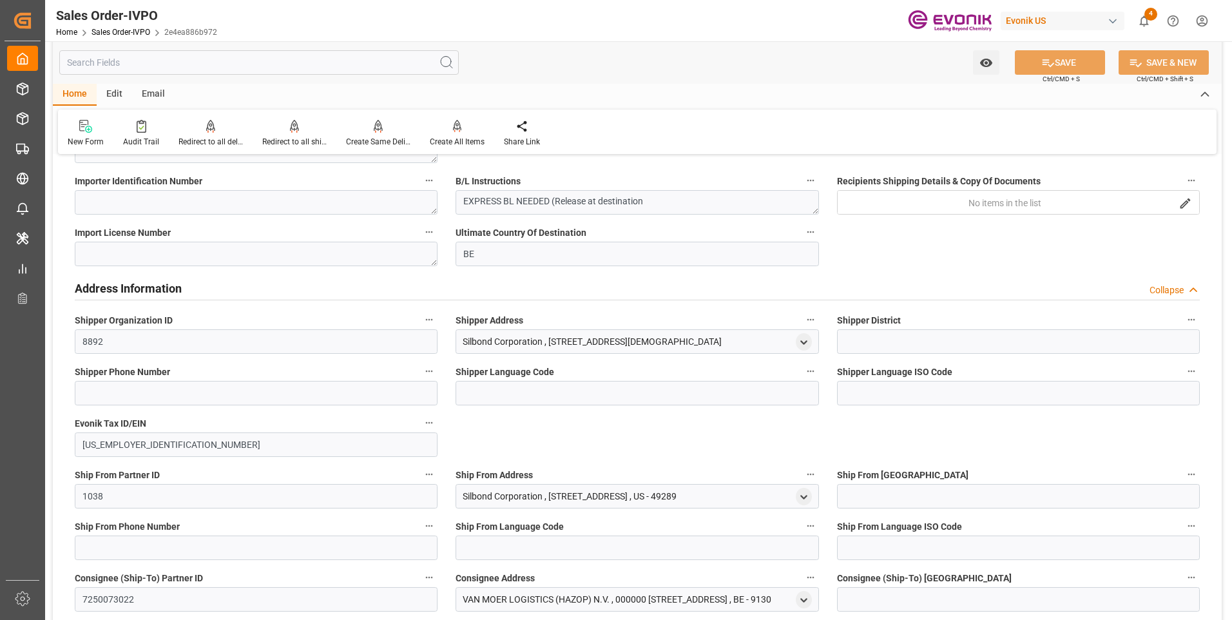
scroll to position [1417, 0]
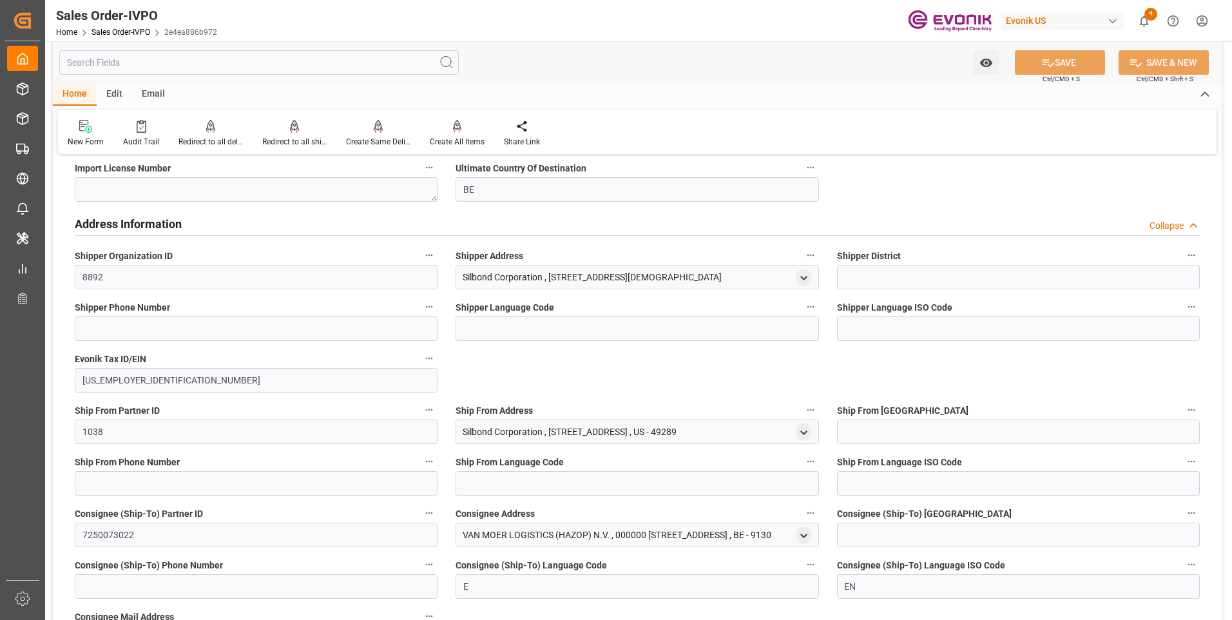
click at [220, 64] on input "text" at bounding box center [258, 62] width 399 height 24
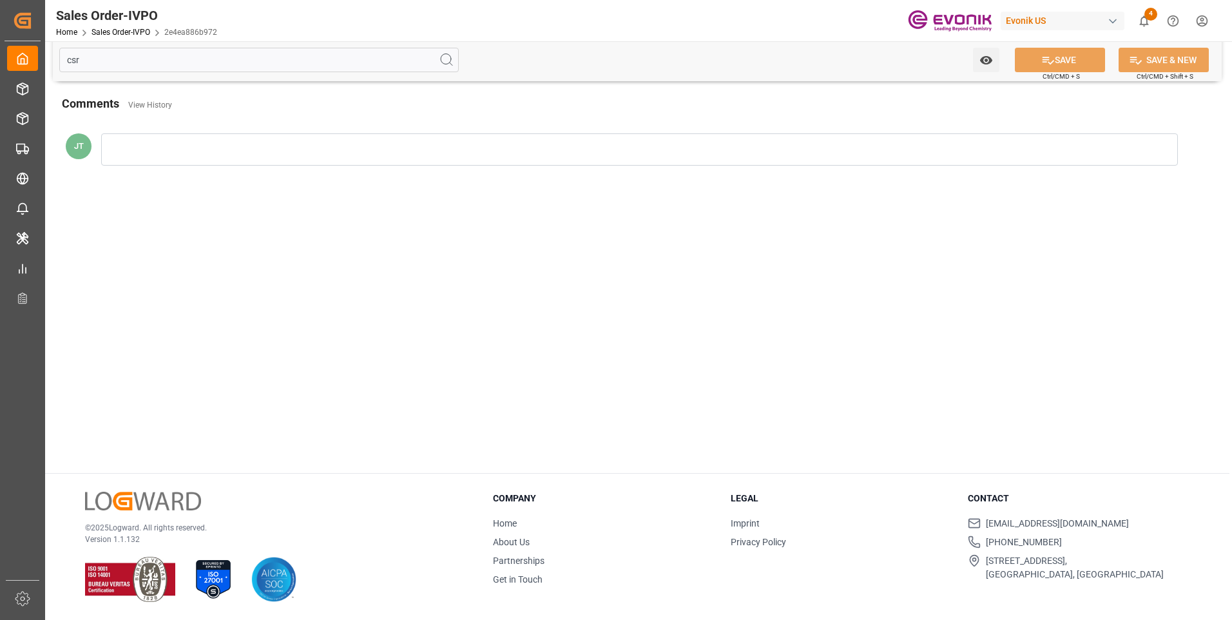
scroll to position [17, 0]
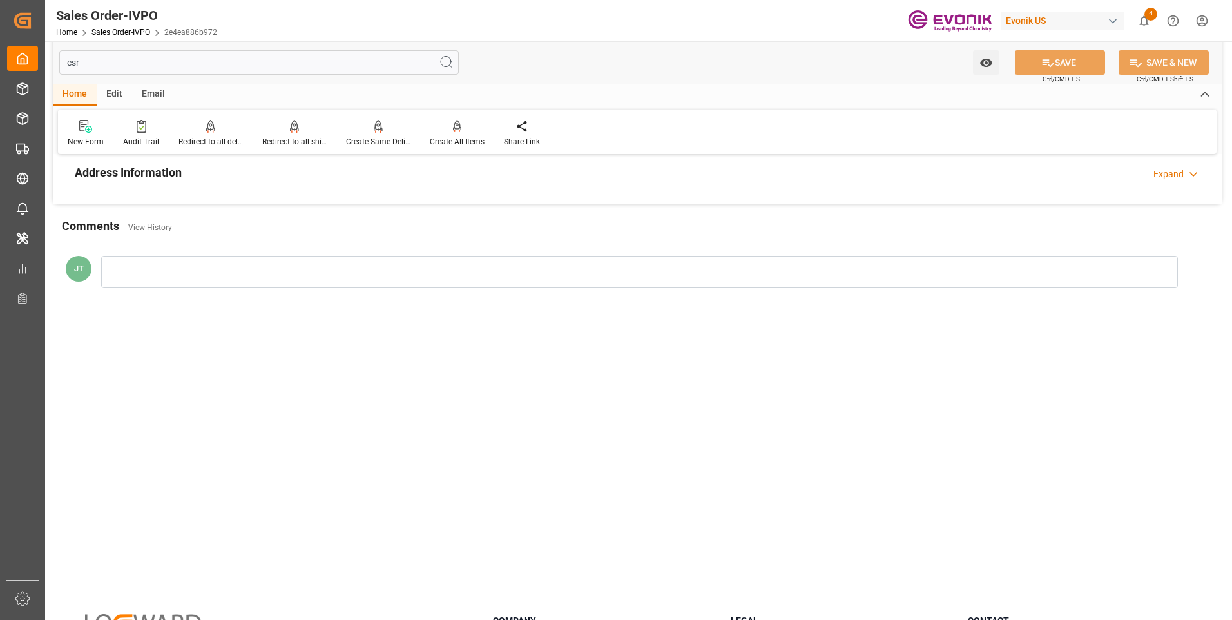
click at [253, 172] on div "Address Information Expand" at bounding box center [637, 171] width 1125 height 24
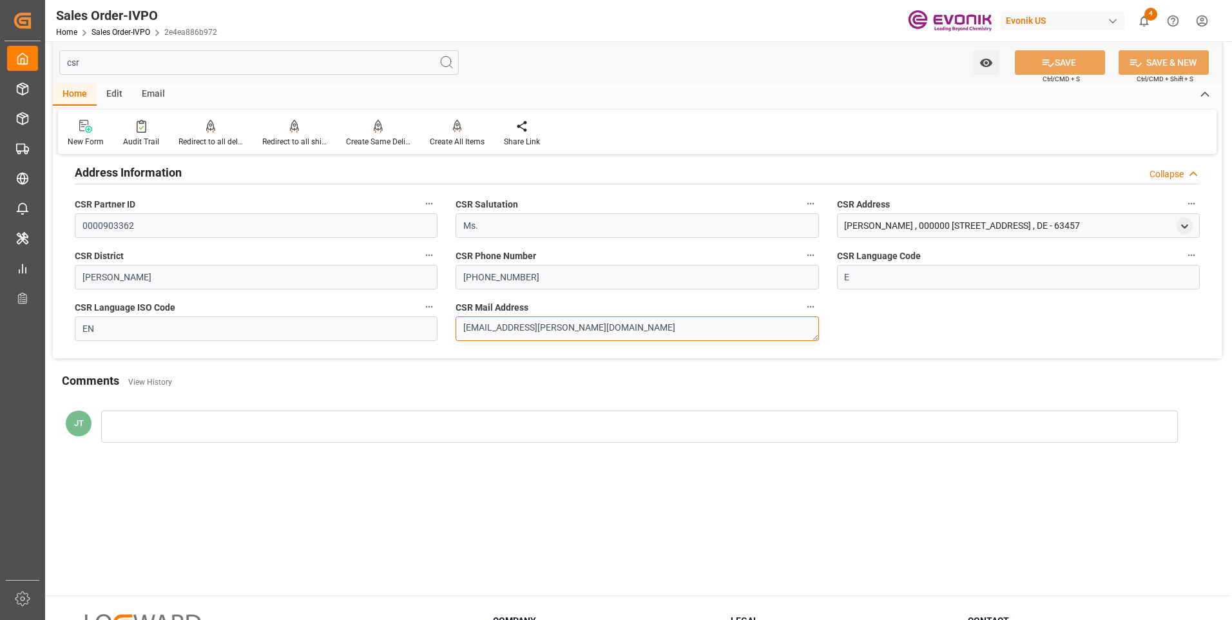
click at [605, 328] on textarea "[EMAIL_ADDRESS][PERSON_NAME][DOMAIN_NAME]" at bounding box center [636, 328] width 363 height 24
drag, startPoint x: 617, startPoint y: 332, endPoint x: 399, endPoint y: 330, distance: 217.7
click at [399, 330] on div "Address Information Collapse CSR Partner ID 0000903362 CSR Salutation Ms. CSR A…" at bounding box center [637, 253] width 1168 height 210
click at [255, 72] on input "csr" at bounding box center [258, 62] width 399 height 24
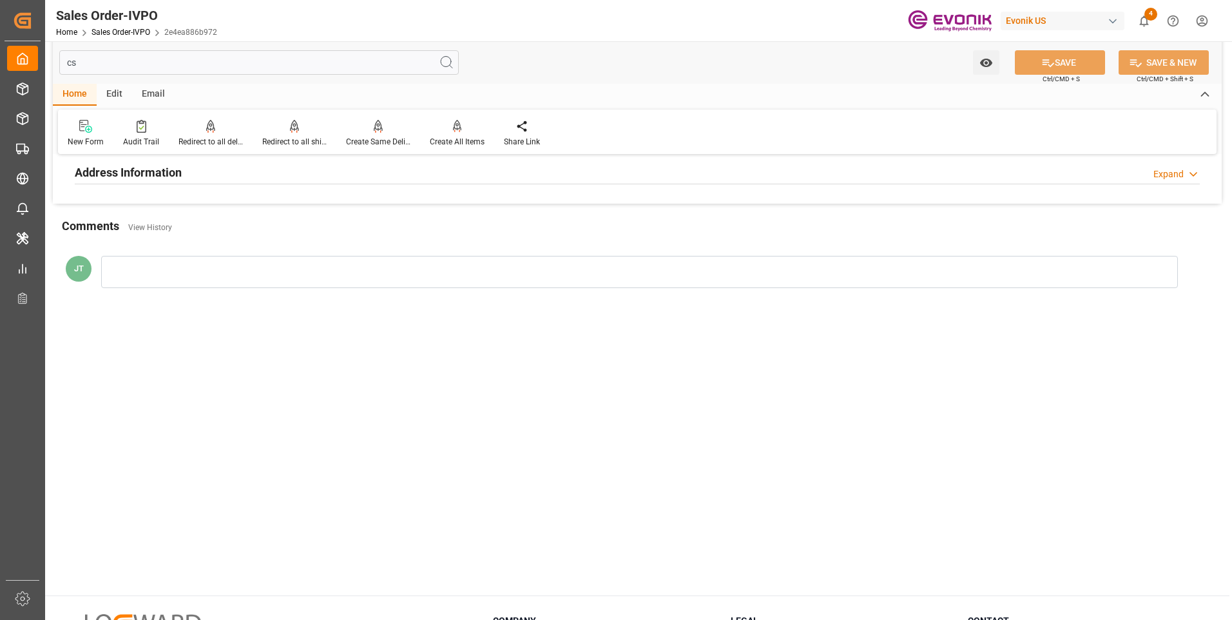
type input "c"
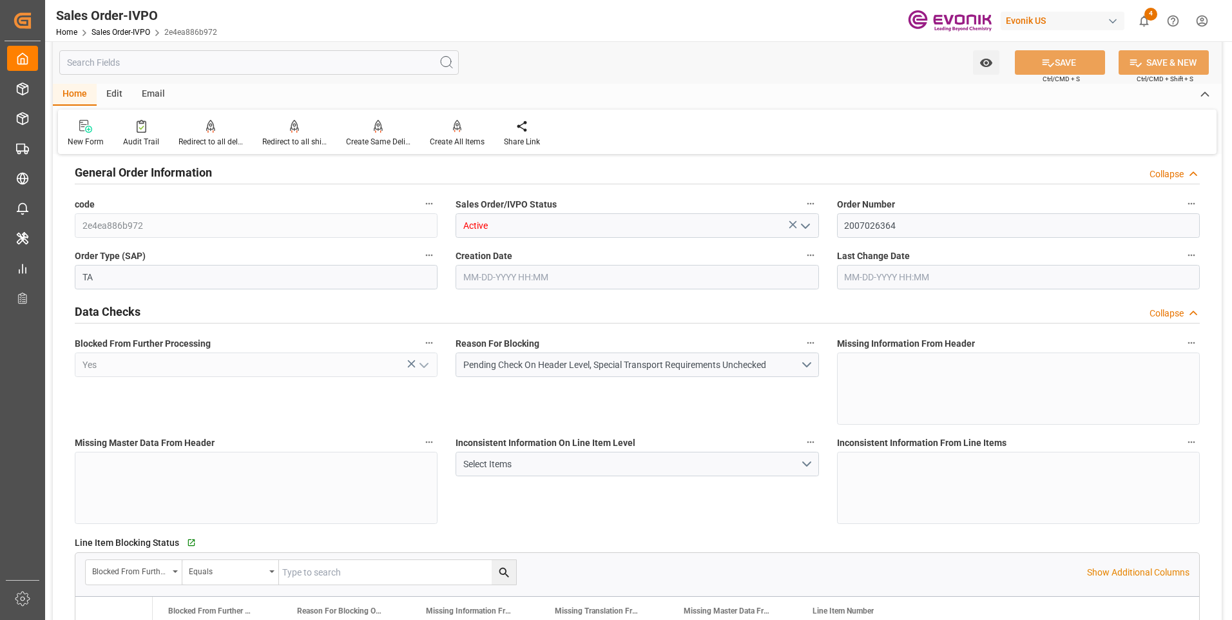
type input "[DATE] 11:44"
type input "[DATE] 08:00"
type input "18090.72"
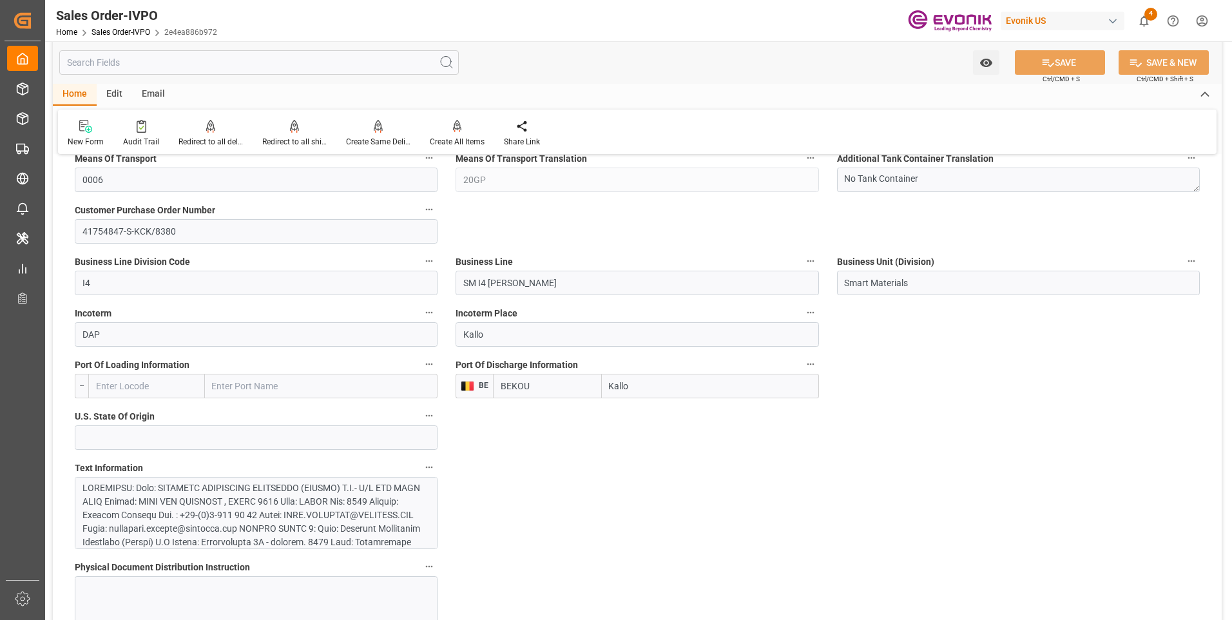
scroll to position [726, 0]
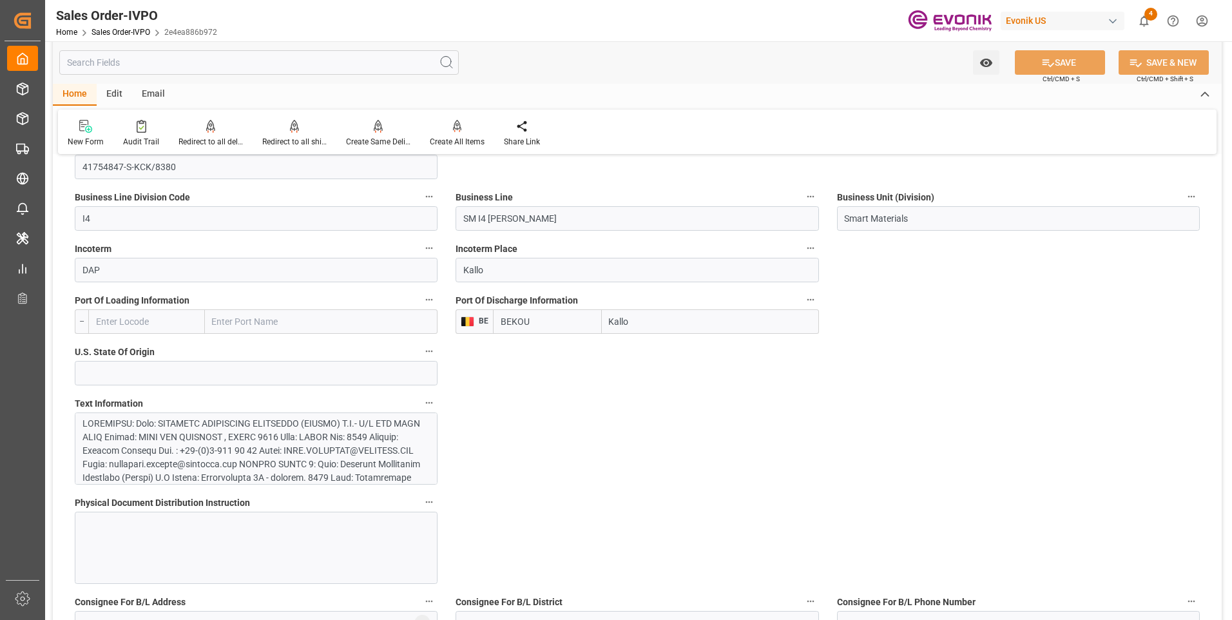
click at [265, 440] on div at bounding box center [251, 552] width 338 height 271
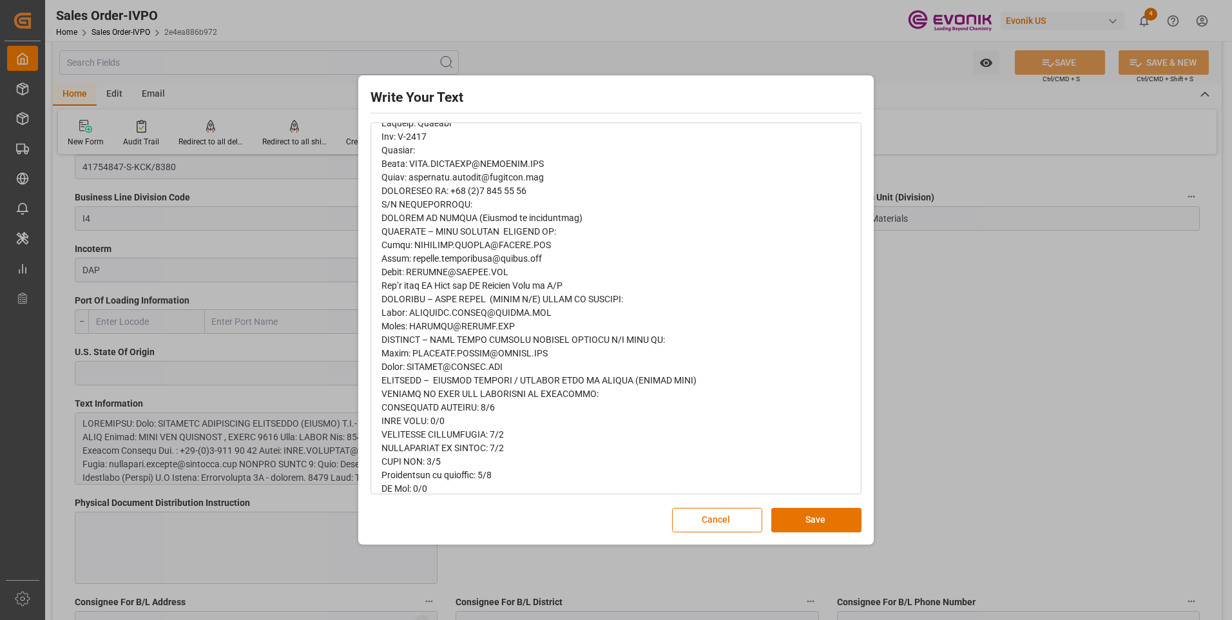
scroll to position [296, 0]
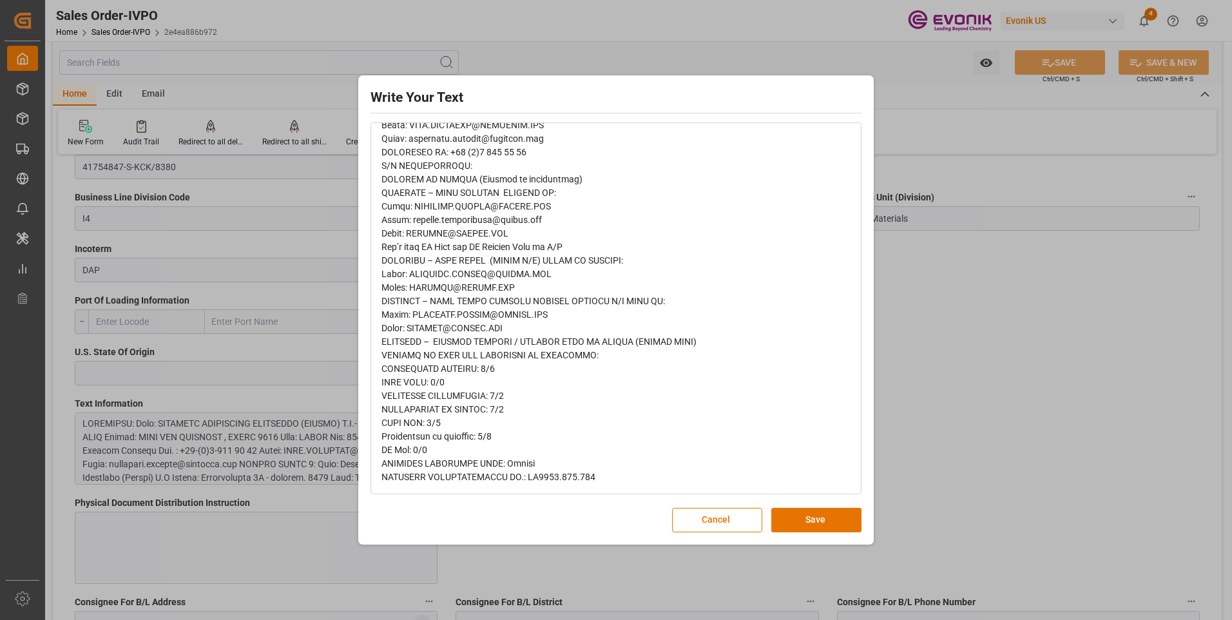
click at [962, 330] on div "Write Your Text Normal 14 Font Cancel Save" at bounding box center [616, 310] width 1232 height 620
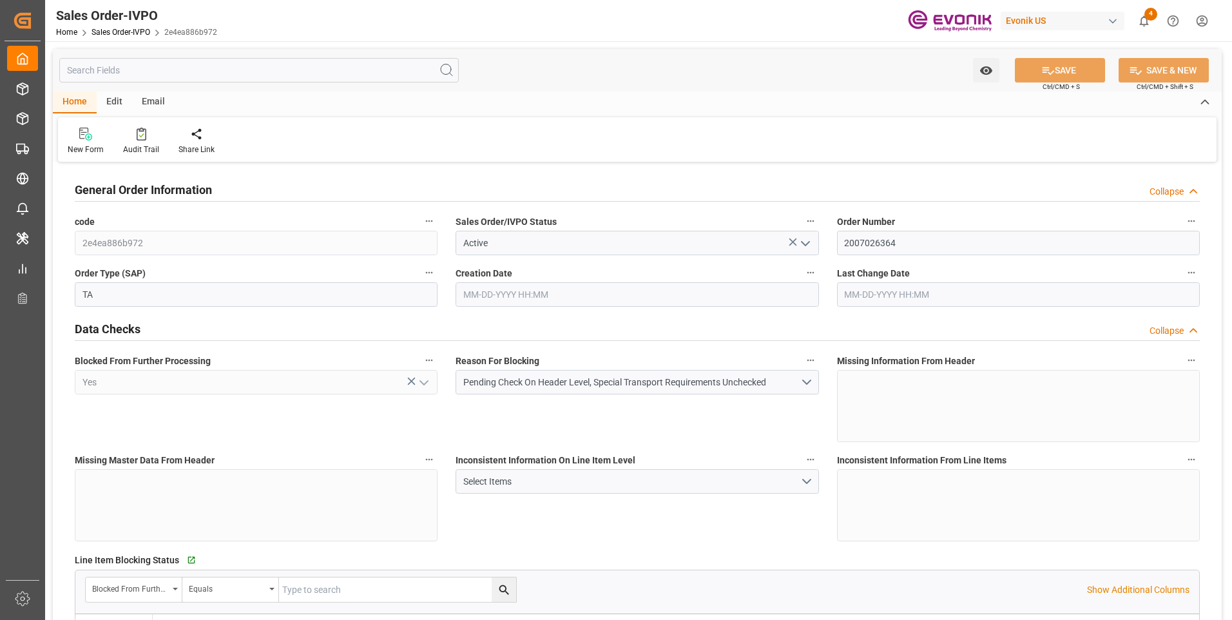
type input "BEKOU"
type input "0"
type input "1"
type input "2"
type input "1"
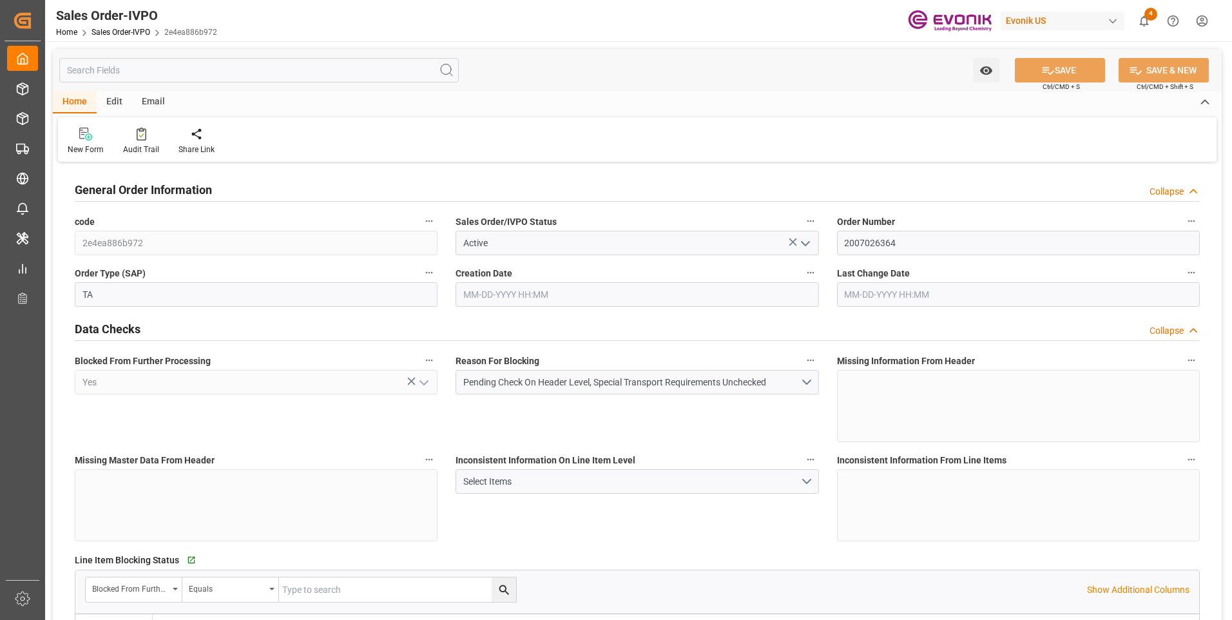
type input "18090.72"
type input "25.272"
type input "17000"
type input "30"
type input "[DATE] 11:44"
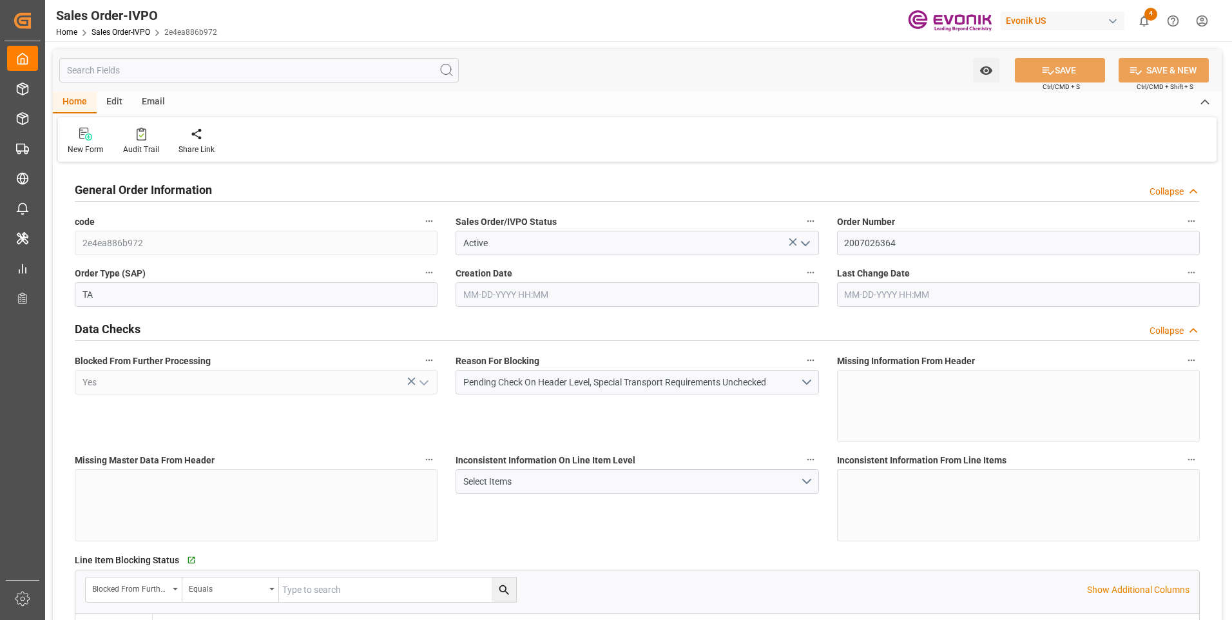
type input "[DATE] 08:00"
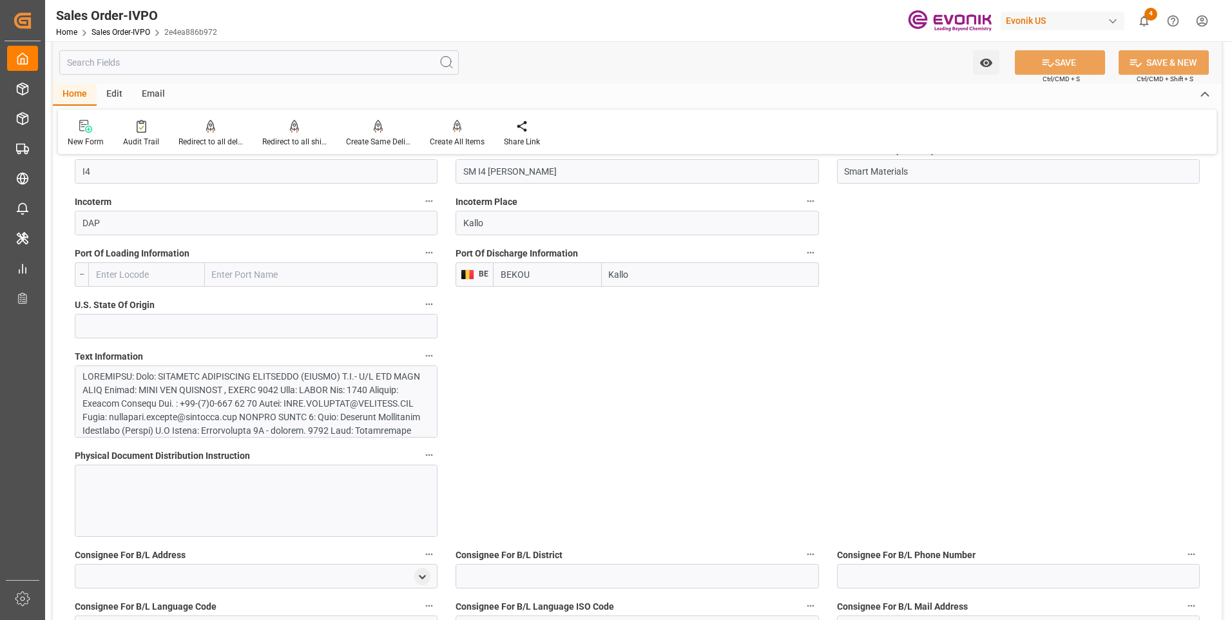
scroll to position [966, 0]
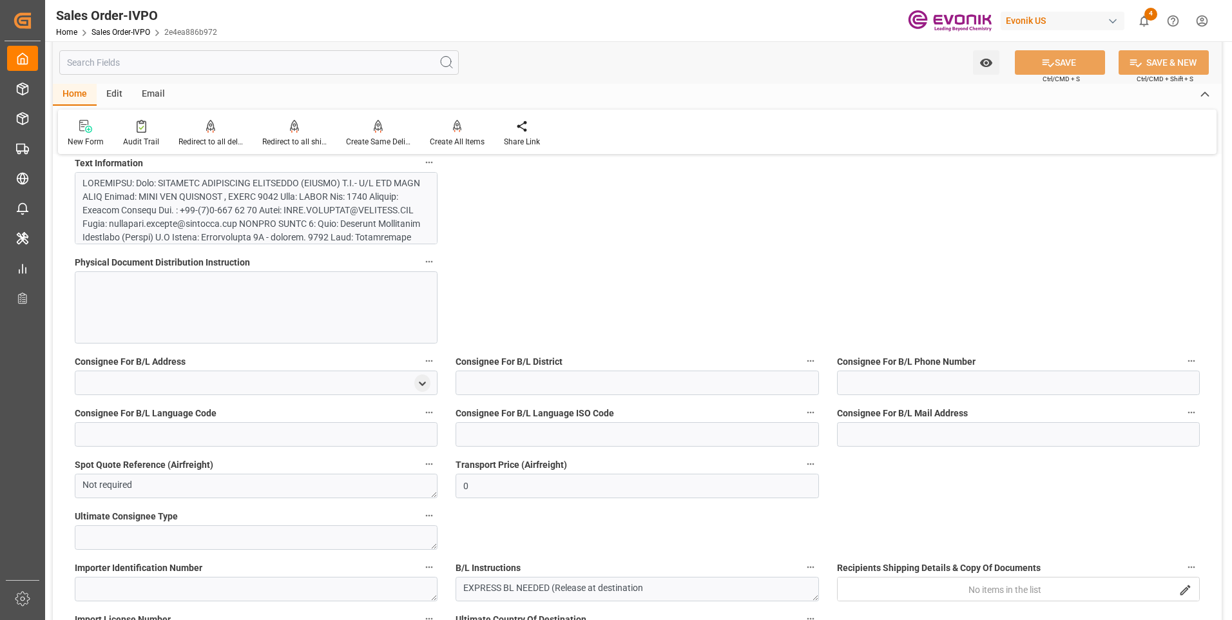
click at [187, 59] on input "text" at bounding box center [258, 62] width 399 height 24
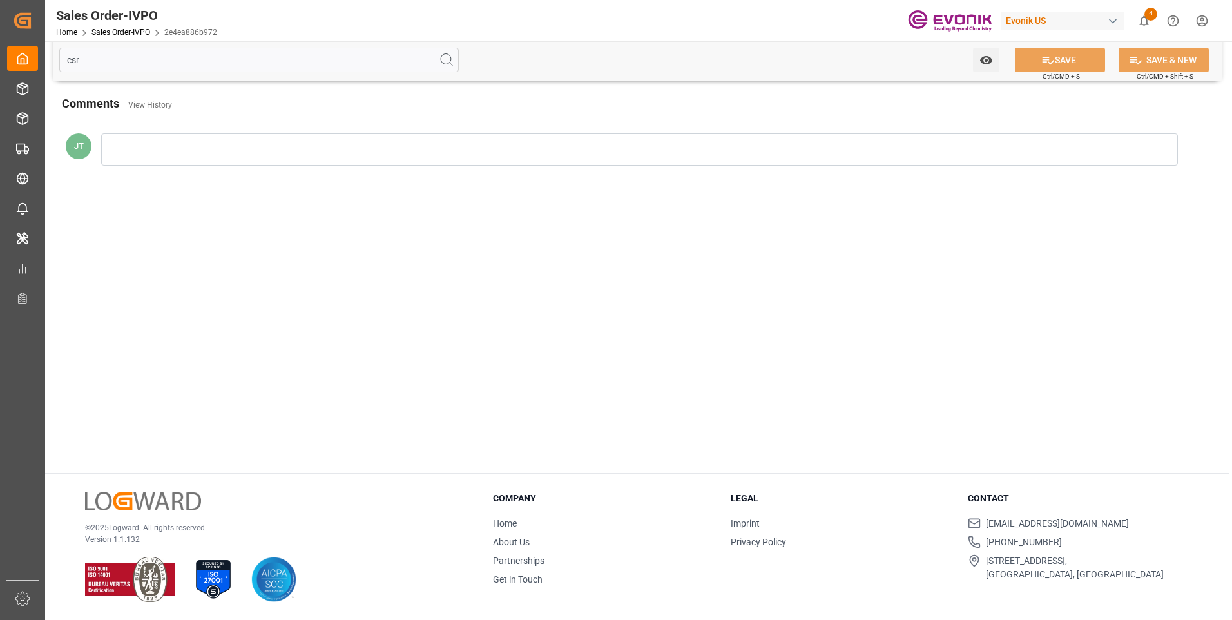
scroll to position [0, 0]
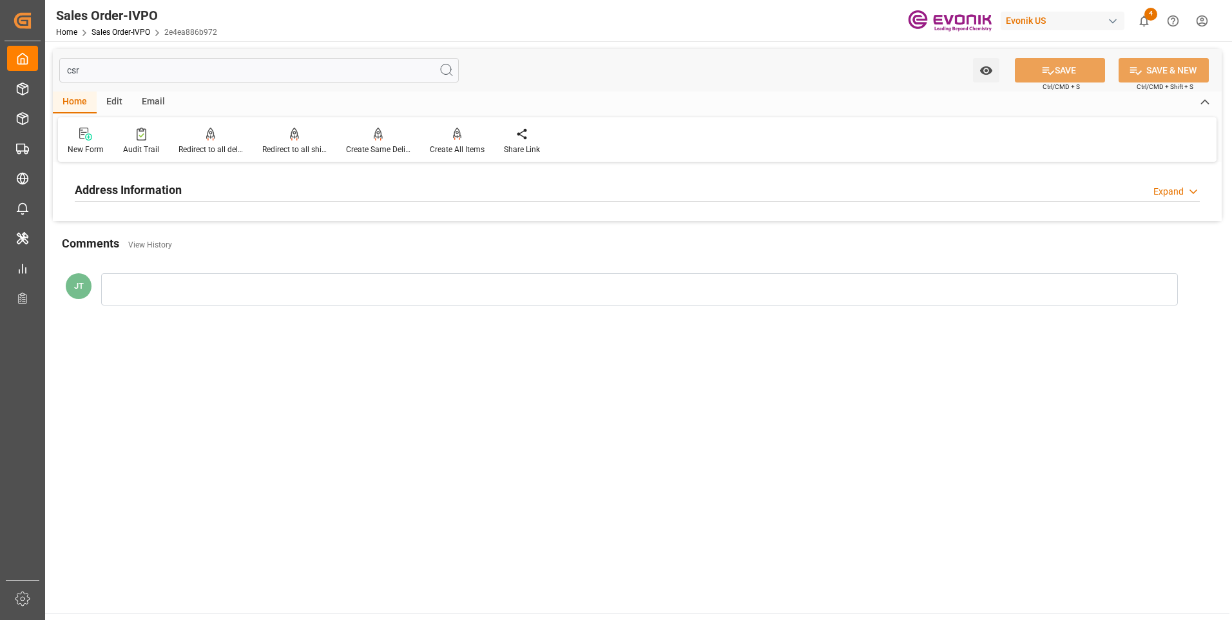
type input "csr"
click at [178, 187] on h2 "Address Information" at bounding box center [128, 189] width 107 height 17
